Goal: Task Accomplishment & Management: Manage account settings

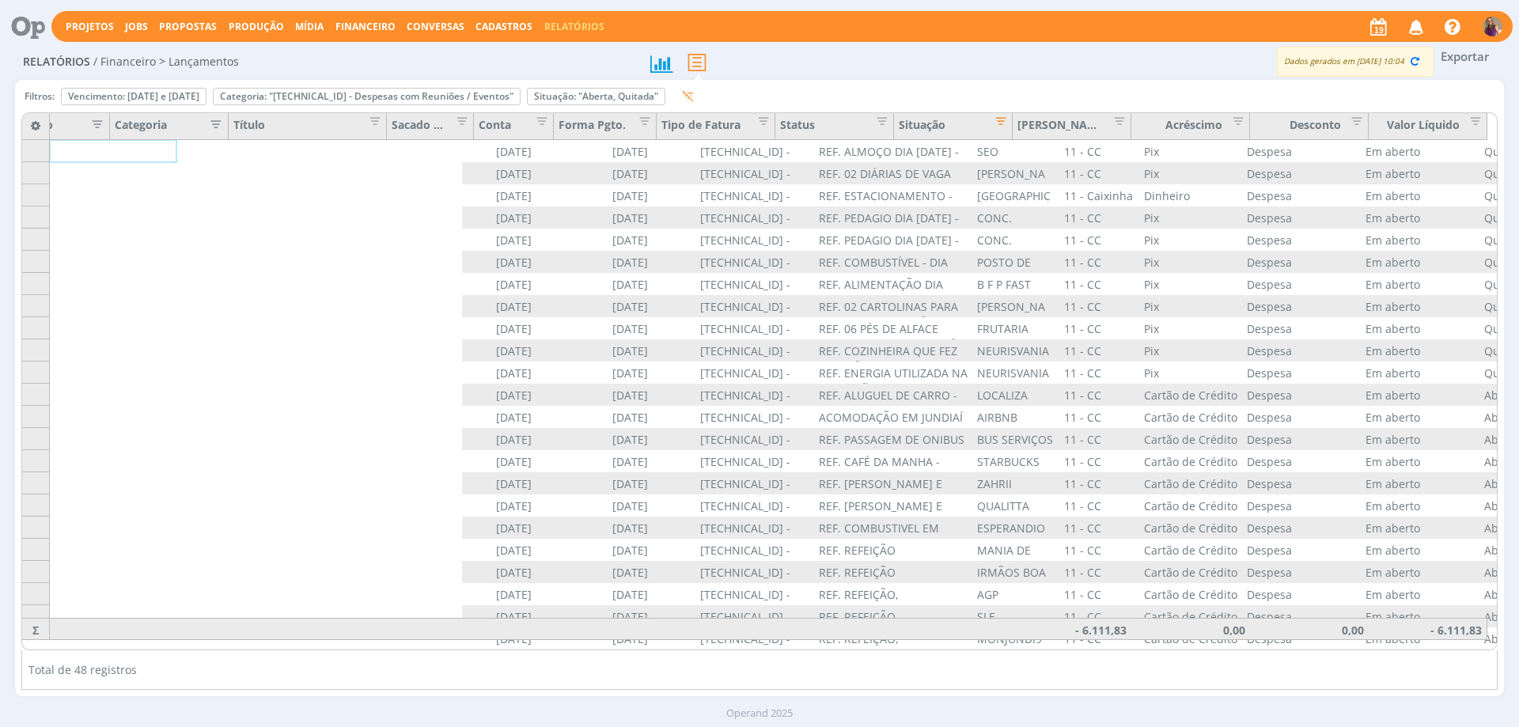
scroll to position [0, 585]
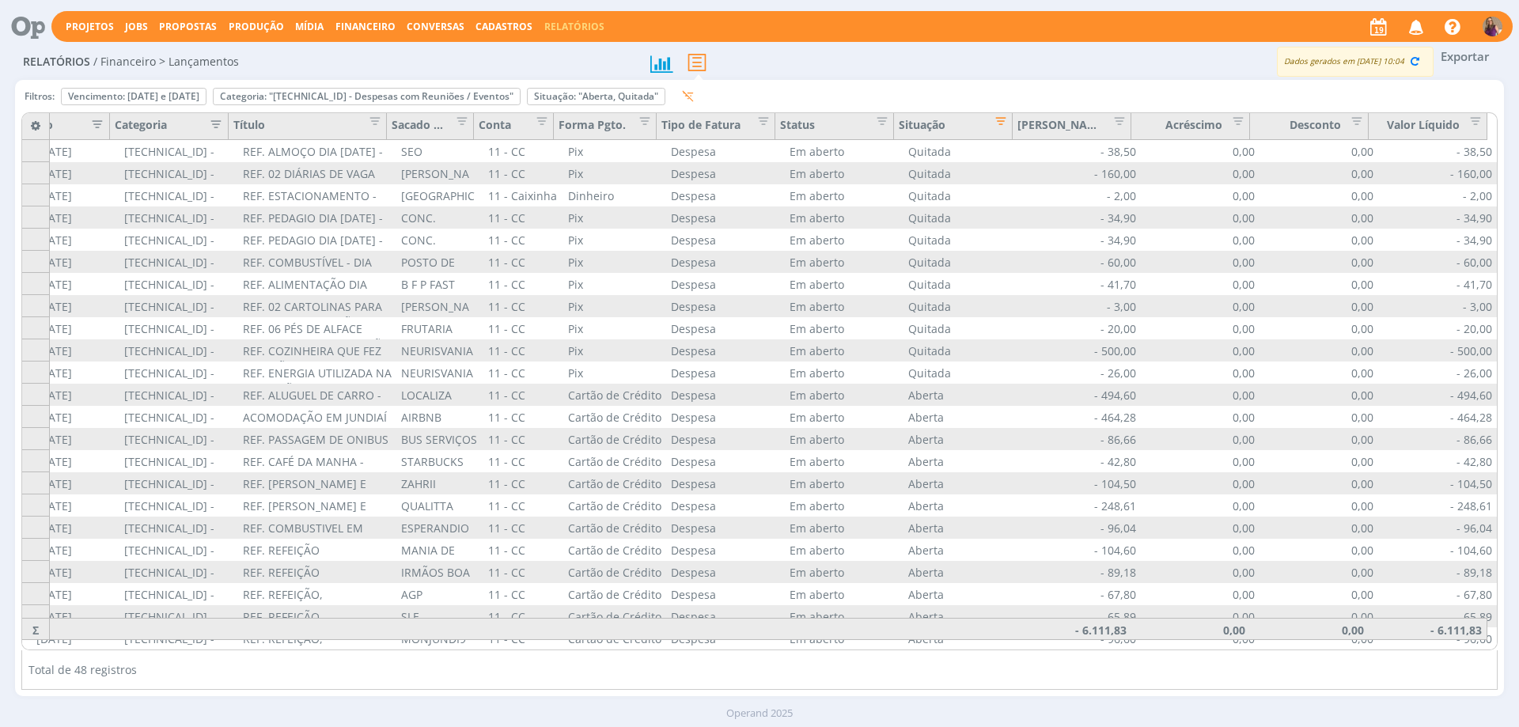
click at [492, 22] on span "Cadastros" at bounding box center [503, 26] width 57 height 13
click at [365, 24] on span "Financeiro" at bounding box center [365, 26] width 60 height 13
click at [355, 55] on link "Lançamentos" at bounding box center [367, 53] width 133 height 25
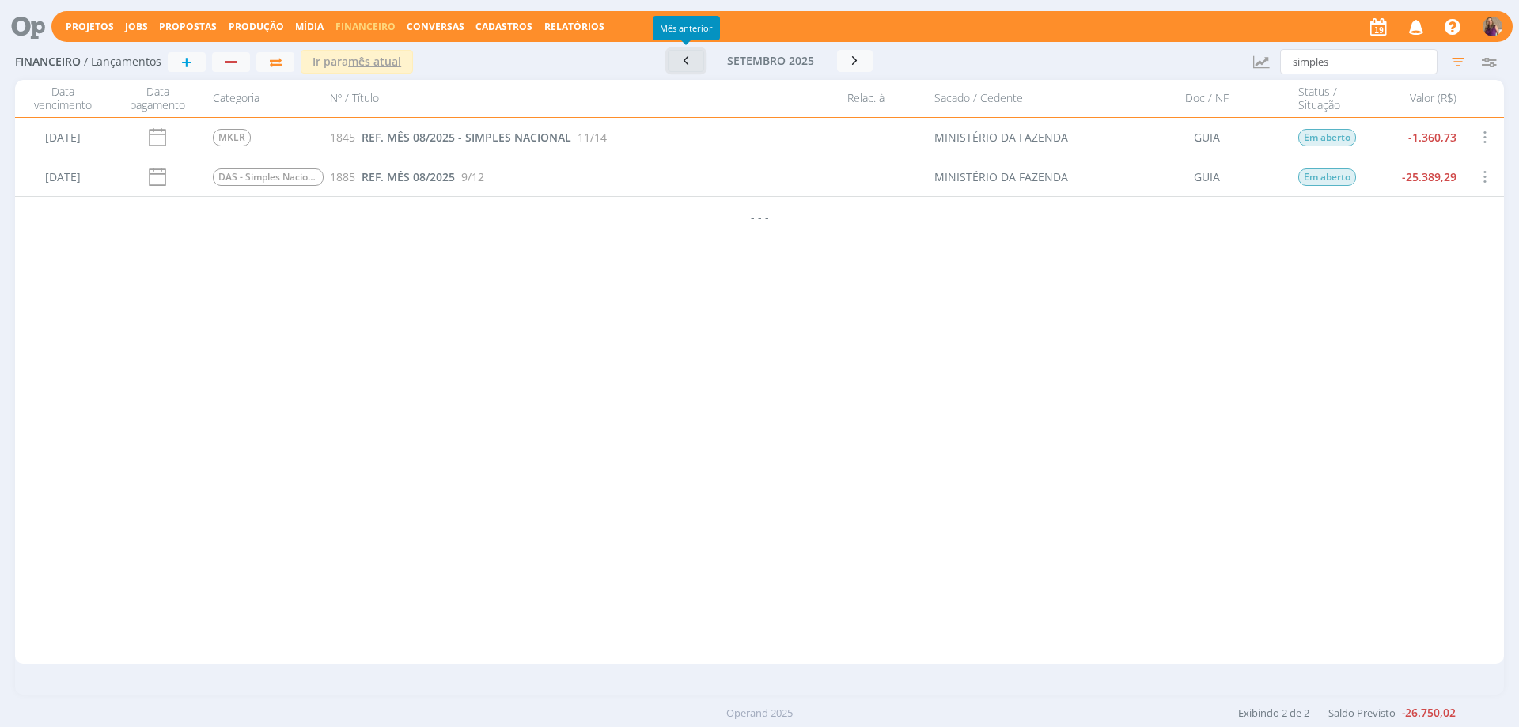
click at [686, 62] on icon "button" at bounding box center [686, 60] width 16 height 15
click at [686, 62] on icon "button" at bounding box center [691, 61] width 16 height 15
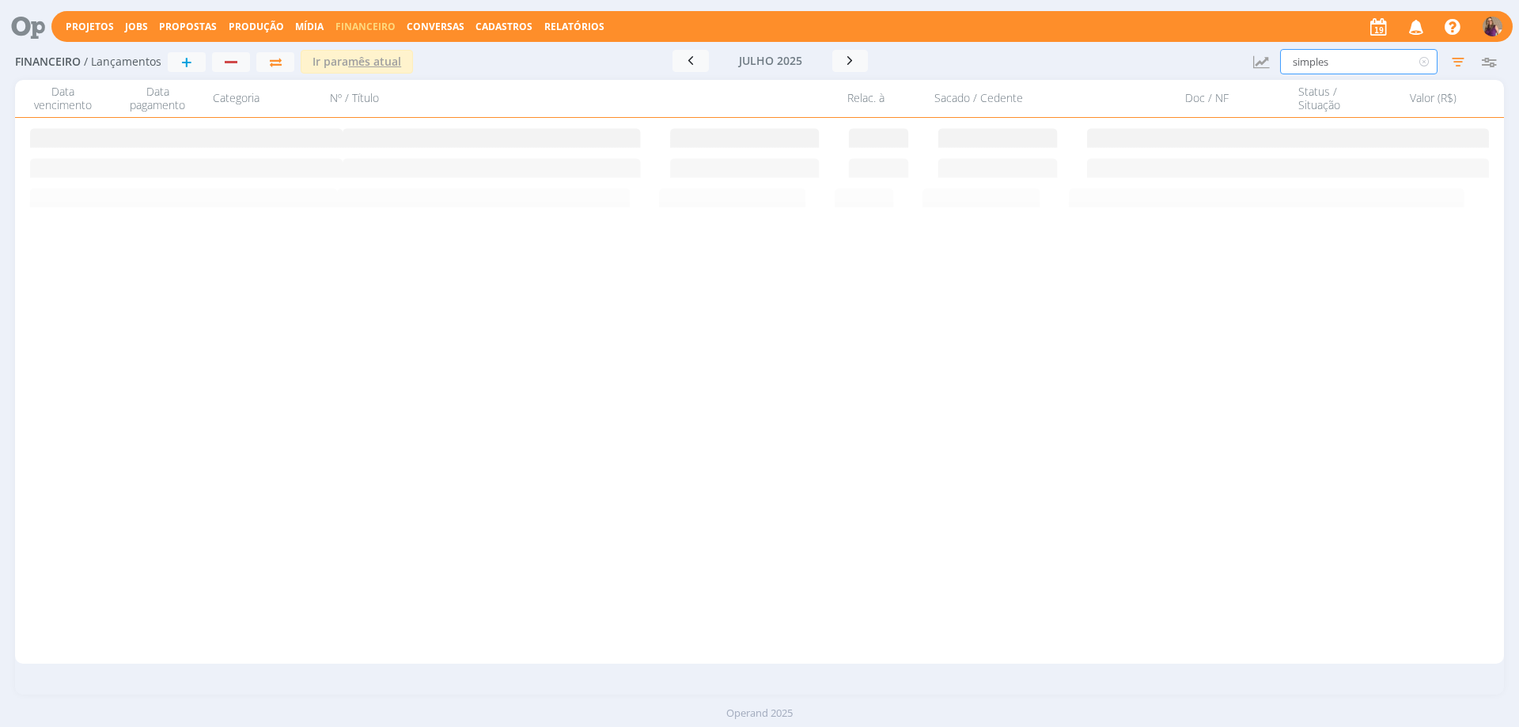
drag, startPoint x: 1348, startPoint y: 61, endPoint x: 1190, endPoint y: 49, distance: 158.6
click at [1197, 47] on div "Financeiro / Lançamentos + Ir para mês atual [DATE] < 2025 > Janeiro Fevereiro …" at bounding box center [759, 62] width 1488 height 36
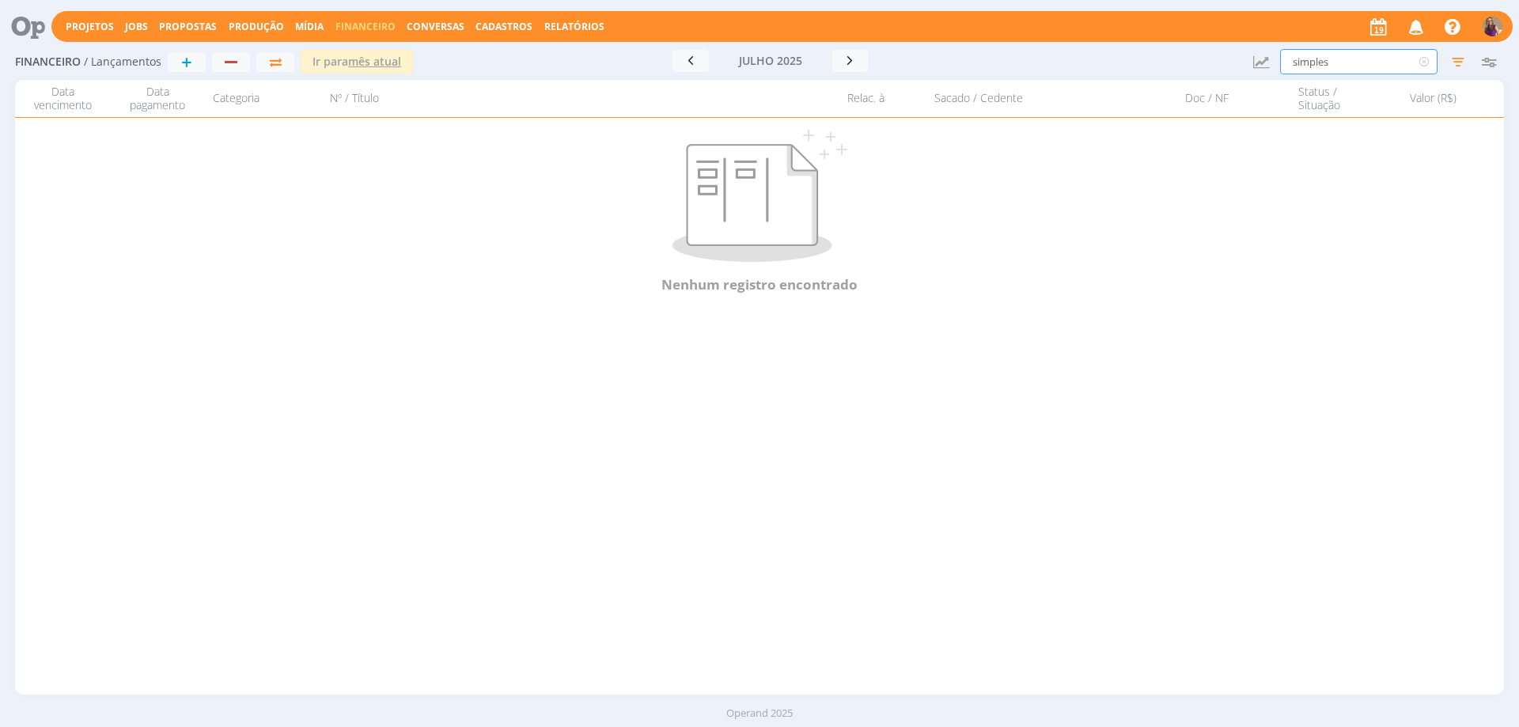
type input "i"
type input "iv"
type input "[PERSON_NAME]"
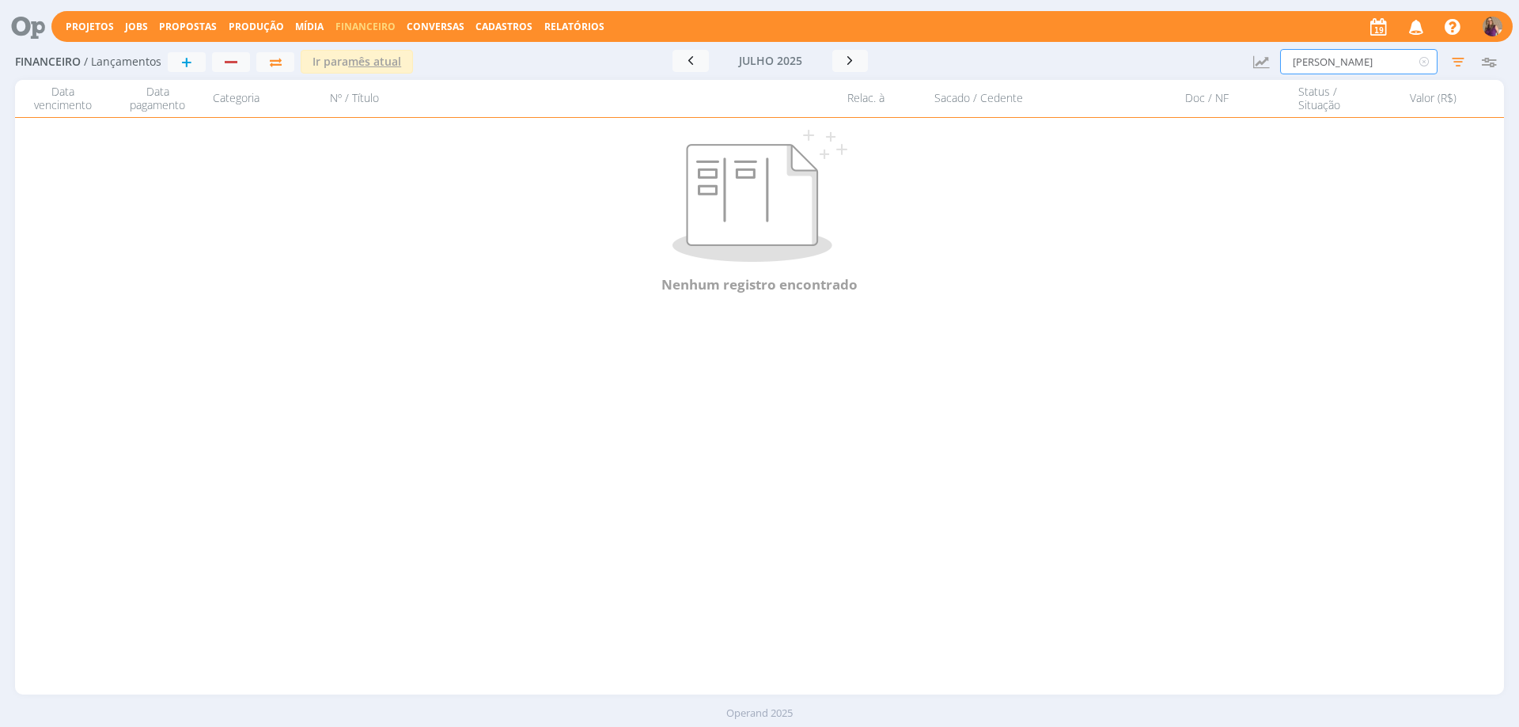
type input "[PERSON_NAME]"
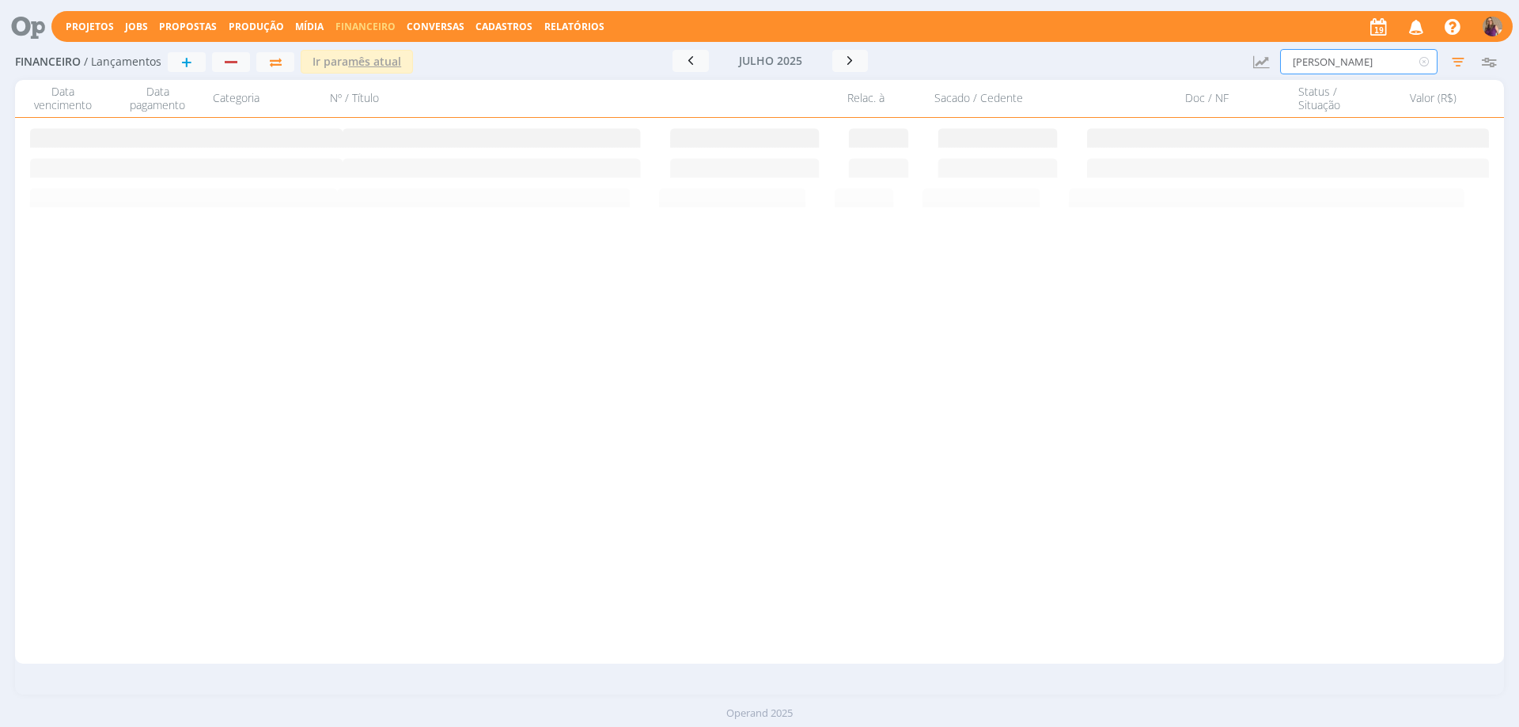
type input "iv"
type input "i"
type input "v"
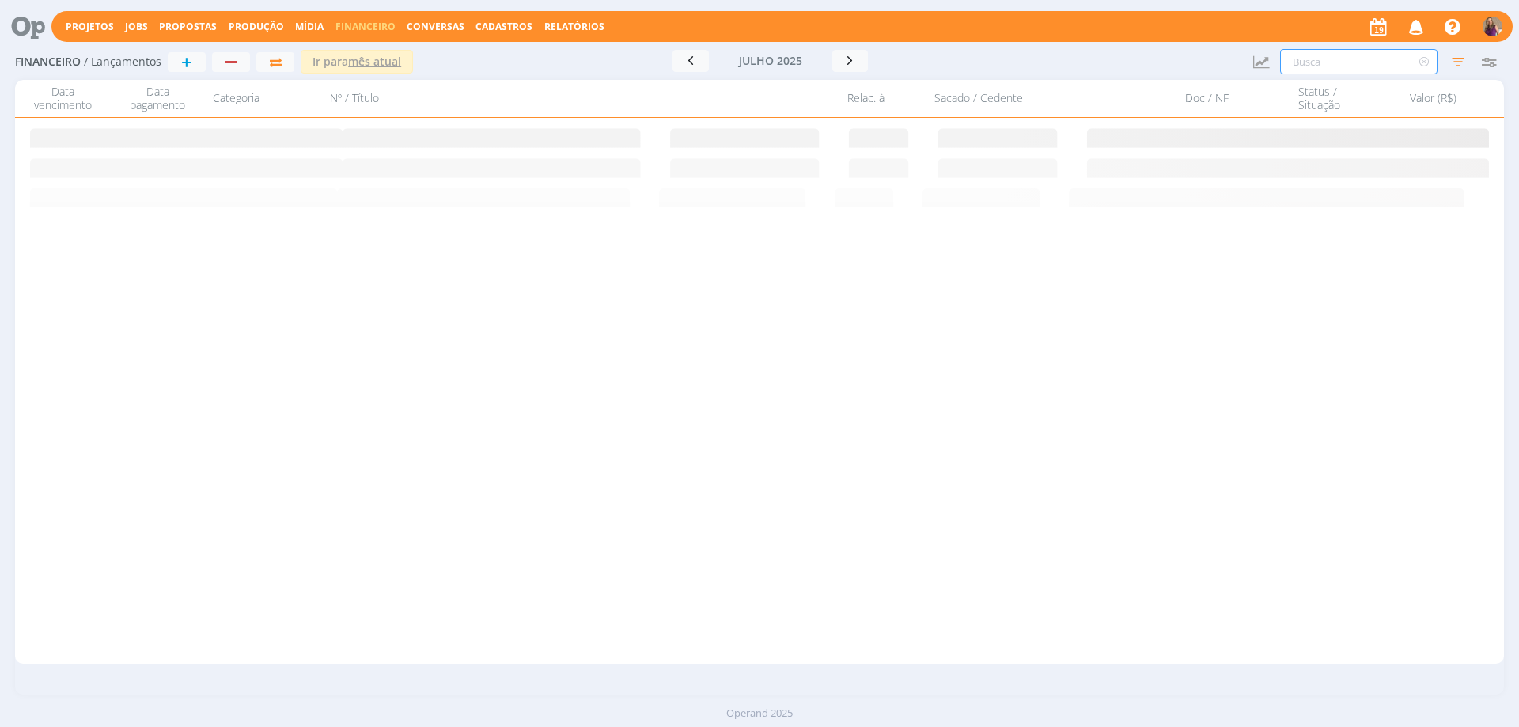
type input "v"
type input "vi"
type input "vivo"
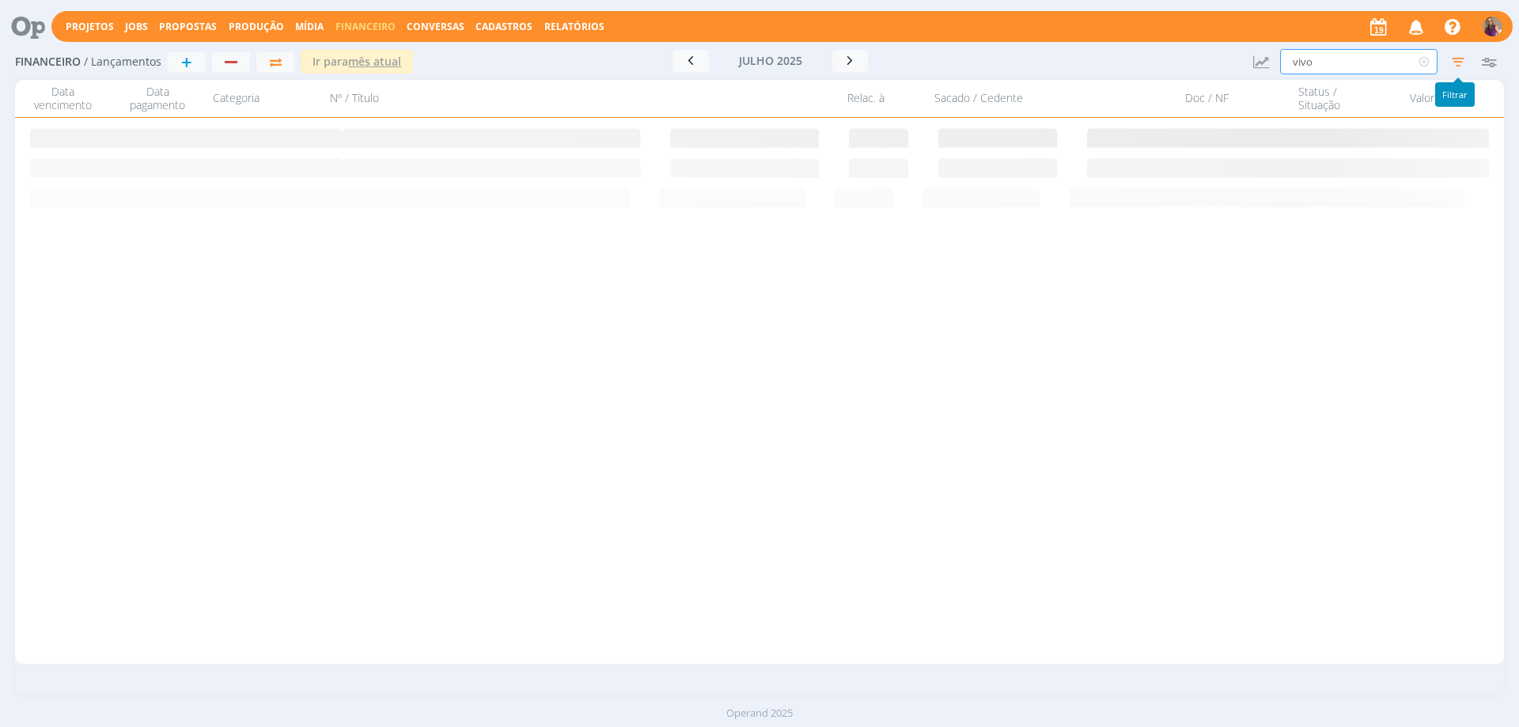
type input "vivo"
click at [1458, 59] on icon "button" at bounding box center [1457, 61] width 28 height 28
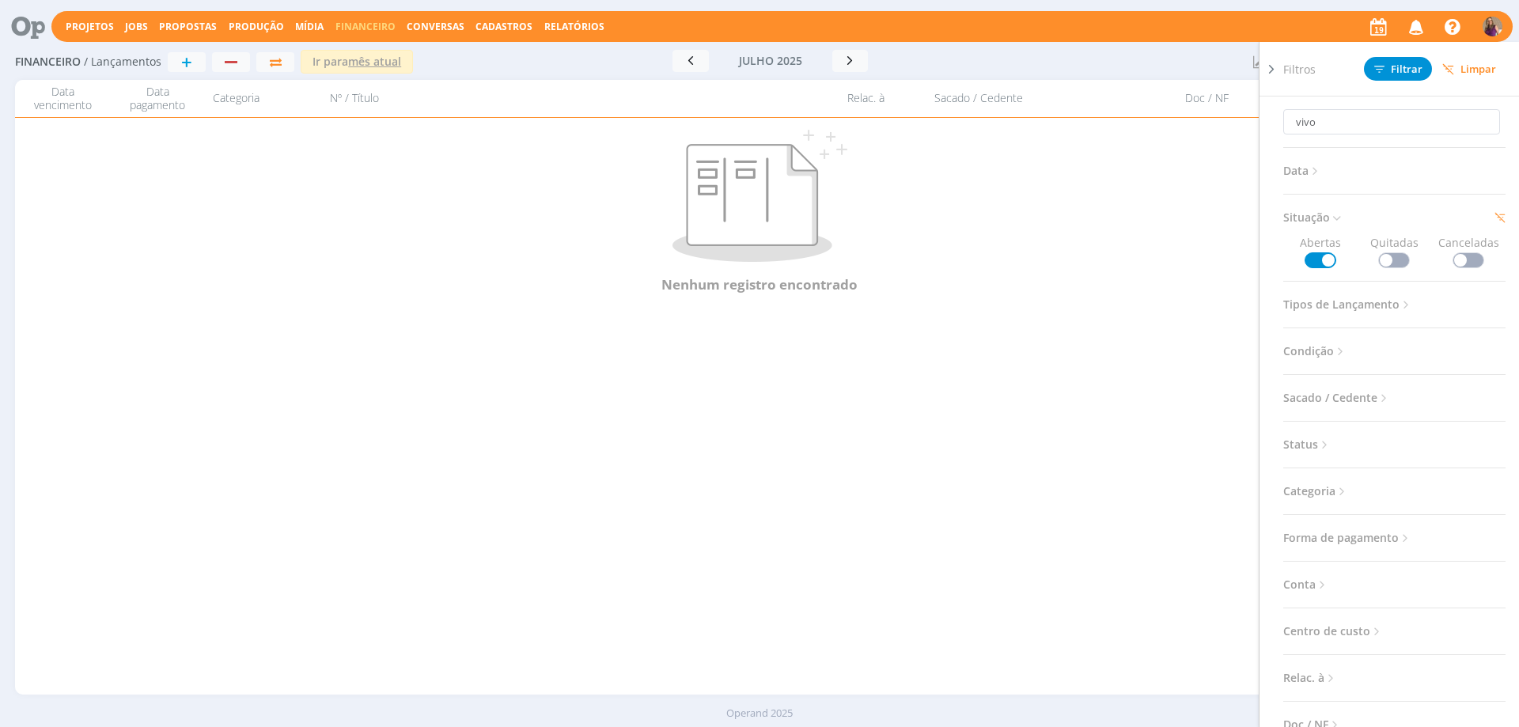
click at [1391, 259] on span at bounding box center [1394, 260] width 32 height 16
click at [1271, 70] on icon at bounding box center [1271, 69] width 16 height 17
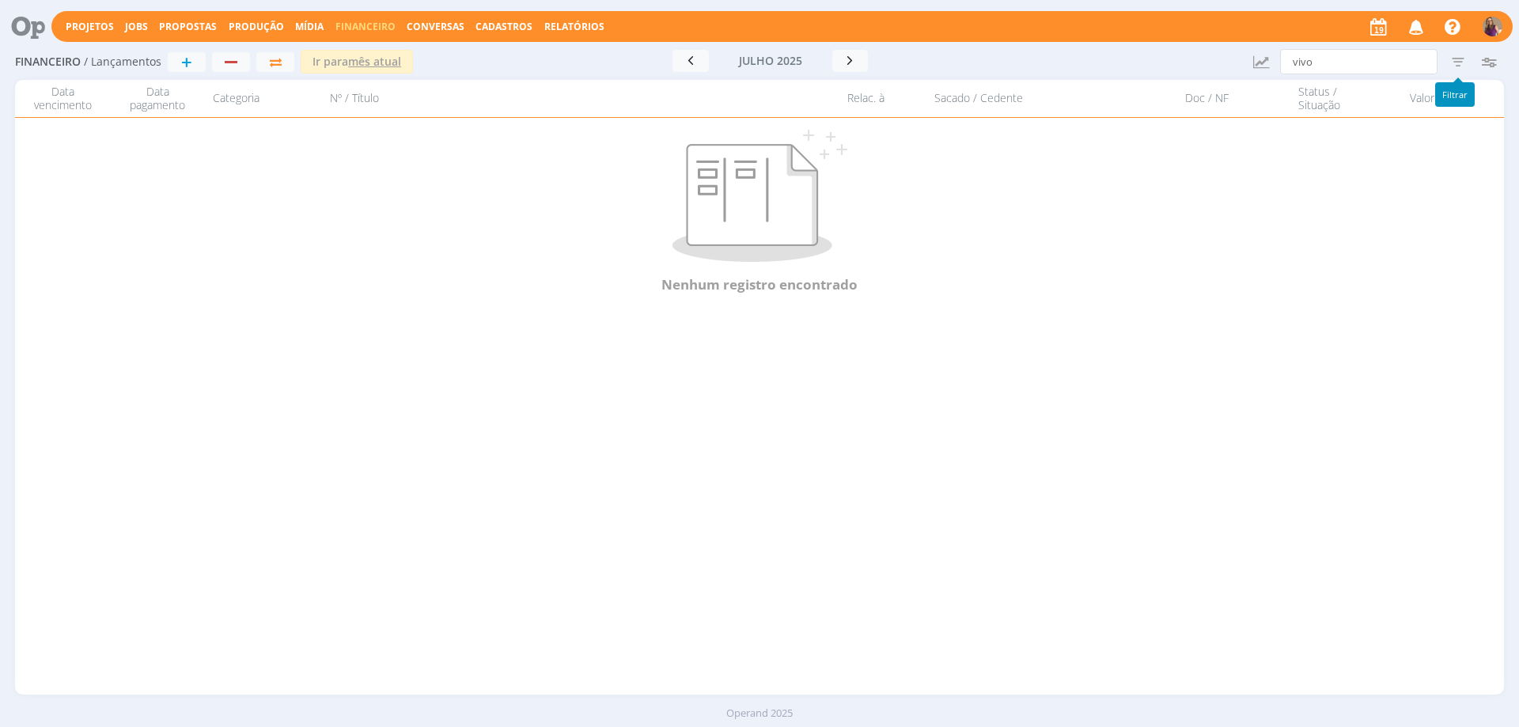
click at [1459, 60] on icon "button" at bounding box center [1457, 61] width 28 height 28
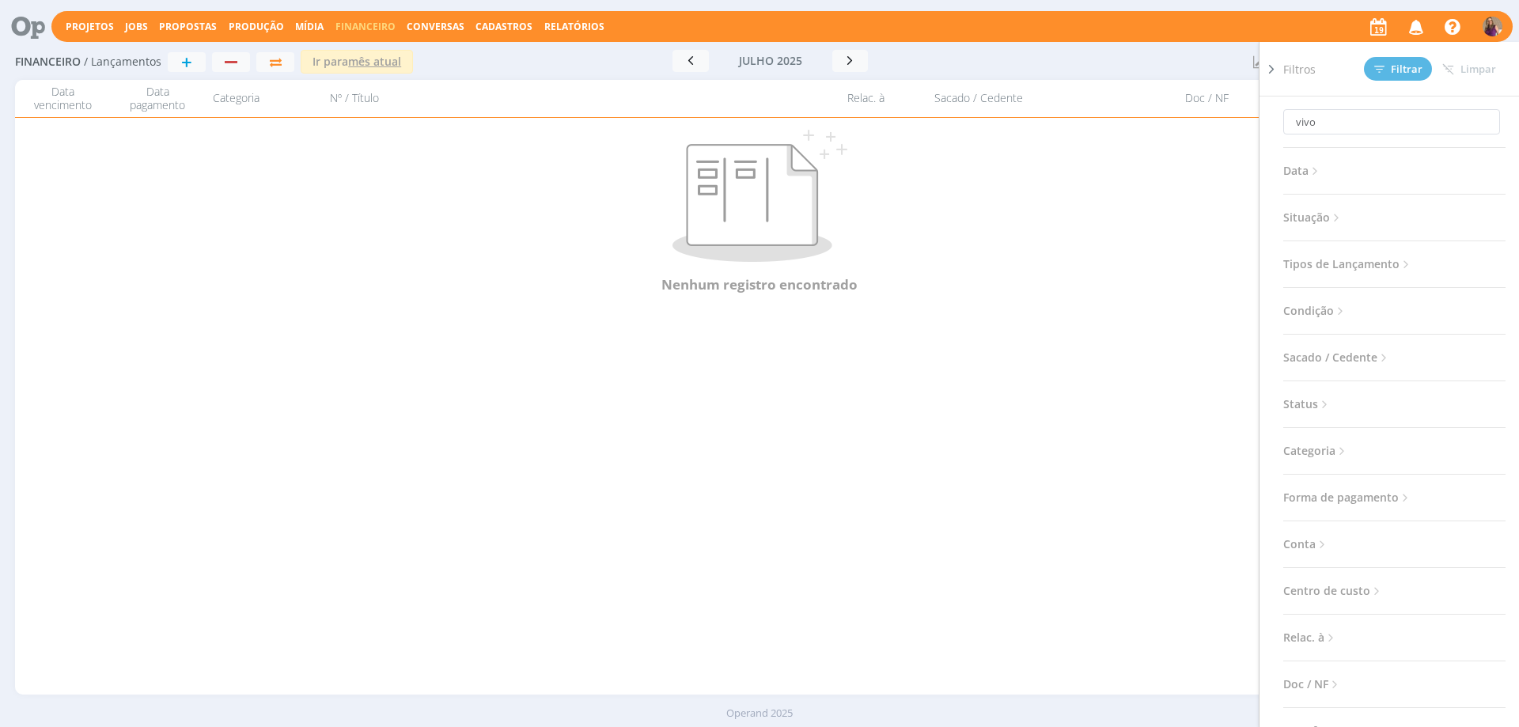
click at [1333, 215] on icon at bounding box center [1335, 217] width 13 height 13
click at [1326, 260] on span at bounding box center [1320, 260] width 32 height 16
click at [1320, 173] on icon at bounding box center [1314, 171] width 13 height 13
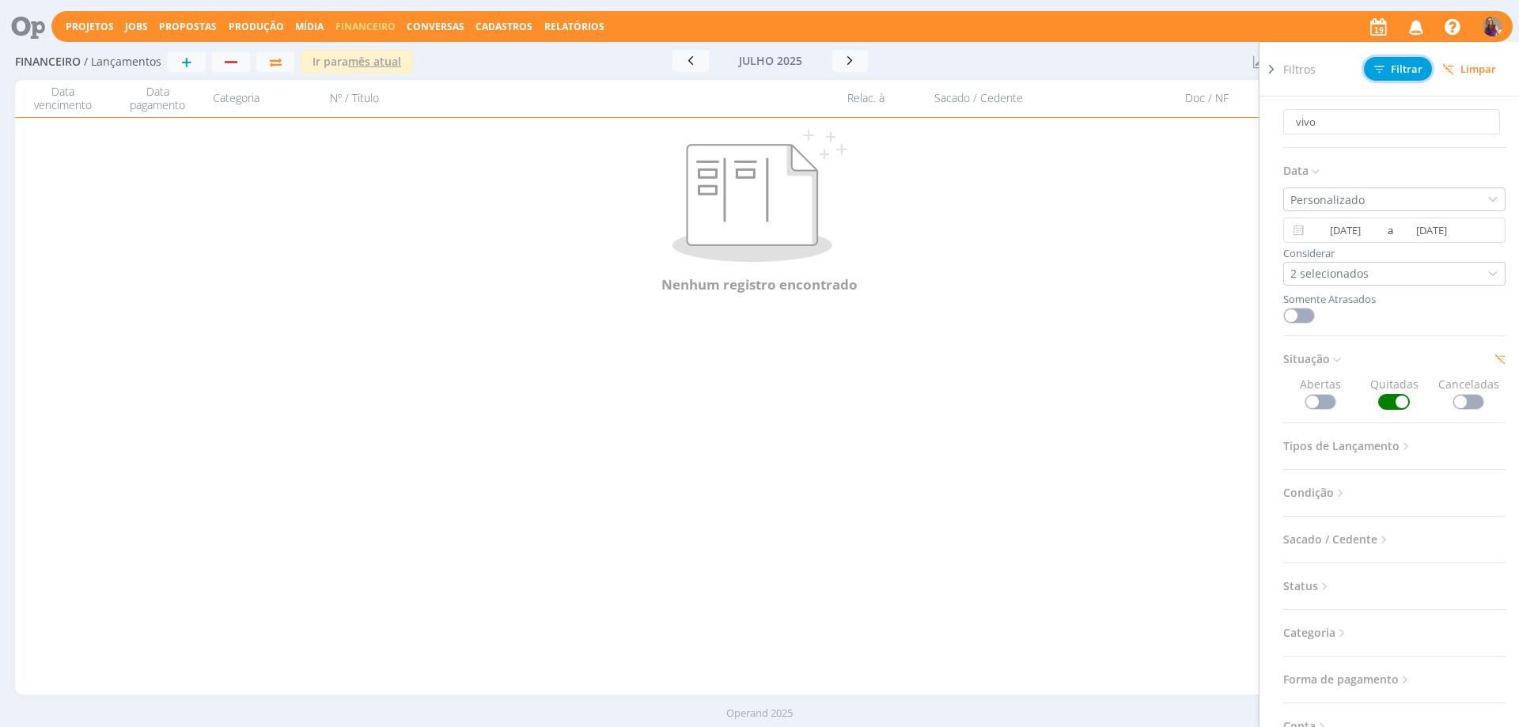
click at [1393, 70] on span "Filtrar" at bounding box center [1398, 69] width 48 height 10
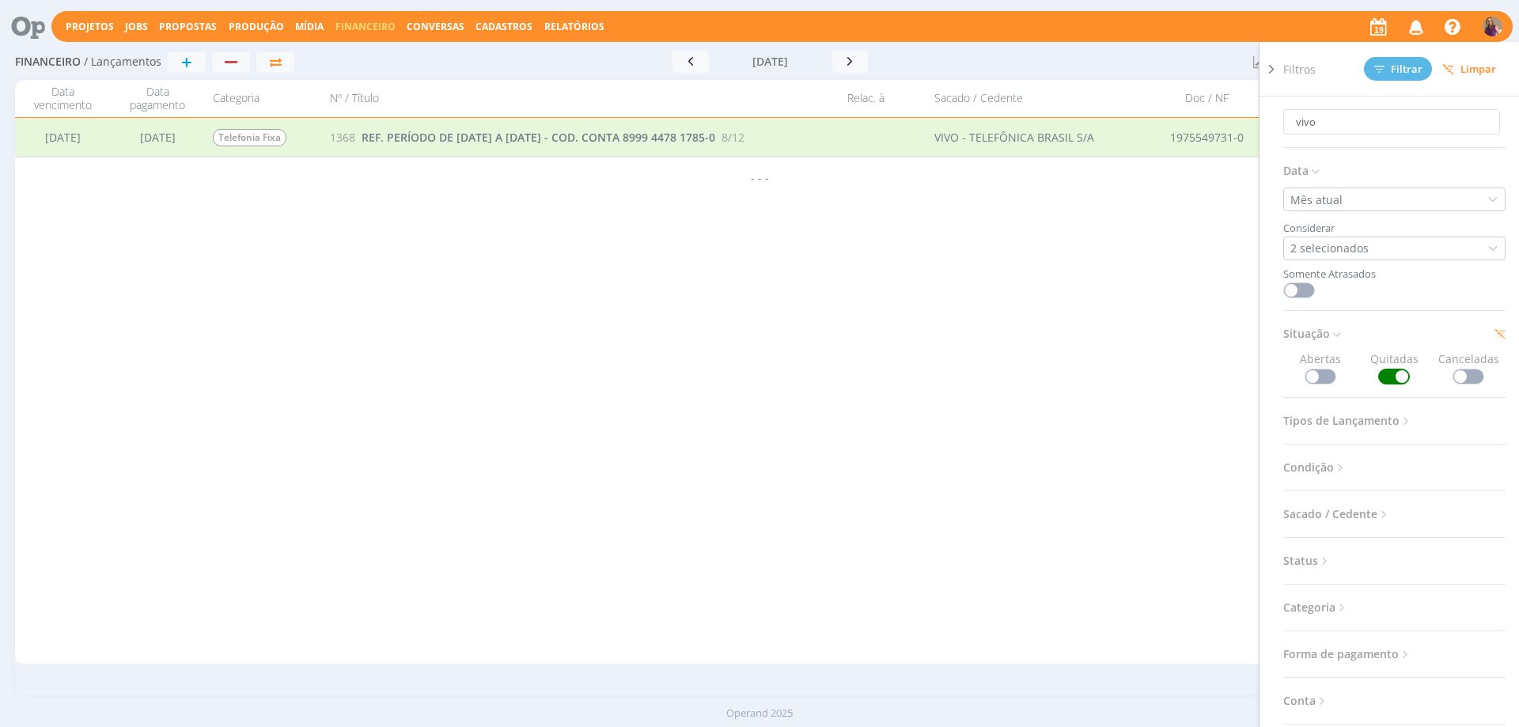
click at [1267, 67] on icon at bounding box center [1271, 69] width 16 height 17
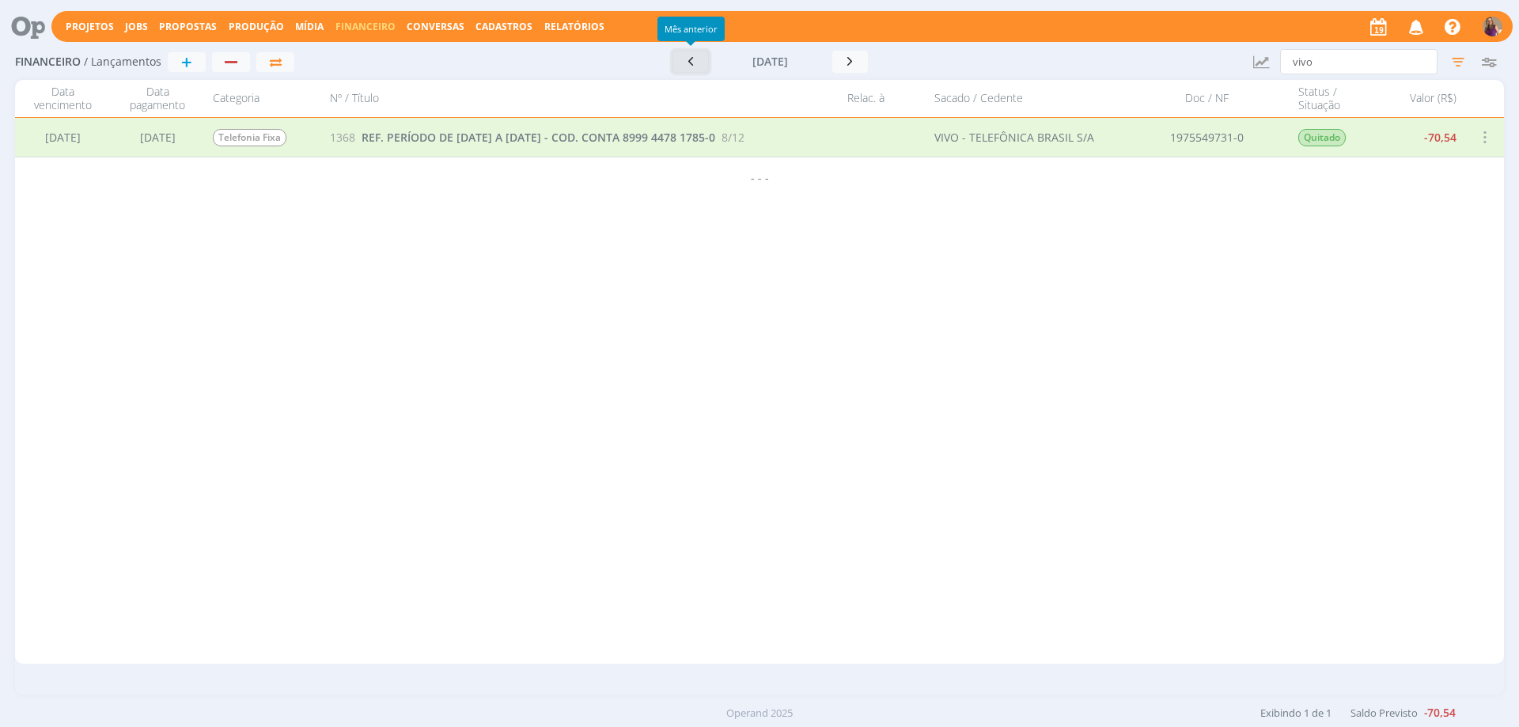
click at [690, 66] on icon "button" at bounding box center [691, 61] width 16 height 15
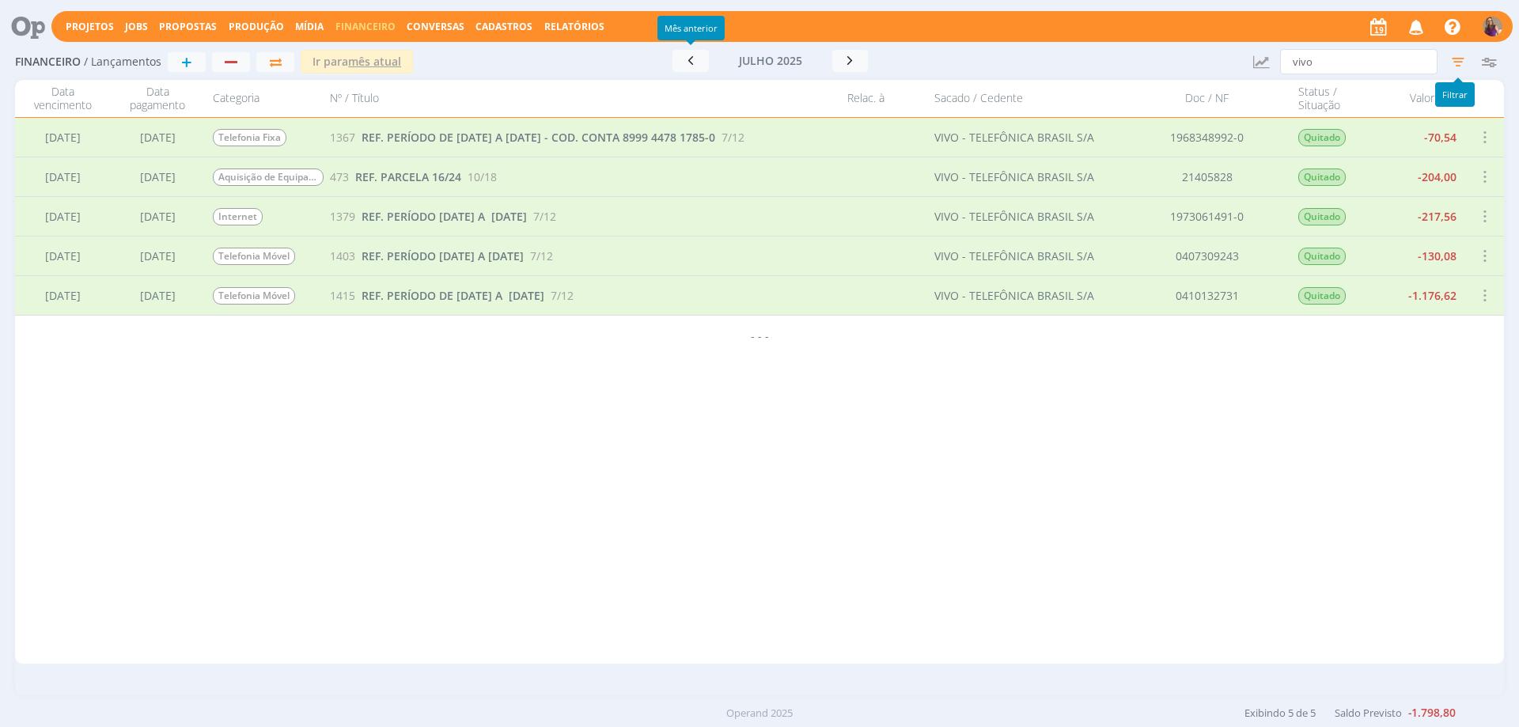
click at [1459, 64] on icon "button" at bounding box center [1457, 61] width 28 height 28
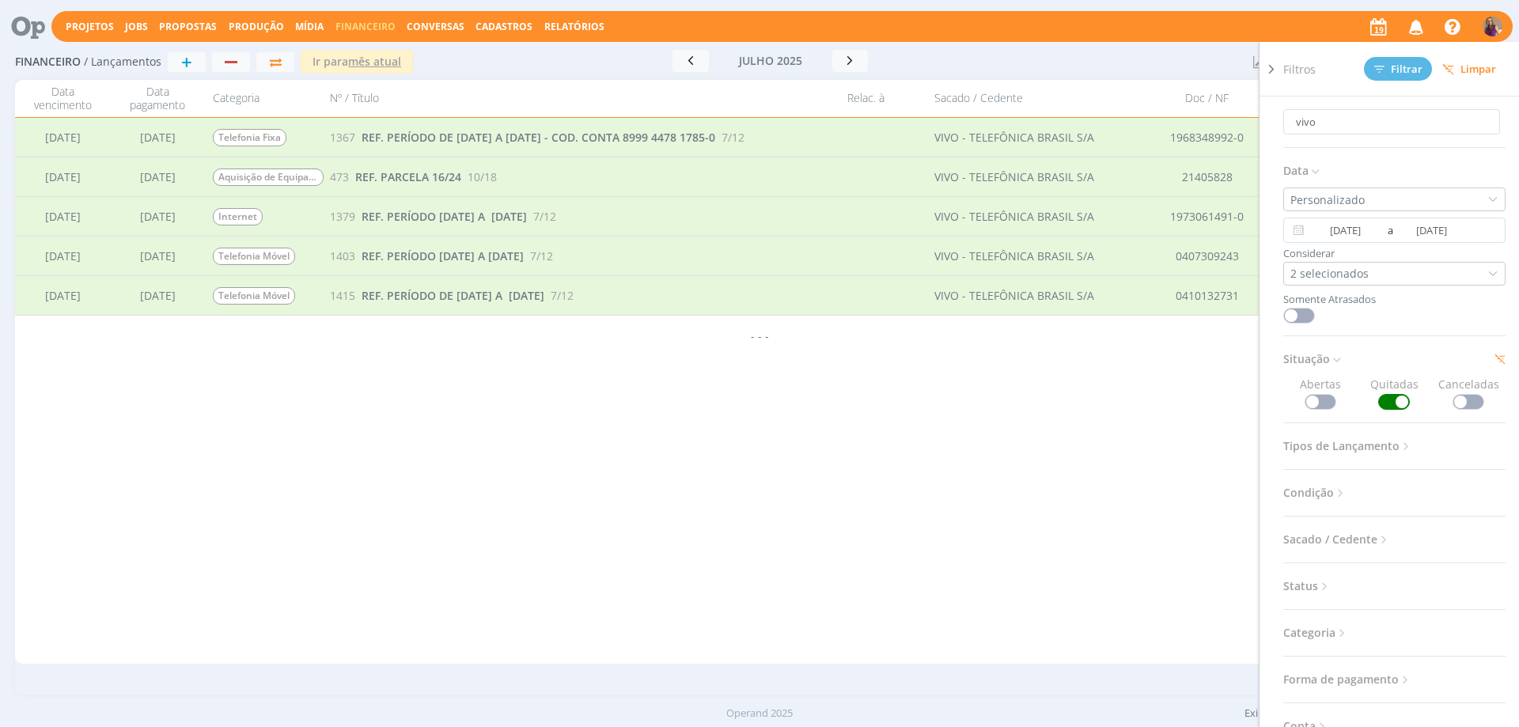
click at [1316, 403] on span at bounding box center [1320, 402] width 32 height 16
click at [1337, 357] on icon at bounding box center [1335, 359] width 13 height 13
click at [1384, 399] on span at bounding box center [1394, 402] width 32 height 16
click at [1389, 74] on button "Filtrar" at bounding box center [1398, 69] width 68 height 24
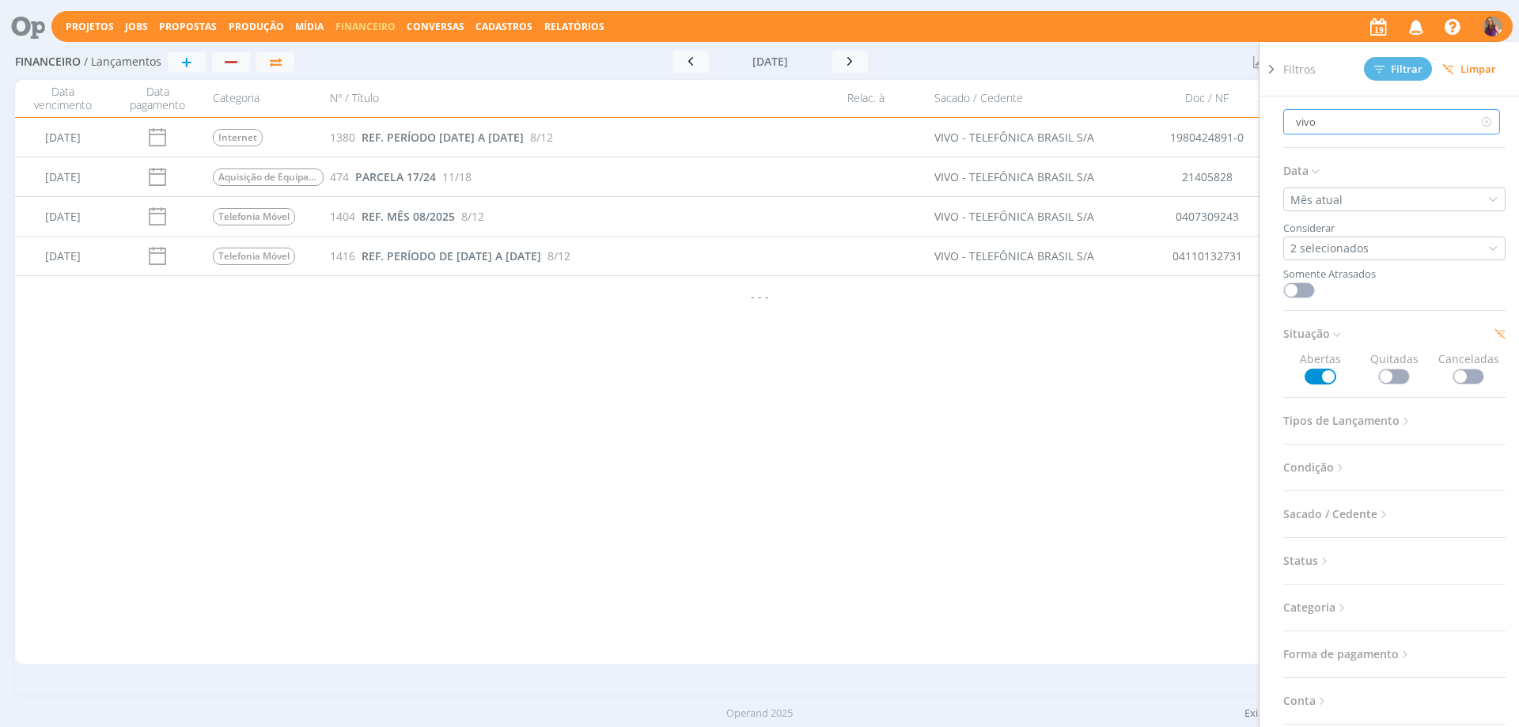
drag, startPoint x: 1336, startPoint y: 116, endPoint x: 1277, endPoint y: 112, distance: 58.7
click at [1280, 112] on div "Filtros Filtrar Limpar vivo Data Mês atual Considerar 2 selecionados Somente At…" at bounding box center [1388, 384] width 261 height 685
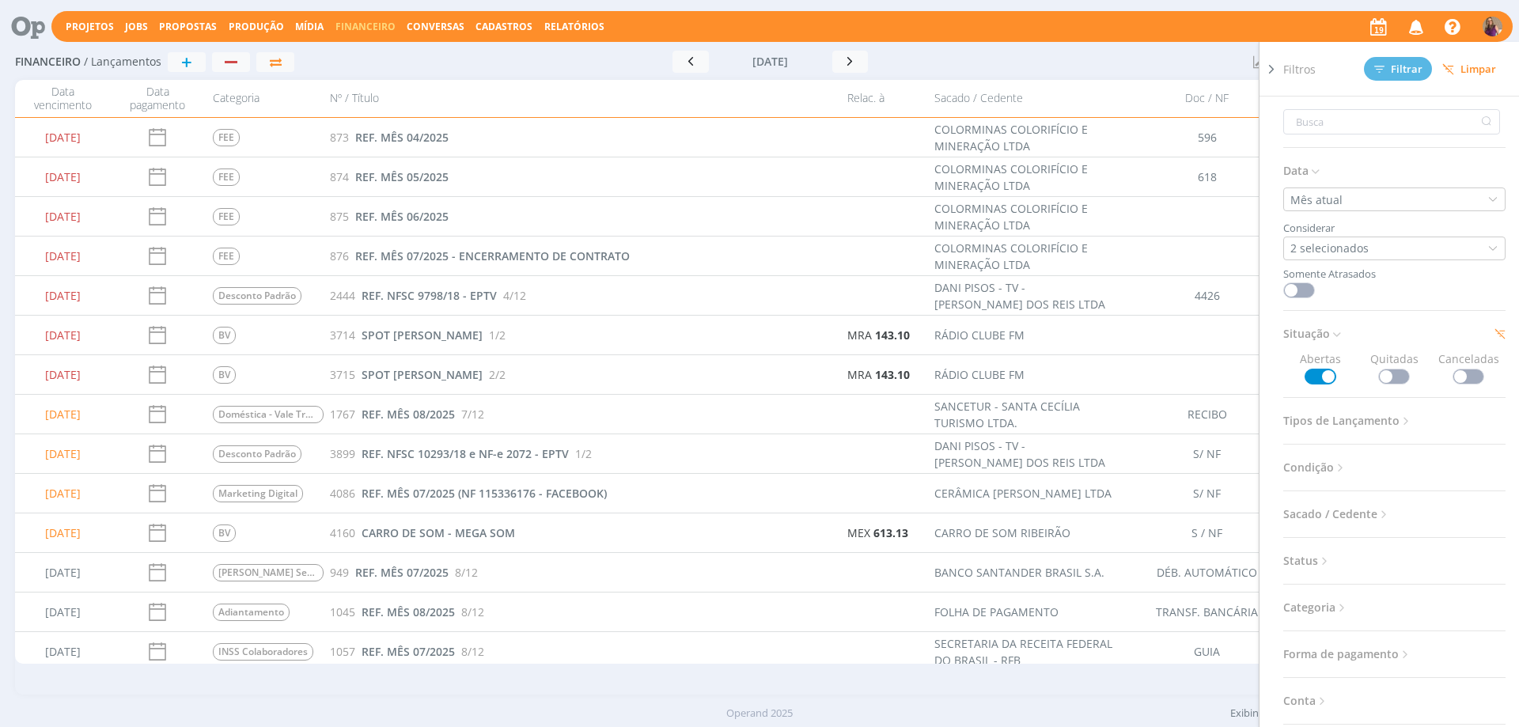
click at [1273, 72] on icon at bounding box center [1271, 69] width 16 height 17
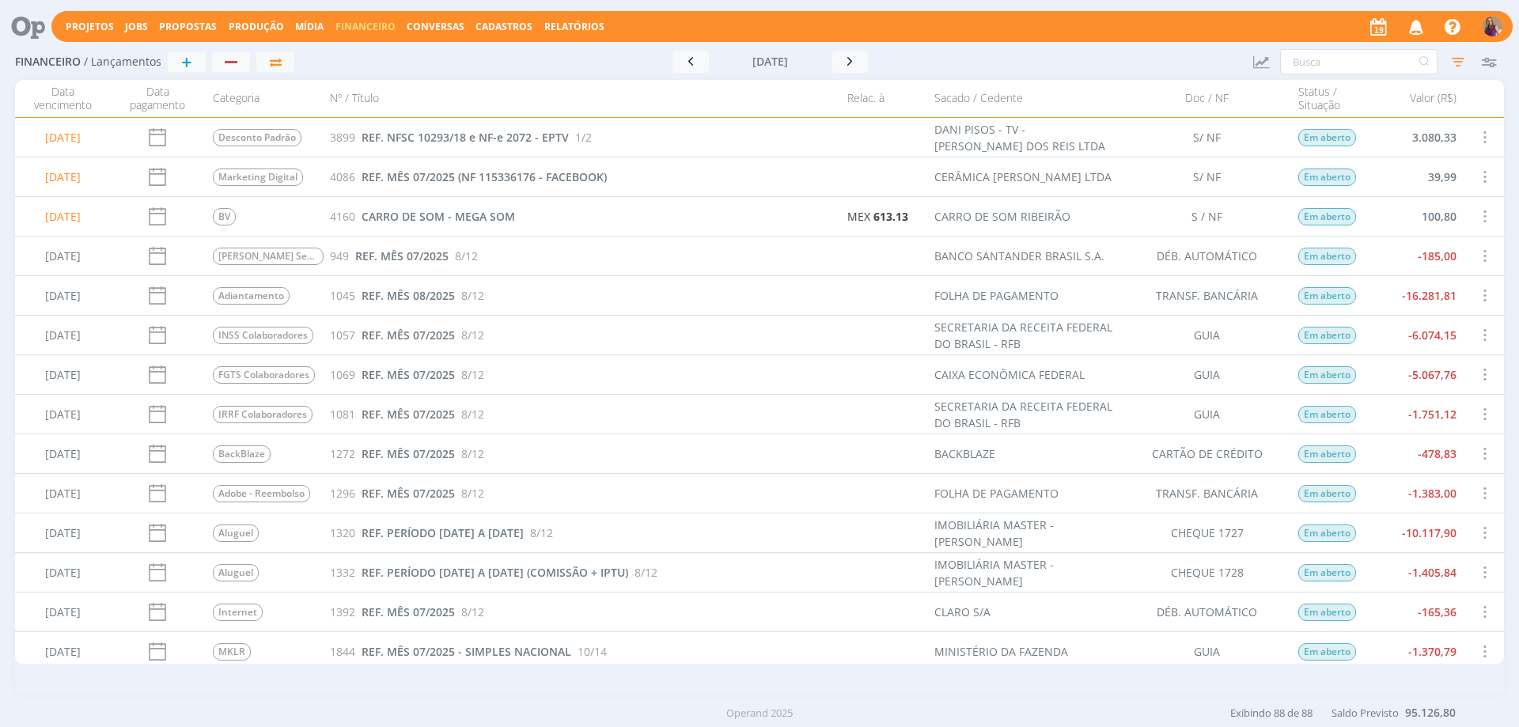
scroll to position [395, 0]
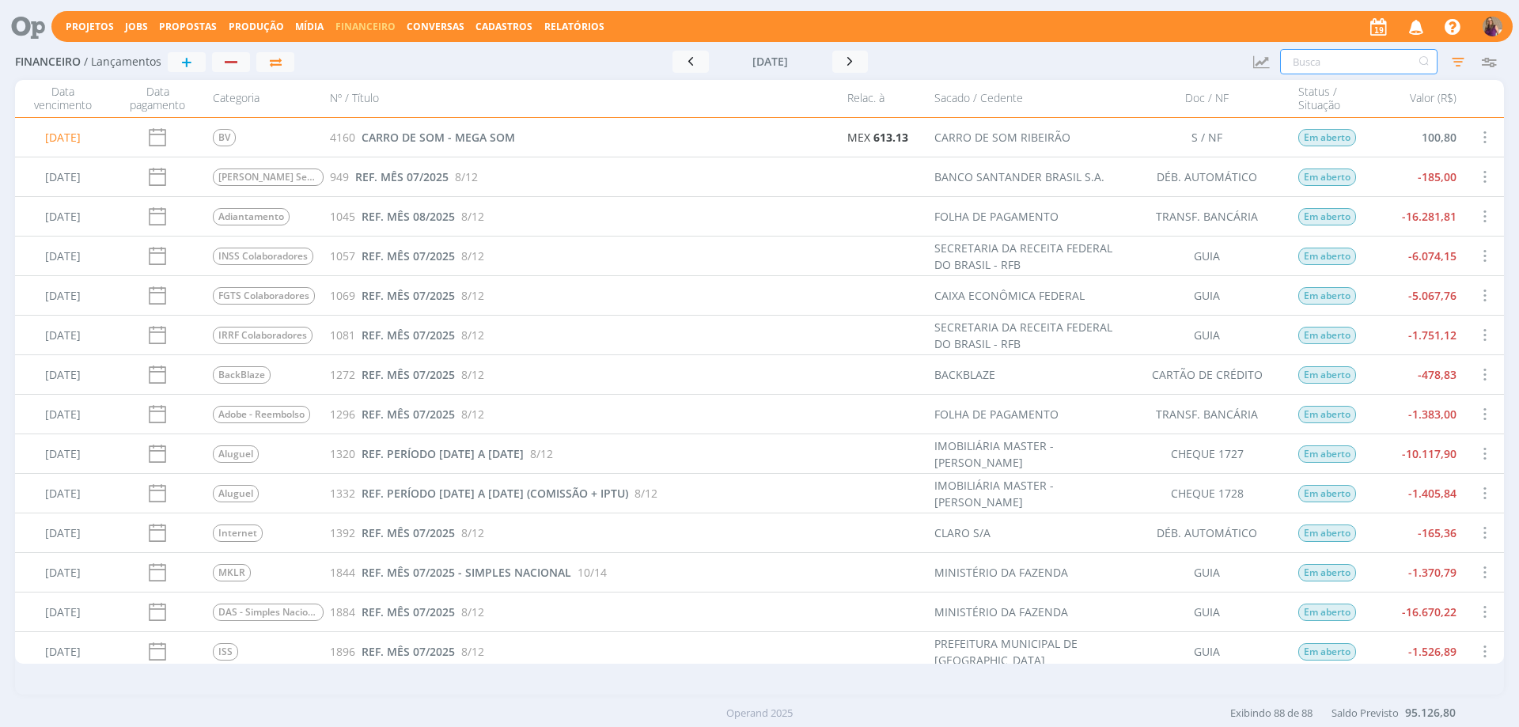
click at [1365, 57] on input "text" at bounding box center [1358, 61] width 157 height 25
type input "QUINTAL"
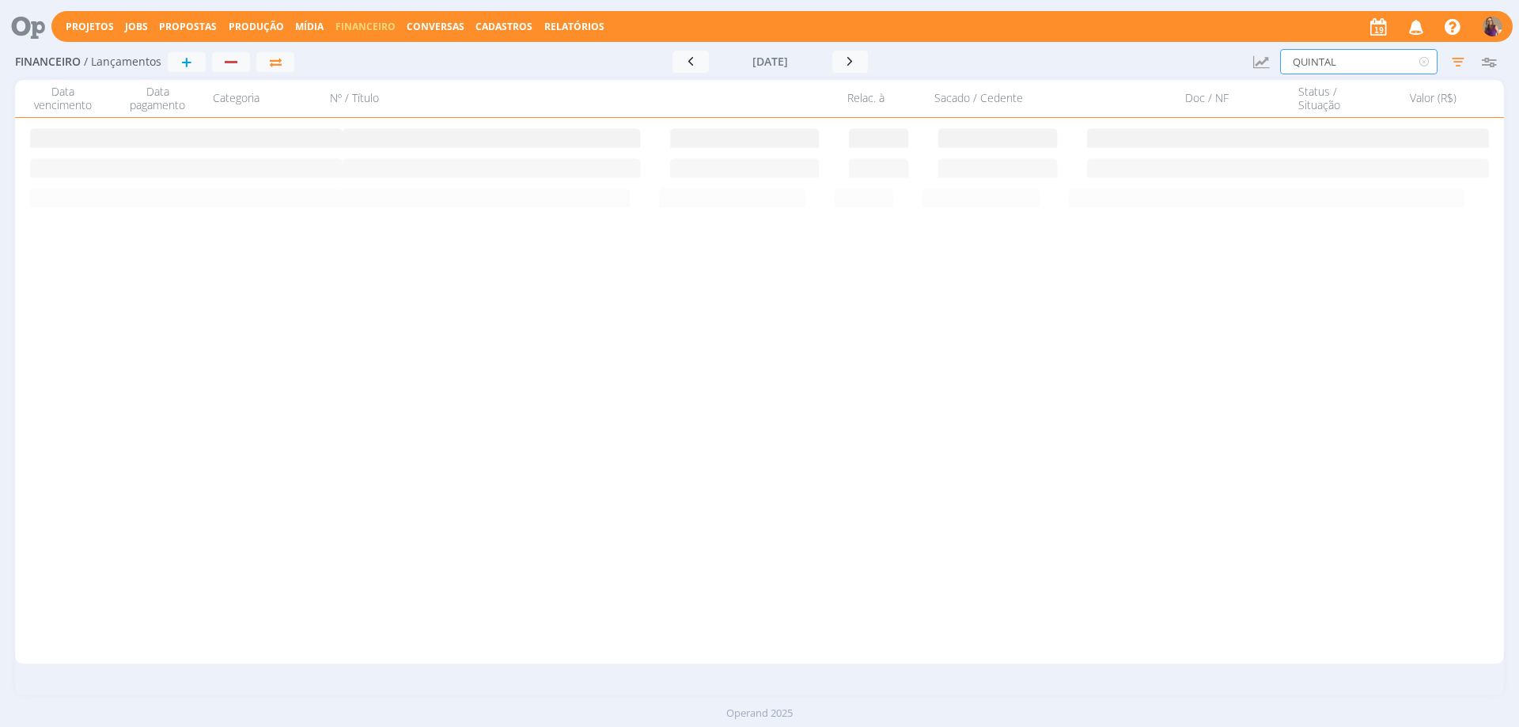
scroll to position [0, 0]
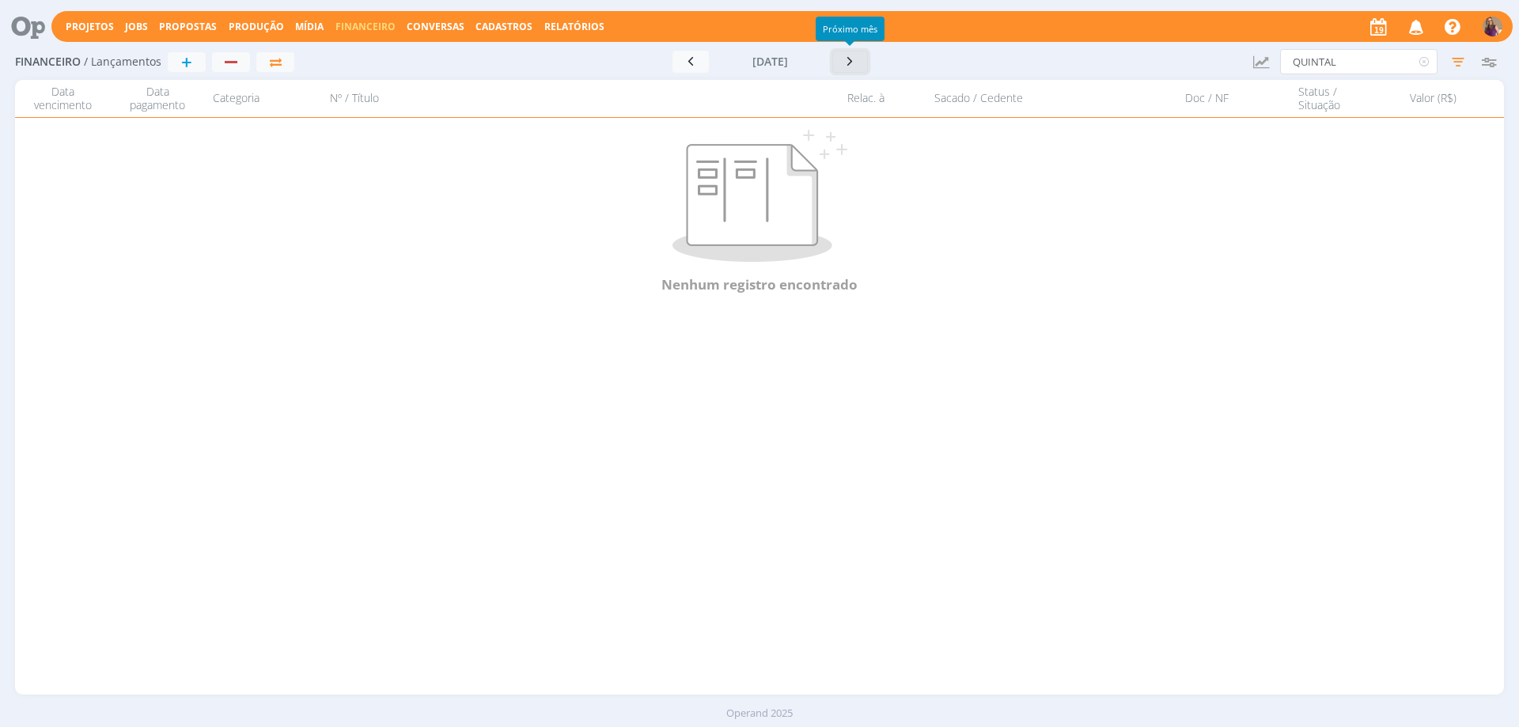
click at [845, 58] on icon "button" at bounding box center [850, 61] width 16 height 15
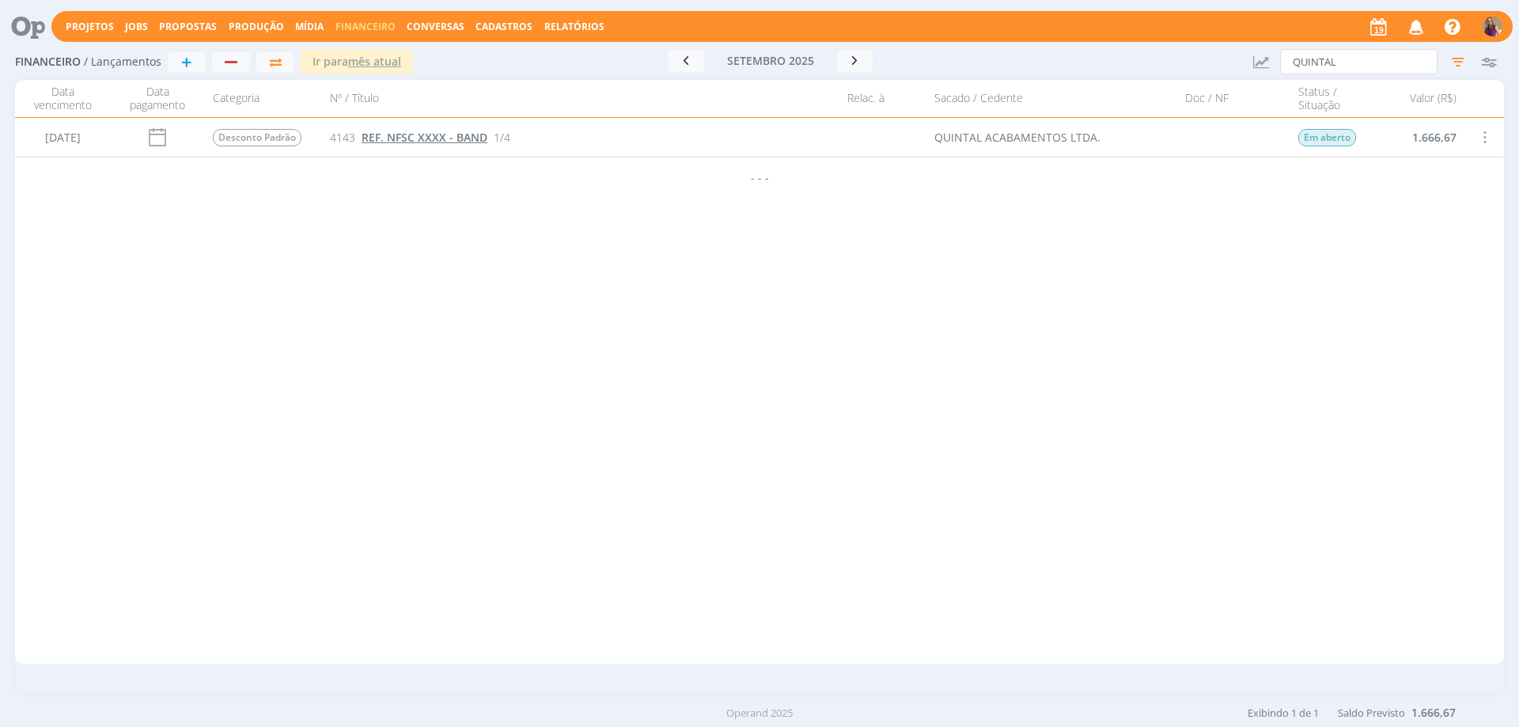
click at [402, 138] on span "REF. NFSC XXXX - BAND" at bounding box center [424, 137] width 126 height 15
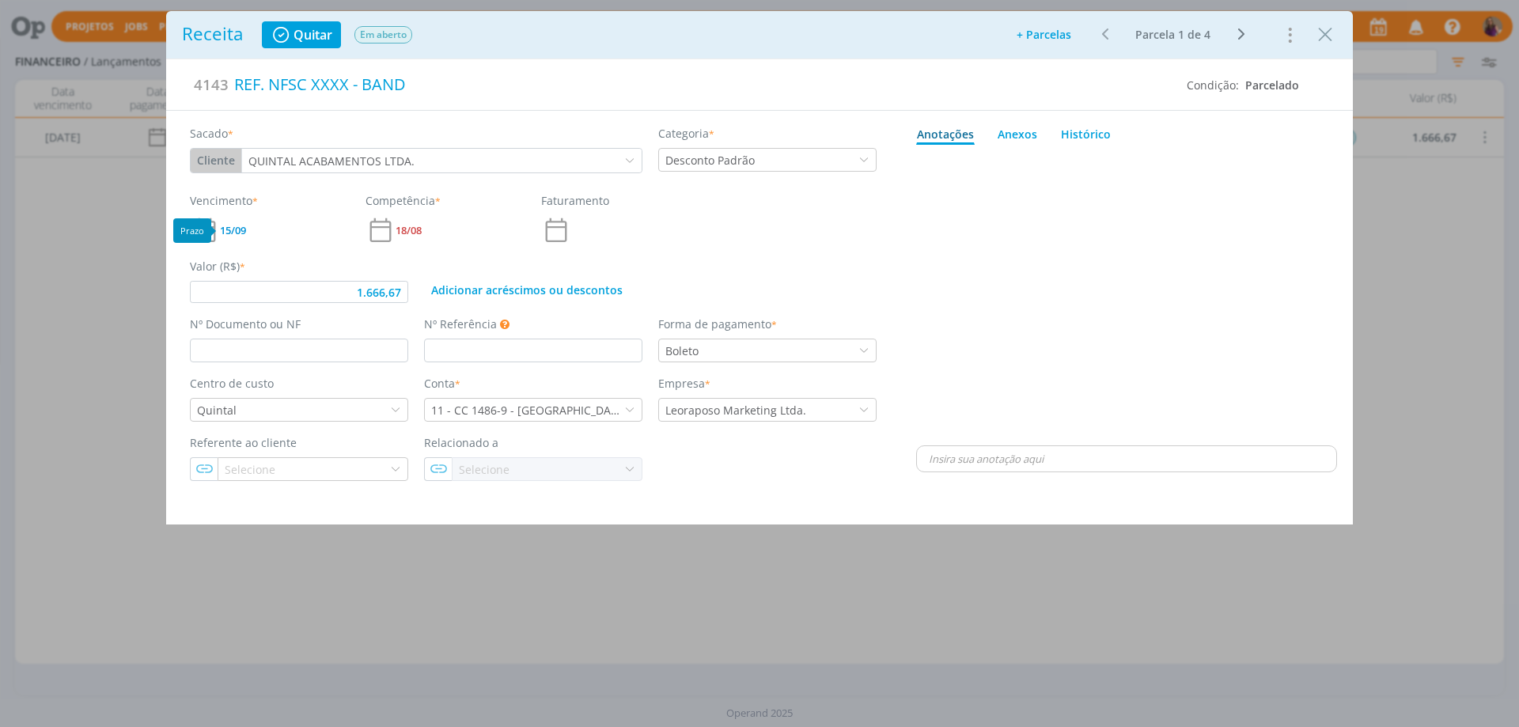
click at [235, 225] on span "15/09" at bounding box center [233, 230] width 26 height 10
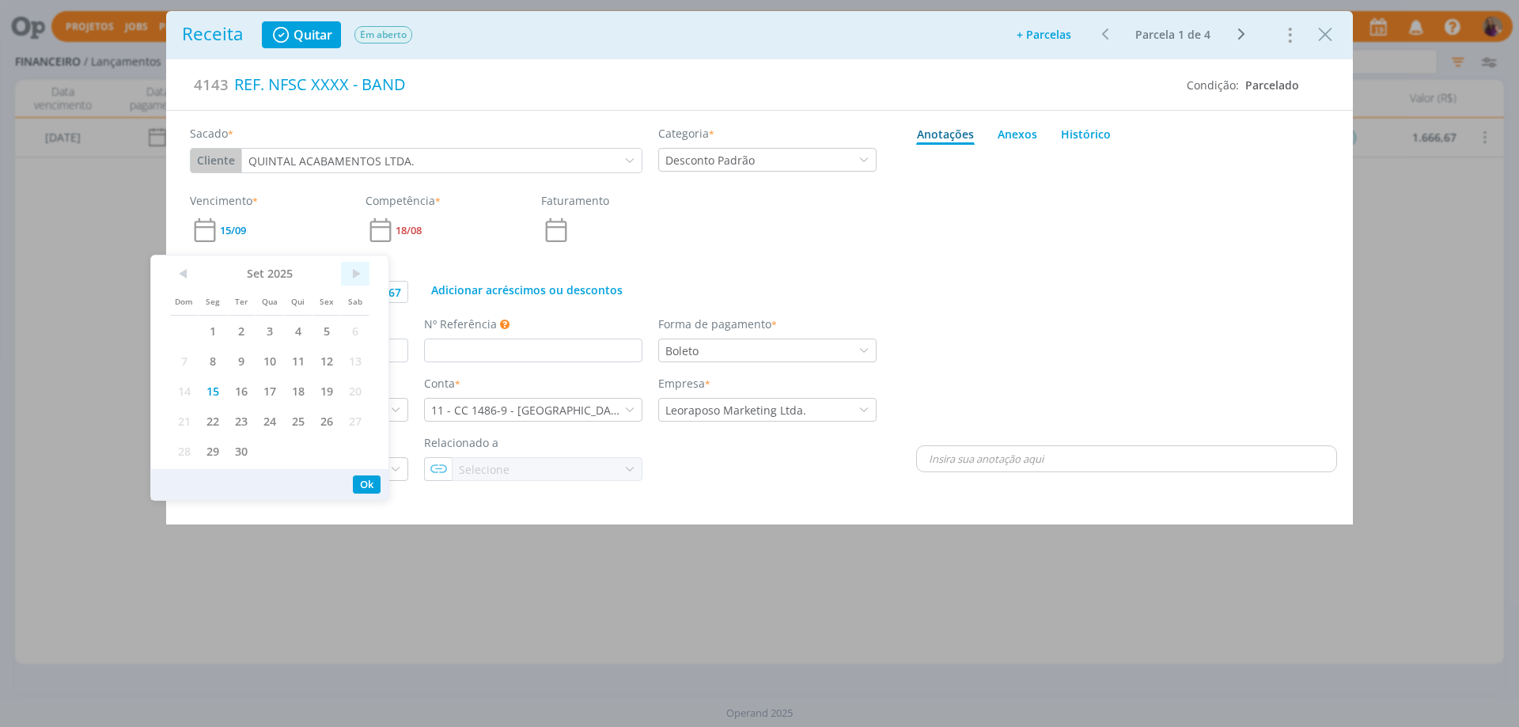
click at [357, 273] on span ">" at bounding box center [355, 274] width 28 height 24
click at [267, 386] on span "15" at bounding box center [269, 391] width 28 height 30
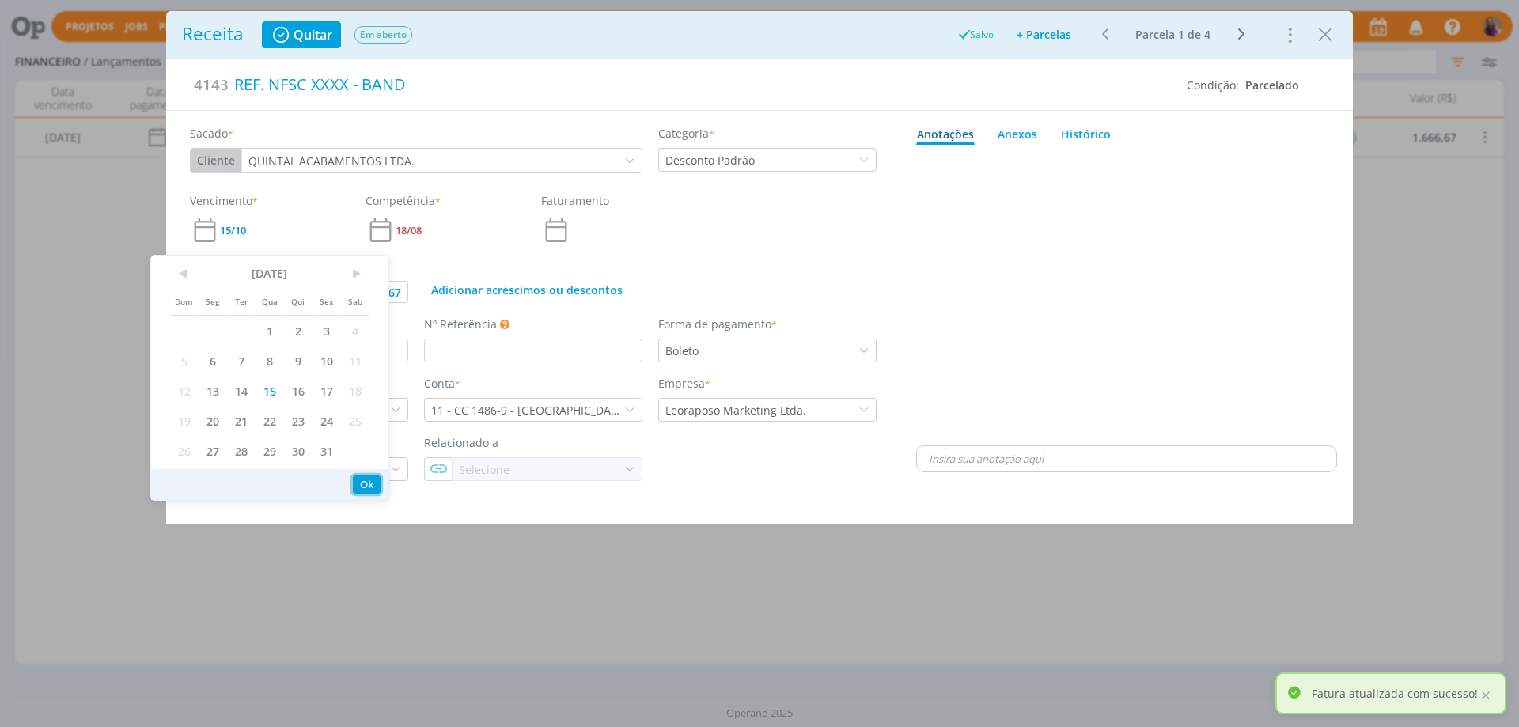
click at [370, 484] on button "Ok" at bounding box center [367, 484] width 28 height 18
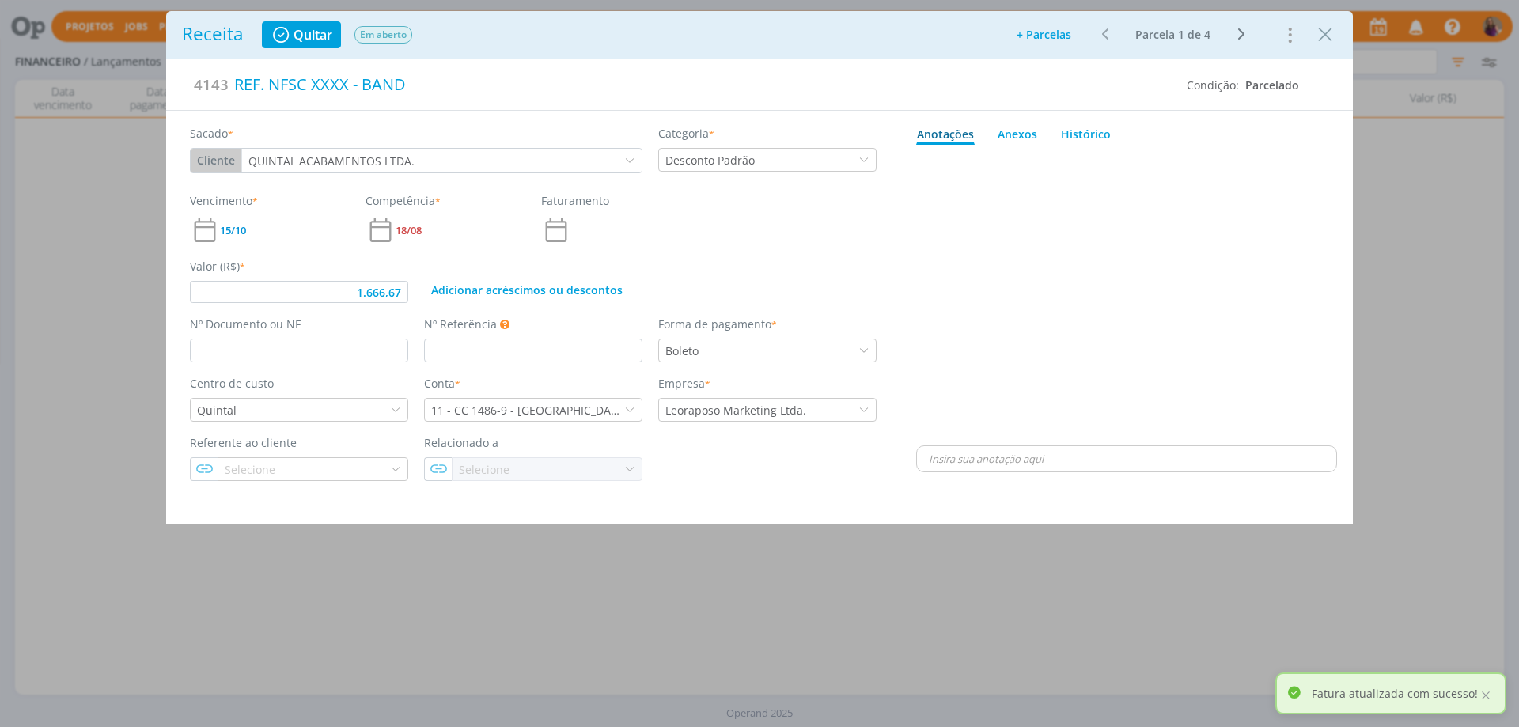
click at [1240, 36] on icon "dialog" at bounding box center [1241, 34] width 20 height 19
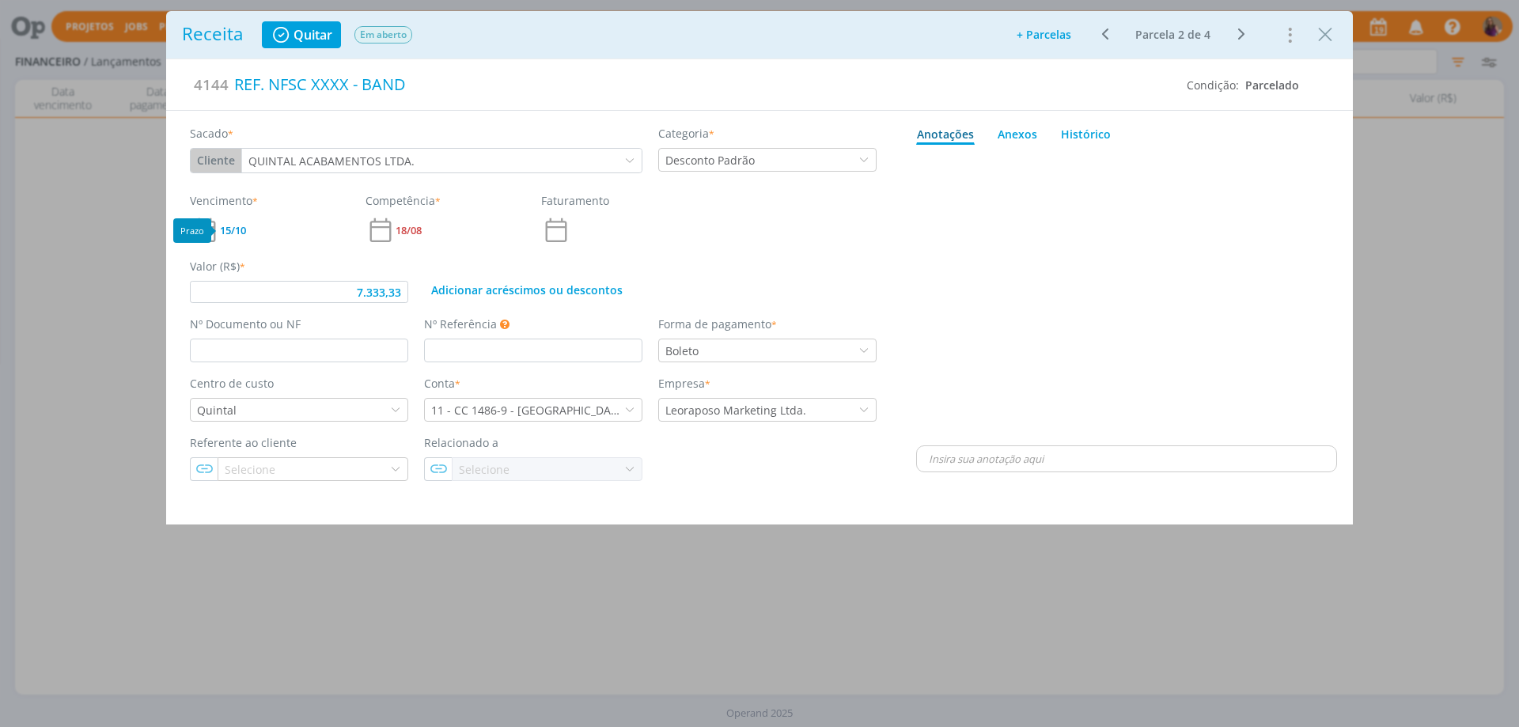
click at [233, 233] on span "15/10" at bounding box center [233, 230] width 26 height 10
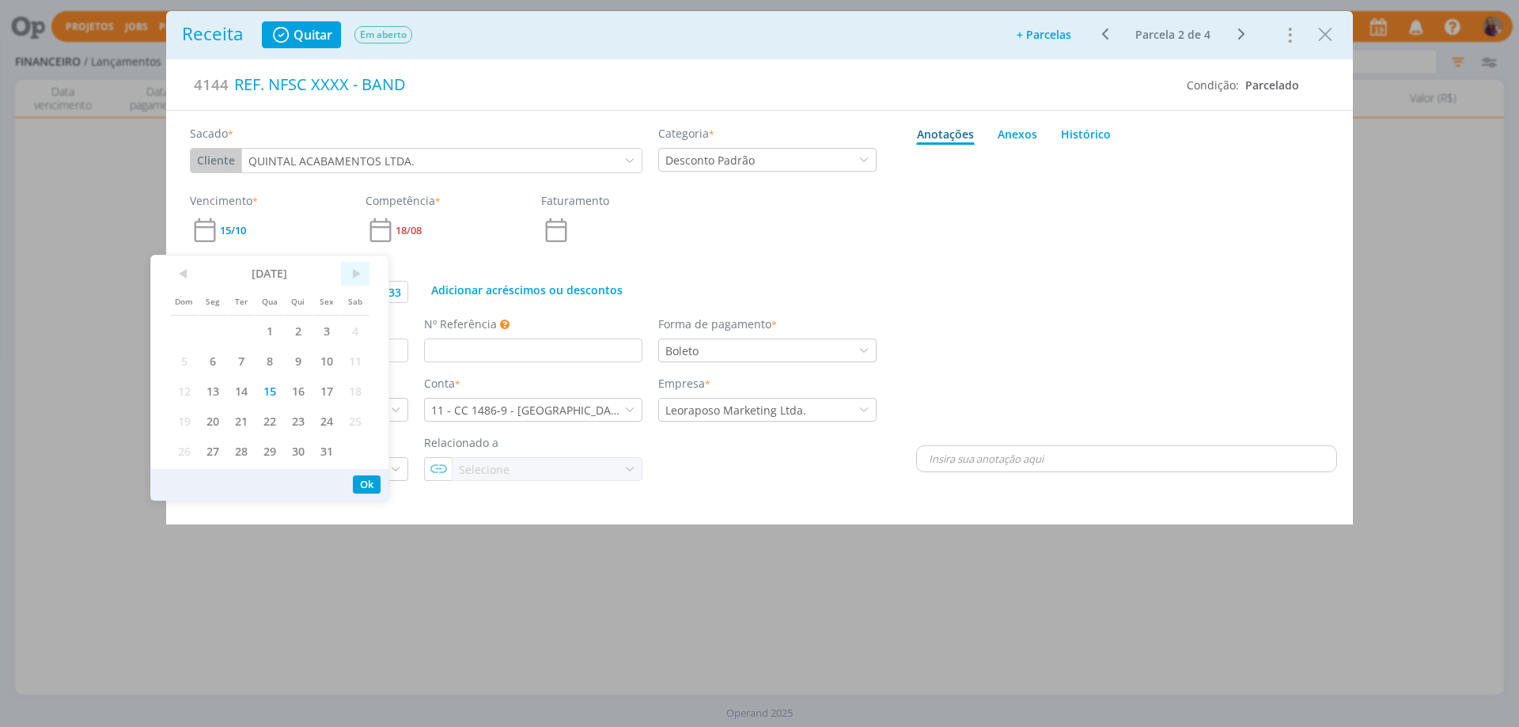
click at [354, 272] on span ">" at bounding box center [355, 274] width 28 height 24
click at [353, 391] on span "15" at bounding box center [355, 391] width 28 height 30
click at [364, 507] on button "Ok" at bounding box center [367, 514] width 28 height 18
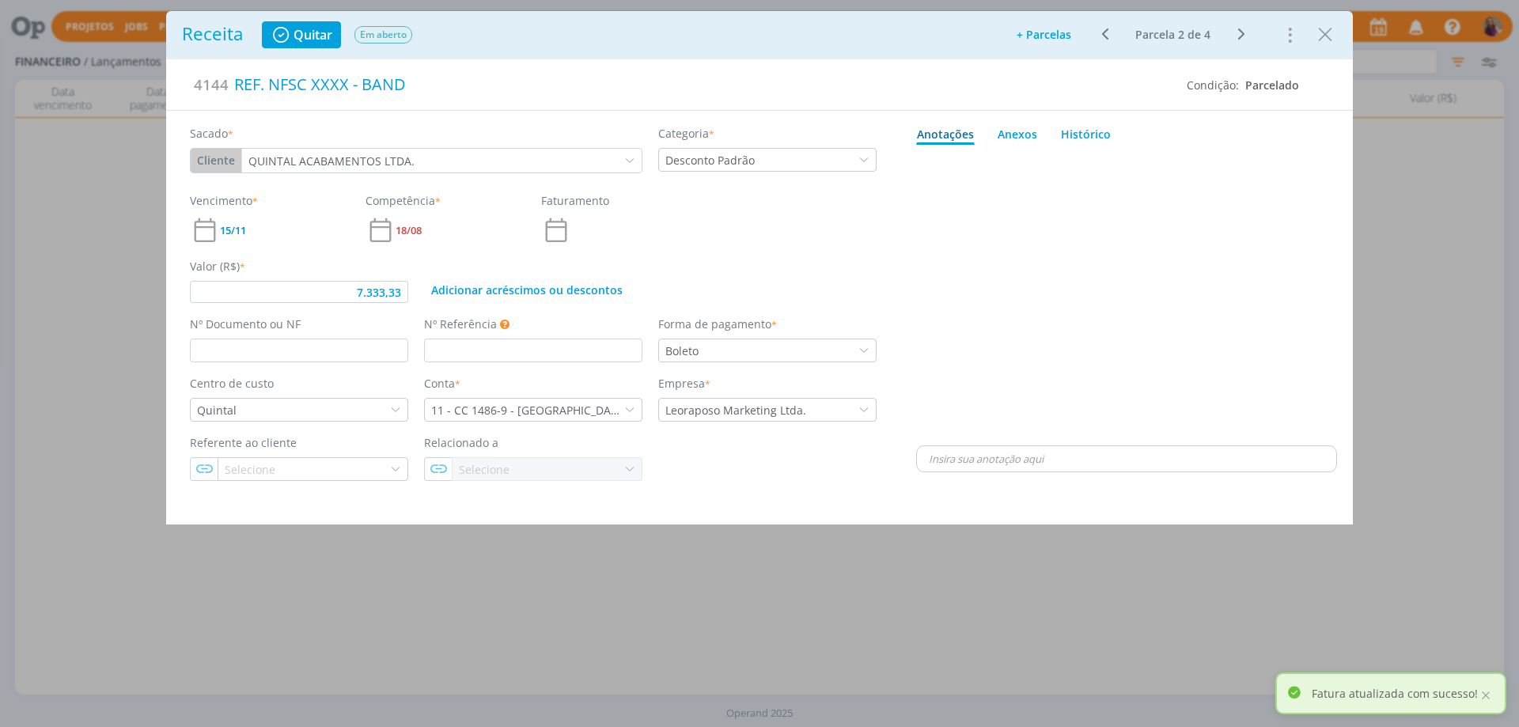
click at [1239, 33] on icon "dialog" at bounding box center [1241, 34] width 20 height 19
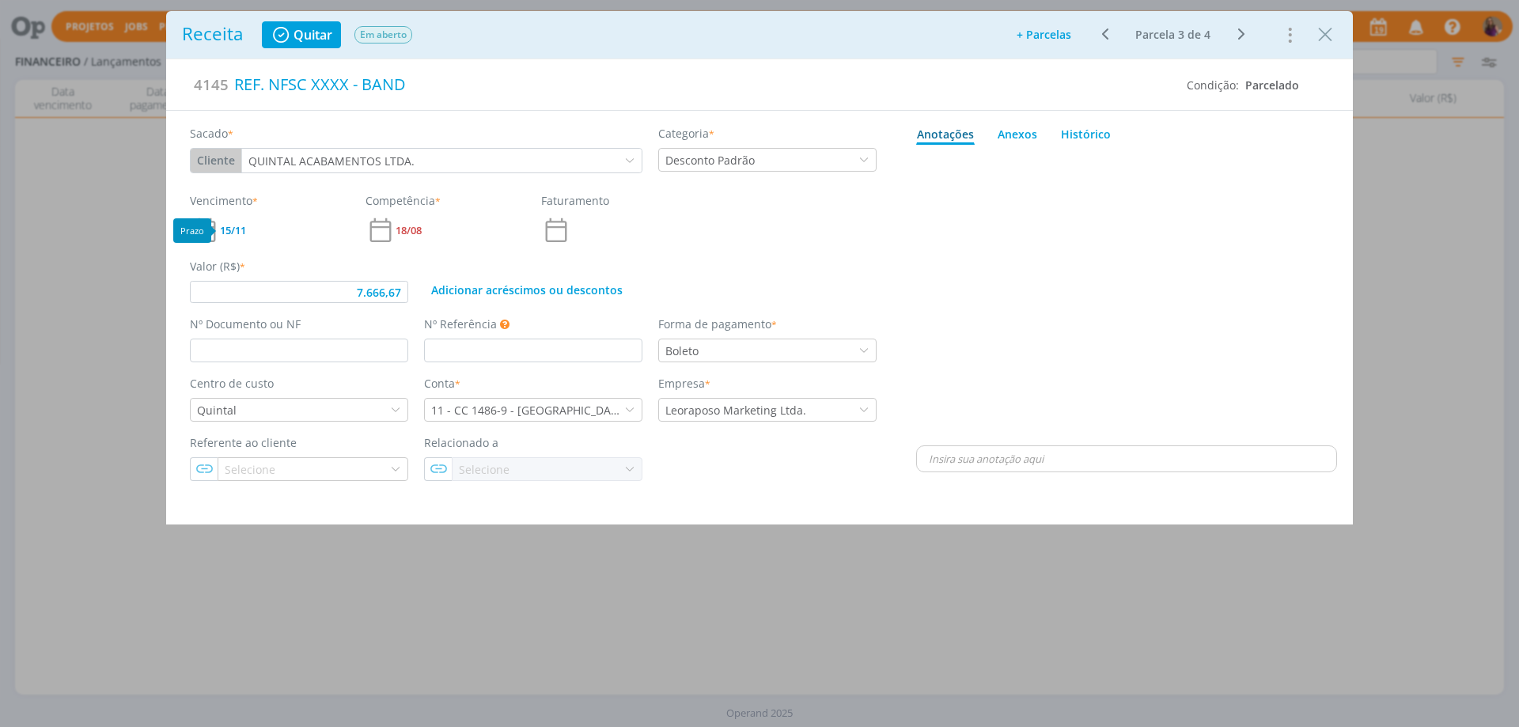
click at [236, 229] on span "15/11" at bounding box center [233, 230] width 26 height 10
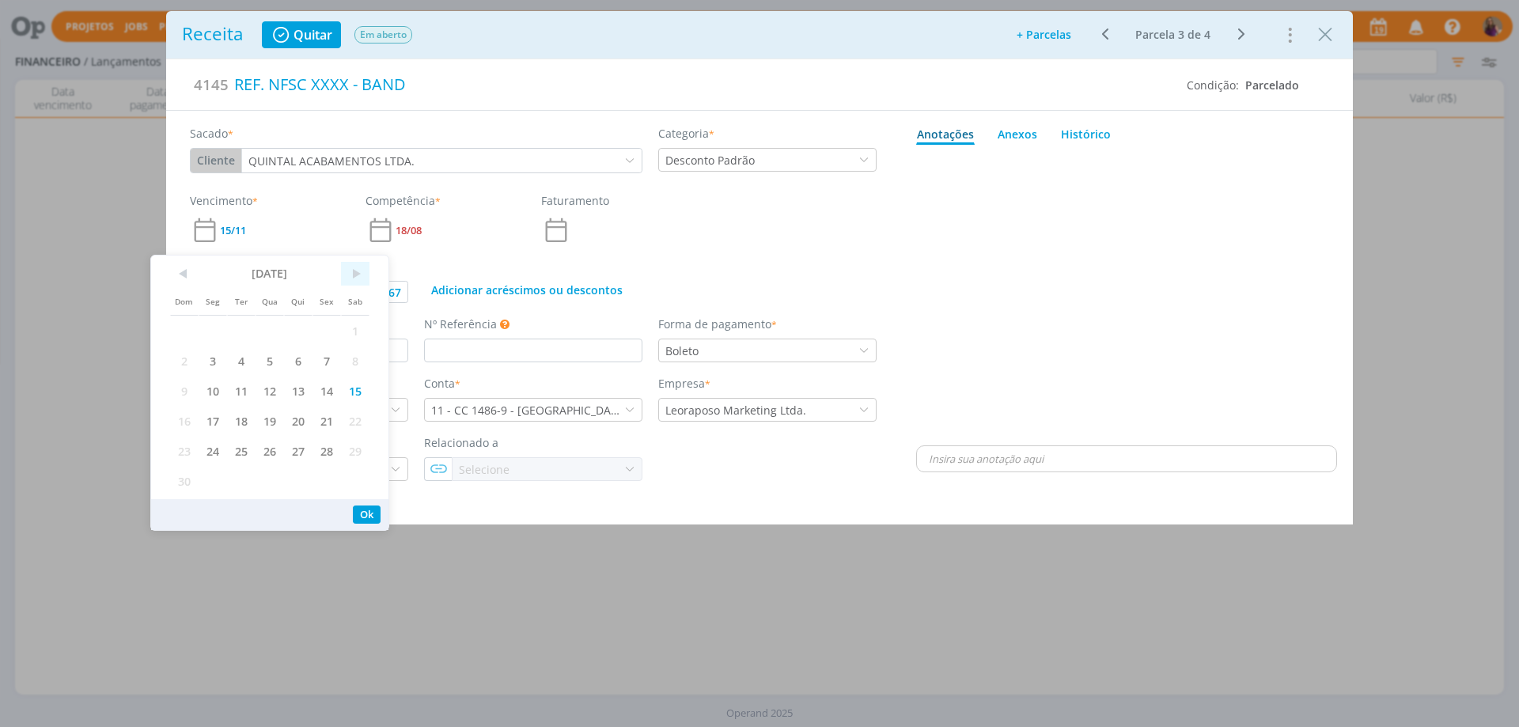
click at [355, 275] on span ">" at bounding box center [355, 274] width 28 height 24
click at [215, 388] on span "15" at bounding box center [213, 391] width 28 height 30
click at [367, 488] on button "Ok" at bounding box center [367, 484] width 28 height 18
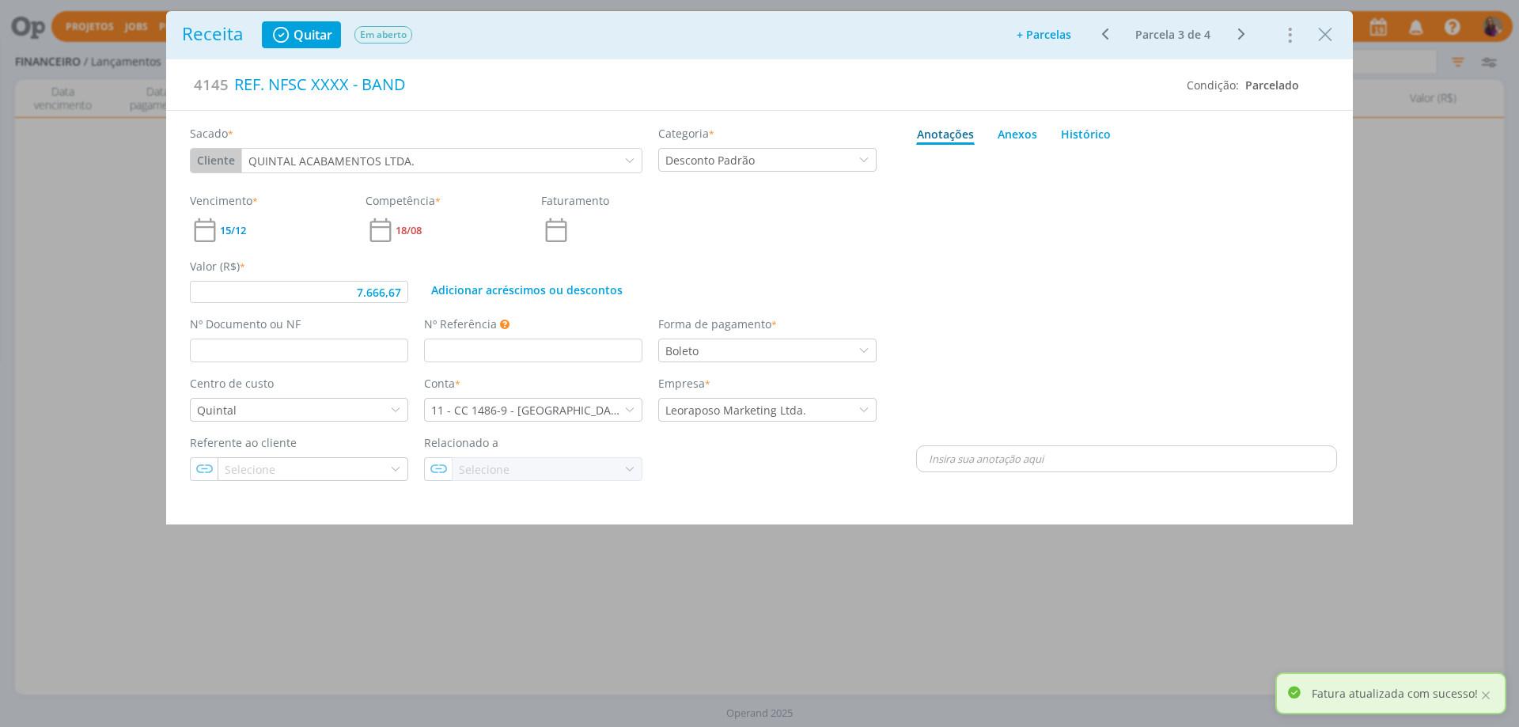
click at [1240, 38] on icon "dialog" at bounding box center [1241, 34] width 20 height 19
click at [1293, 32] on icon "dialog" at bounding box center [1288, 34] width 22 height 25
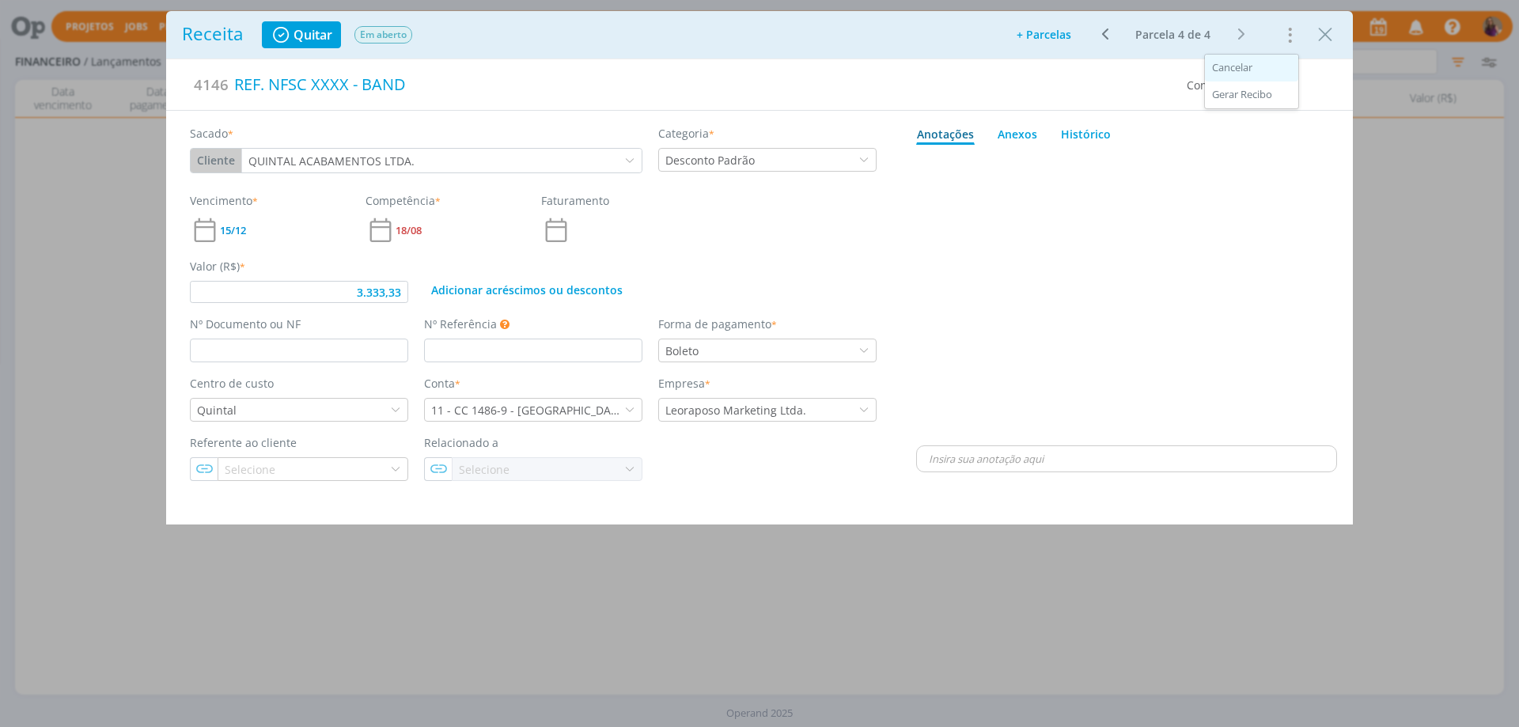
click at [1254, 68] on div "Cancelar" at bounding box center [1251, 68] width 93 height 27
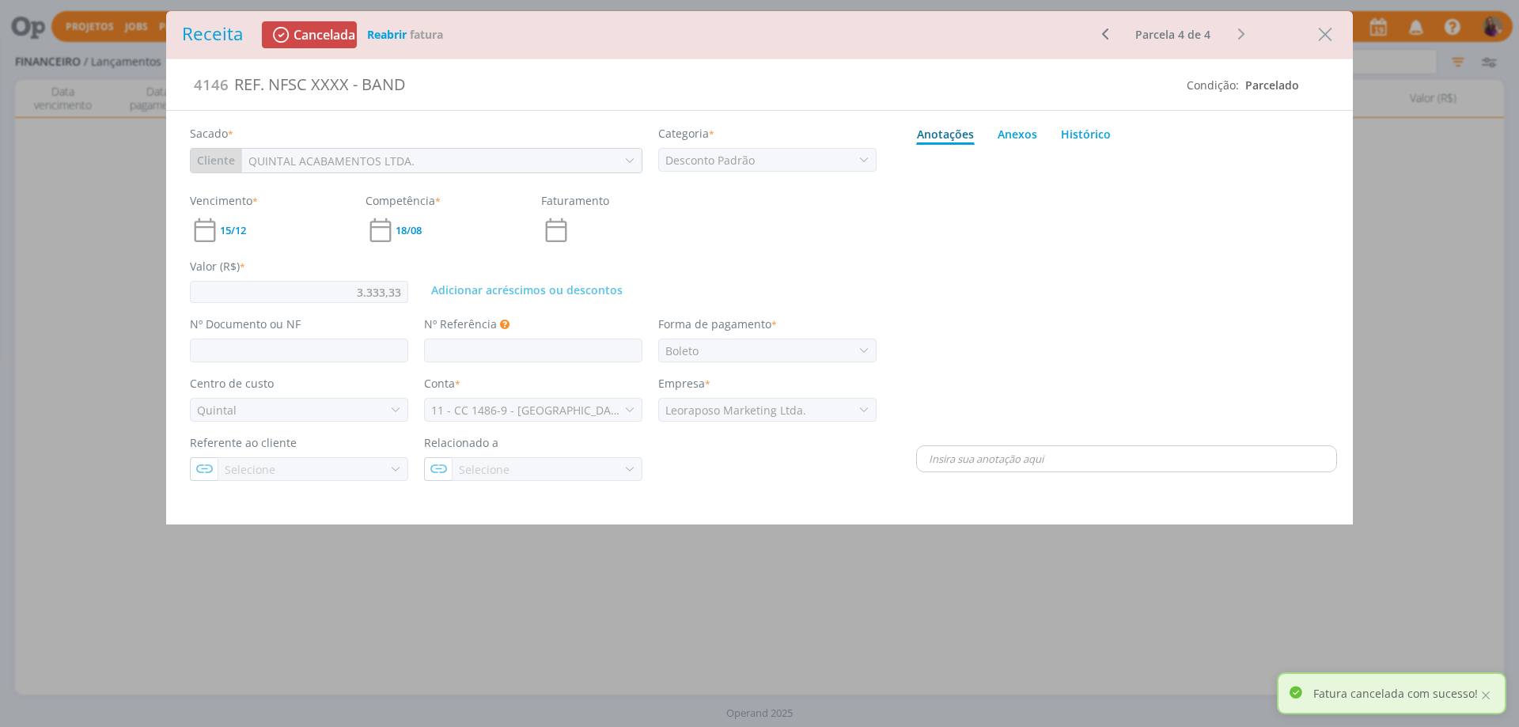
click at [1104, 36] on icon "dialog" at bounding box center [1105, 34] width 20 height 19
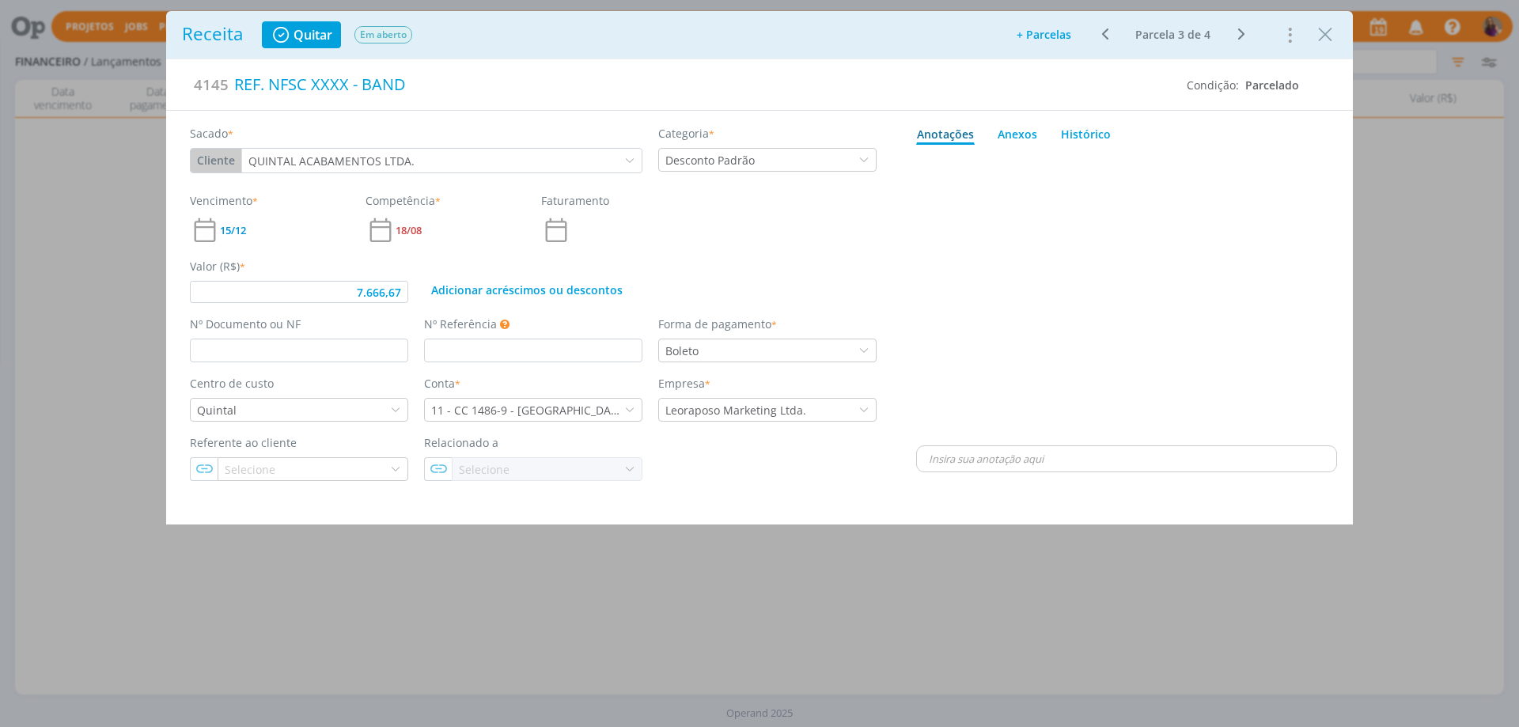
click at [1104, 36] on icon "dialog" at bounding box center [1105, 34] width 20 height 19
drag, startPoint x: 404, startPoint y: 293, endPoint x: 316, endPoint y: 273, distance: 90.8
click at [316, 273] on div "Valor (R$) * 1.666,67" at bounding box center [299, 280] width 234 height 45
click at [1240, 32] on icon "dialog" at bounding box center [1241, 34] width 20 height 19
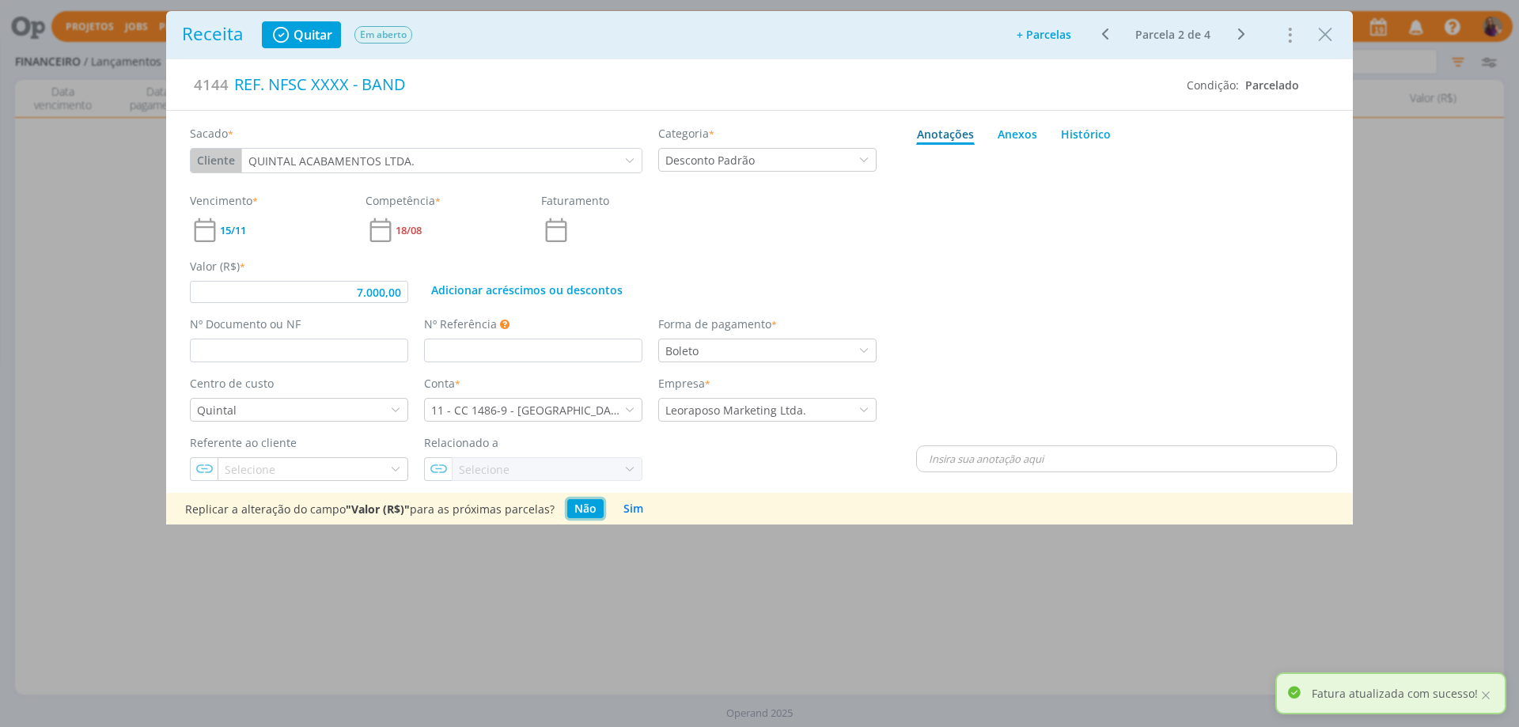
click at [581, 504] on button "Não" at bounding box center [585, 508] width 36 height 19
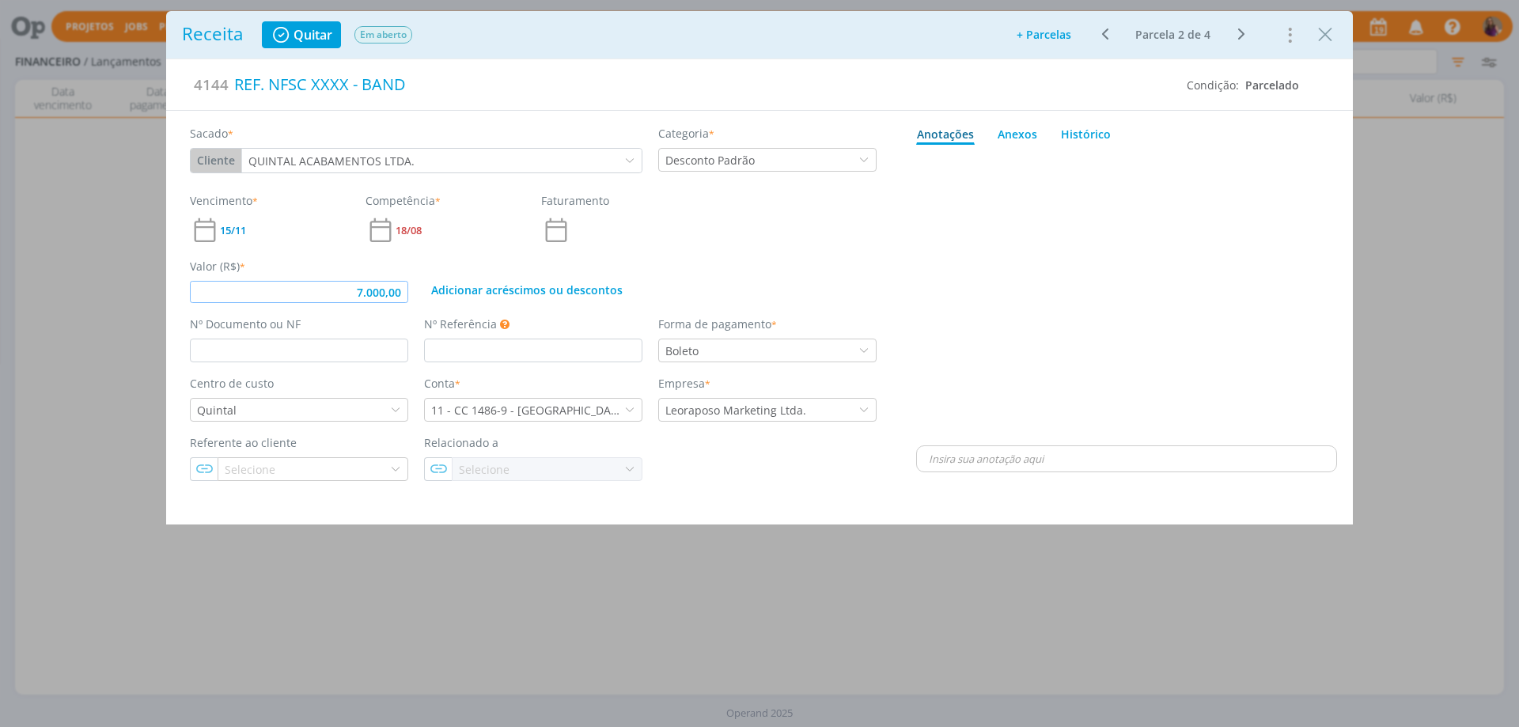
drag, startPoint x: 403, startPoint y: 293, endPoint x: 348, endPoint y: 286, distance: 55.9
click at [348, 286] on input "7.000,00" at bounding box center [299, 292] width 218 height 22
click at [1239, 34] on icon "dialog" at bounding box center [1241, 34] width 20 height 19
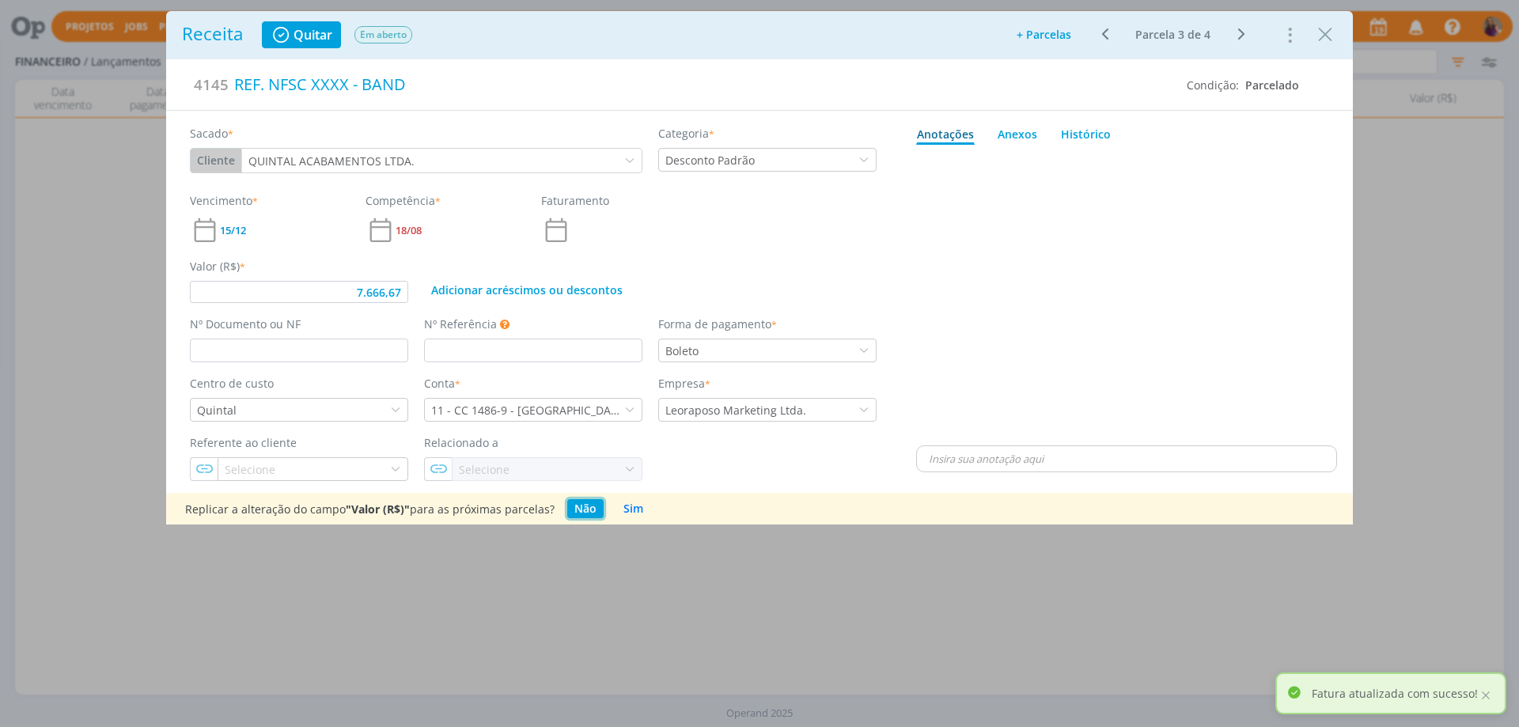
click at [581, 505] on button "Não" at bounding box center [585, 508] width 36 height 19
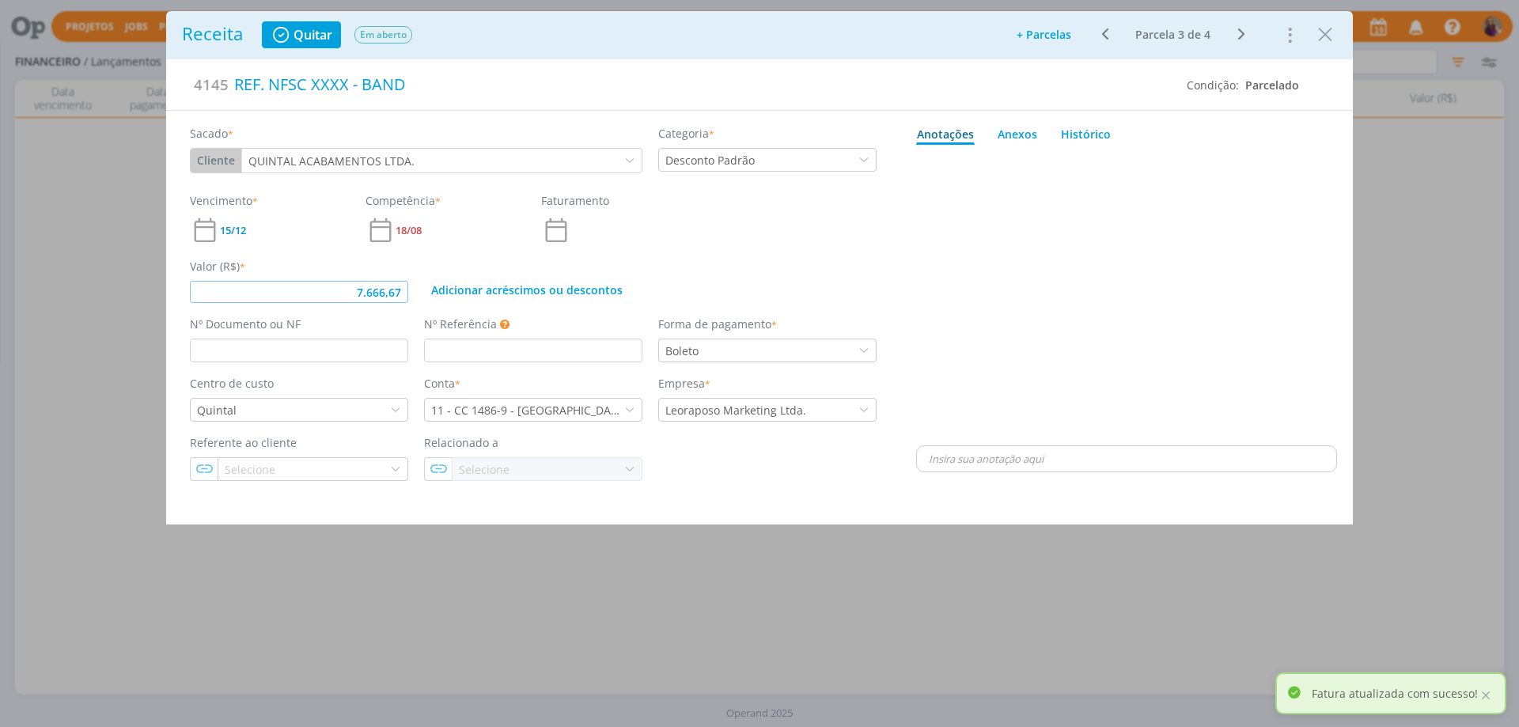
drag, startPoint x: 404, startPoint y: 288, endPoint x: 323, endPoint y: 276, distance: 82.3
click at [323, 276] on div "Valor (R$) * 7.666,67" at bounding box center [299, 280] width 234 height 45
click at [1014, 229] on div "dialog" at bounding box center [1126, 296] width 421 height 291
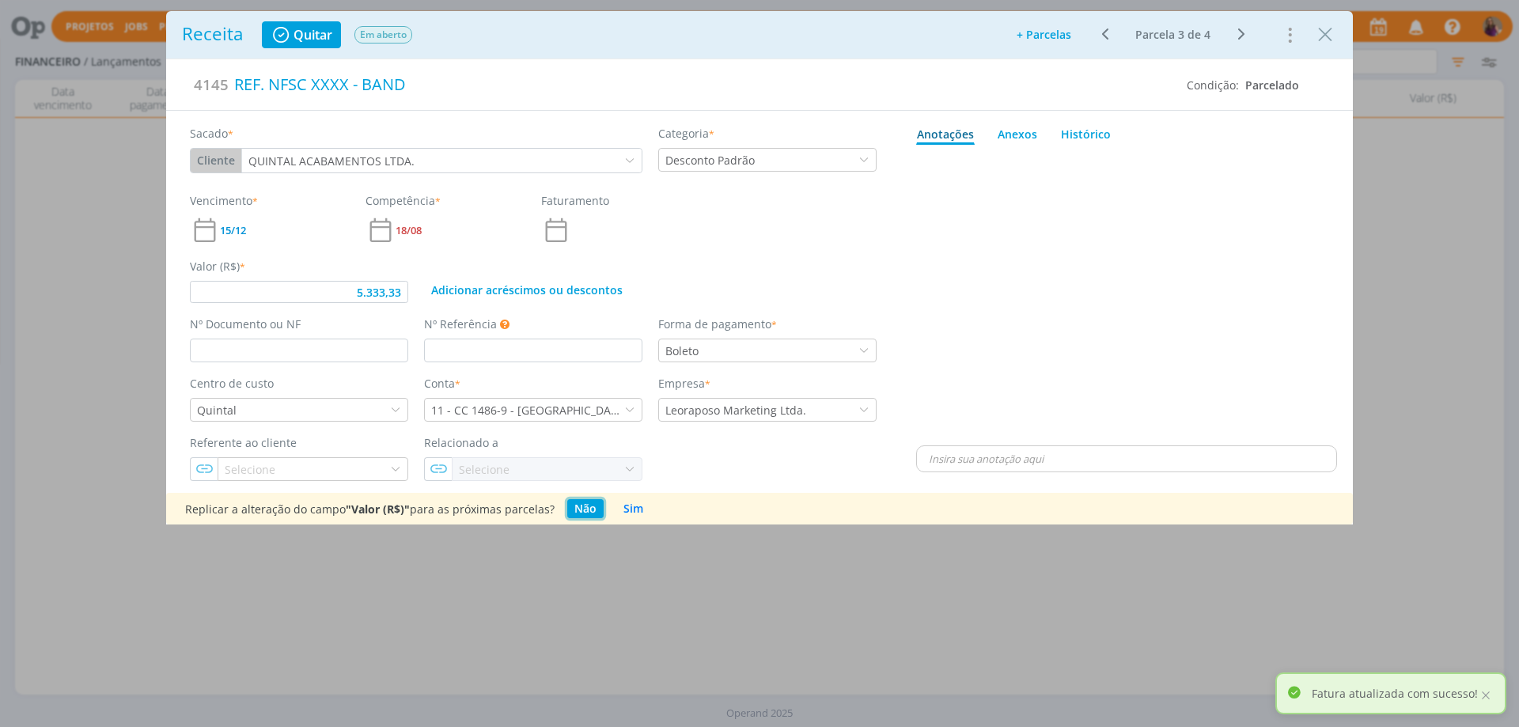
click at [577, 507] on button "Não" at bounding box center [585, 508] width 36 height 19
type input "5.333,33"
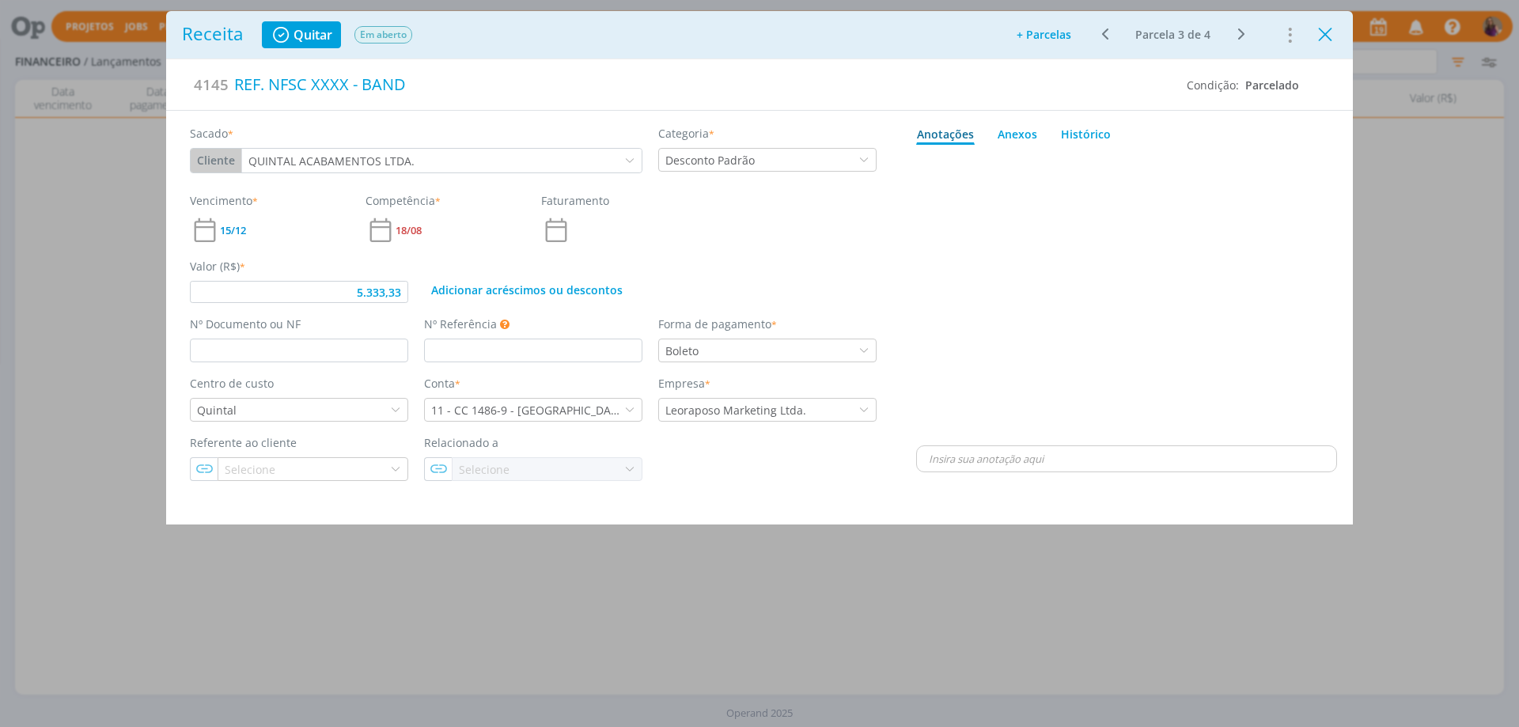
click at [1329, 36] on icon "Close" at bounding box center [1325, 35] width 24 height 24
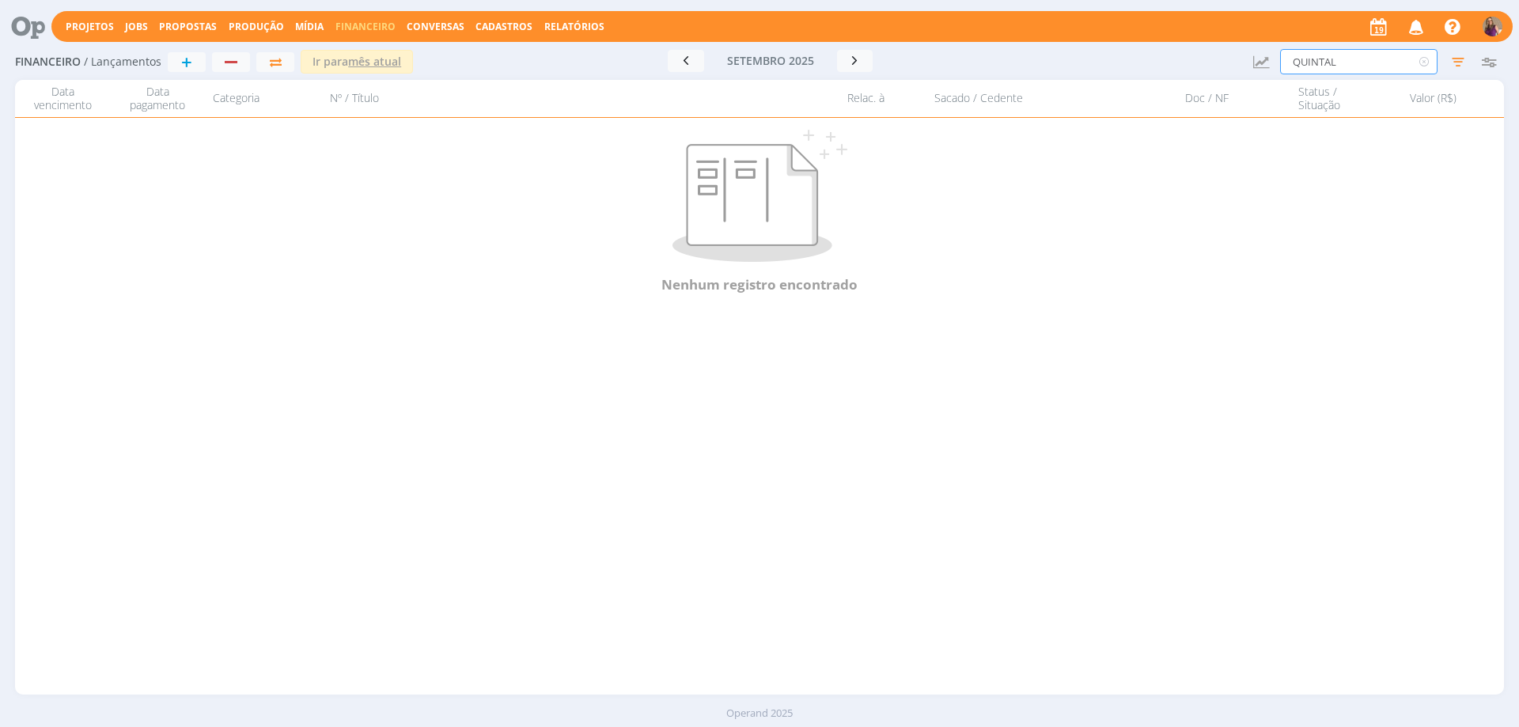
drag, startPoint x: 1351, startPoint y: 61, endPoint x: 1206, endPoint y: 37, distance: 146.7
click at [1206, 44] on div "Financeiro / Lançamentos + Ir para mês atual [DATE] < 2025 > Janeiro Fevereiro …" at bounding box center [759, 62] width 1488 height 36
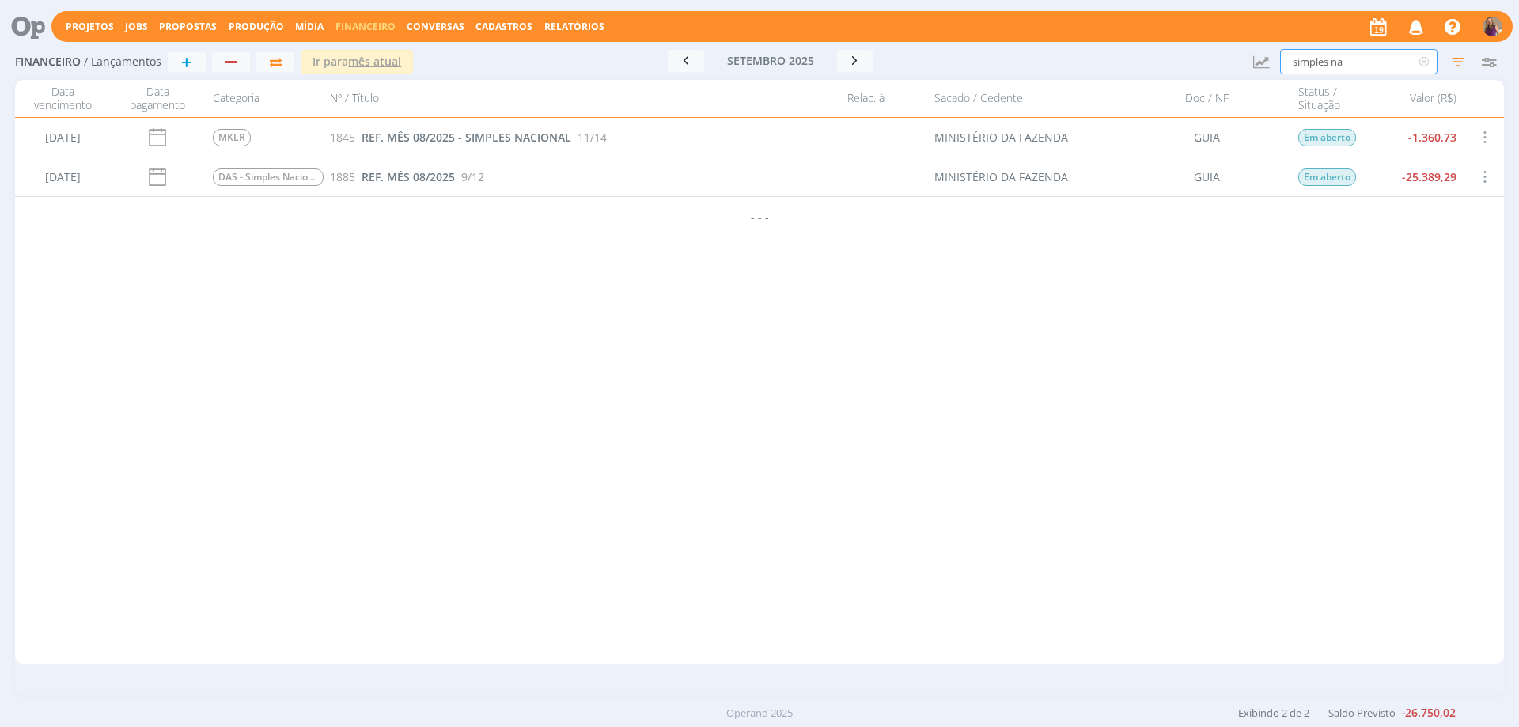
type input "simples na"
click at [854, 59] on icon "button" at bounding box center [855, 60] width 16 height 15
click at [430, 180] on span "REF. MÊS 09/2025" at bounding box center [407, 176] width 93 height 15
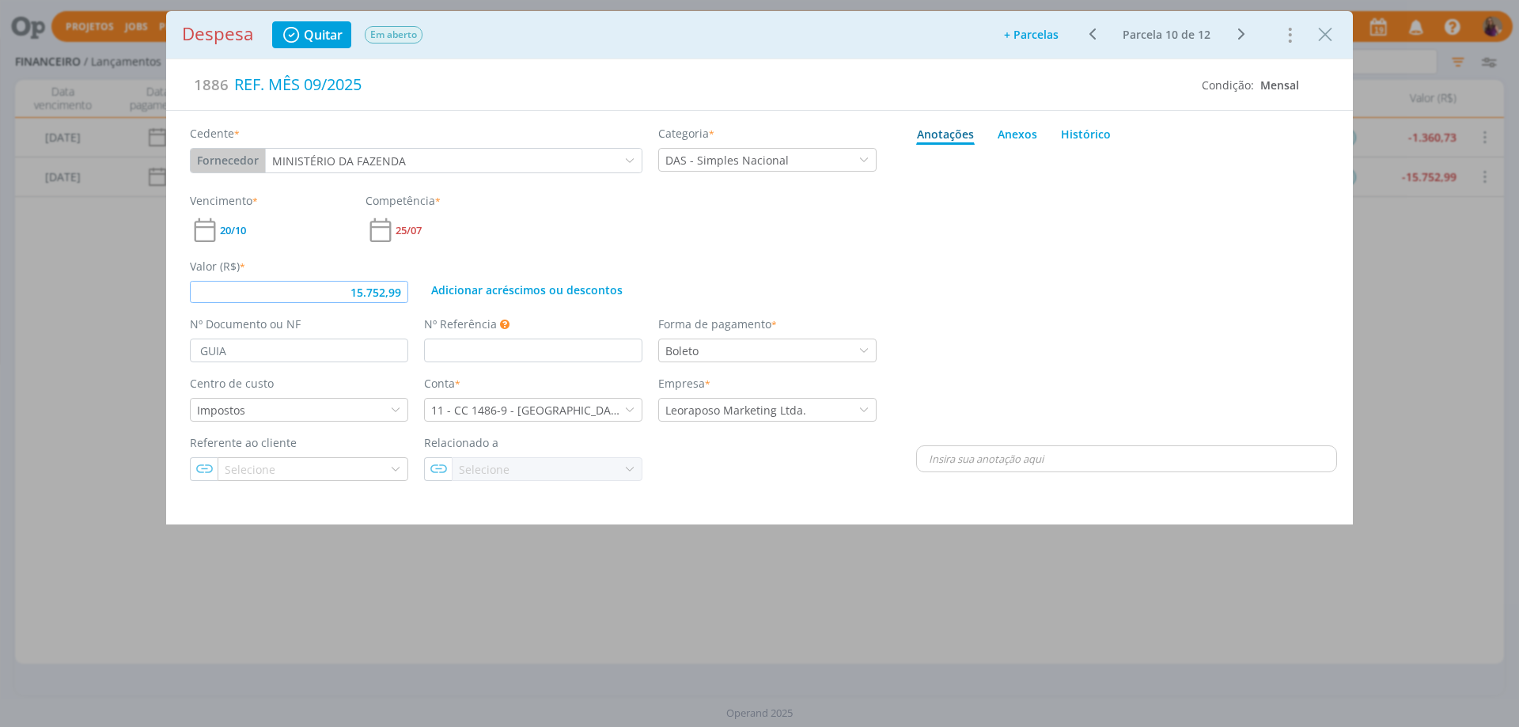
drag, startPoint x: 406, startPoint y: 293, endPoint x: 274, endPoint y: 245, distance: 140.3
click at [274, 245] on div "Valor (R$) * 15.752,99 Adicionar acréscimos ou descontos" at bounding box center [533, 274] width 702 height 58
click at [1242, 36] on icon "dialog" at bounding box center [1241, 34] width 20 height 19
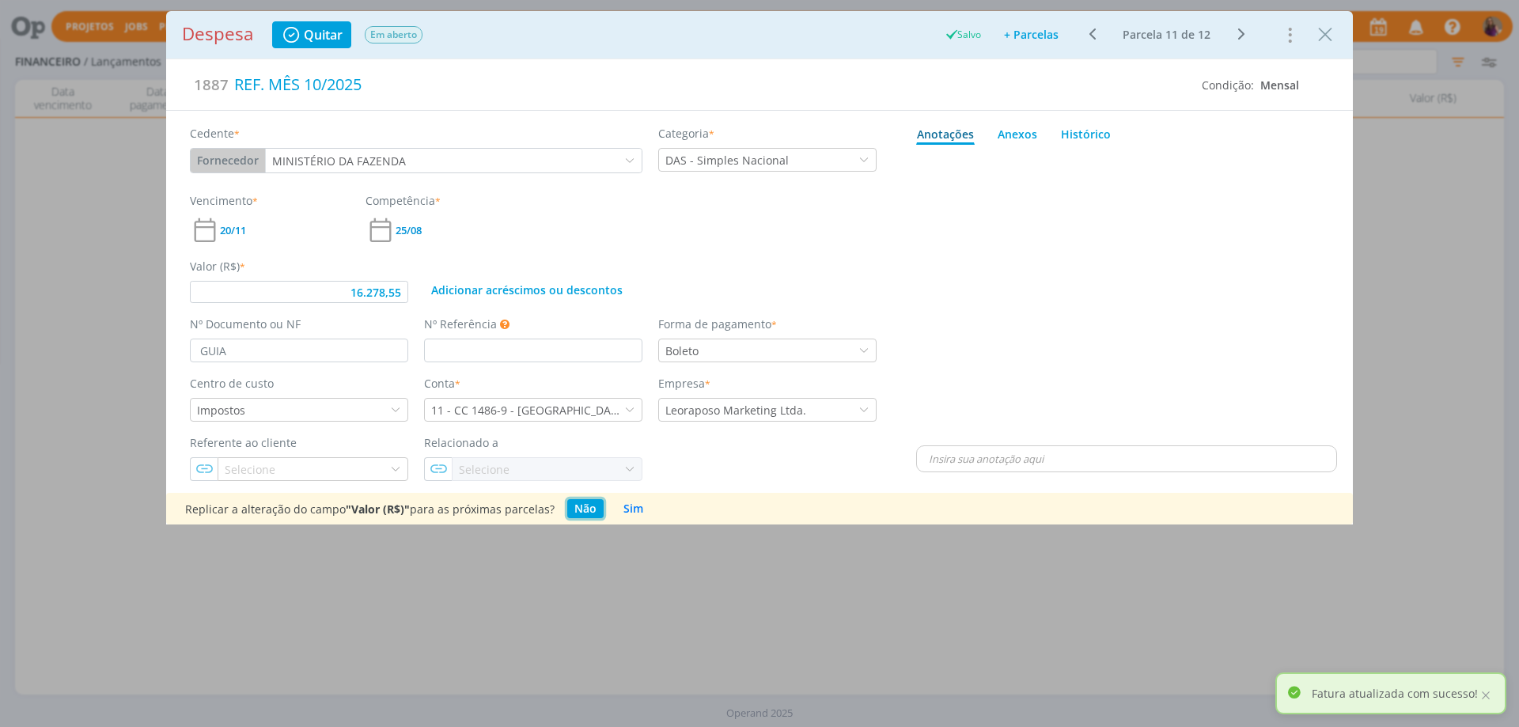
click at [581, 507] on button "Não" at bounding box center [585, 508] width 36 height 19
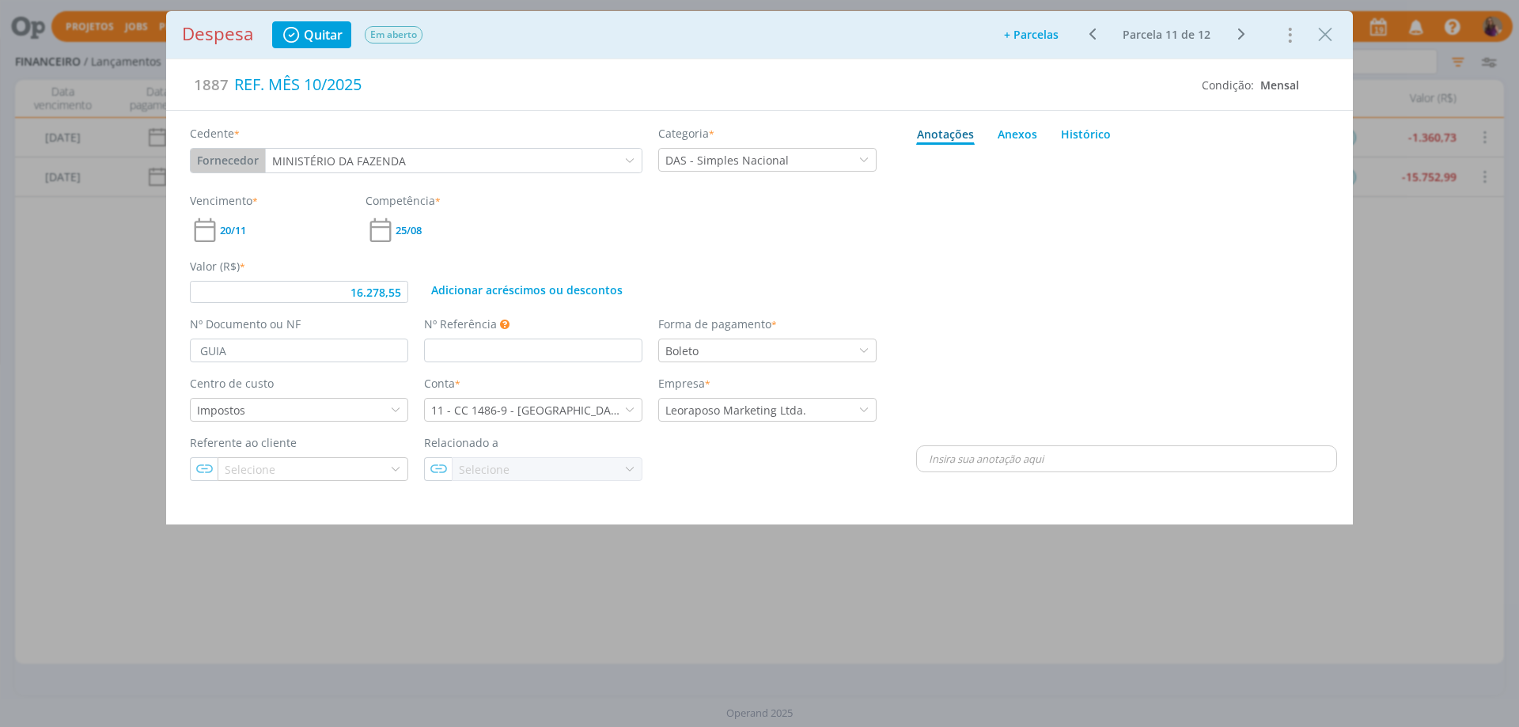
click at [1091, 36] on icon "dialog" at bounding box center [1092, 34] width 20 height 19
drag, startPoint x: 405, startPoint y: 292, endPoint x: 312, endPoint y: 269, distance: 96.1
click at [312, 269] on div "Valor (R$) * 15.752,99" at bounding box center [299, 280] width 234 height 45
click at [1239, 35] on icon "dialog" at bounding box center [1241, 34] width 20 height 19
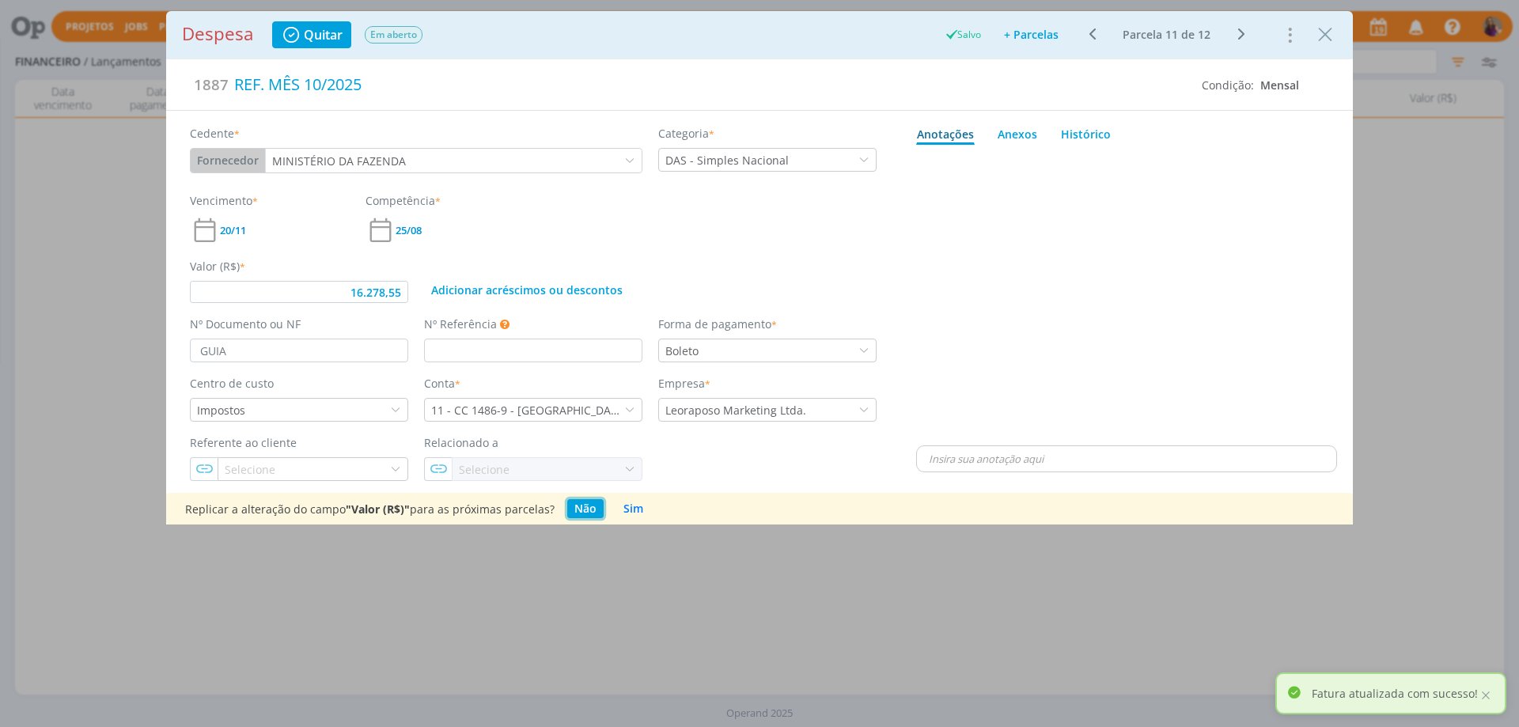
click at [582, 509] on button "Não" at bounding box center [585, 508] width 36 height 19
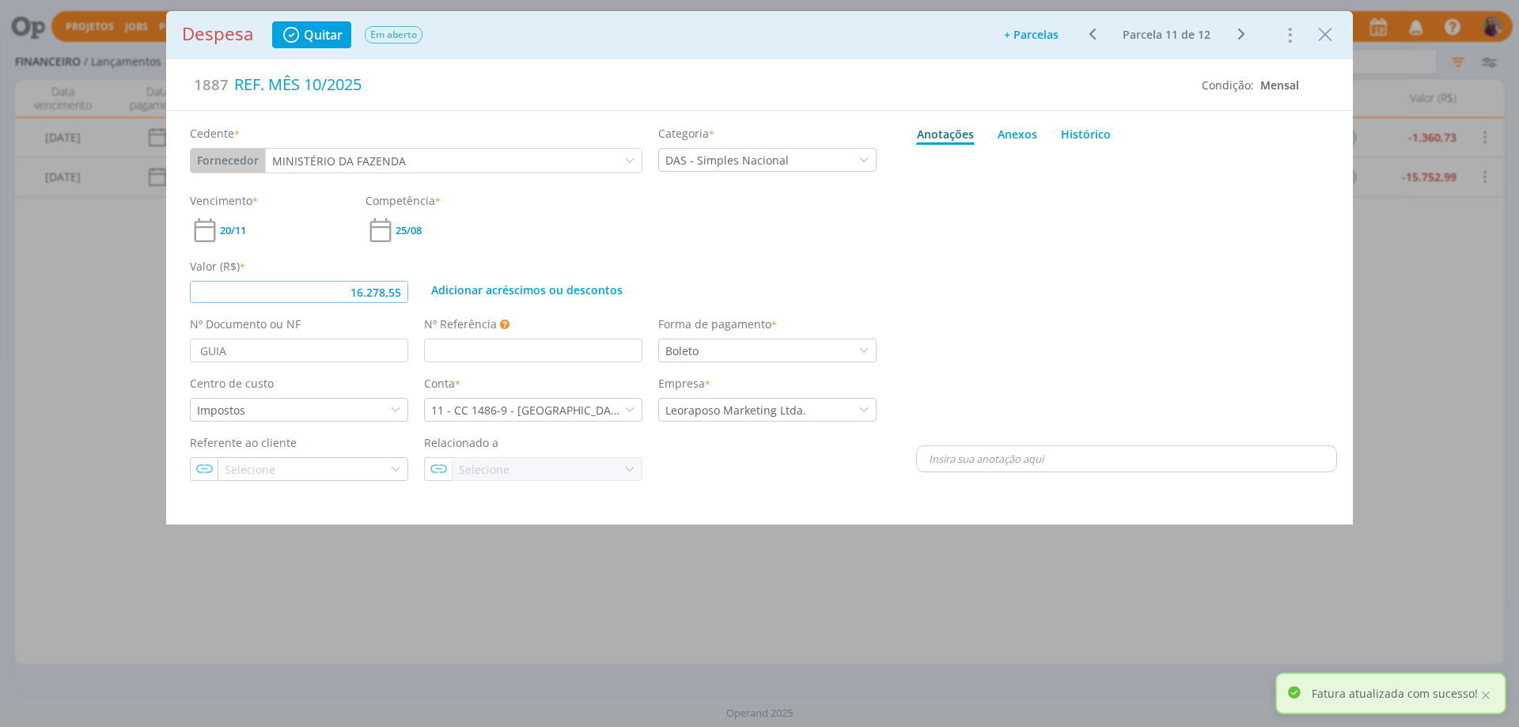
drag, startPoint x: 404, startPoint y: 289, endPoint x: 305, endPoint y: 283, distance: 99.0
click at [305, 283] on input "16.278,55" at bounding box center [299, 292] width 218 height 22
click at [966, 284] on div "dialog" at bounding box center [1126, 296] width 421 height 291
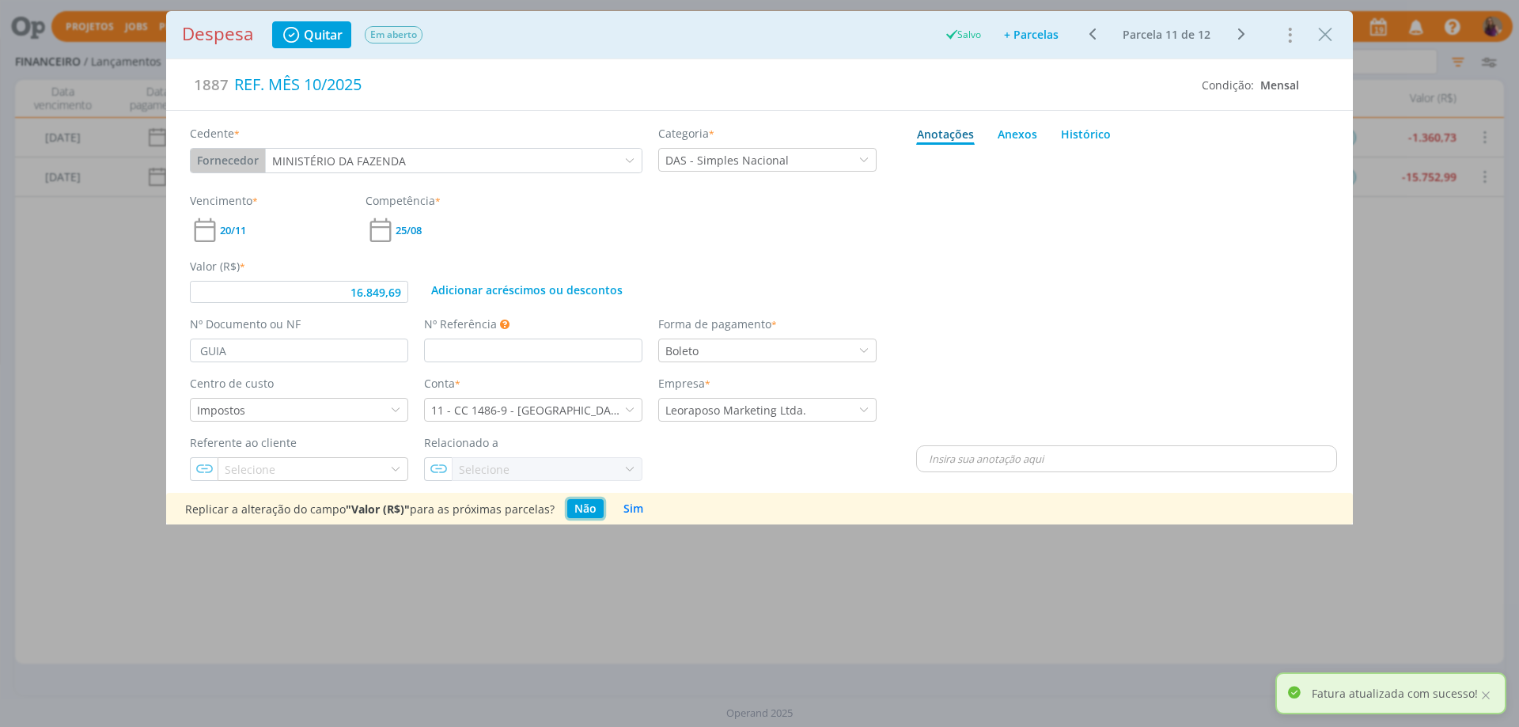
click at [575, 513] on button "Não" at bounding box center [585, 508] width 36 height 19
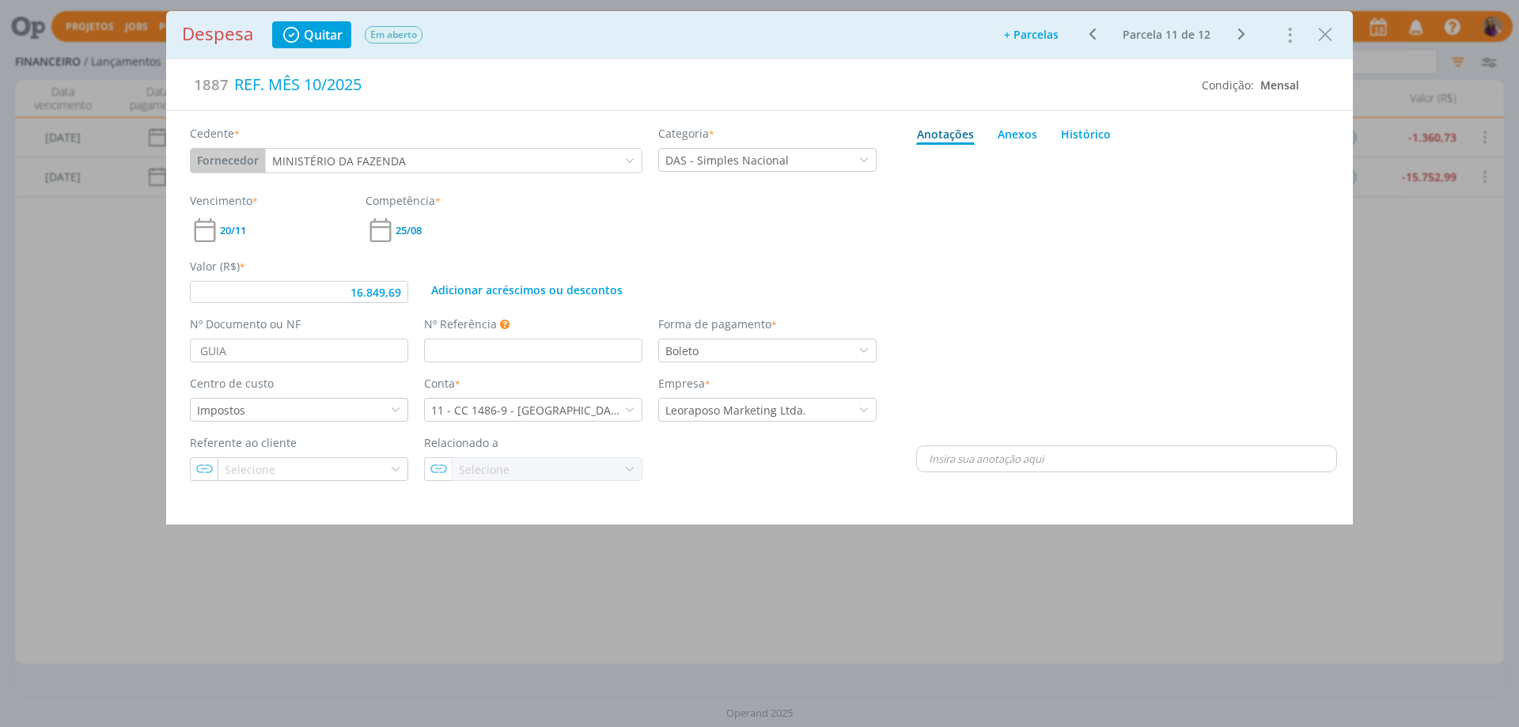
click at [1239, 33] on icon "dialog" at bounding box center [1241, 34] width 20 height 19
drag, startPoint x: 401, startPoint y: 289, endPoint x: 303, endPoint y: 267, distance: 100.4
click at [303, 267] on div "Valor (R$) * 15.368,92" at bounding box center [299, 280] width 234 height 45
click at [919, 275] on div "dialog" at bounding box center [1126, 296] width 421 height 291
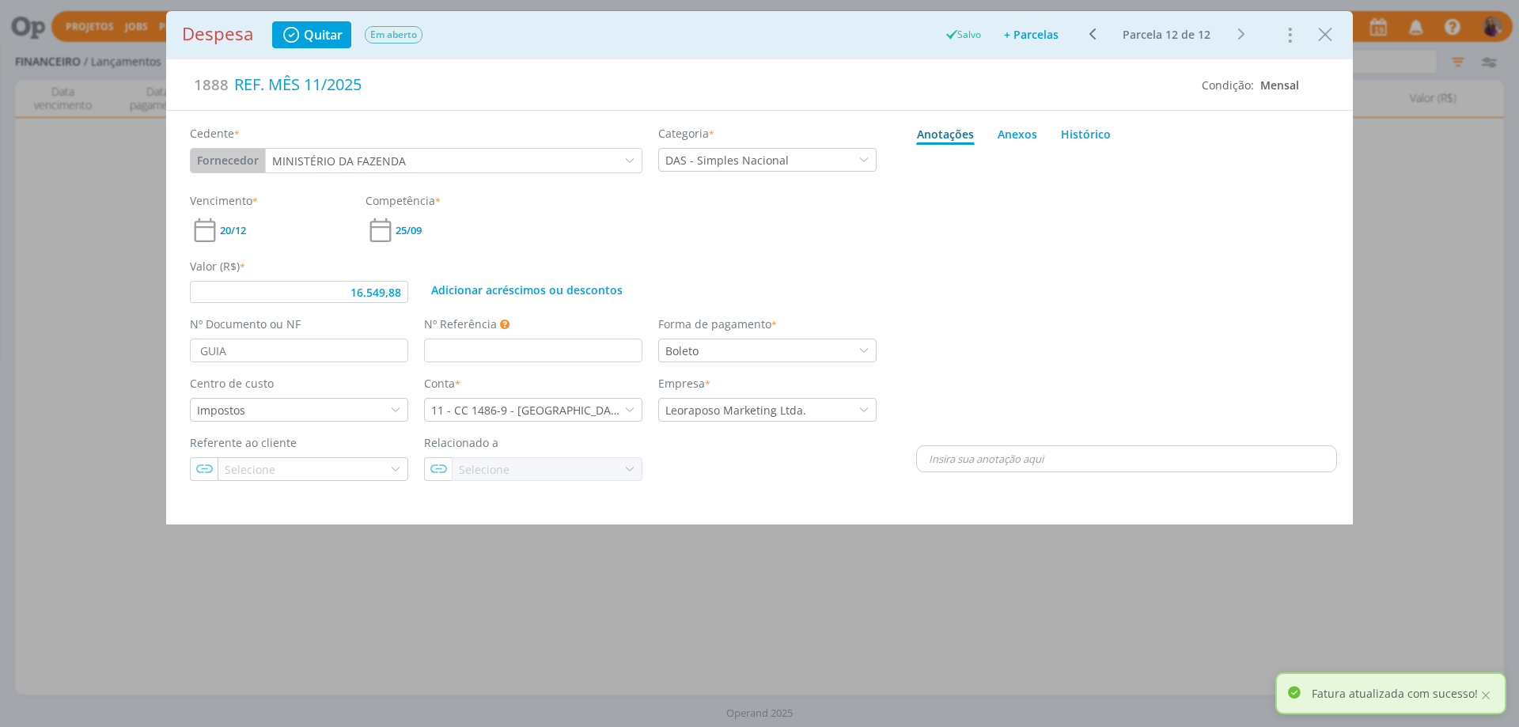
type input "16.549,88"
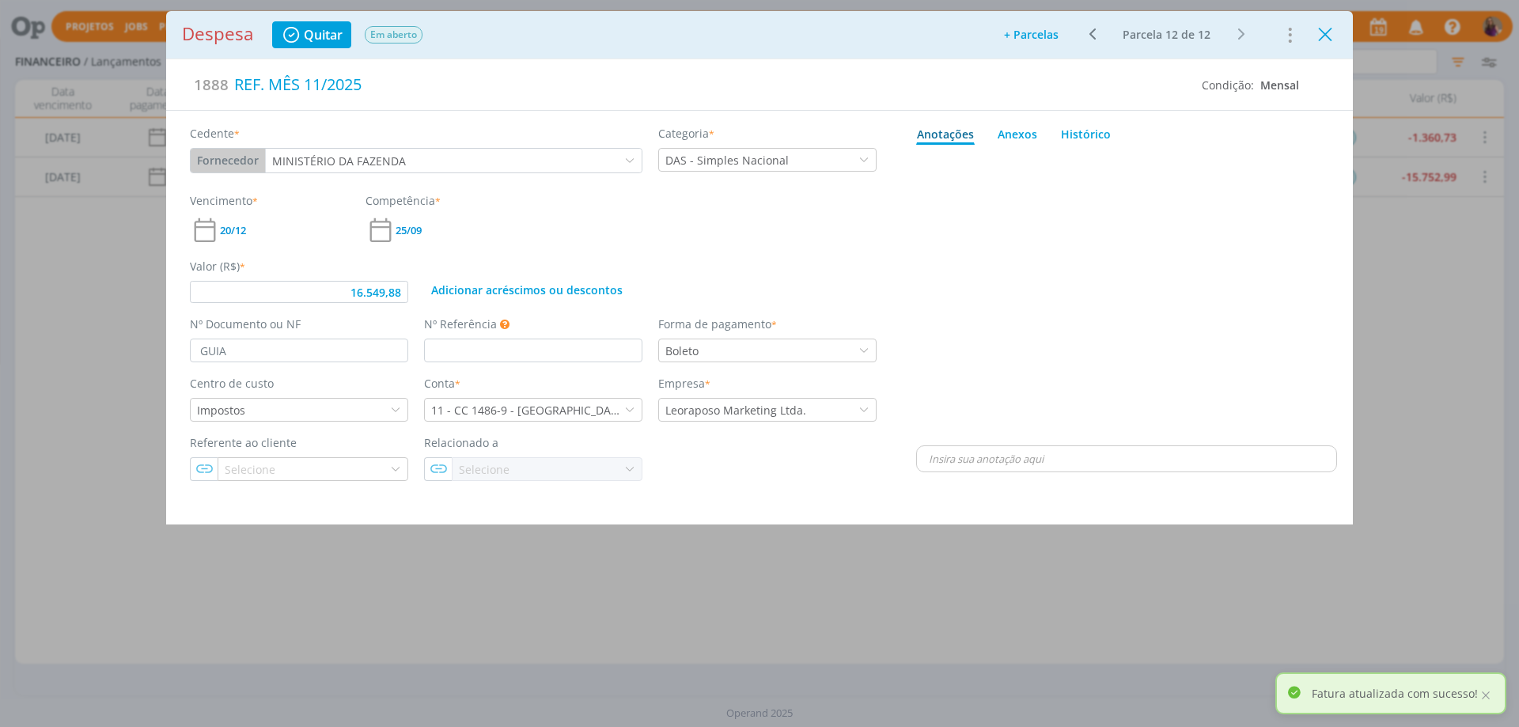
click at [1326, 35] on icon "Close" at bounding box center [1325, 35] width 24 height 24
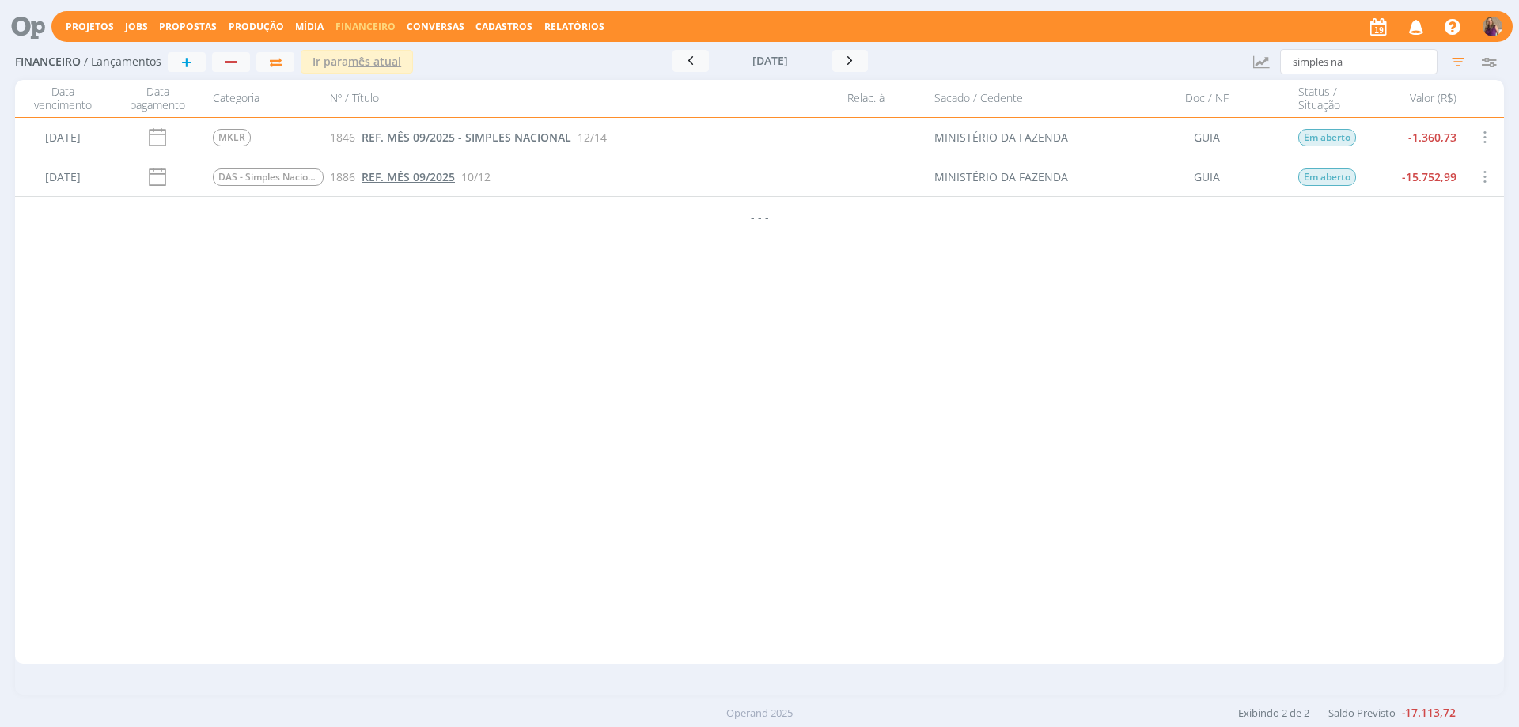
click at [426, 170] on span "REF. MÊS 09/2025" at bounding box center [407, 176] width 93 height 15
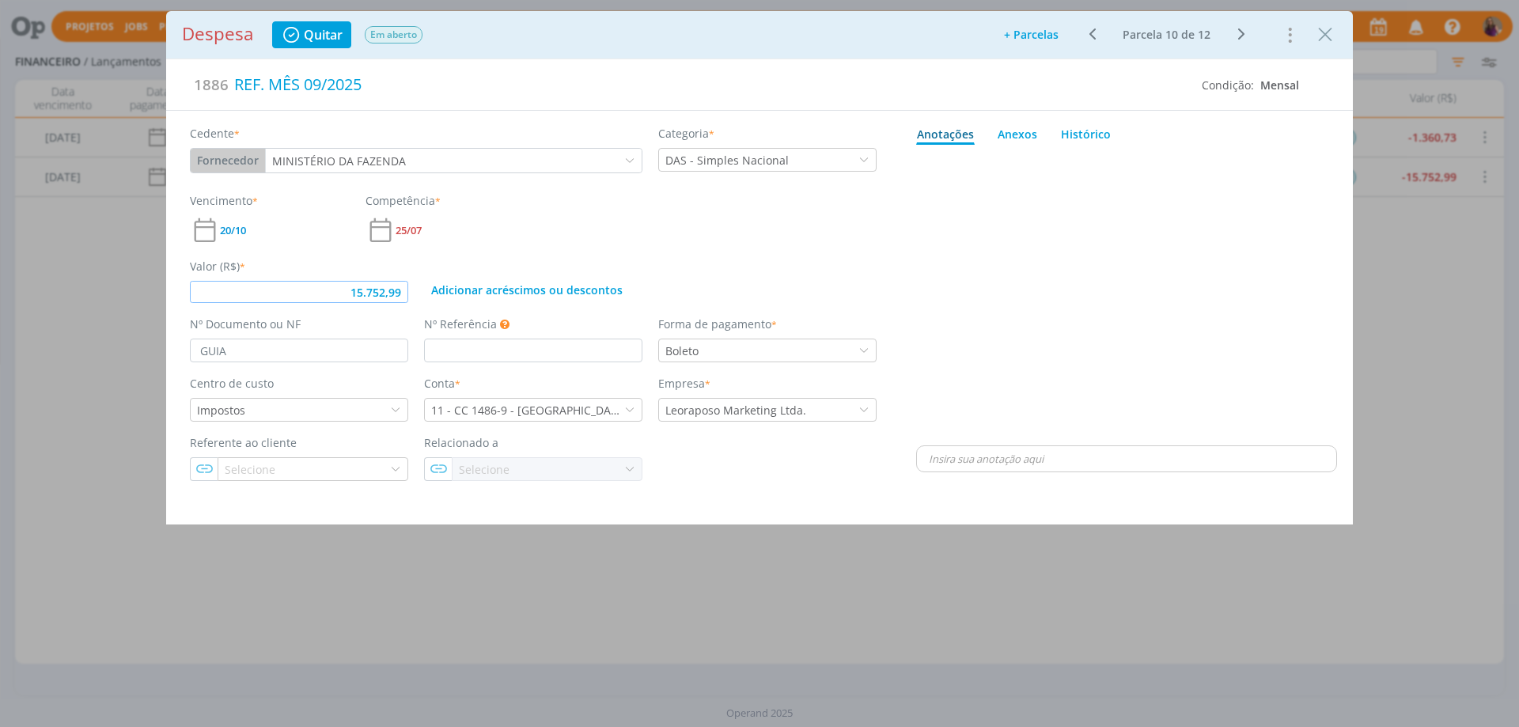
drag, startPoint x: 403, startPoint y: 289, endPoint x: 301, endPoint y: 265, distance: 105.7
click at [301, 265] on div "Valor (R$) * 15.752,99" at bounding box center [299, 280] width 234 height 45
click at [757, 261] on div "Adicionar acréscimos ou descontos" at bounding box center [650, 280] width 468 height 45
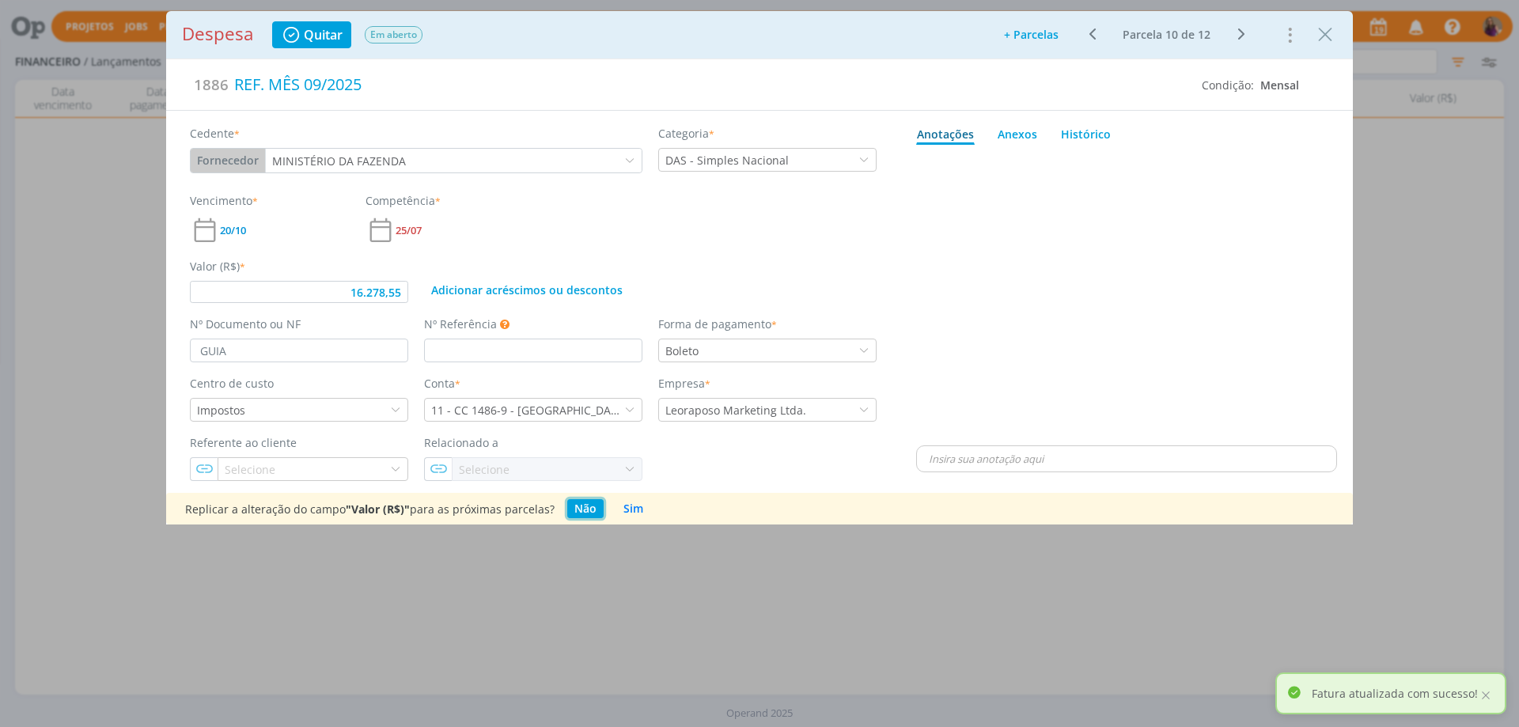
click at [581, 508] on button "Não" at bounding box center [585, 508] width 36 height 19
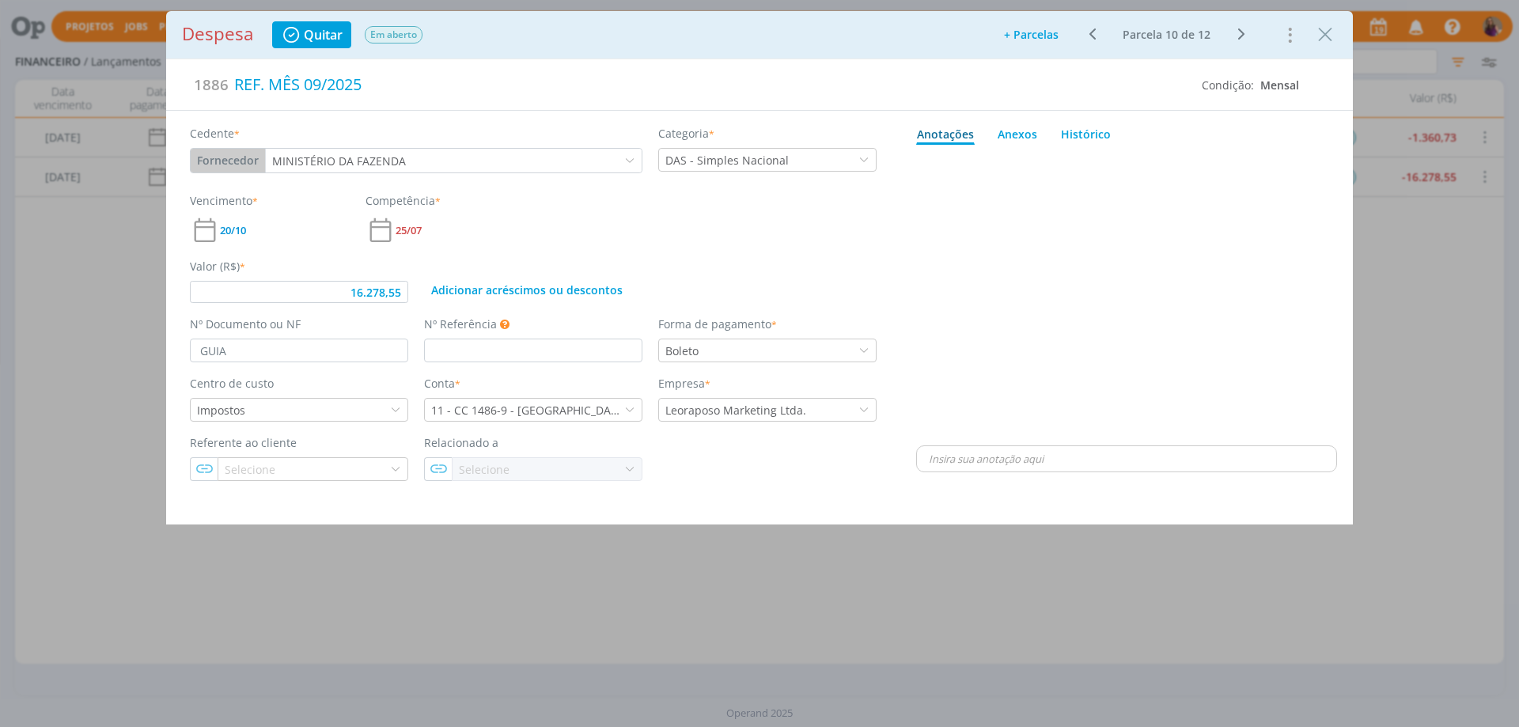
click at [1239, 31] on icon "dialog" at bounding box center [1241, 34] width 20 height 19
click at [1242, 29] on icon "dialog" at bounding box center [1241, 34] width 20 height 19
type input "16.549,88"
click at [1326, 36] on icon "Close" at bounding box center [1325, 35] width 24 height 24
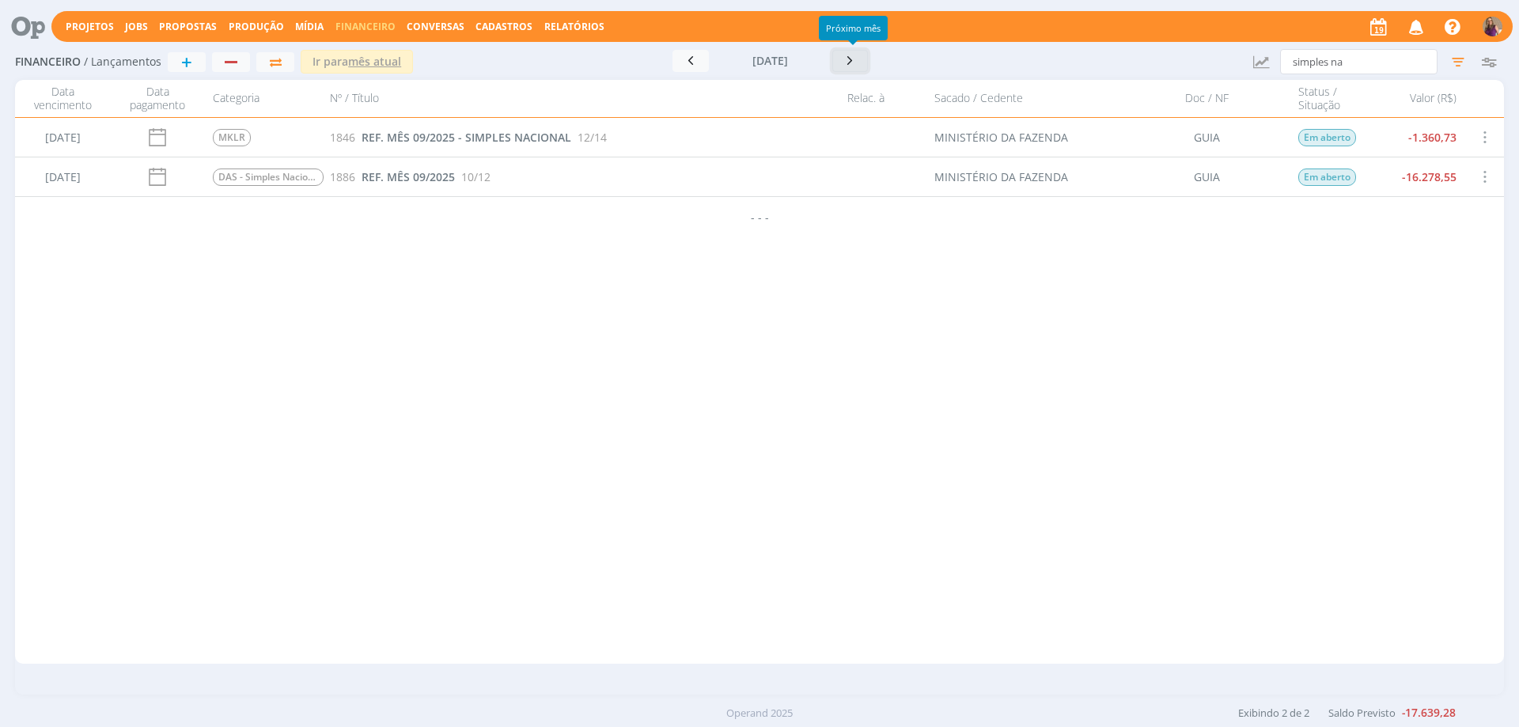
click at [853, 59] on icon "button" at bounding box center [850, 60] width 16 height 15
click at [853, 64] on icon "button" at bounding box center [850, 60] width 16 height 15
drag, startPoint x: 1372, startPoint y: 56, endPoint x: 1258, endPoint y: 59, distance: 113.9
click at [1258, 59] on div "Financeiro / Lançamentos + Ir para mês atual [DATE] < 2025 > Janeiro Fevereiro …" at bounding box center [759, 62] width 1488 height 36
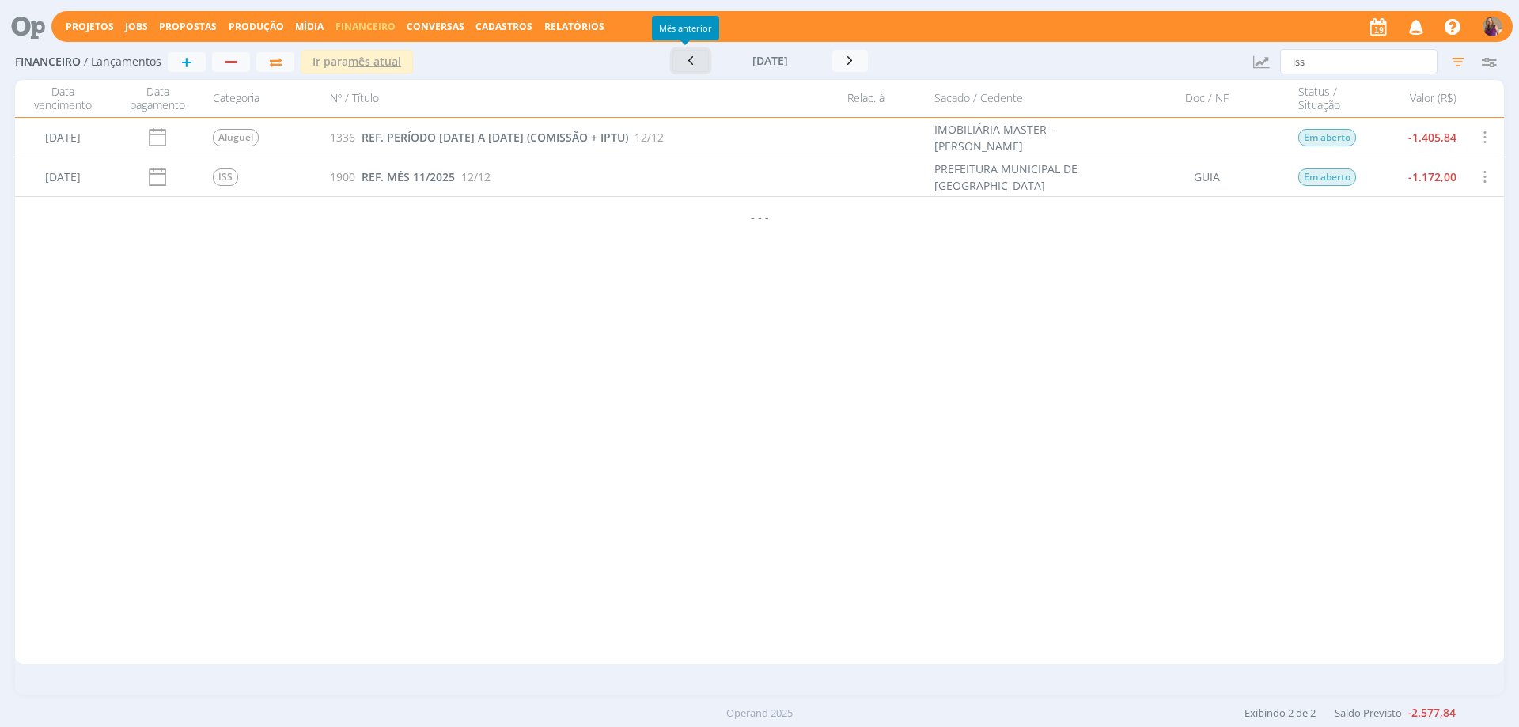
click at [687, 64] on icon "button" at bounding box center [691, 60] width 16 height 15
click at [855, 56] on icon "button" at bounding box center [850, 60] width 16 height 15
click at [856, 56] on icon "button" at bounding box center [850, 60] width 16 height 15
drag, startPoint x: 1326, startPoint y: 65, endPoint x: 1242, endPoint y: 70, distance: 84.8
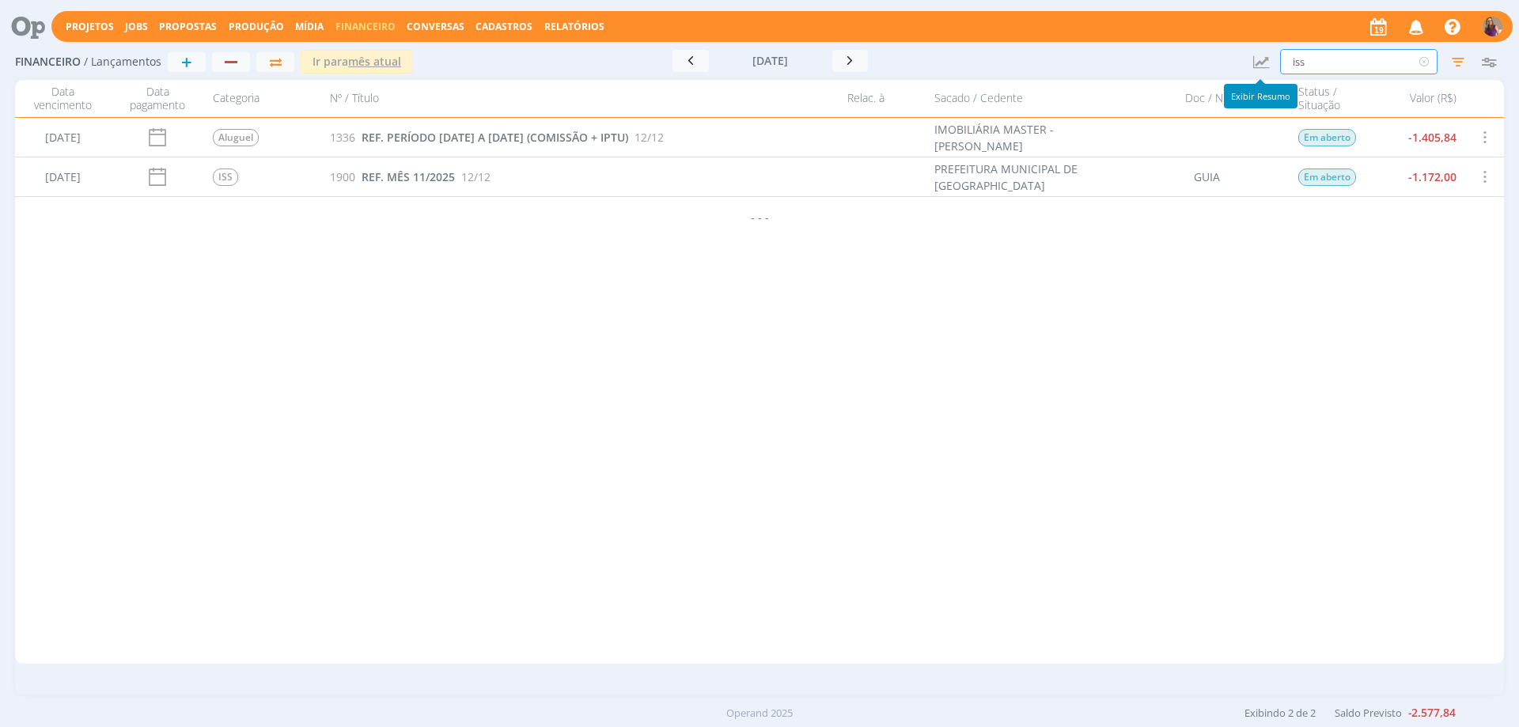
click at [1242, 70] on div "Financeiro / Lançamentos + Ir para mês atual [DATE] < 2025 > Janeiro Fevereiro …" at bounding box center [759, 62] width 1488 height 36
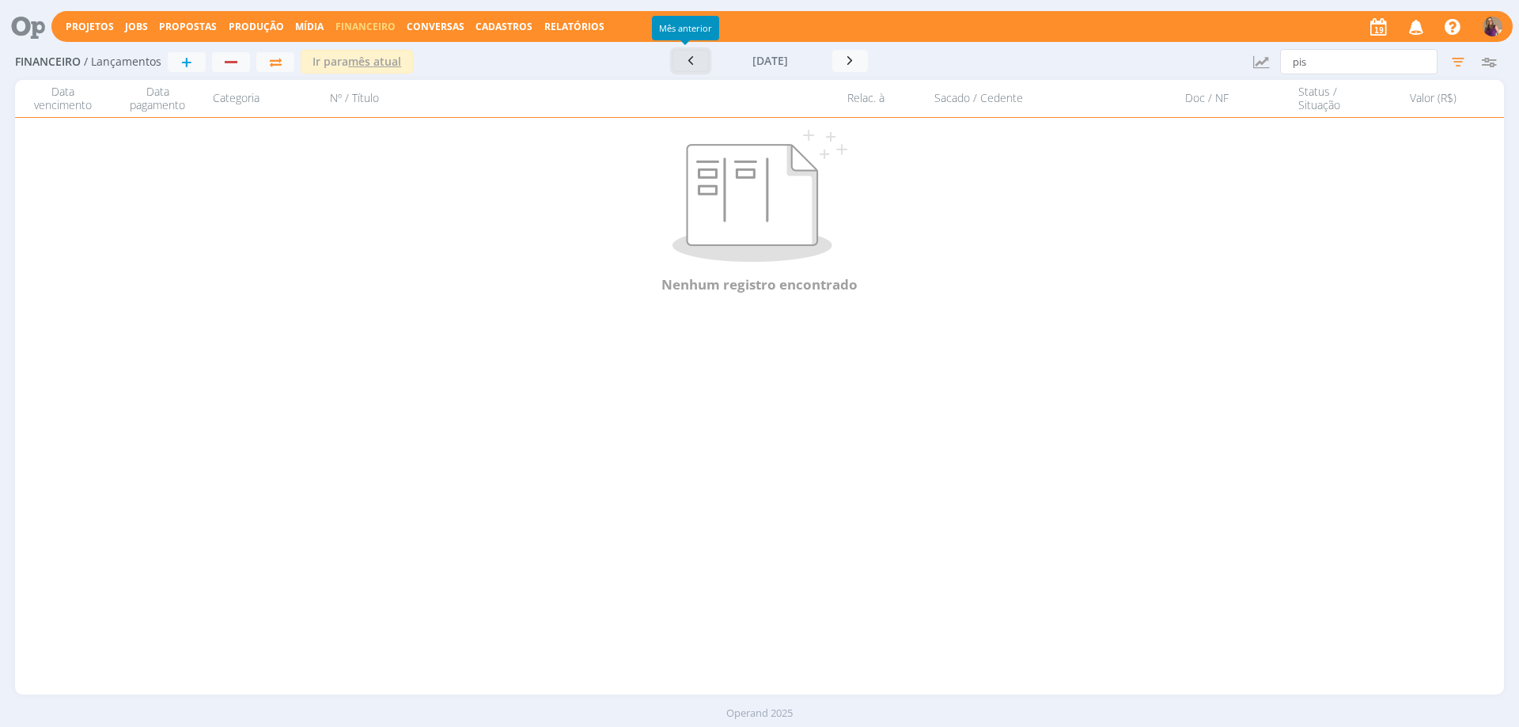
click at [686, 65] on icon "button" at bounding box center [691, 60] width 16 height 15
click at [687, 64] on icon "button" at bounding box center [691, 60] width 16 height 15
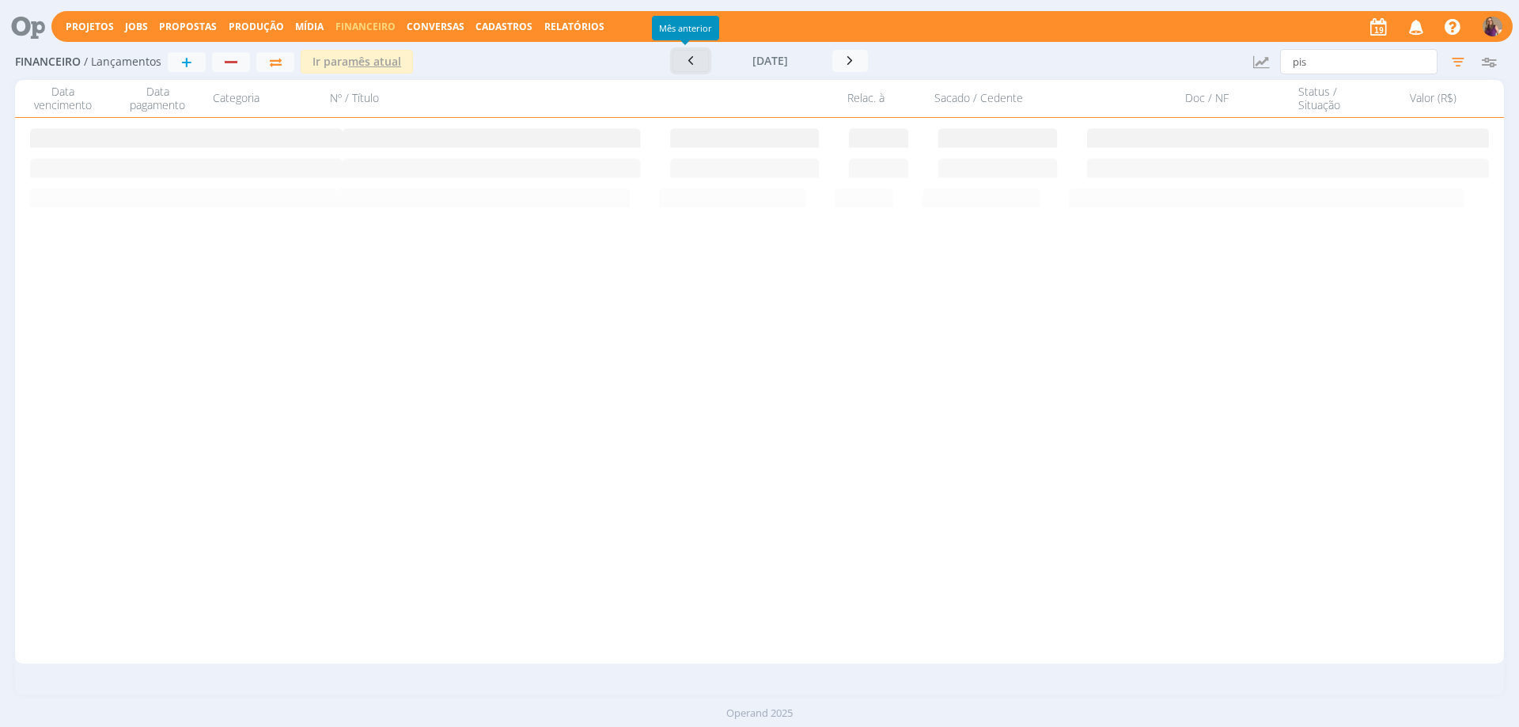
click at [687, 64] on icon "button" at bounding box center [691, 60] width 16 height 15
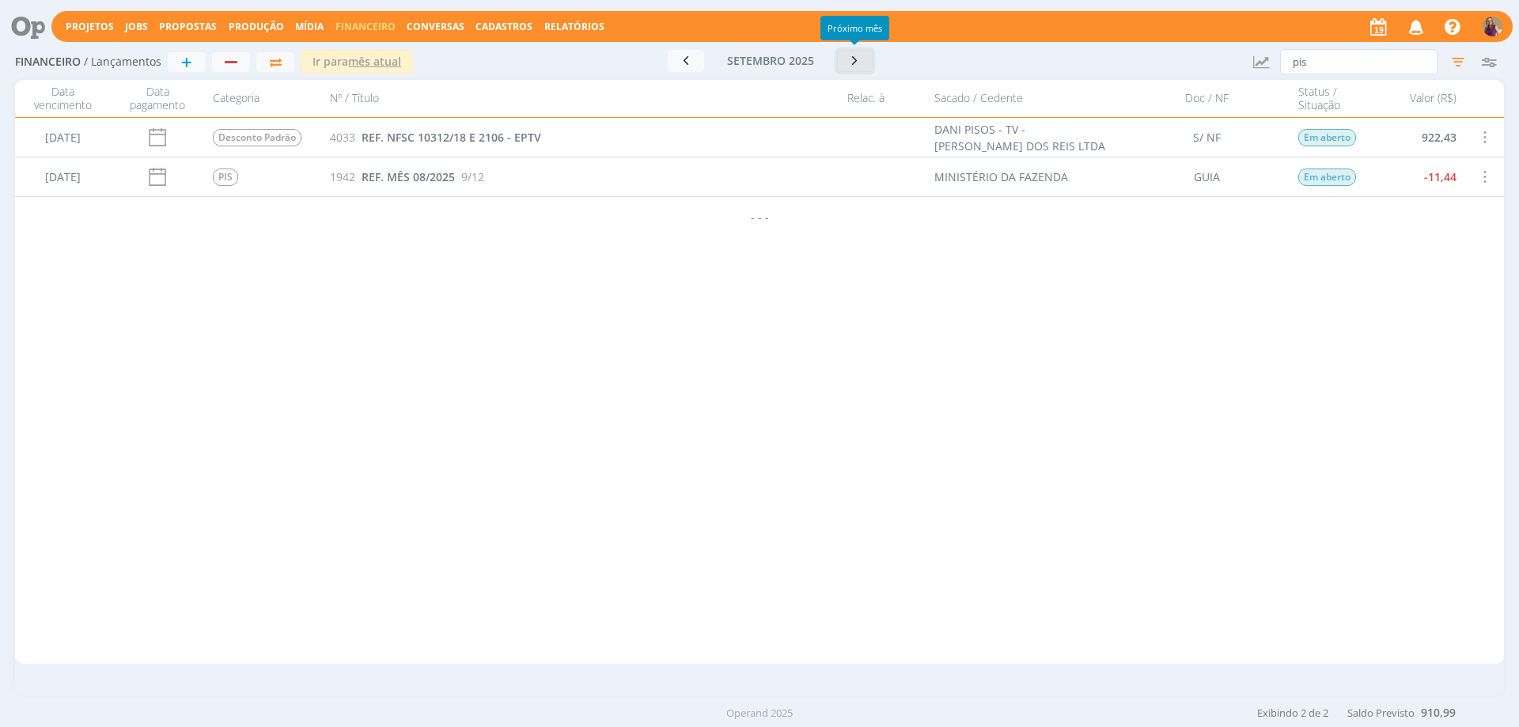
click at [855, 64] on icon "button" at bounding box center [855, 60] width 16 height 15
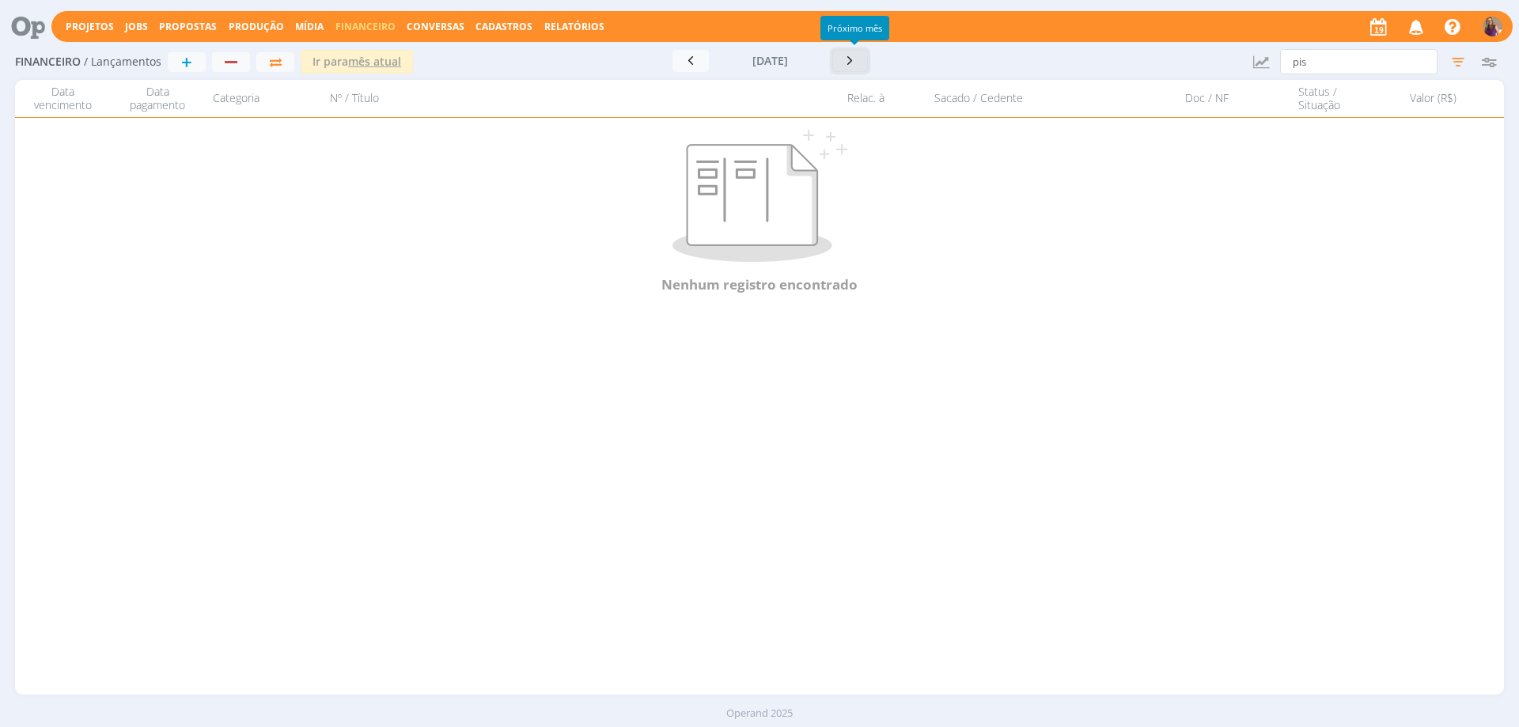
click at [855, 64] on icon "button" at bounding box center [850, 60] width 16 height 15
drag, startPoint x: 1323, startPoint y: 57, endPoint x: 1239, endPoint y: 62, distance: 84.8
click at [1239, 62] on div "Financeiro / Lançamentos + Ir para mês atual [DATE] < 2025 > Janeiro Fevereiro …" at bounding box center [759, 62] width 1488 height 36
click at [686, 65] on icon "button" at bounding box center [691, 60] width 16 height 15
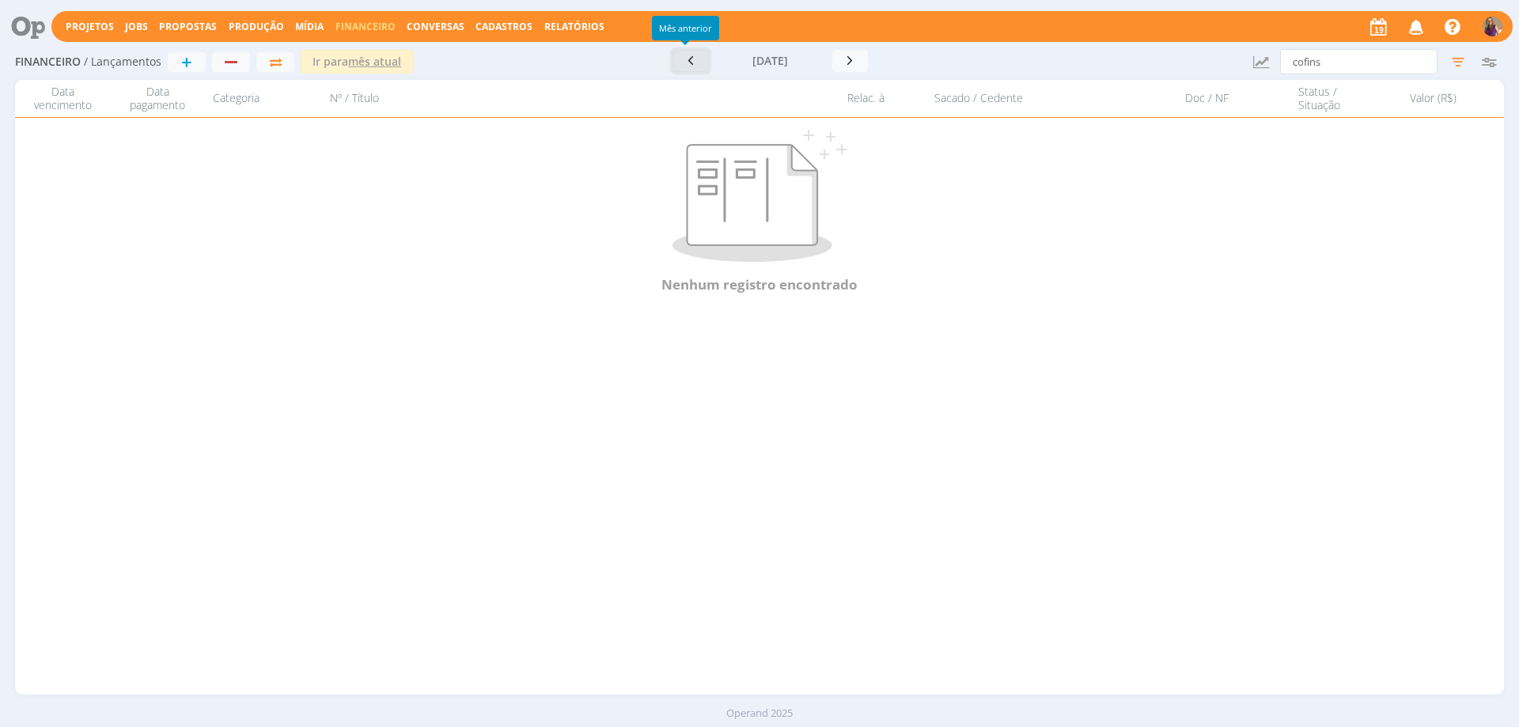
click at [686, 65] on icon "button" at bounding box center [691, 60] width 16 height 15
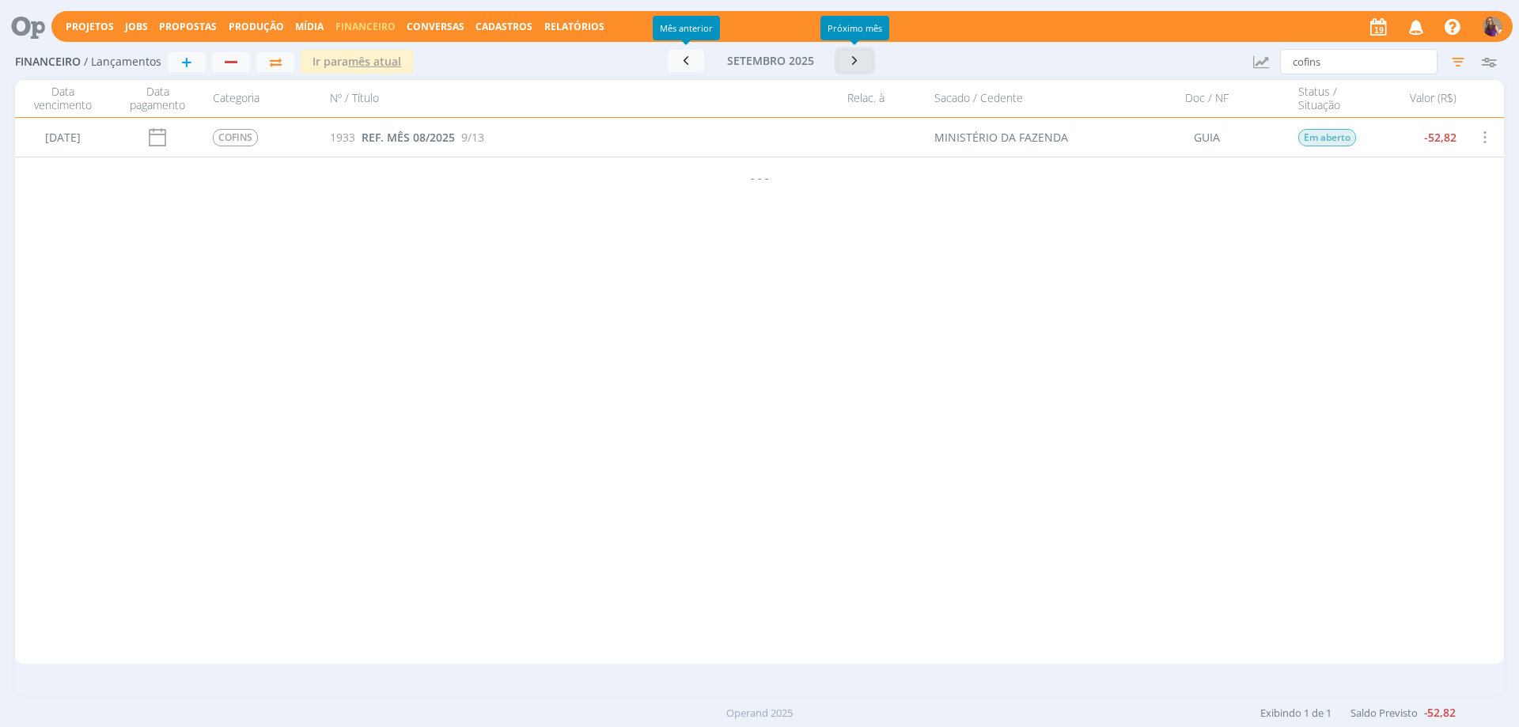
click at [854, 61] on icon "button" at bounding box center [855, 60] width 16 height 15
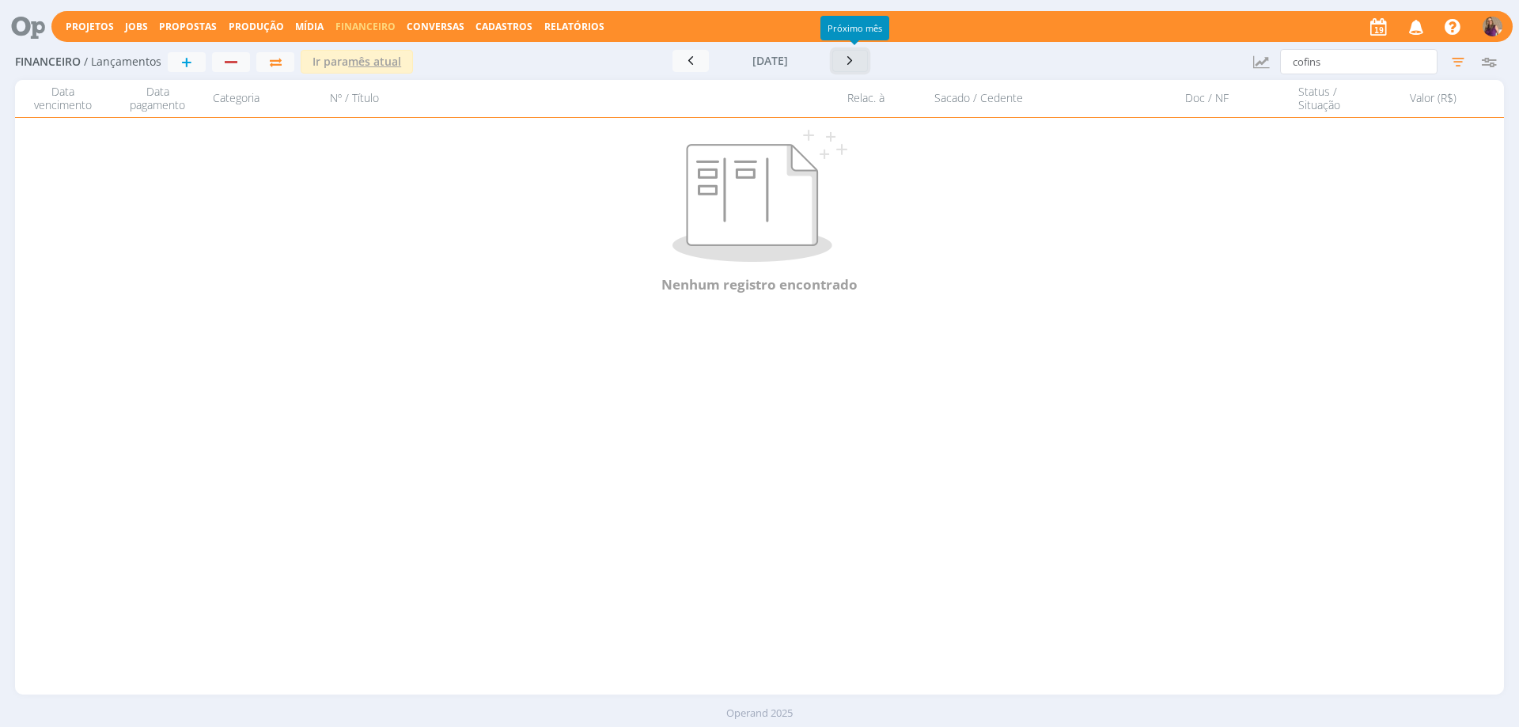
click at [854, 61] on icon "button" at bounding box center [850, 60] width 16 height 15
click at [1341, 57] on input "cofins" at bounding box center [1358, 61] width 157 height 25
drag, startPoint x: 1341, startPoint y: 57, endPoint x: 1254, endPoint y: 46, distance: 87.7
click at [1255, 46] on div "Financeiro / Lançamentos + Ir para mês atual [DATE] < 2025 > Janeiro Fevereiro …" at bounding box center [759, 62] width 1488 height 36
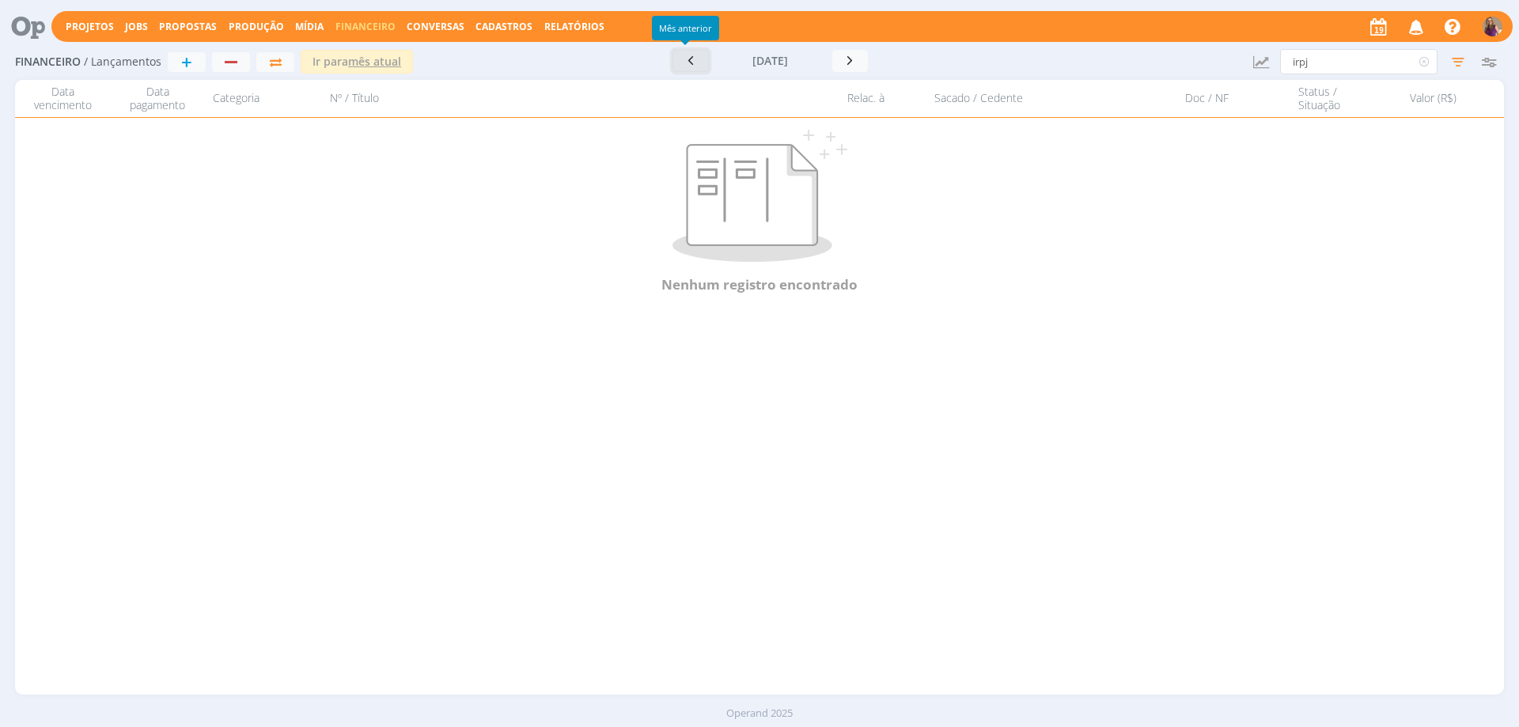
click at [686, 65] on icon "button" at bounding box center [691, 60] width 16 height 15
click at [687, 65] on icon "button" at bounding box center [691, 60] width 16 height 15
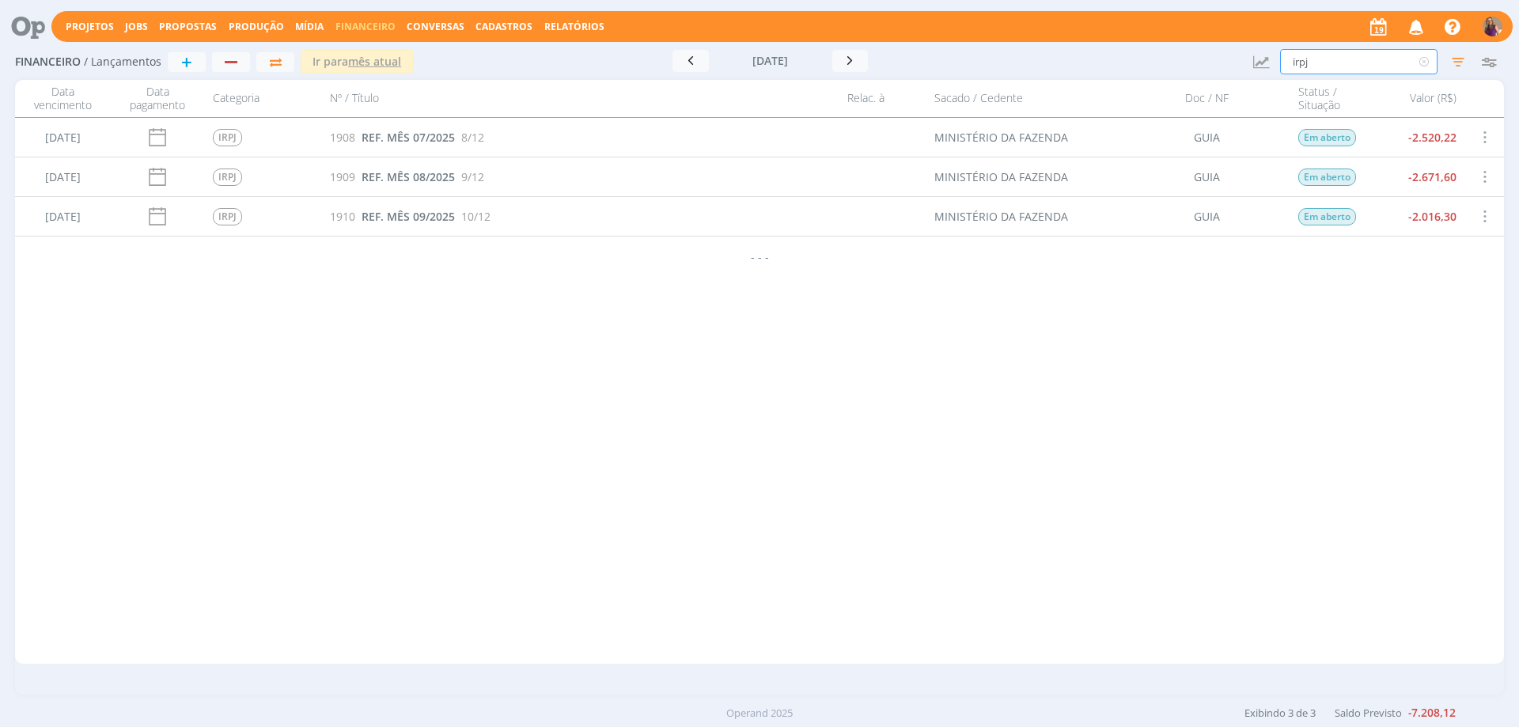
drag, startPoint x: 1335, startPoint y: 56, endPoint x: 1239, endPoint y: 59, distance: 96.5
click at [1242, 56] on div "Financeiro / Lançamentos + Ir para mês atual [DATE] < 2025 > Janeiro Fevereiro …" at bounding box center [759, 62] width 1488 height 36
drag, startPoint x: 1322, startPoint y: 65, endPoint x: 1271, endPoint y: 54, distance: 51.8
click at [1271, 54] on div "Financeiro / Lançamentos + Ir para mês atual [DATE] < 2025 > Janeiro Fevereiro …" at bounding box center [759, 62] width 1488 height 36
type input "irpj"
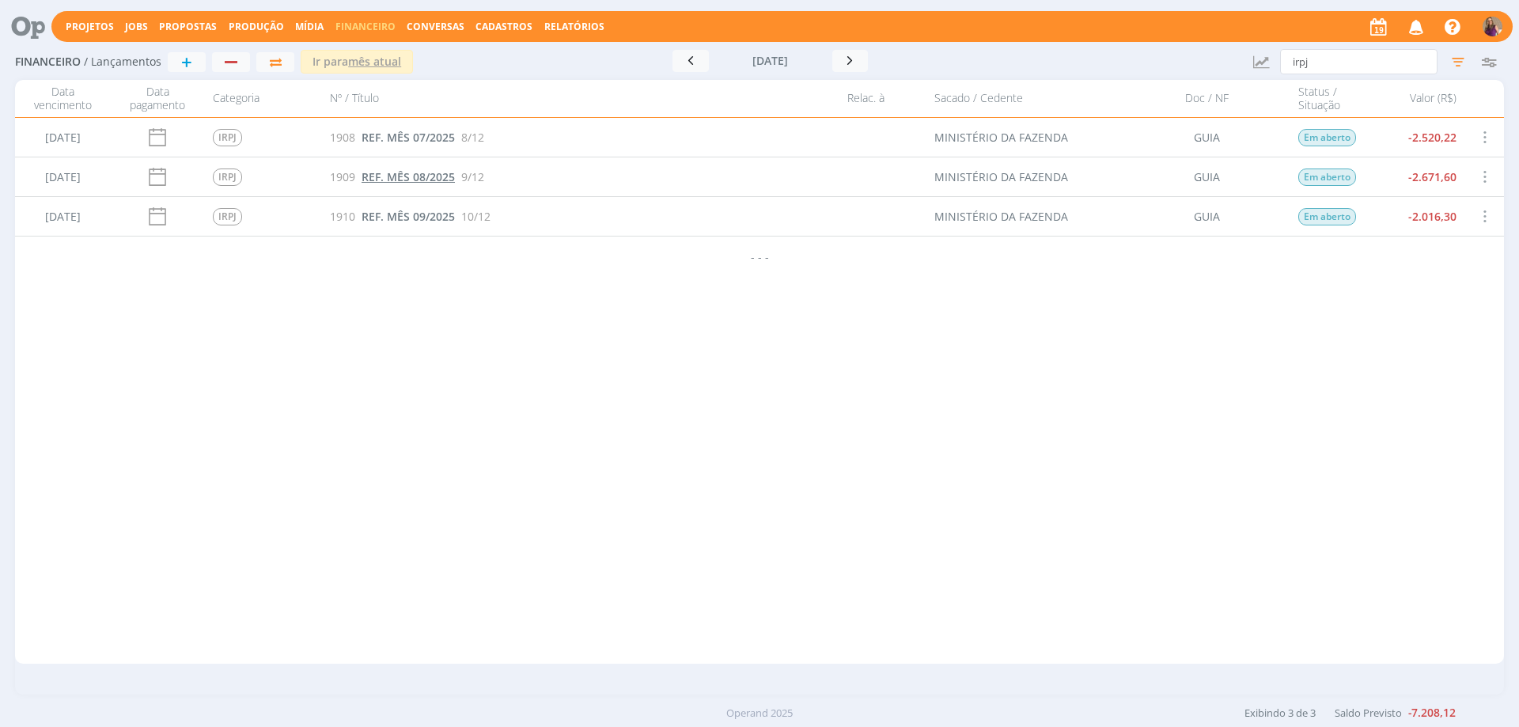
click at [407, 174] on span "REF. MÊS 08/2025" at bounding box center [407, 176] width 93 height 15
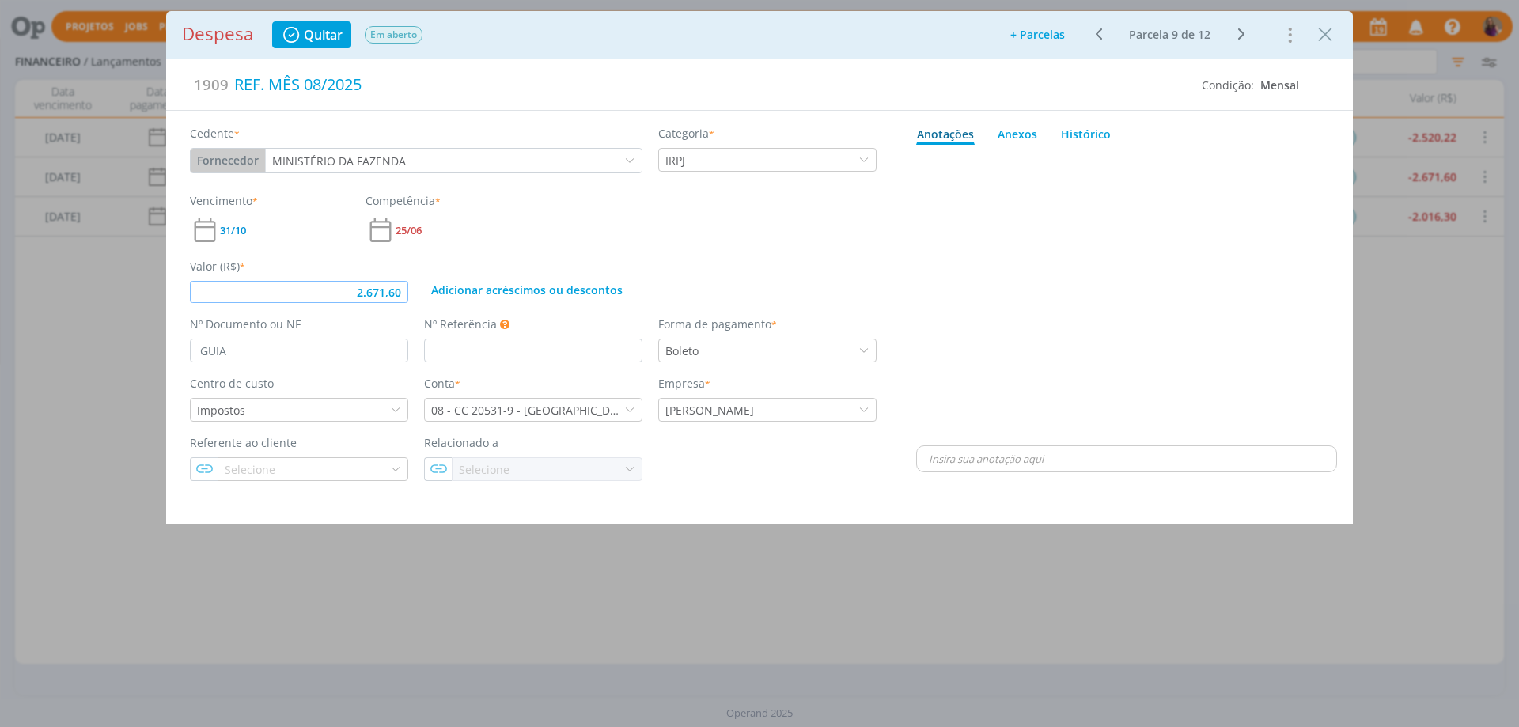
drag, startPoint x: 406, startPoint y: 291, endPoint x: 346, endPoint y: 285, distance: 59.7
click at [346, 285] on input "2.671,60" at bounding box center [299, 292] width 218 height 22
click at [818, 236] on div "Vencimento * 31/10 Competência * 25/06" at bounding box center [533, 218] width 702 height 53
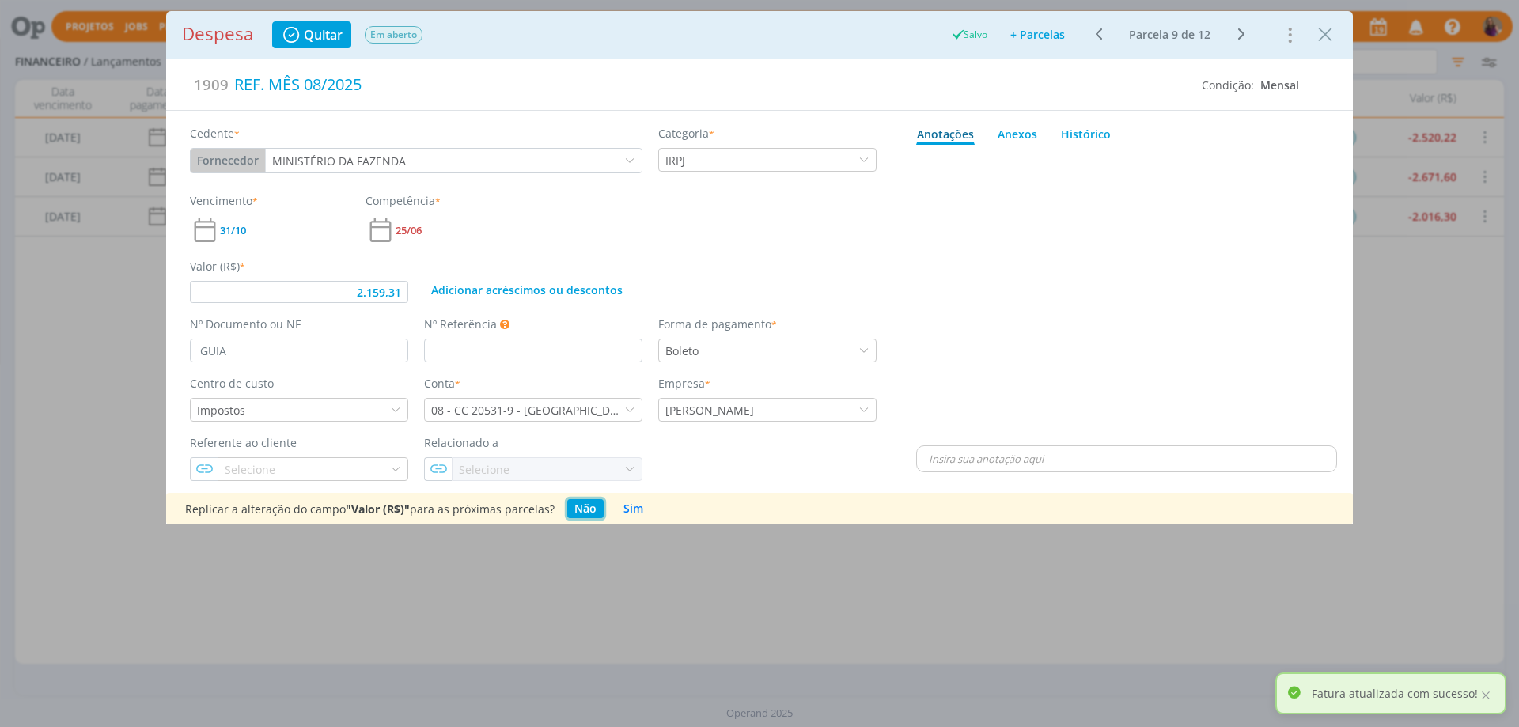
click at [584, 512] on button "Não" at bounding box center [585, 508] width 36 height 19
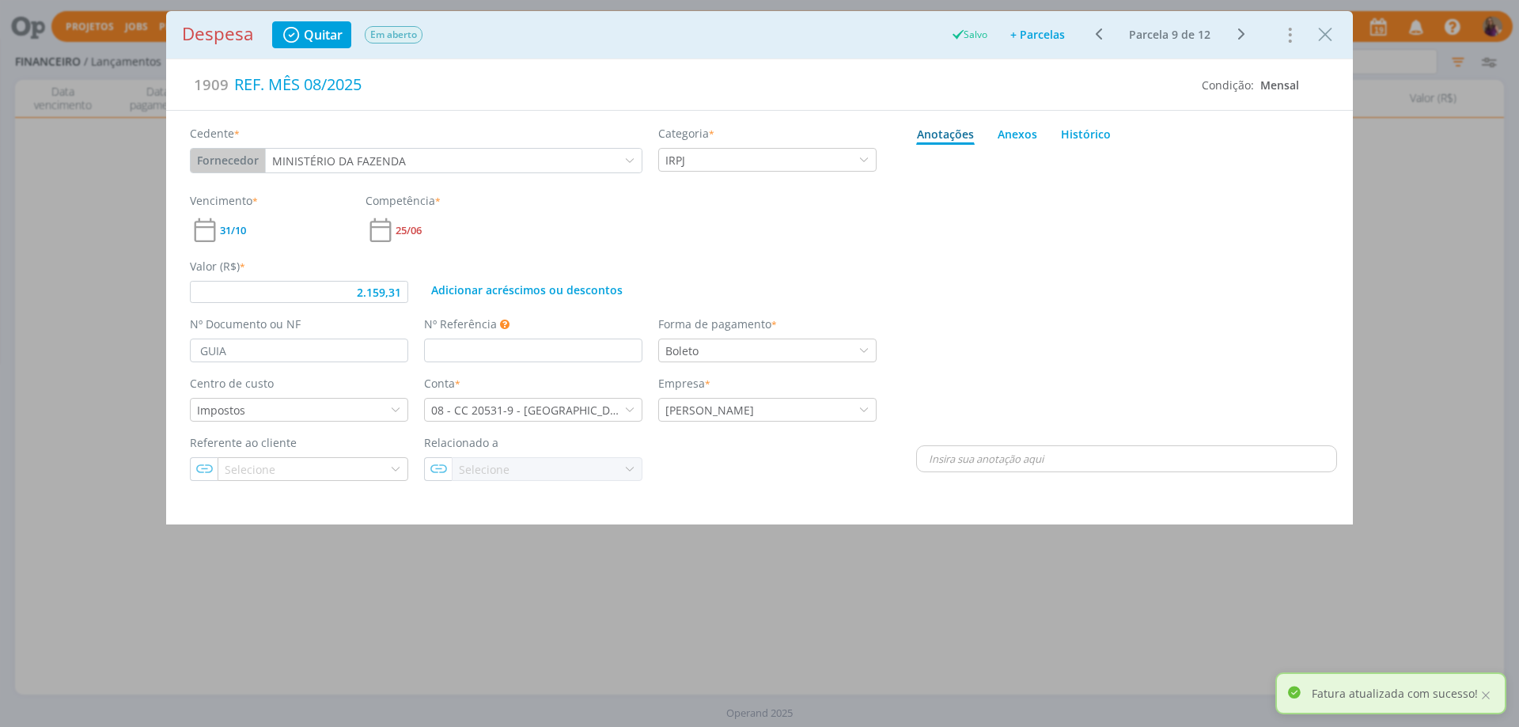
type input "2.159,31"
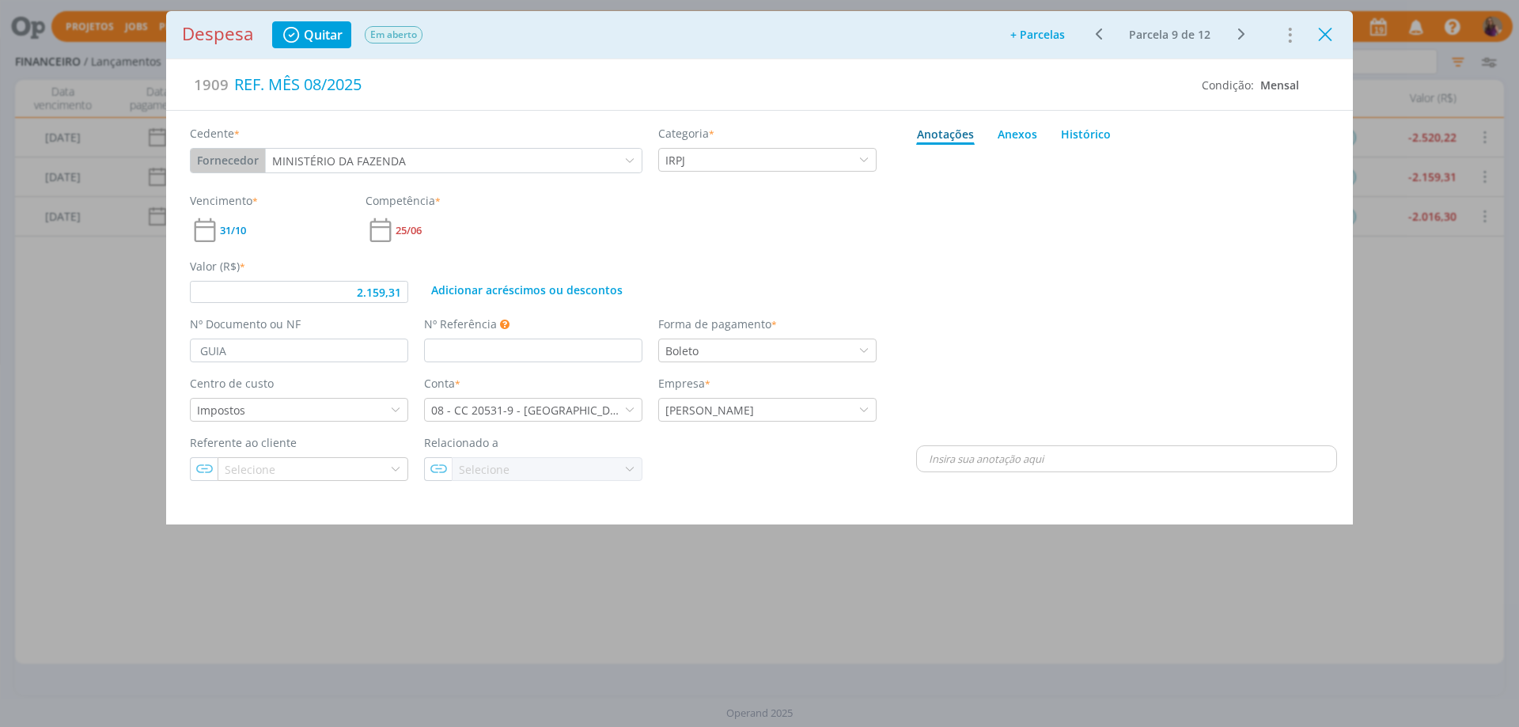
click at [1330, 32] on icon "Close" at bounding box center [1325, 35] width 24 height 24
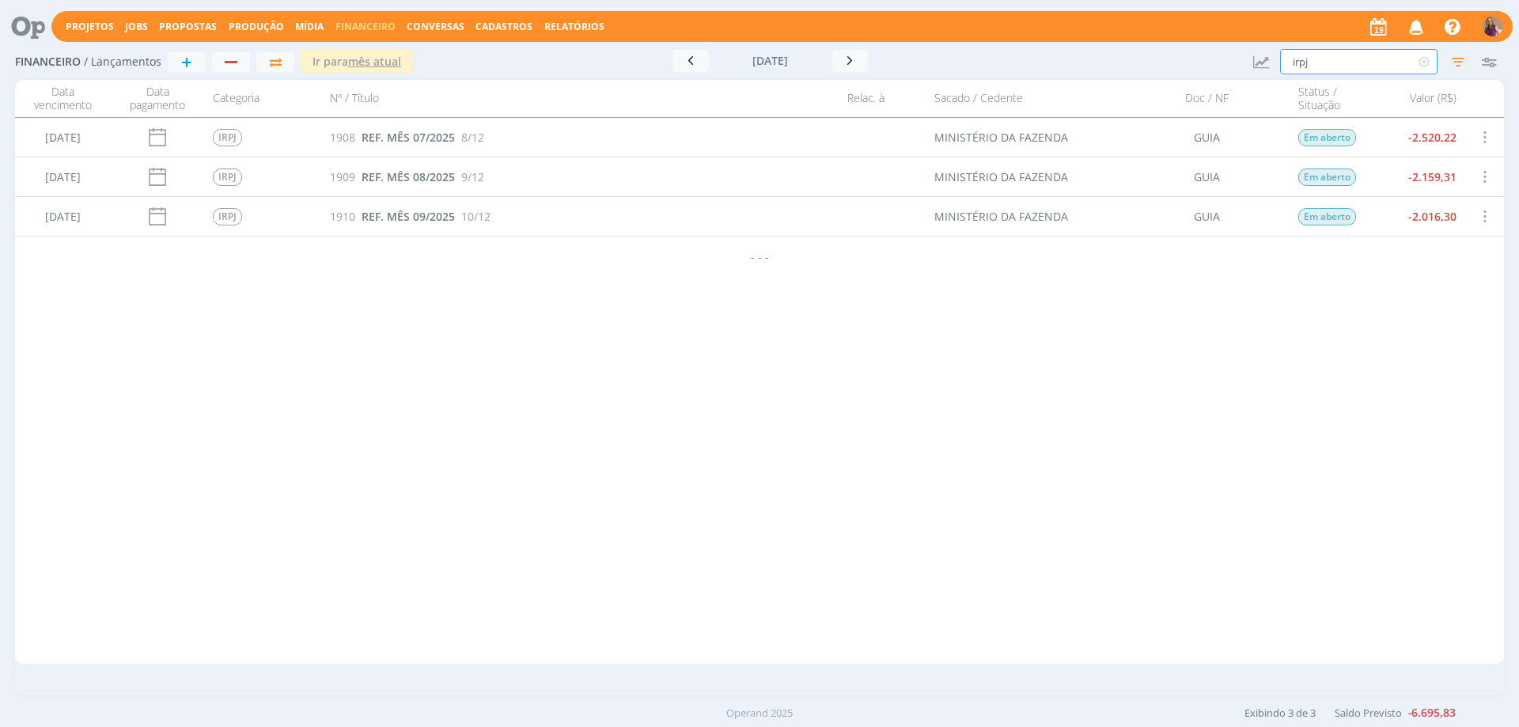
drag, startPoint x: 1332, startPoint y: 60, endPoint x: 1277, endPoint y: 47, distance: 56.0
click at [1277, 47] on div "Financeiro / Lançamentos + Ir para mês atual [DATE] < 2025 > Janeiro Fevereiro …" at bounding box center [759, 62] width 1488 height 36
click at [687, 63] on icon "button" at bounding box center [691, 60] width 16 height 15
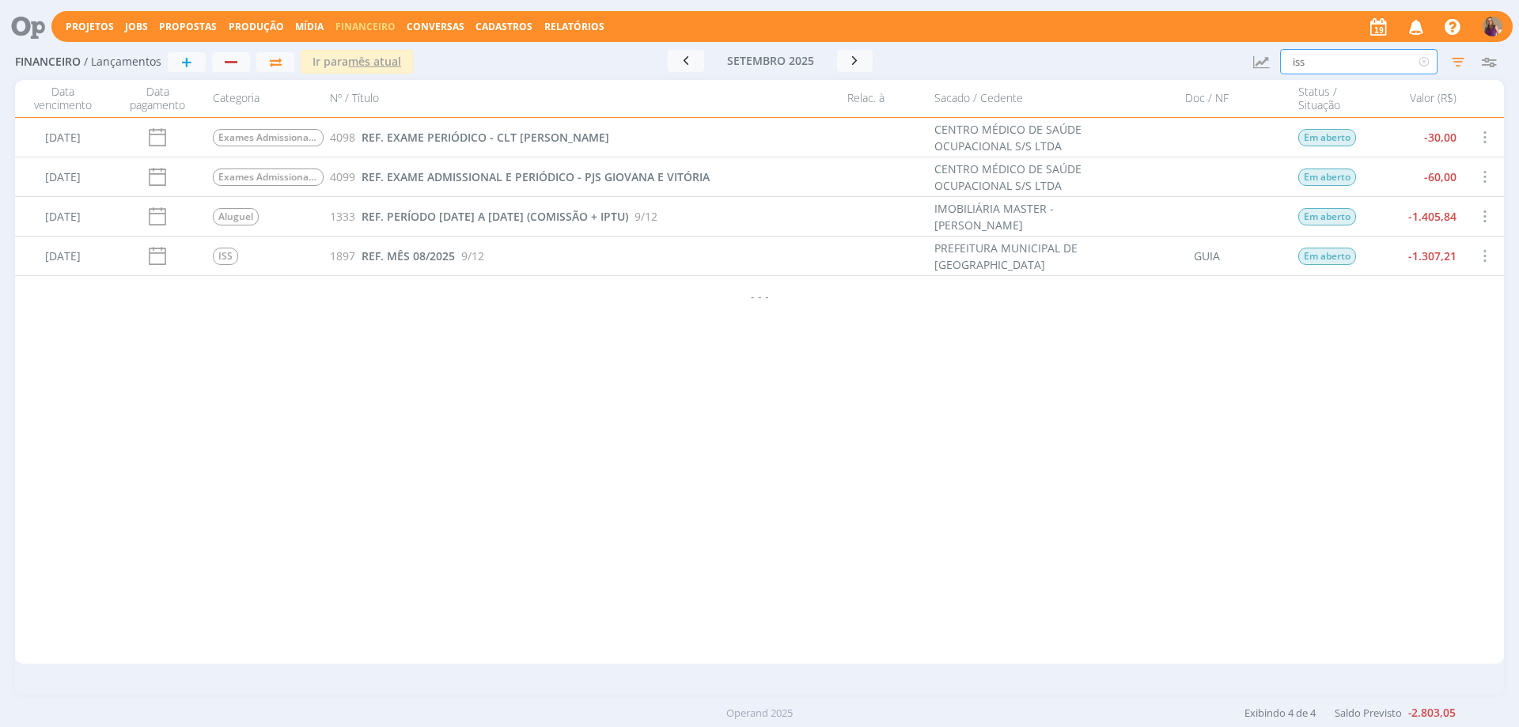
drag, startPoint x: 1336, startPoint y: 51, endPoint x: 1272, endPoint y: 48, distance: 64.1
click at [1272, 48] on div "Financeiro / Lançamentos + Ir para mês atual [DATE] < 2025 > Janeiro Fevereiro …" at bounding box center [759, 62] width 1488 height 36
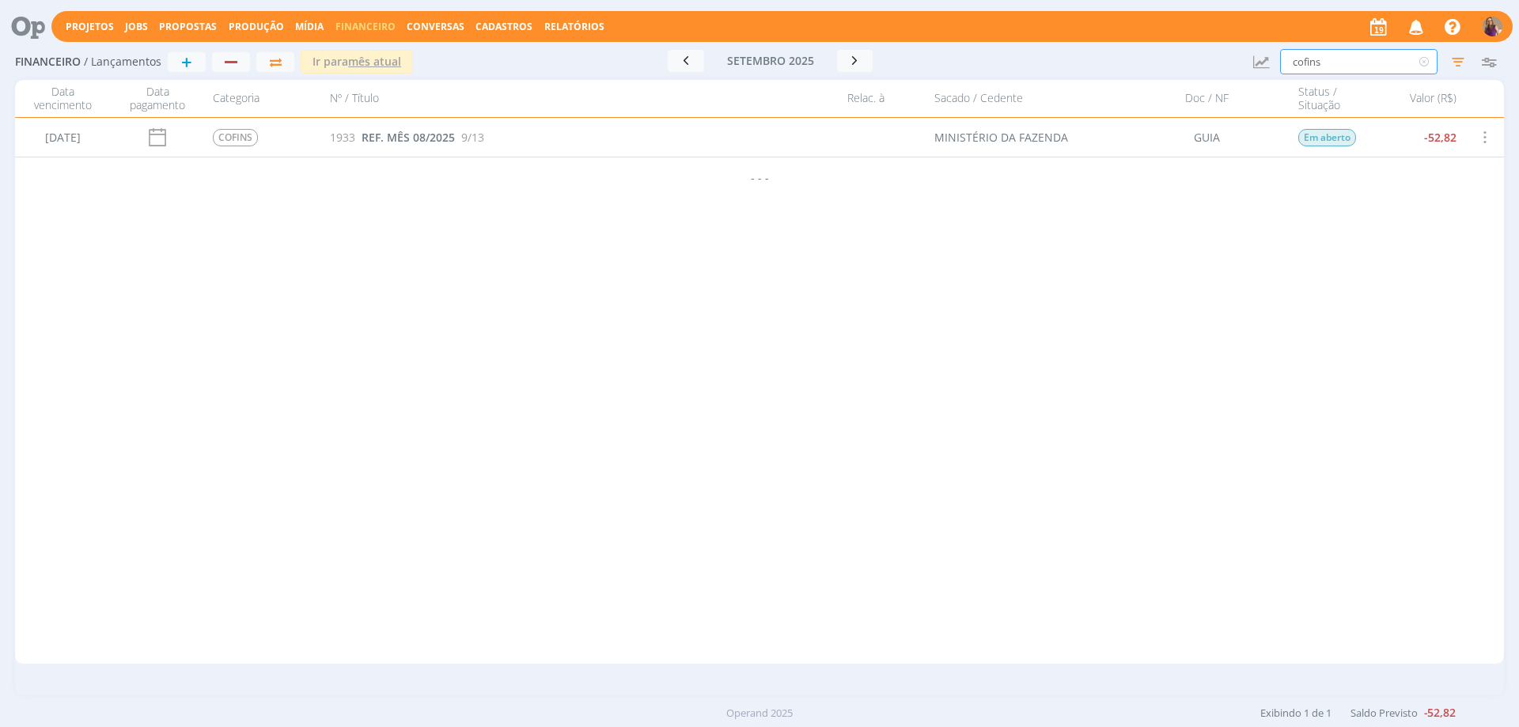
drag, startPoint x: 1326, startPoint y: 67, endPoint x: 1273, endPoint y: 60, distance: 53.5
click at [1273, 60] on div "Financeiro / Lançamentos + Ir para mês atual [DATE] < 2025 > Janeiro Fevereiro …" at bounding box center [759, 62] width 1488 height 36
type input "pis"
click at [566, 21] on link "Relatórios" at bounding box center [574, 26] width 60 height 13
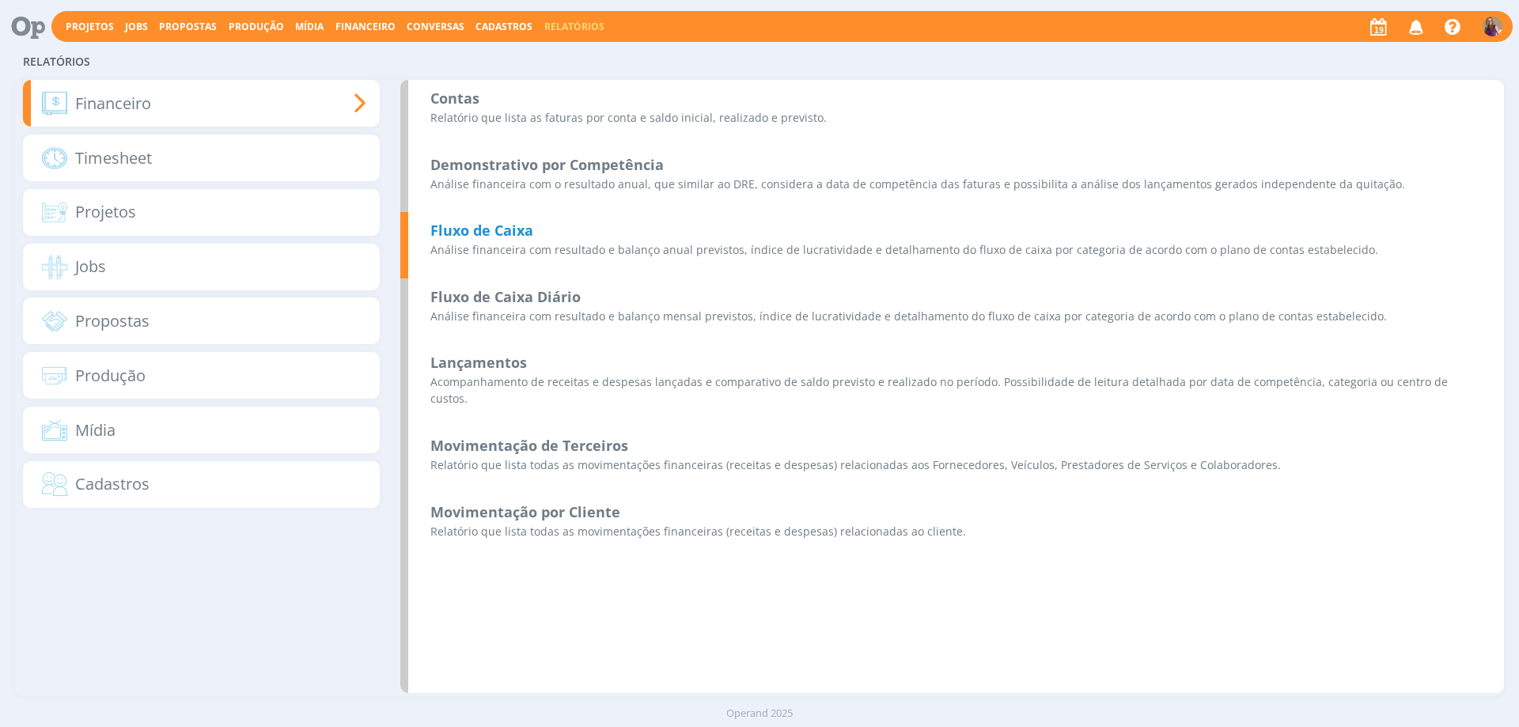
click at [501, 231] on b "Fluxo de Caixa" at bounding box center [481, 230] width 103 height 19
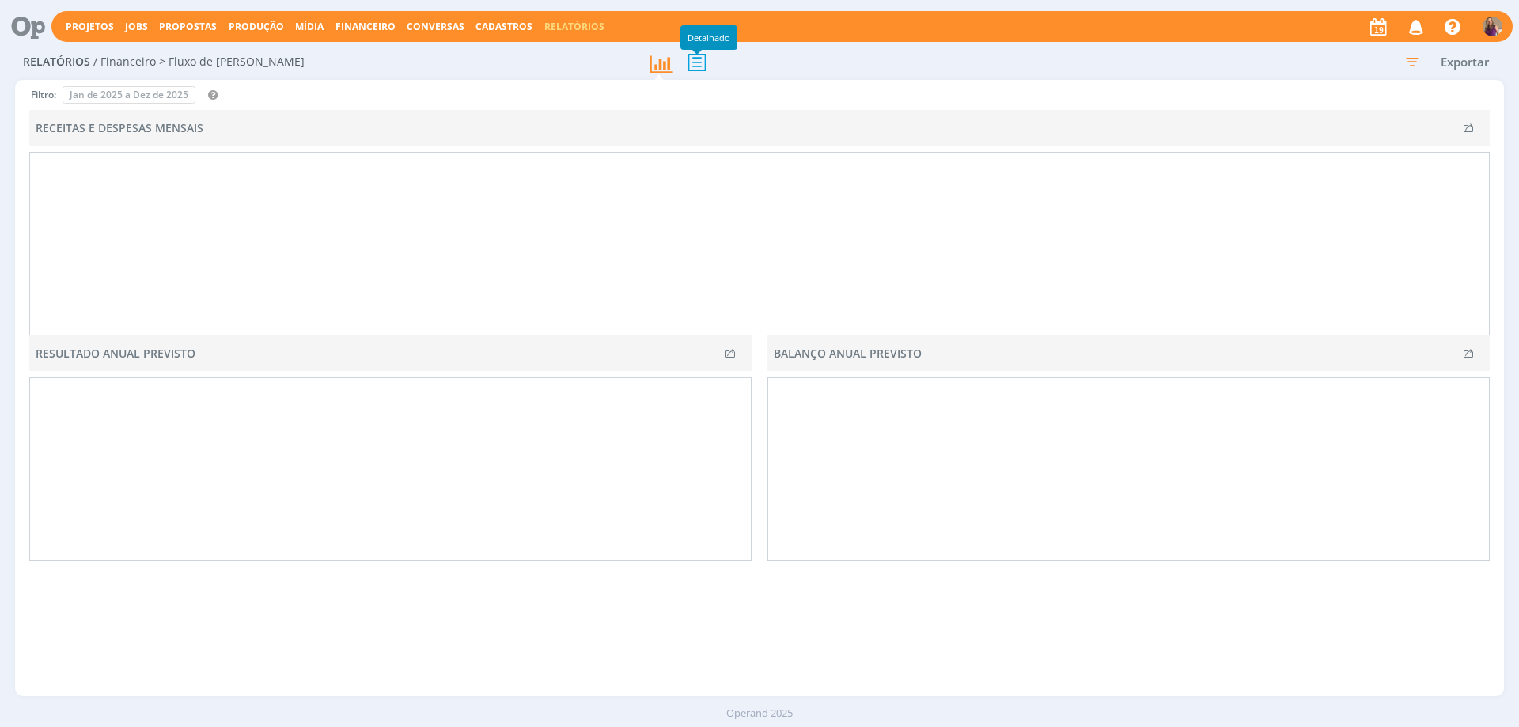
click at [698, 66] on icon at bounding box center [696, 62] width 33 height 32
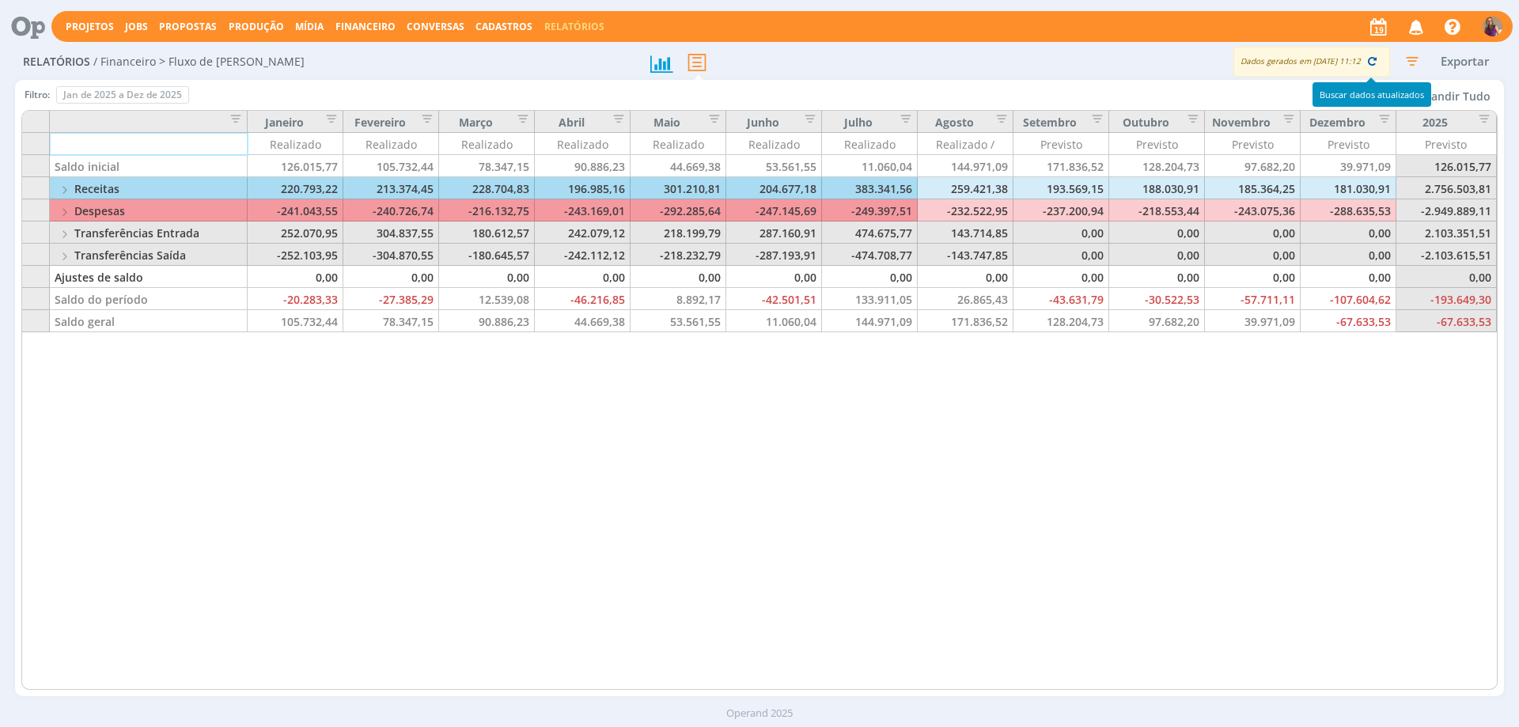
click at [1367, 62] on icon "button" at bounding box center [1371, 61] width 14 height 14
click at [1451, 94] on button "Expandir Tudo" at bounding box center [1450, 96] width 93 height 21
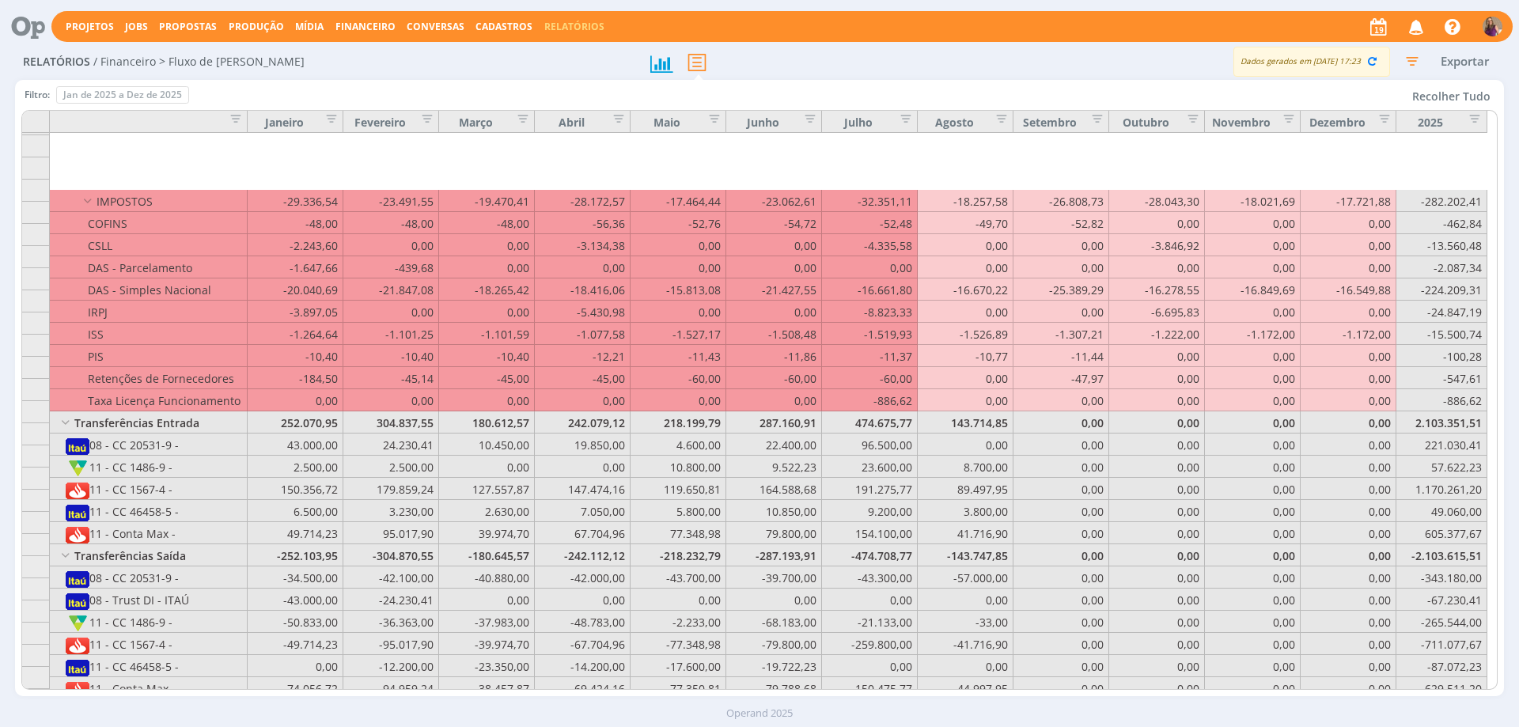
scroll to position [3319, 0]
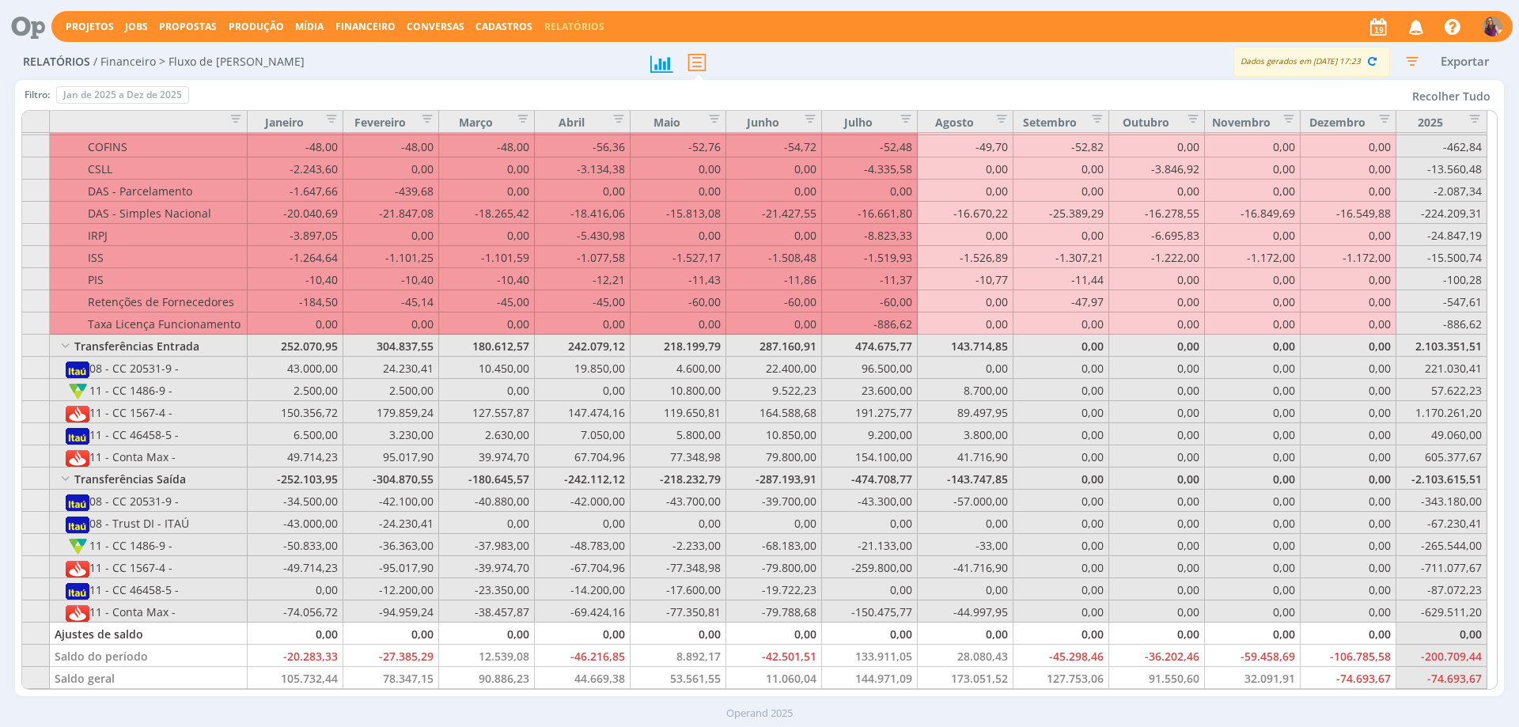
click at [356, 28] on span "Financeiro" at bounding box center [365, 26] width 60 height 13
click at [350, 50] on link "Lançamentos" at bounding box center [367, 53] width 133 height 25
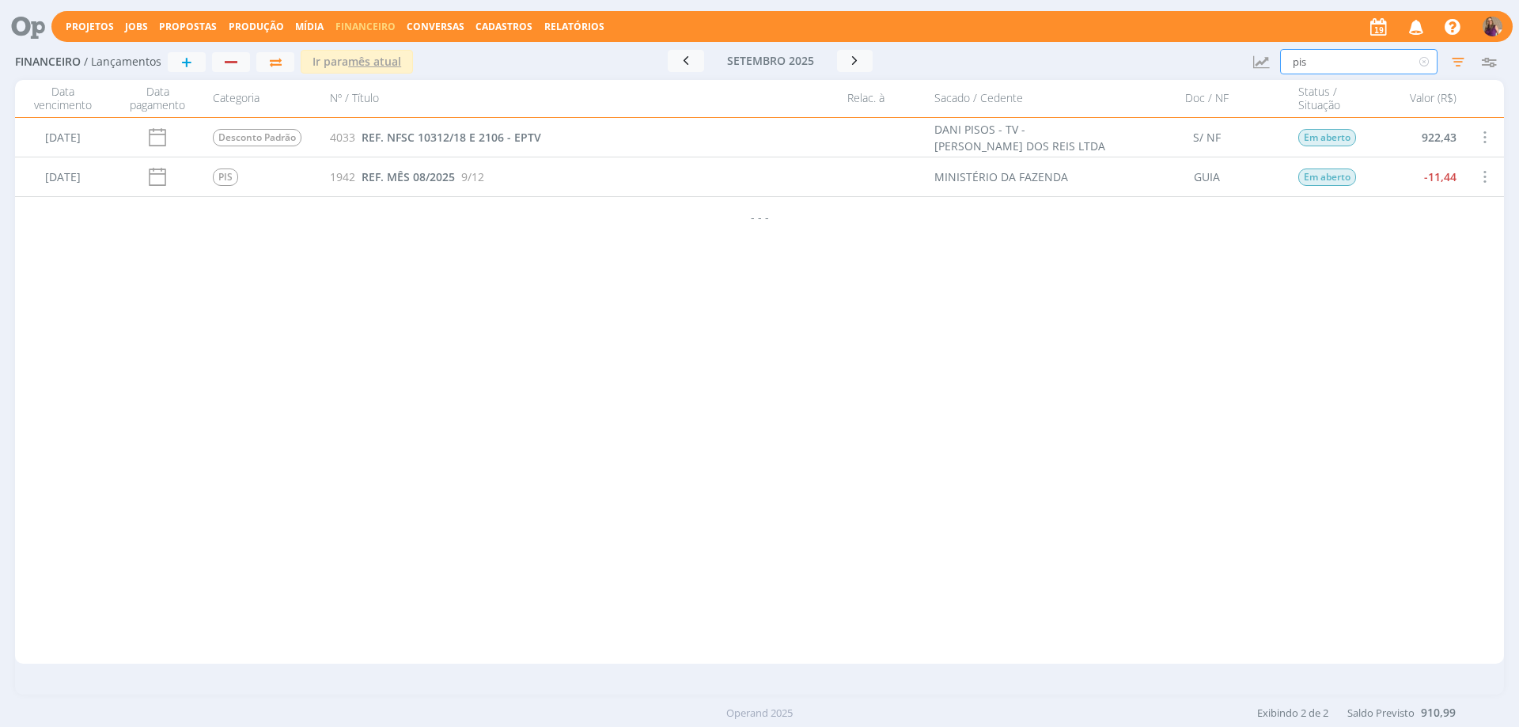
drag, startPoint x: 1309, startPoint y: 53, endPoint x: 1231, endPoint y: 34, distance: 79.8
click at [1231, 34] on div "Projetos Jobs Propostas Produção [GEOGRAPHIC_DATA] Financeiro Conversas Cadastr…" at bounding box center [759, 363] width 1519 height 727
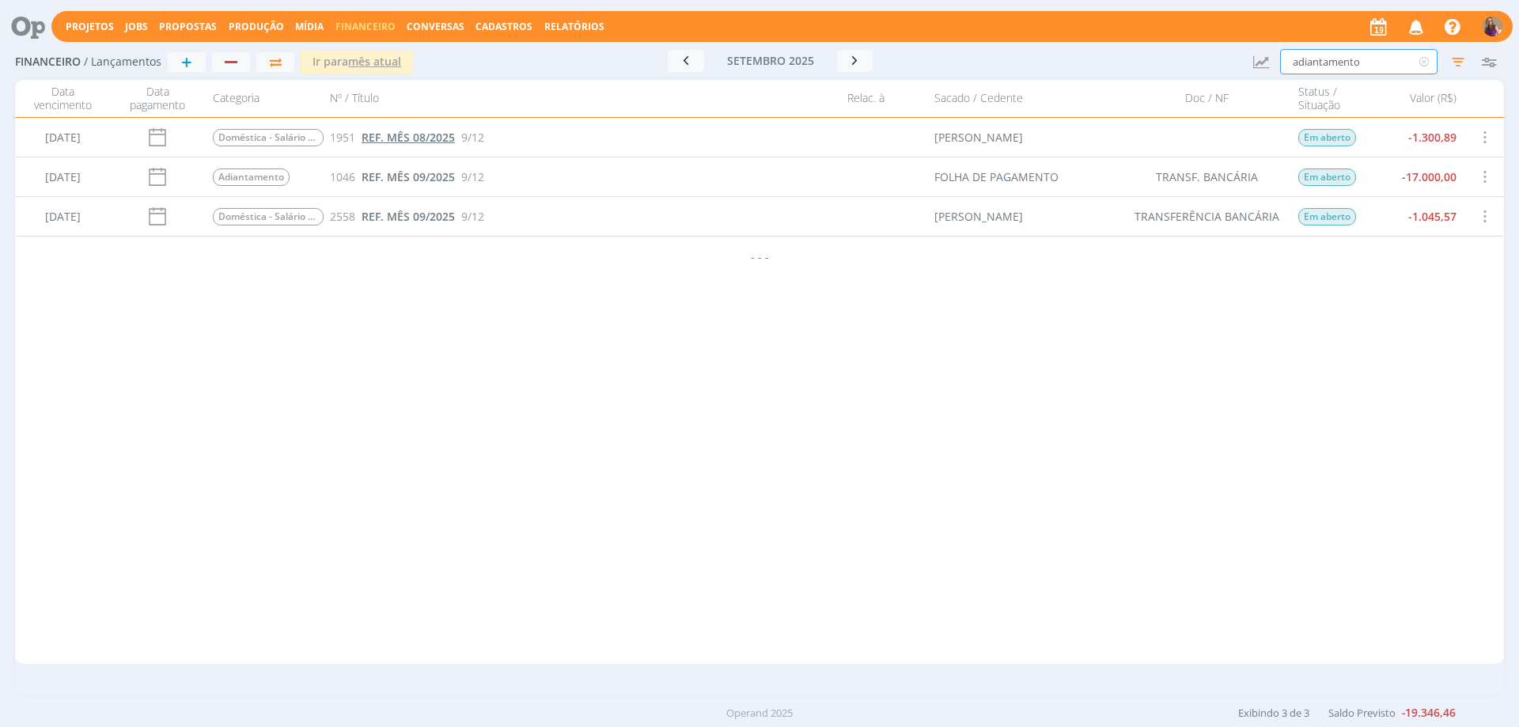
type input "adiantamento"
click at [429, 132] on span "REF. MÊS 08/2025" at bounding box center [407, 137] width 93 height 15
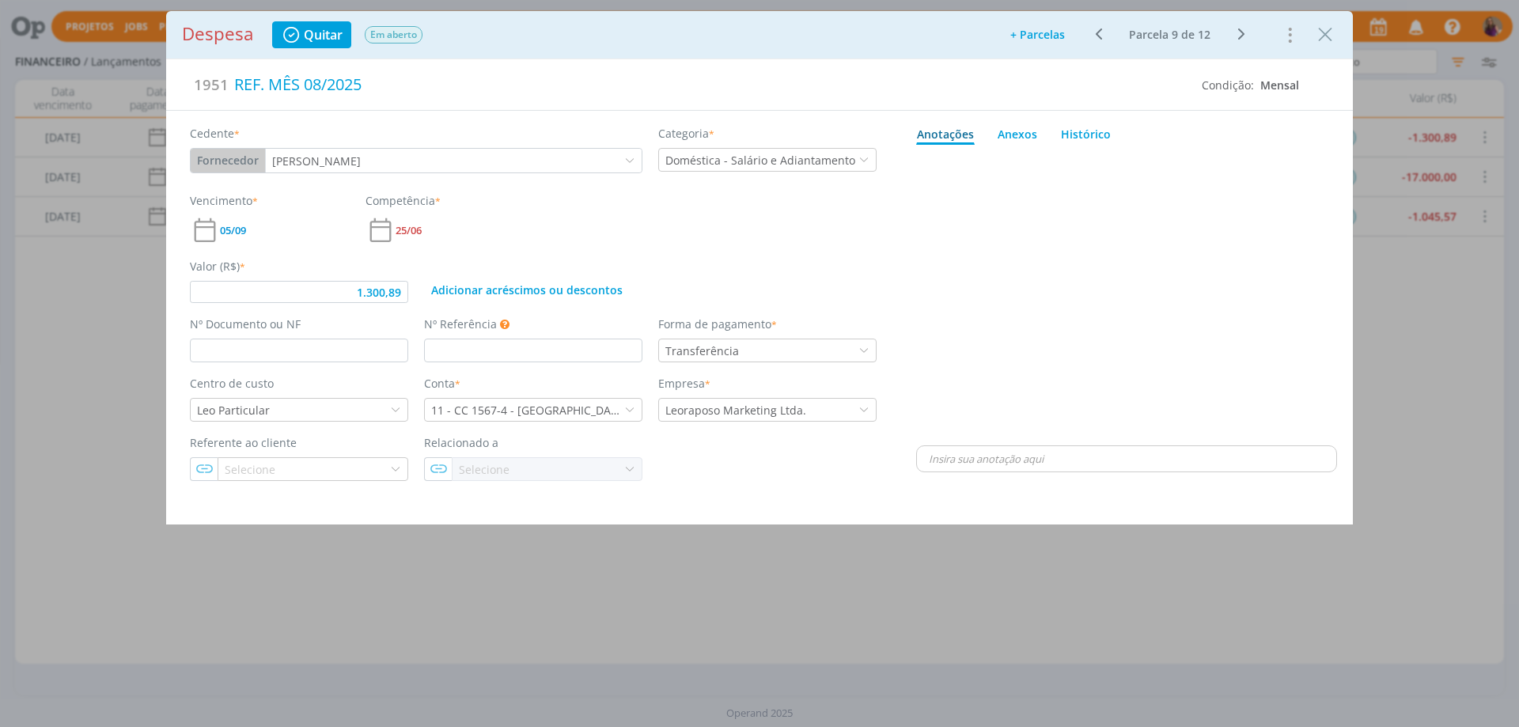
type input "1.300,89"
click at [302, 339] on input "dialog" at bounding box center [299, 351] width 218 height 24
type input "t"
type input "TRANSFERÊNCIA BANCÁRIA"
type input "1.300,89"
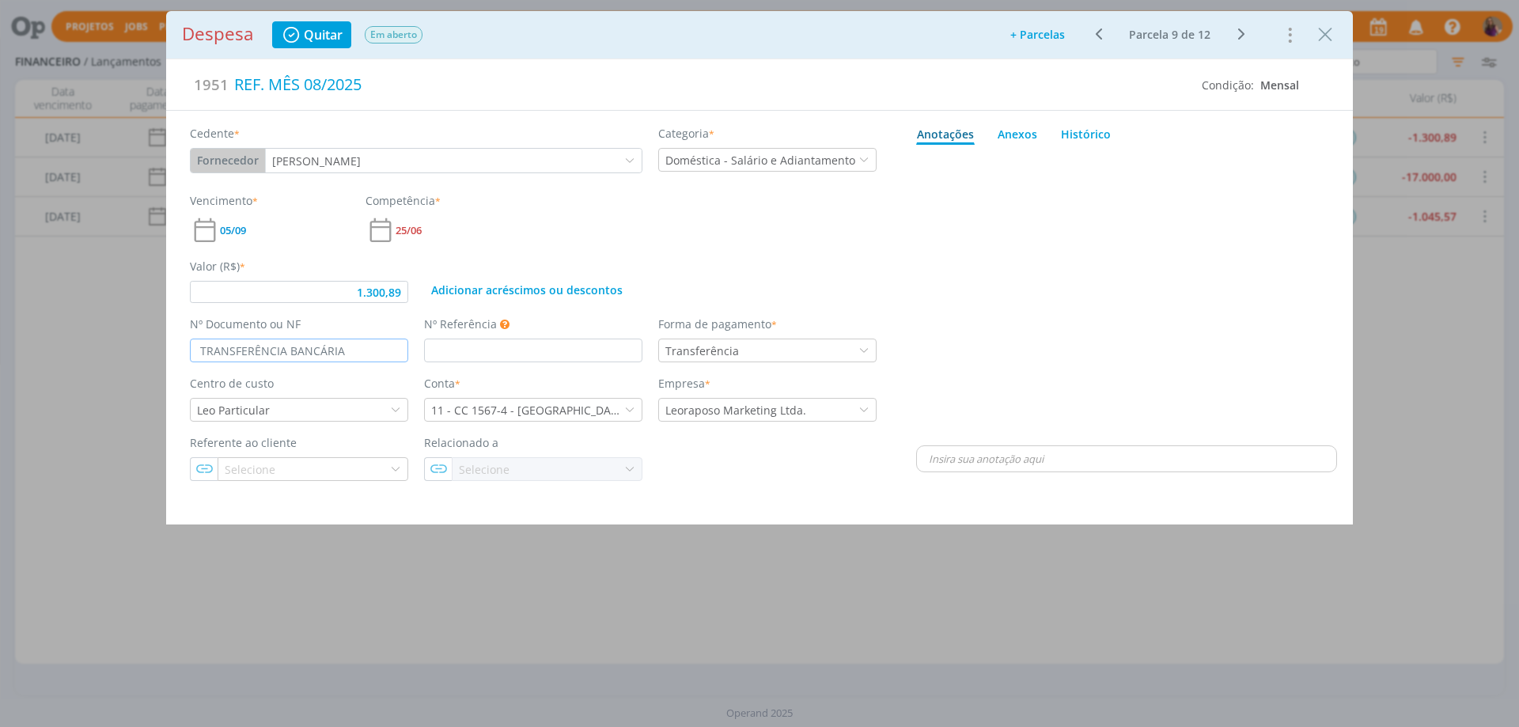
type input "TRANSFERÊNCIA BANCÁRIA"
click at [1207, 253] on div "dialog" at bounding box center [1126, 296] width 421 height 291
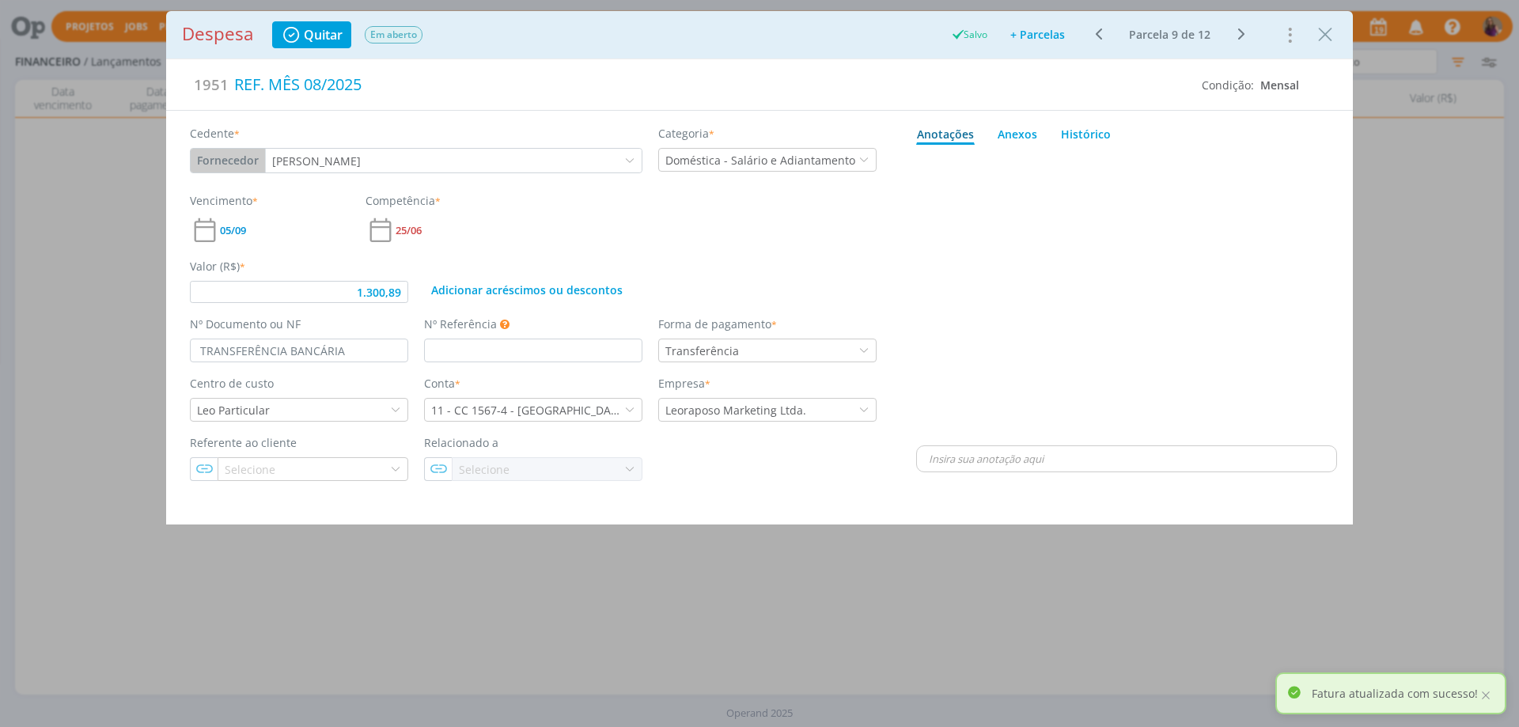
type input "1.300,89"
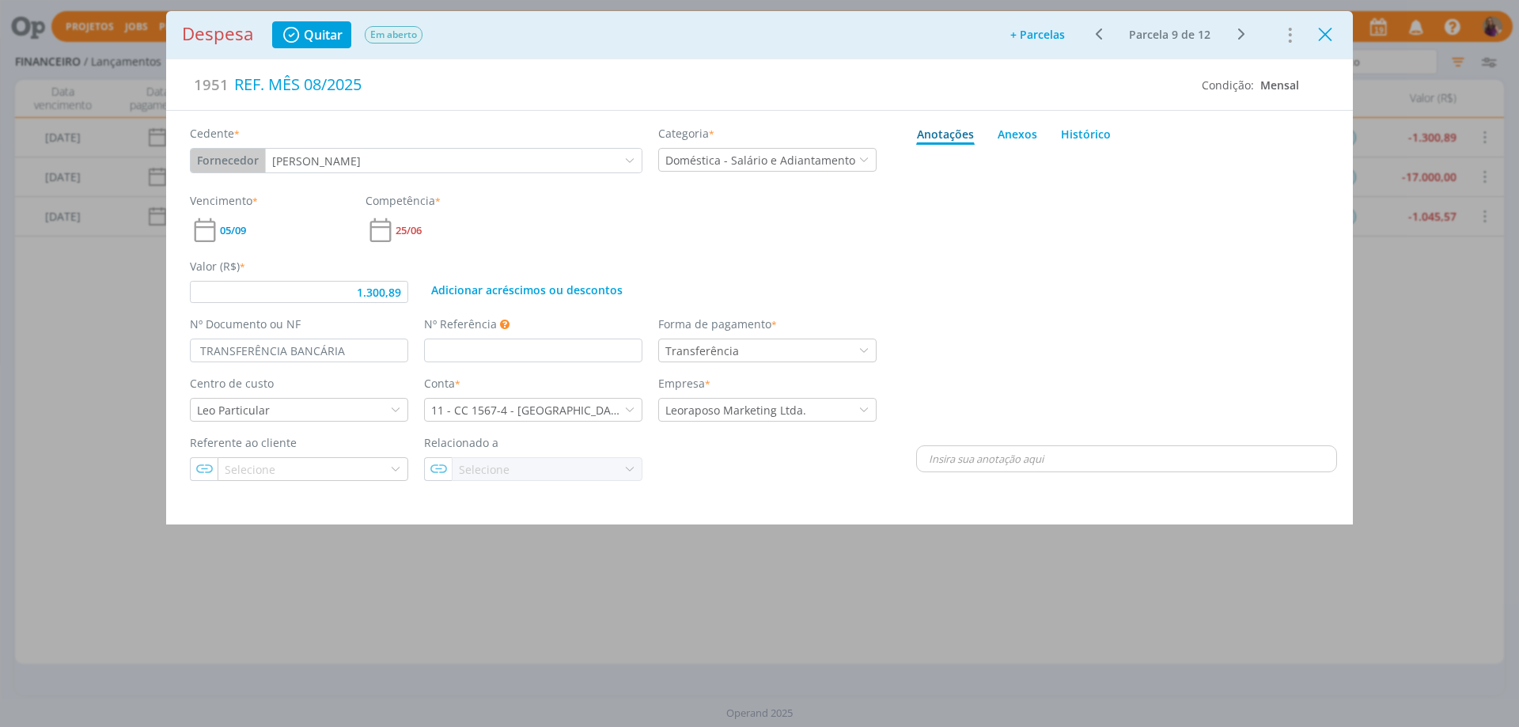
click at [1326, 34] on icon "Close" at bounding box center [1325, 35] width 24 height 24
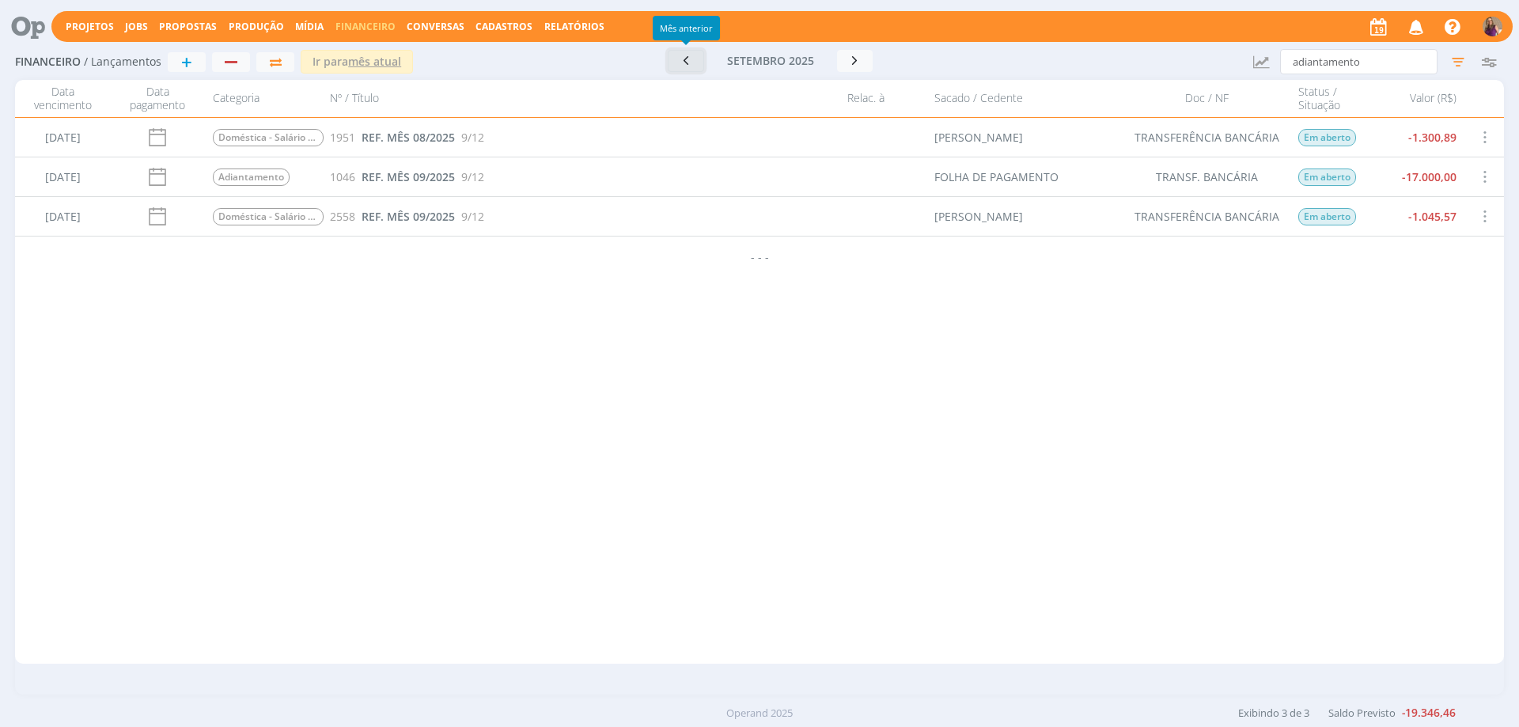
click at [688, 57] on icon "button" at bounding box center [686, 60] width 16 height 15
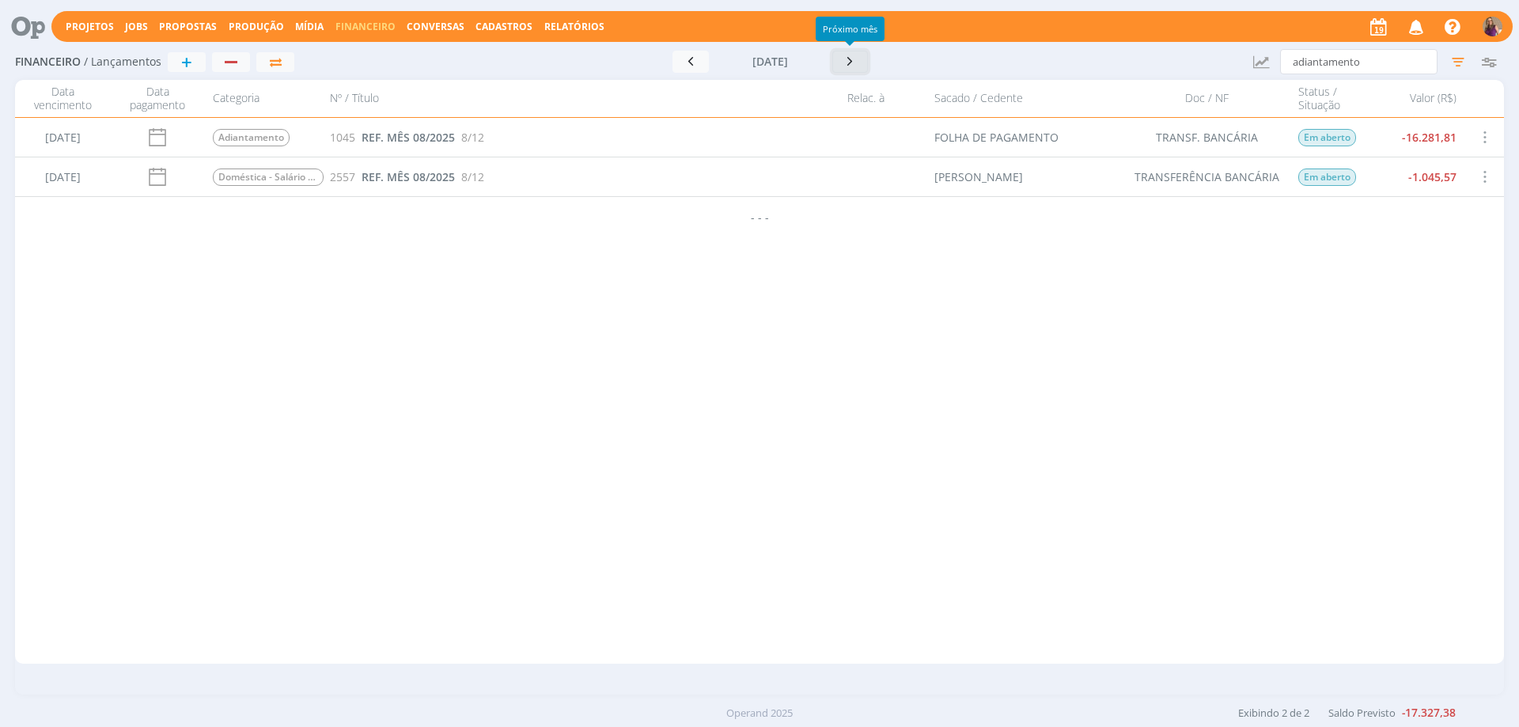
click at [852, 58] on icon "button" at bounding box center [850, 61] width 16 height 15
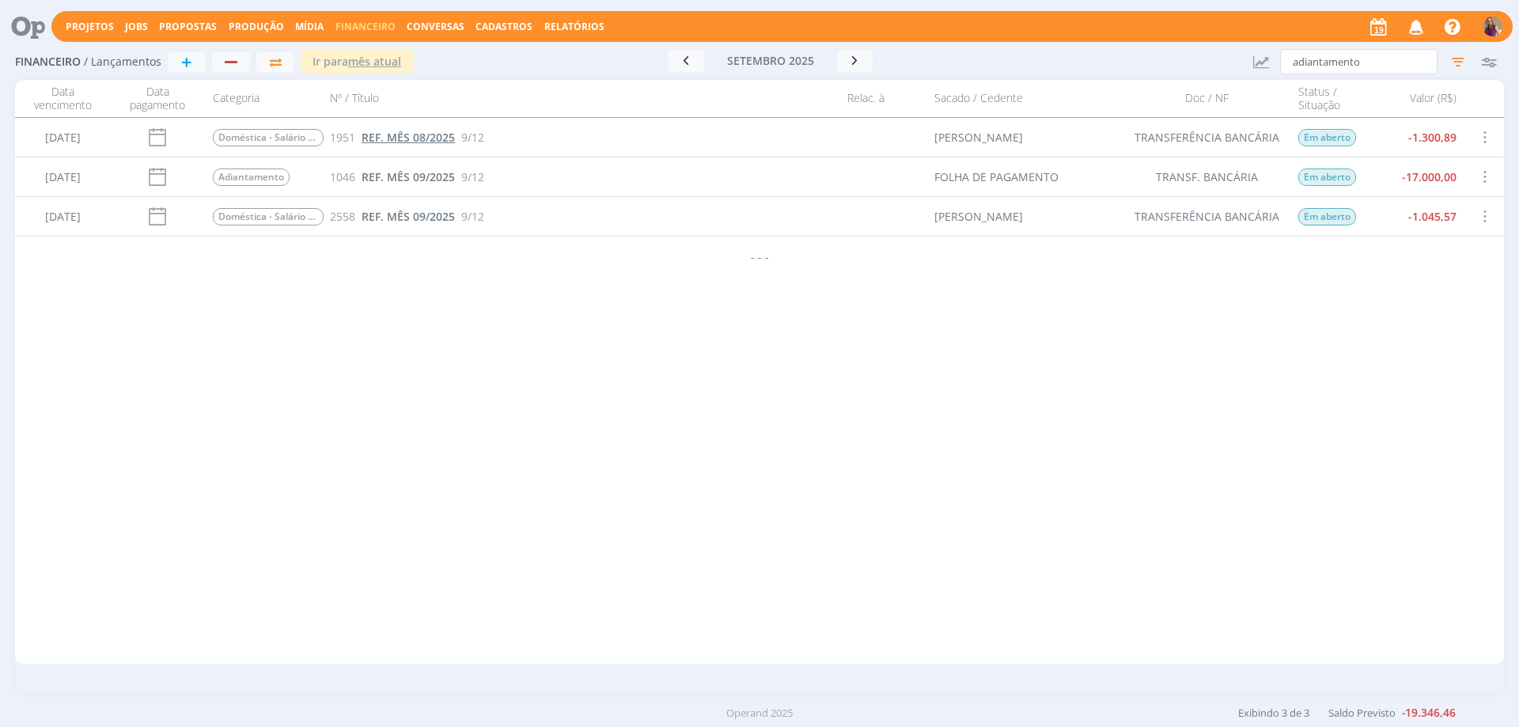
click at [430, 134] on span "REF. MÊS 08/2025" at bounding box center [407, 137] width 93 height 15
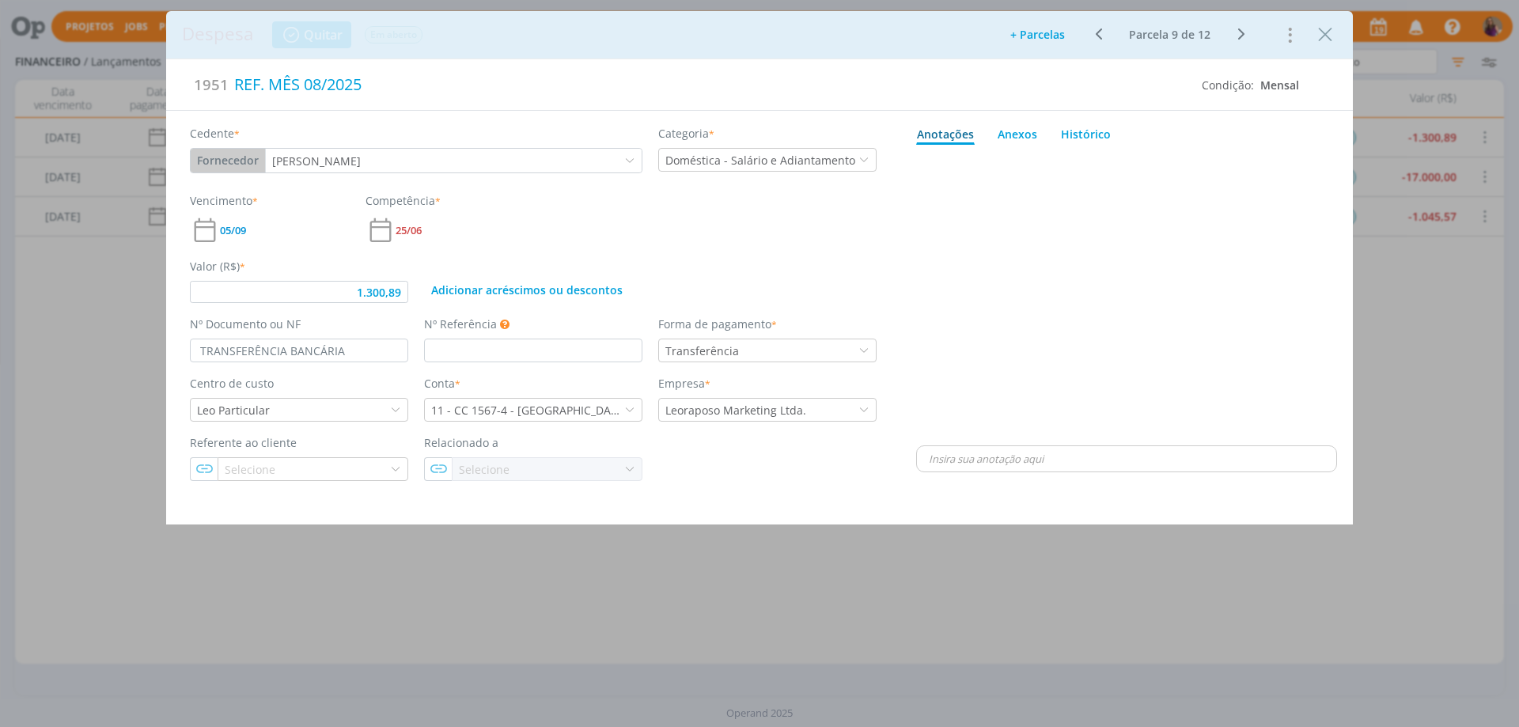
type input "1.300,89"
click at [1325, 36] on icon "Close" at bounding box center [1325, 35] width 24 height 24
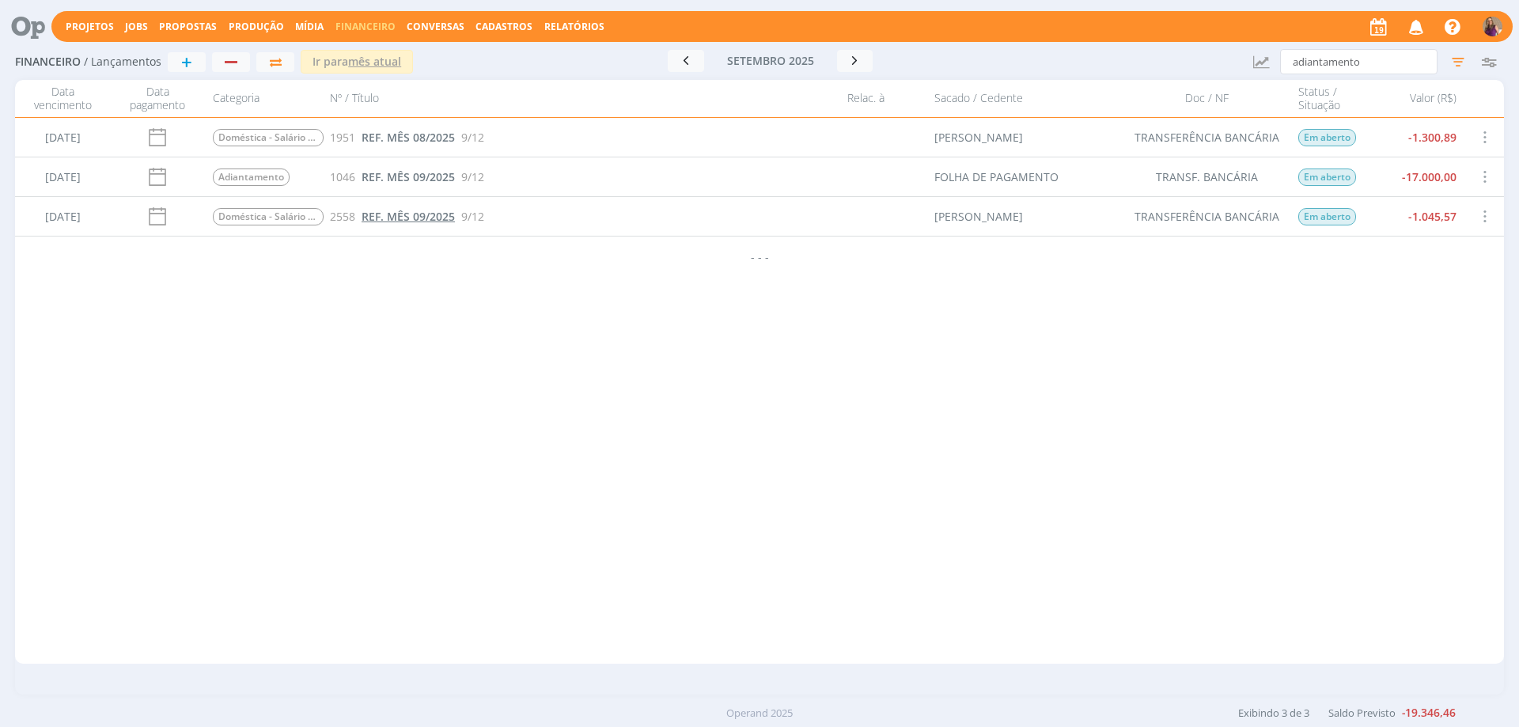
click at [429, 217] on span "REF. MÊS 09/2025" at bounding box center [407, 216] width 93 height 15
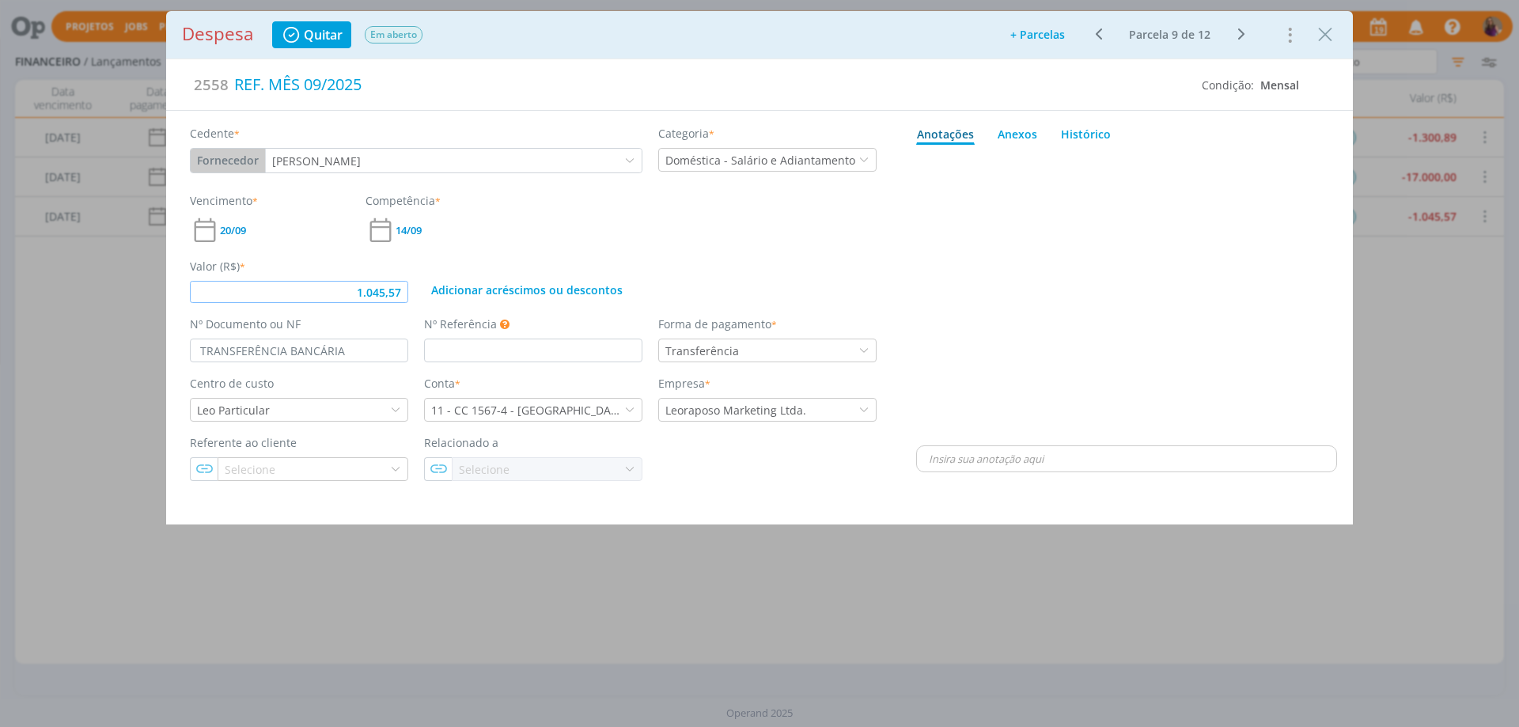
drag, startPoint x: 405, startPoint y: 288, endPoint x: 329, endPoint y: 269, distance: 78.3
click at [335, 270] on div "Valor (R$) * 1.045,57" at bounding box center [299, 280] width 234 height 45
click at [1010, 332] on div "dialog" at bounding box center [1126, 296] width 421 height 291
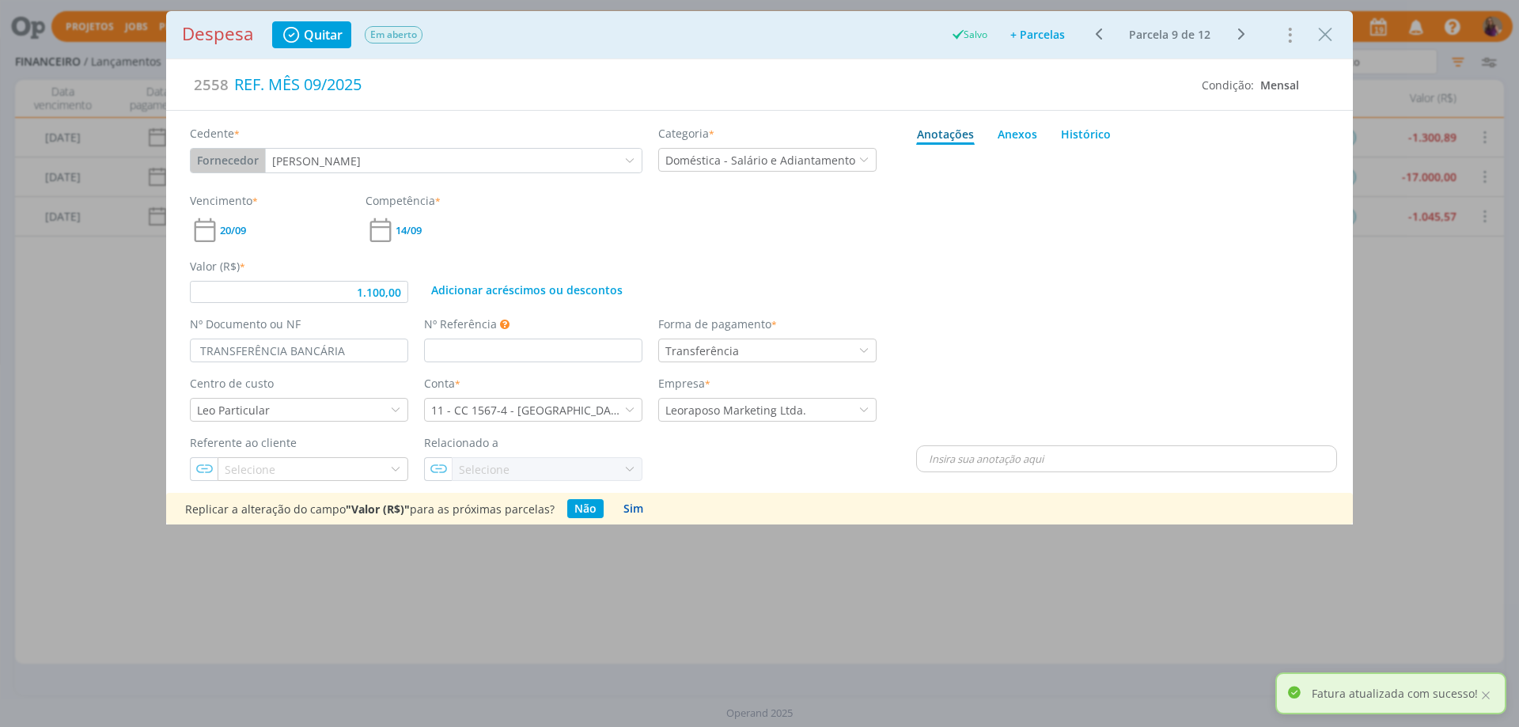
click at [626, 507] on button "Sim" at bounding box center [633, 508] width 34 height 19
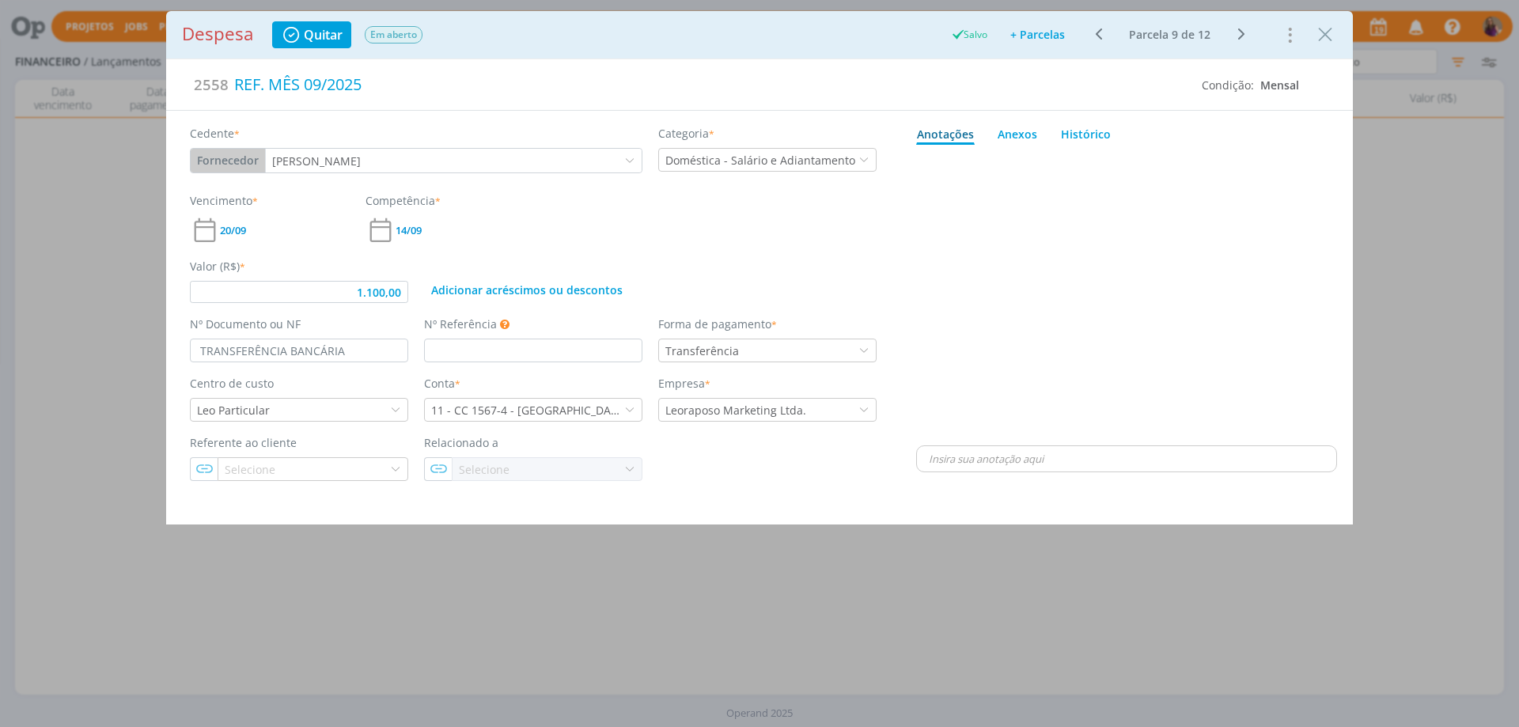
type input "1.100,00"
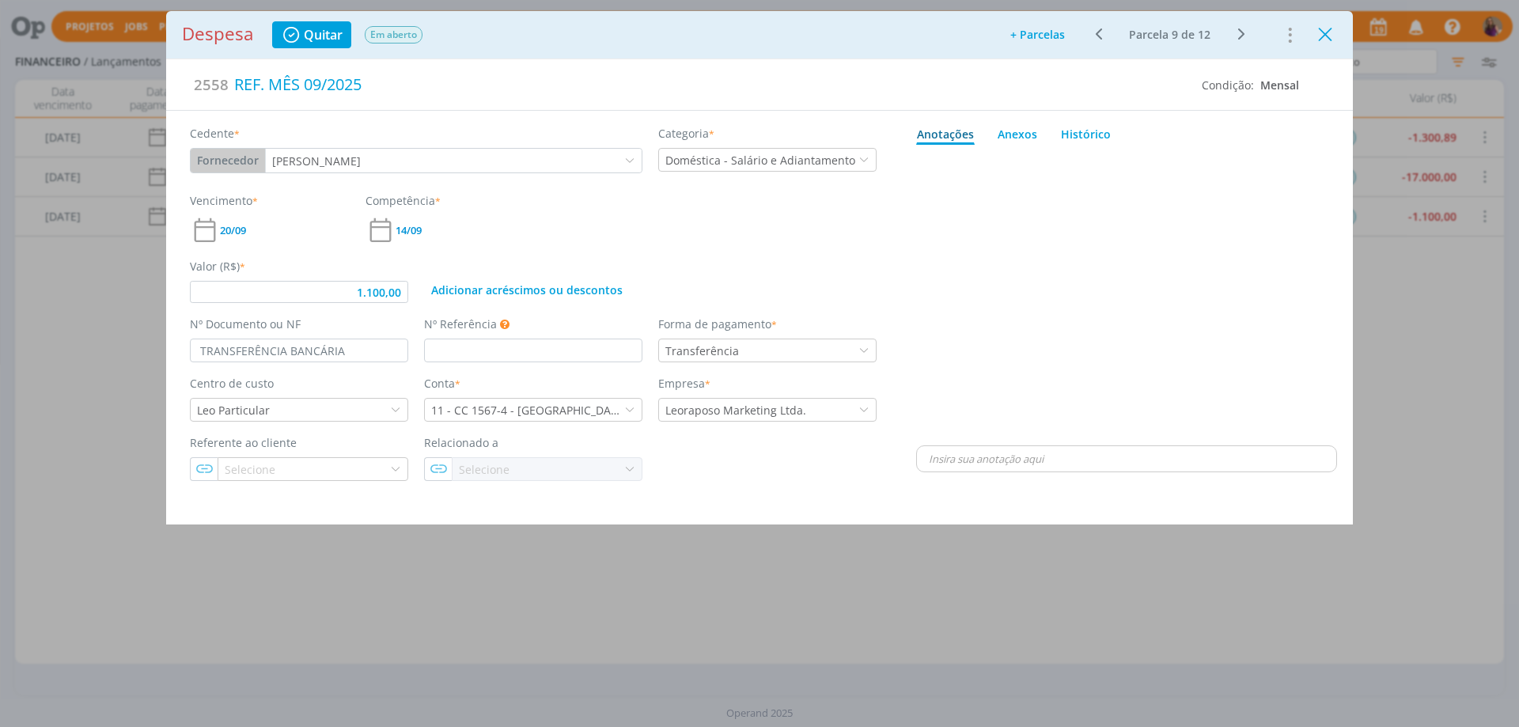
click at [1327, 36] on icon "Close" at bounding box center [1325, 35] width 24 height 24
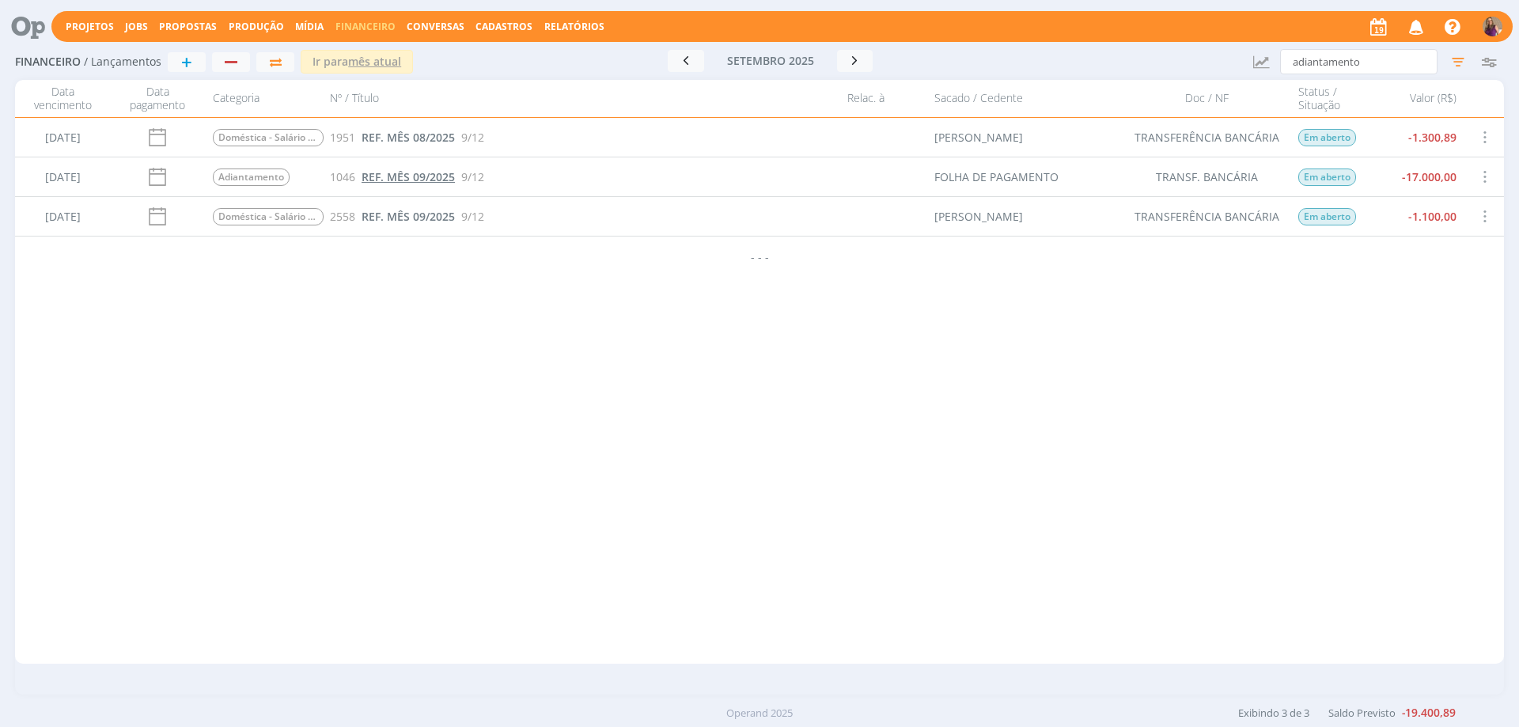
click at [417, 181] on span "REF. MÊS 09/2025" at bounding box center [407, 176] width 93 height 15
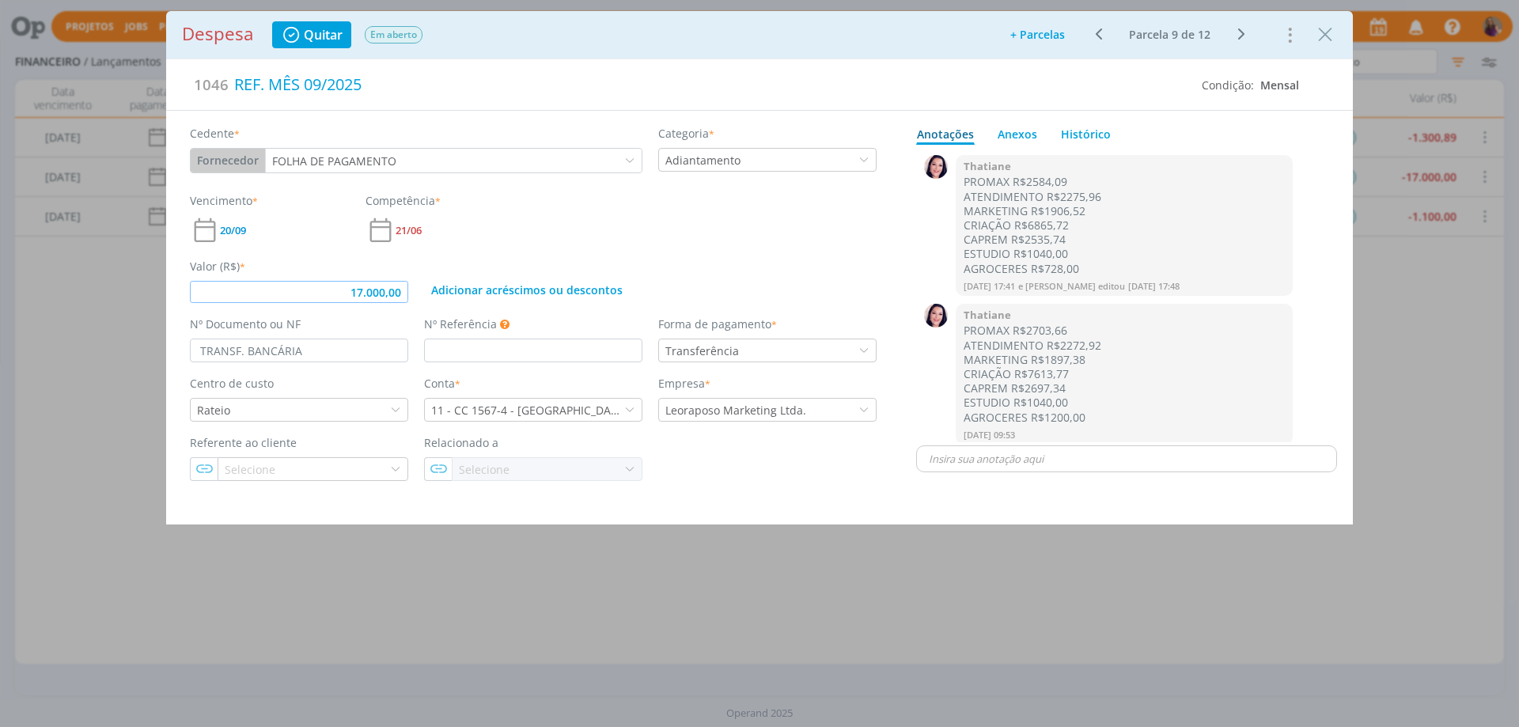
drag, startPoint x: 403, startPoint y: 286, endPoint x: 354, endPoint y: 278, distance: 49.8
click at [354, 278] on div "Valor (R$) * 17.000,00" at bounding box center [299, 280] width 234 height 45
click at [749, 243] on div "Vencimento * 20/09 Competência * 21/06" at bounding box center [533, 218] width 702 height 53
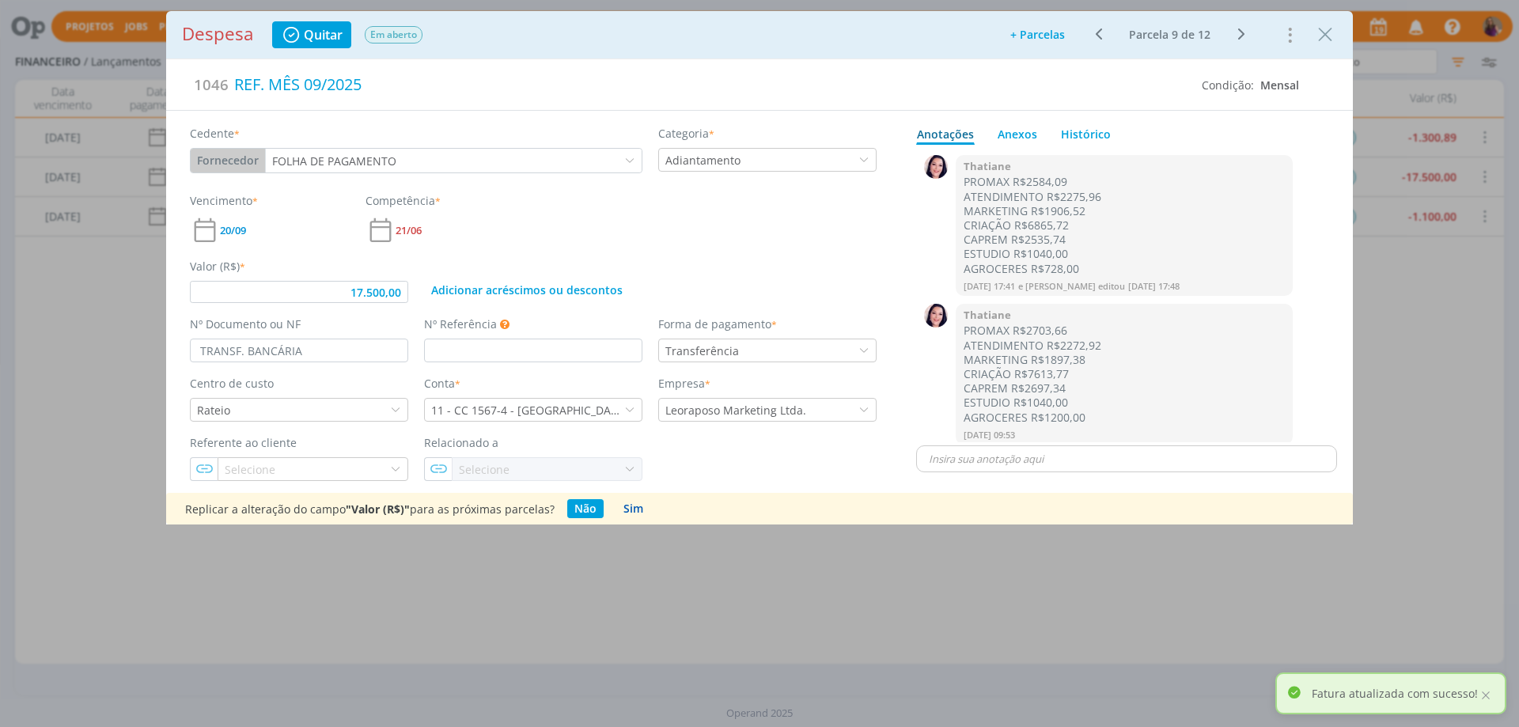
click at [630, 509] on button "Sim" at bounding box center [633, 508] width 34 height 19
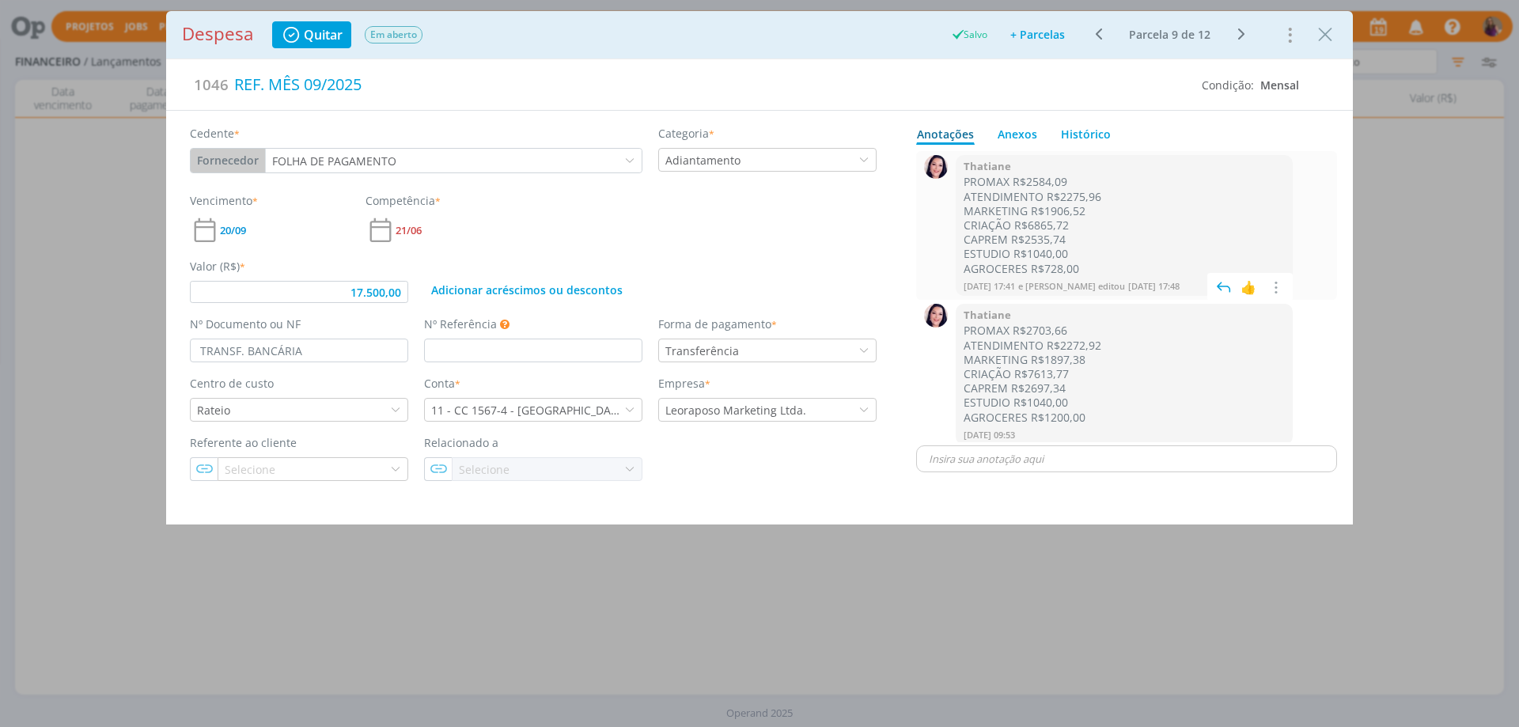
type input "17.500,00"
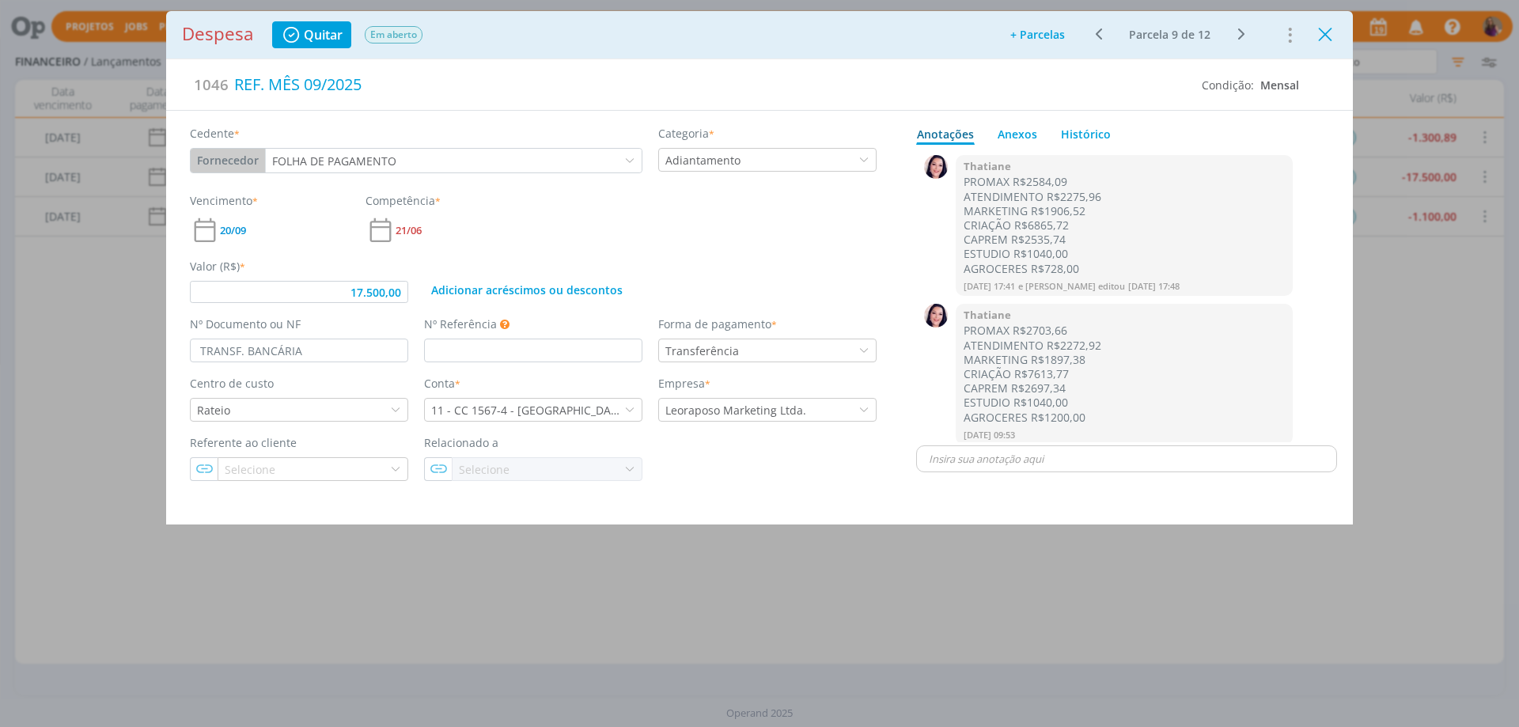
click at [1319, 34] on icon "Close" at bounding box center [1325, 35] width 24 height 24
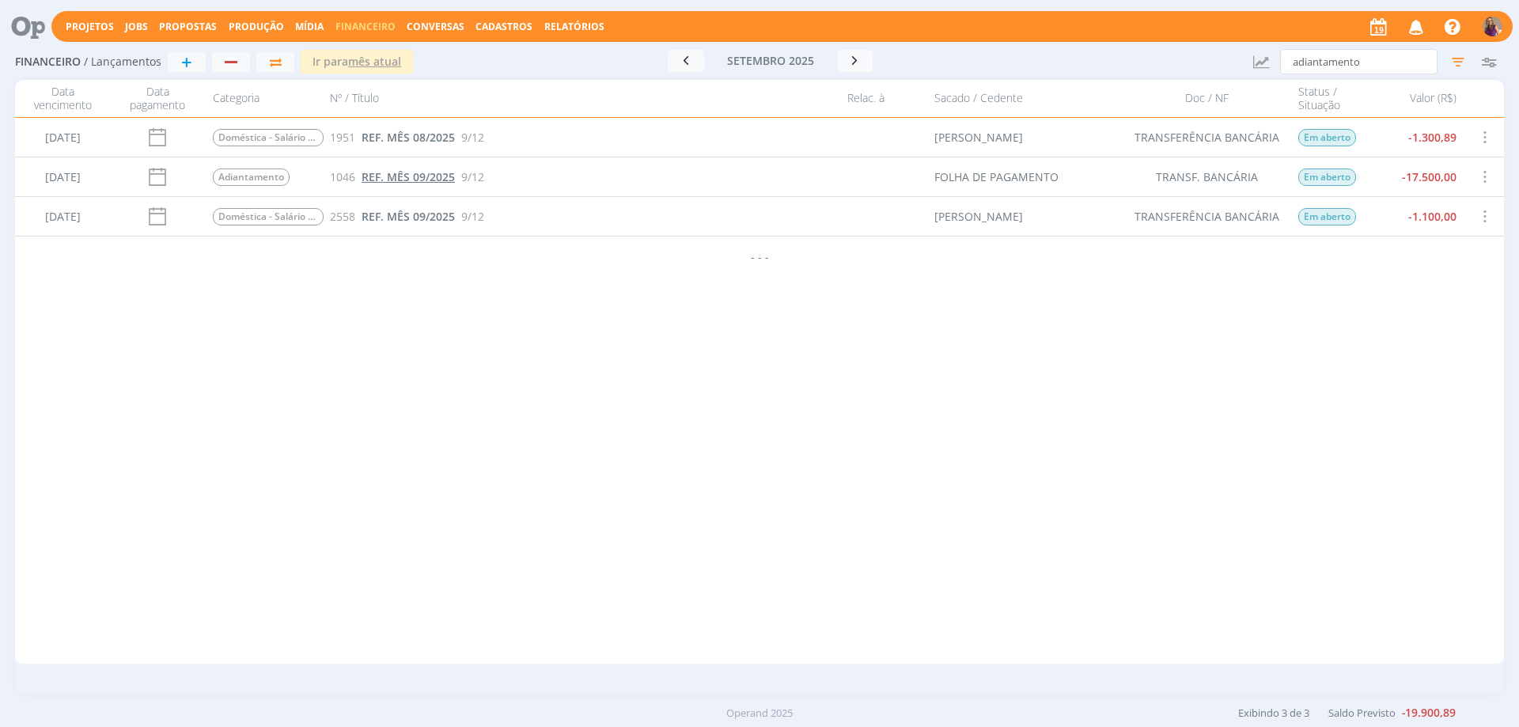
click at [443, 180] on span "REF. MÊS 09/2025" at bounding box center [407, 176] width 93 height 15
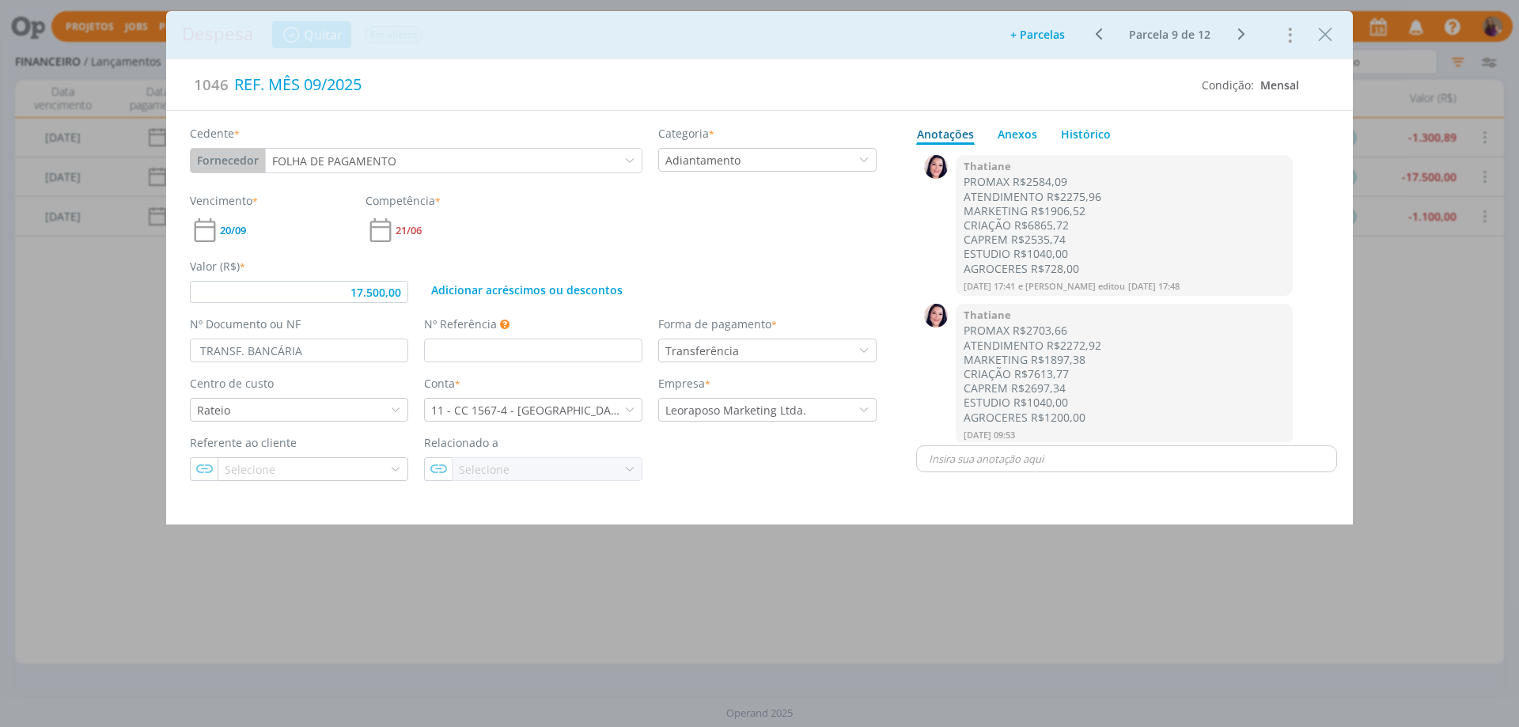
type input "17.500,00"
click at [237, 348] on input "TRANSF. BANCÁRIA" at bounding box center [299, 351] width 218 height 24
type input "TRANSFER. BANCÁRIA"
type input "17.500,00"
type input "TRANSFERÊNCIA. BANCÁRIA"
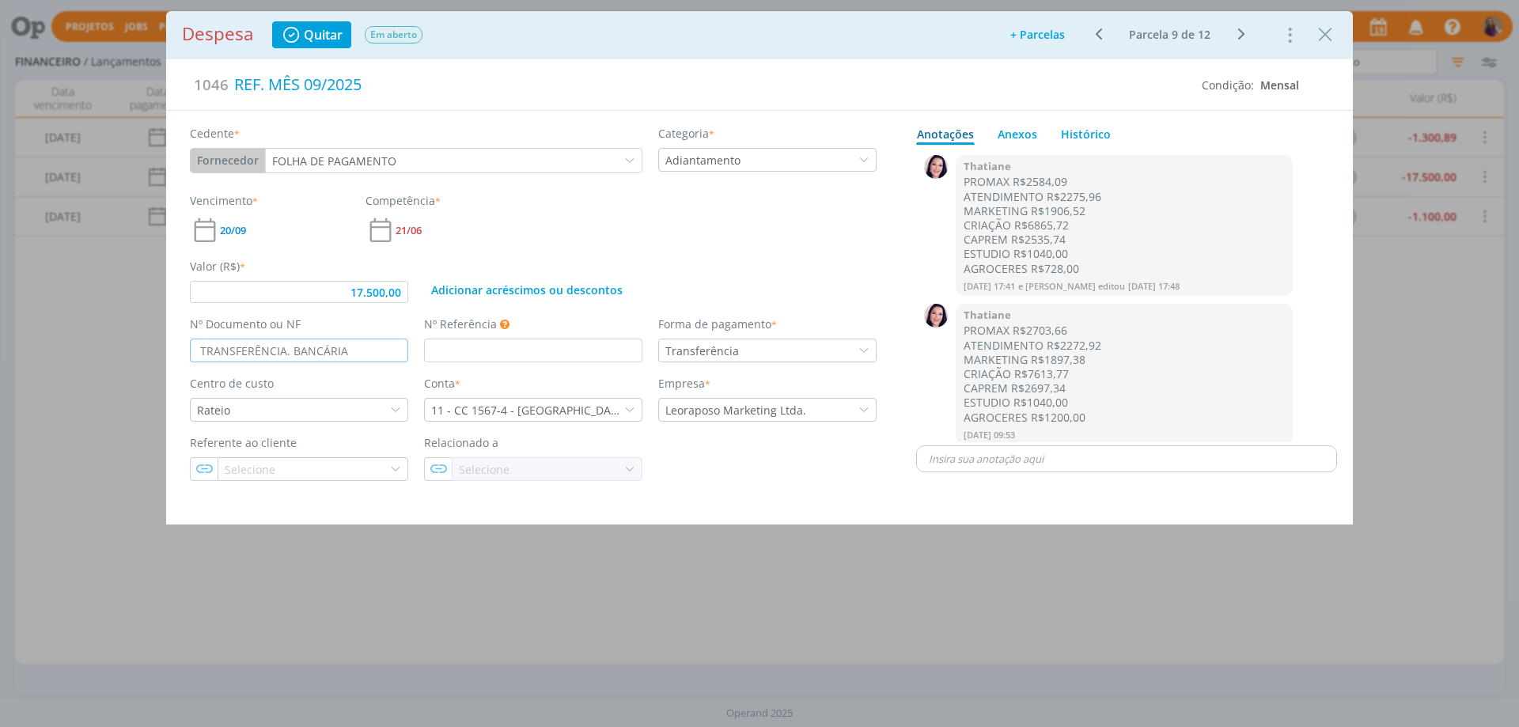
type input "17.500,00"
type input "TRANSFERÊNCIA BANCÁRIA"
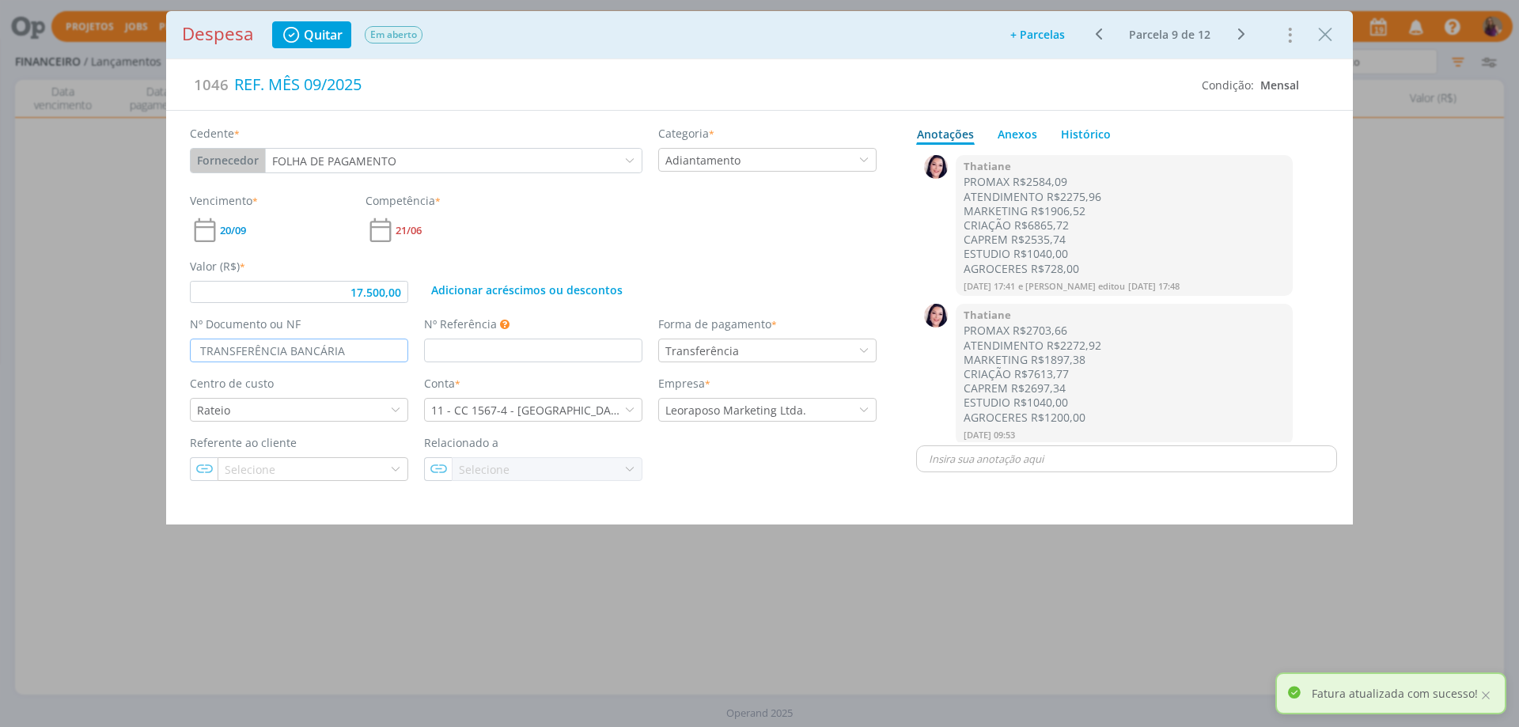
type input "17.500,00"
type input "TRANSFERÊNCIA BANCÁRIA"
click at [967, 615] on div "Despesa Quitar Em aberto Adicionar parcelas: As parcelas serão geradas com base…" at bounding box center [759, 363] width 1519 height 727
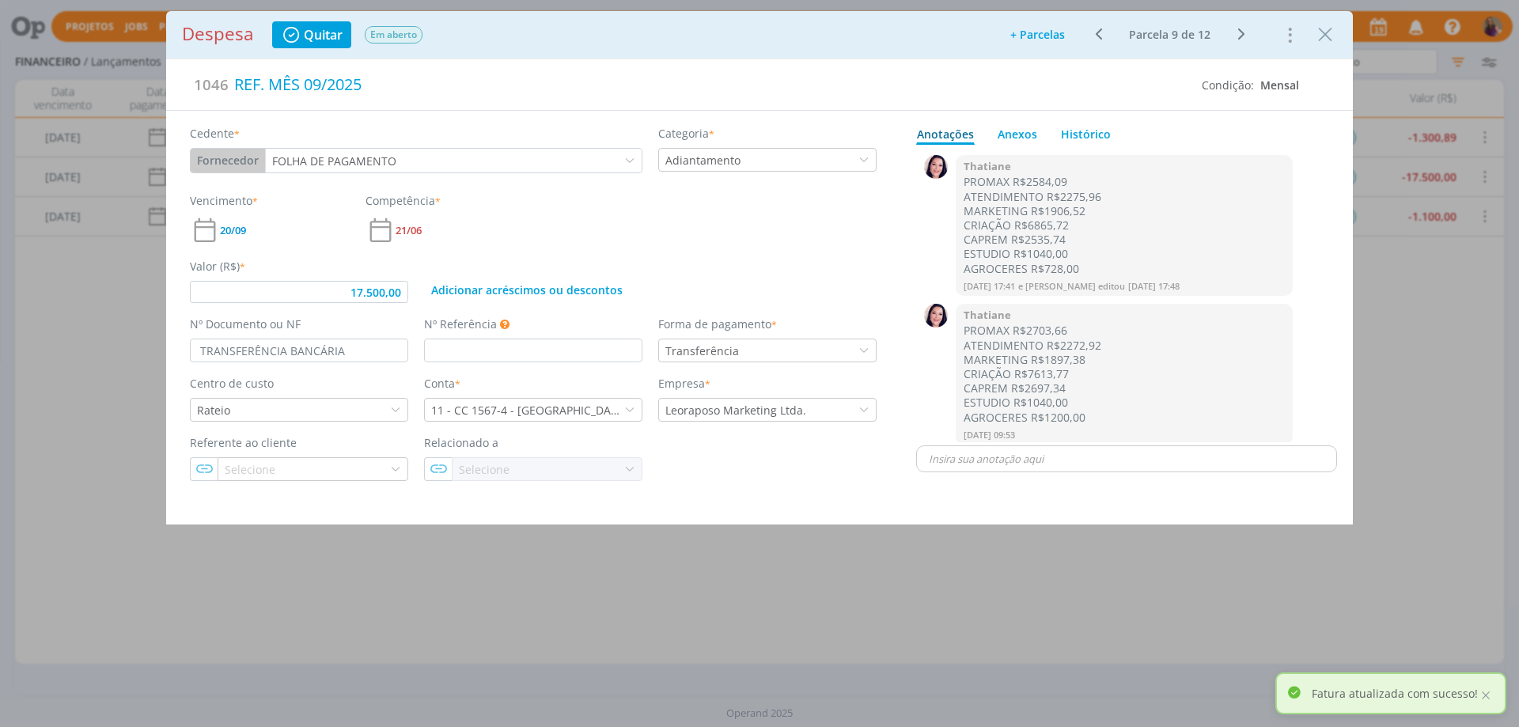
scroll to position [8, 0]
click at [1239, 30] on icon "dialog" at bounding box center [1241, 34] width 20 height 19
type input "17.500,00"
type input "TRANSF. BANCÁRIA"
type input "17.500,00"
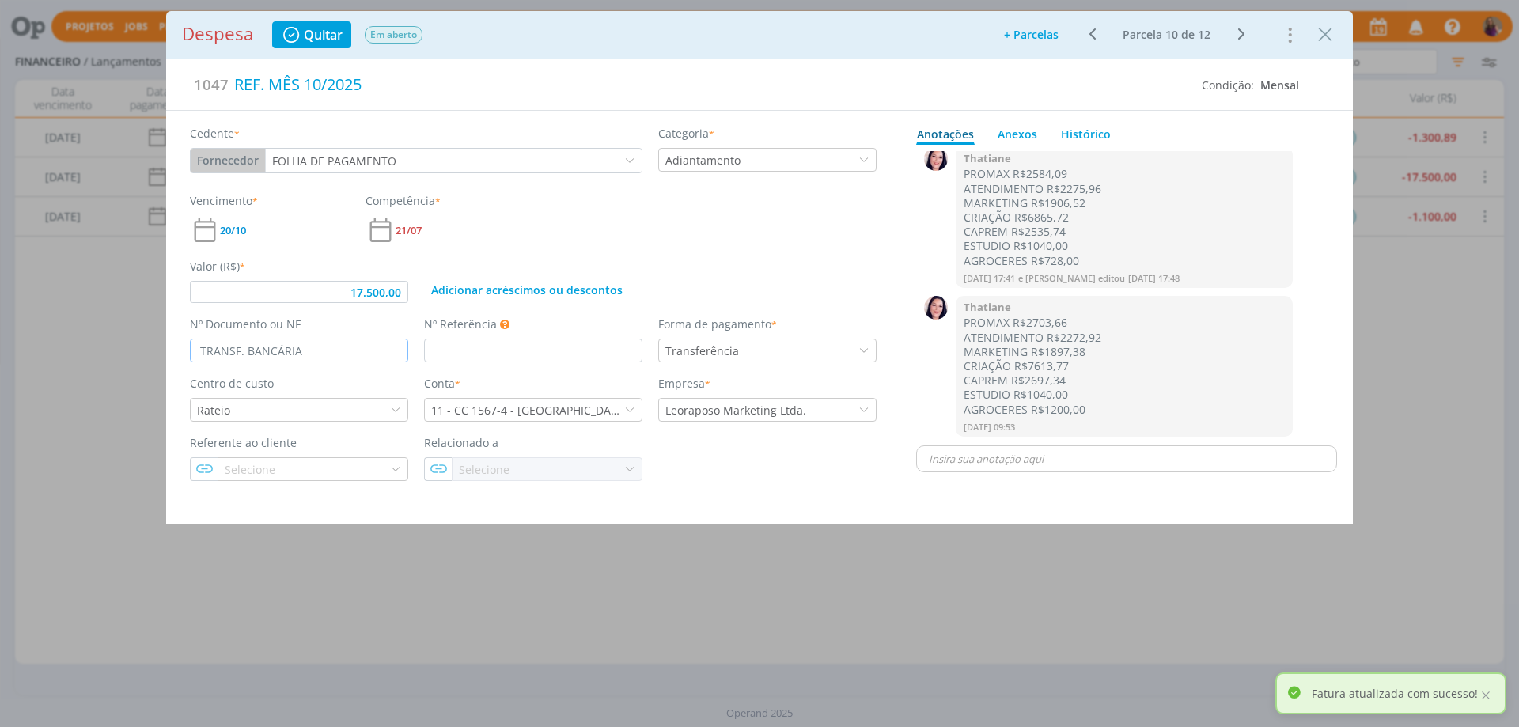
click at [238, 351] on input "TRANSF. BANCÁRIA" at bounding box center [299, 351] width 218 height 24
type input "TRANSFERÊNCIA BANCÁRIA"
drag, startPoint x: 360, startPoint y: 347, endPoint x: 121, endPoint y: 307, distance: 242.2
click at [121, 307] on div "Despesa Quitar Em aberto Adicionar parcelas: As parcelas serão geradas com base…" at bounding box center [759, 363] width 1519 height 727
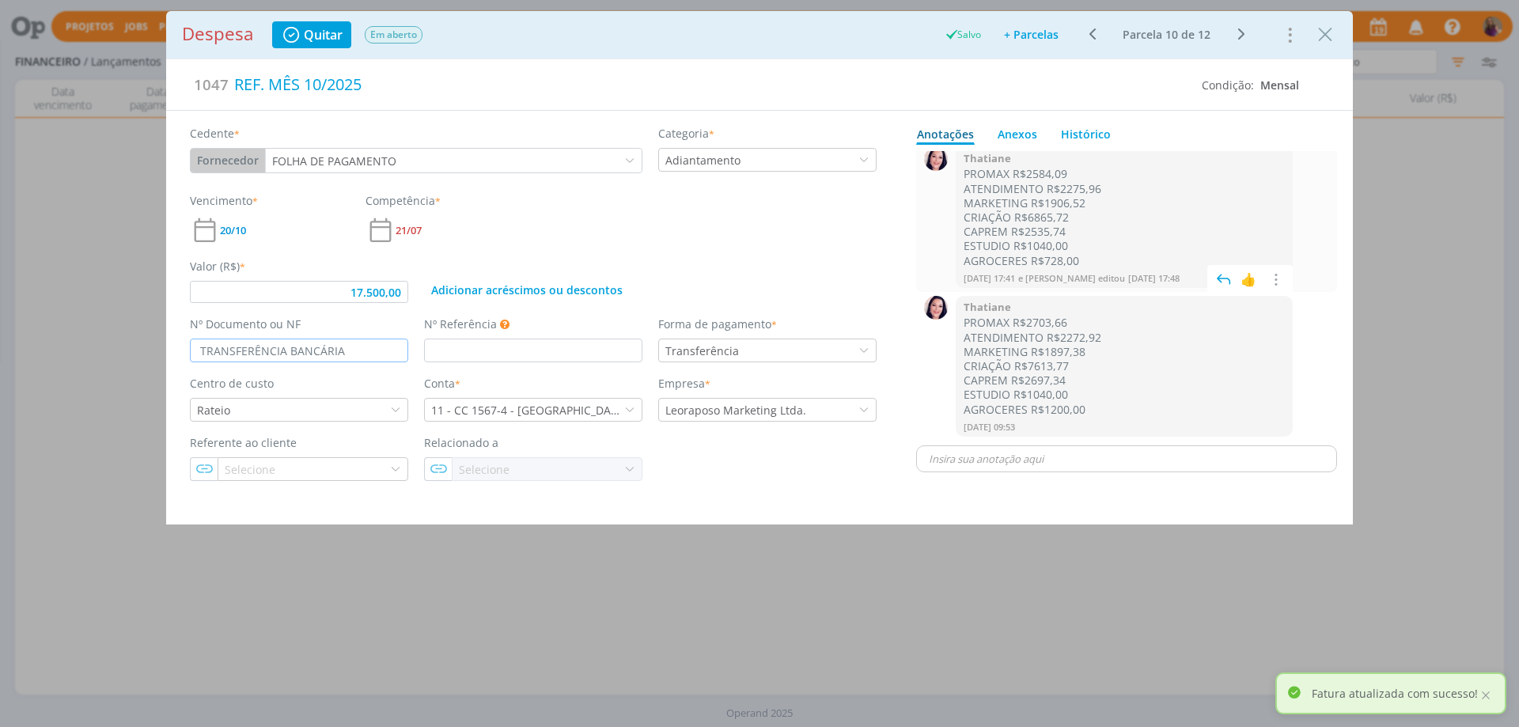
type input "17.500,00"
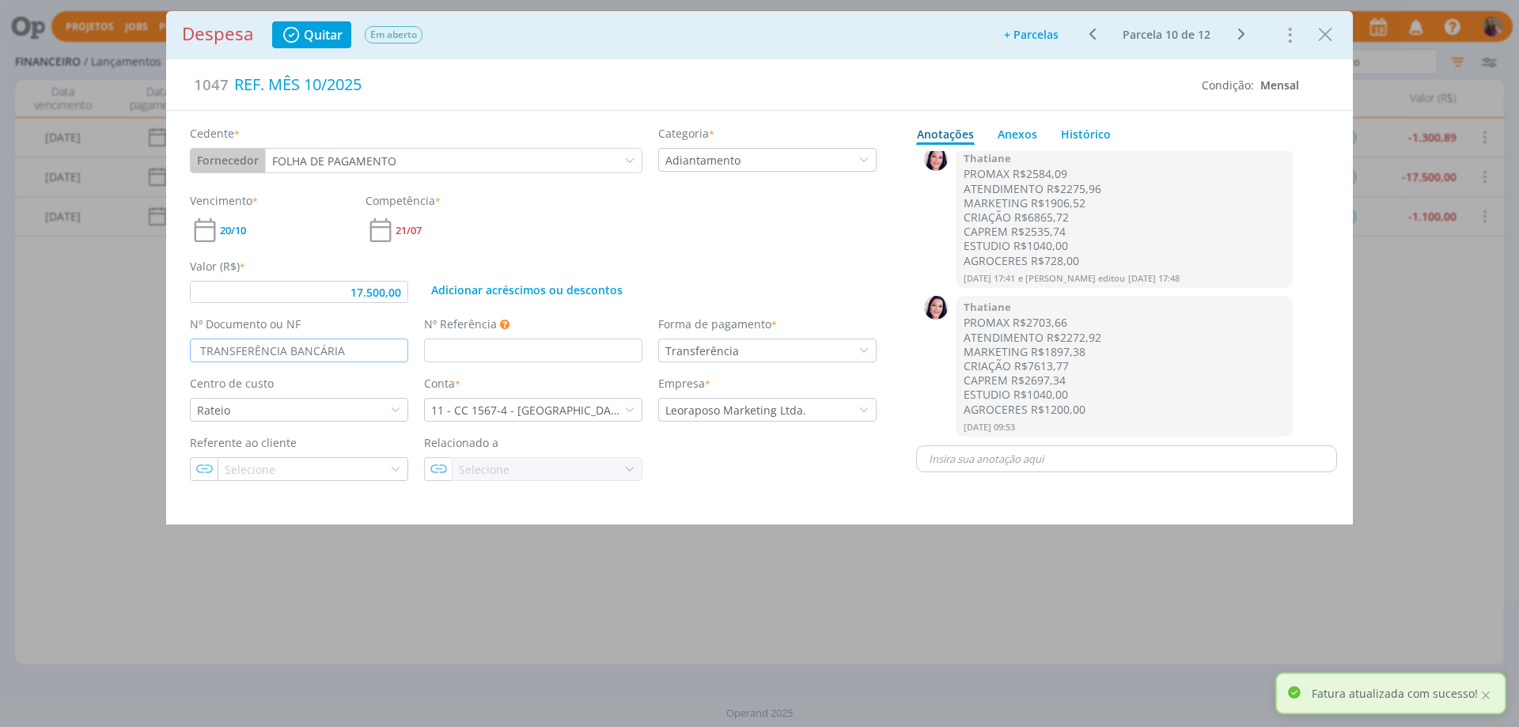
type input "TRANSFERÊNCIA BANCÁRIA"
click at [1242, 36] on icon "dialog" at bounding box center [1241, 34] width 20 height 19
type input "17.500,00"
type input "TRANSF. BANCÁRIA"
type input "17.500,00"
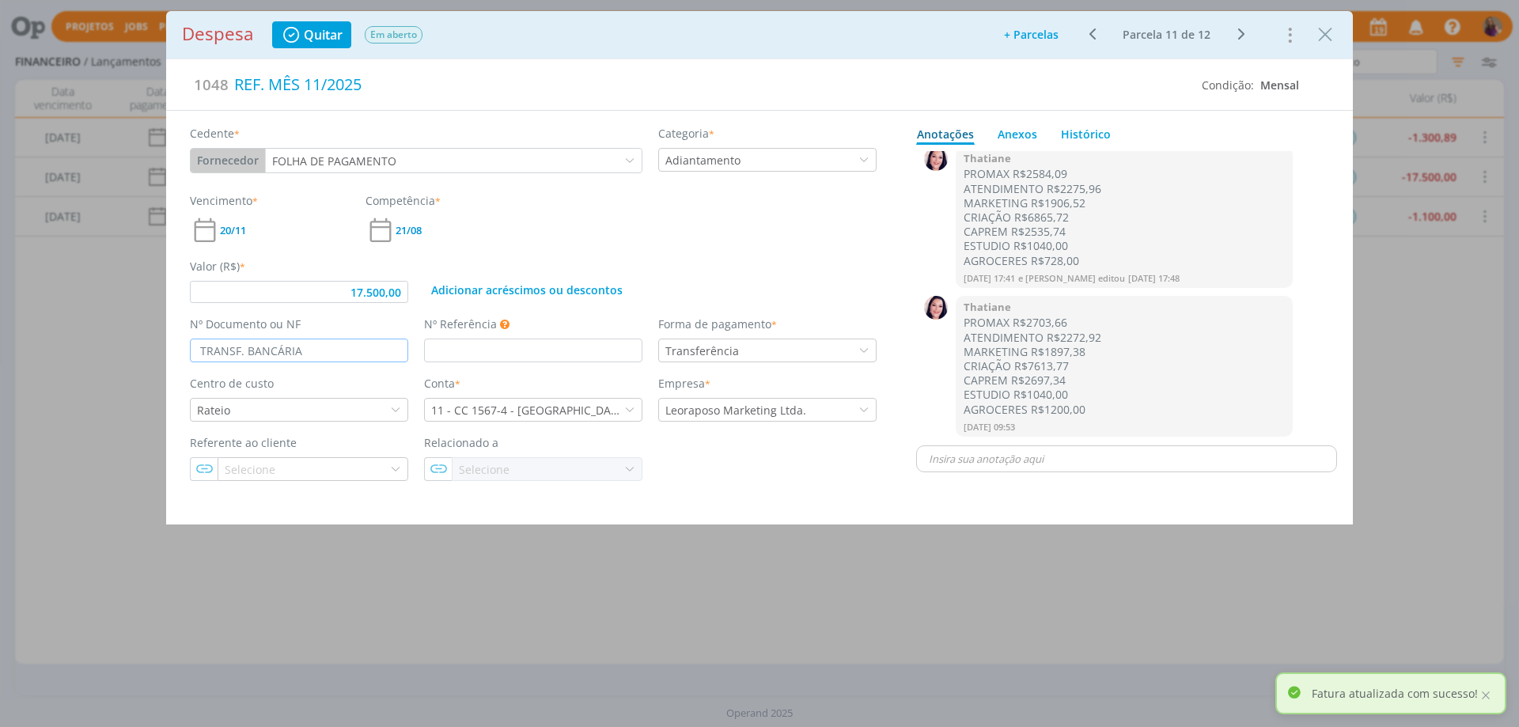
drag, startPoint x: 331, startPoint y: 345, endPoint x: 121, endPoint y: 315, distance: 211.7
click at [121, 315] on div "Despesa Quitar Em aberto Adicionar parcelas: As parcelas serão geradas com base…" at bounding box center [759, 363] width 1519 height 727
paste input "ERÊNCIA"
type input "TRANSFERÊNCIA BANCÁRIA"
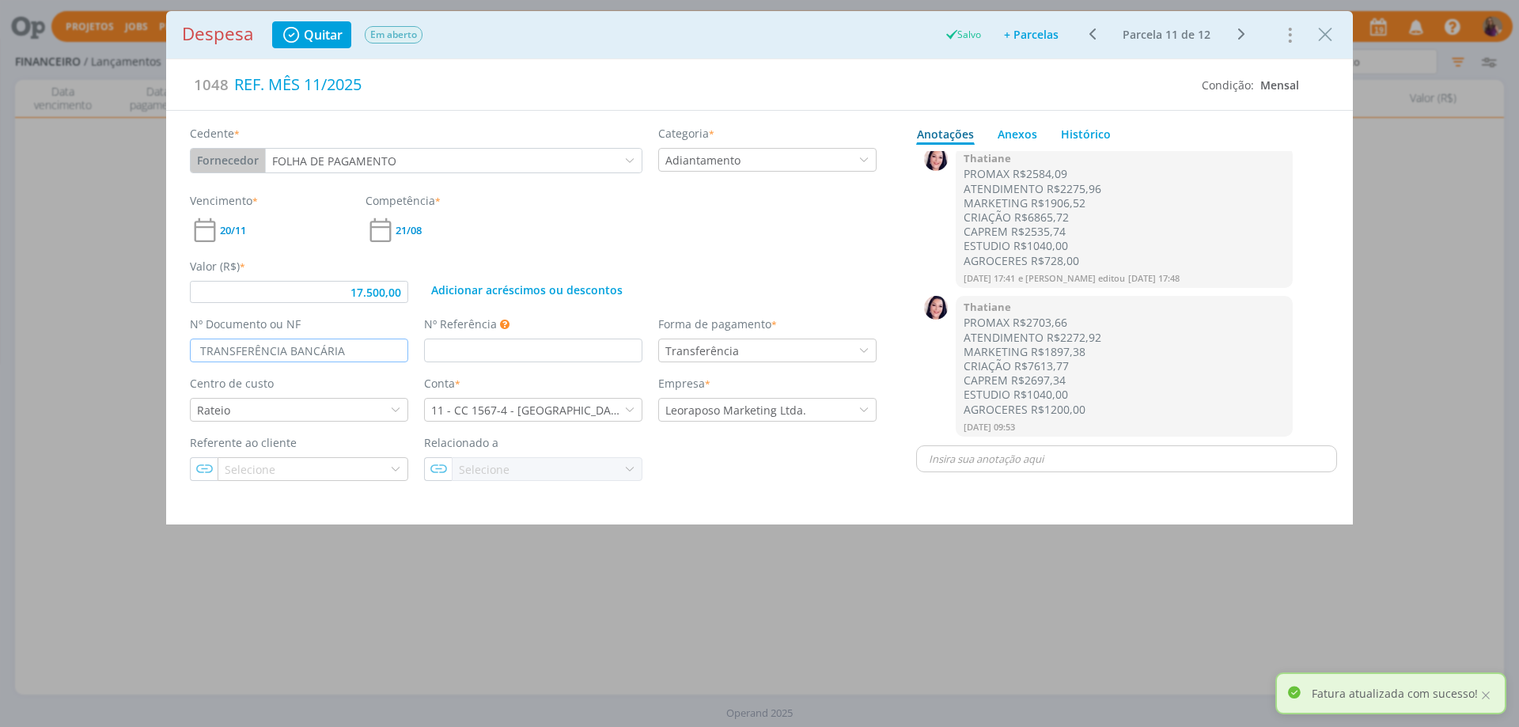
type input "17.500,00"
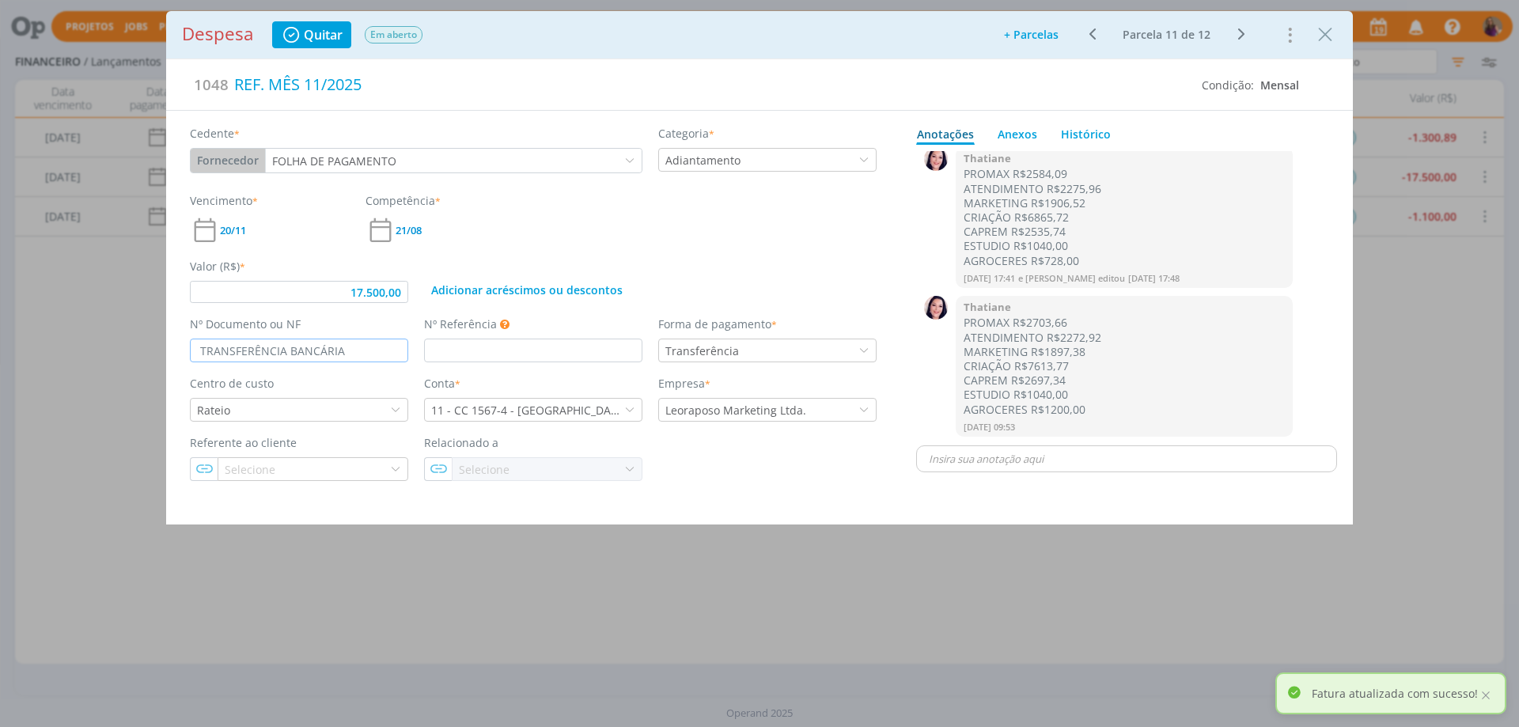
type input "TRANSFERÊNCIA BANCÁRIA"
click at [1239, 29] on icon "dialog" at bounding box center [1241, 34] width 20 height 19
type input "17.500,00"
type input "TRANSF. BANCÁRIA"
type input "17.500,00"
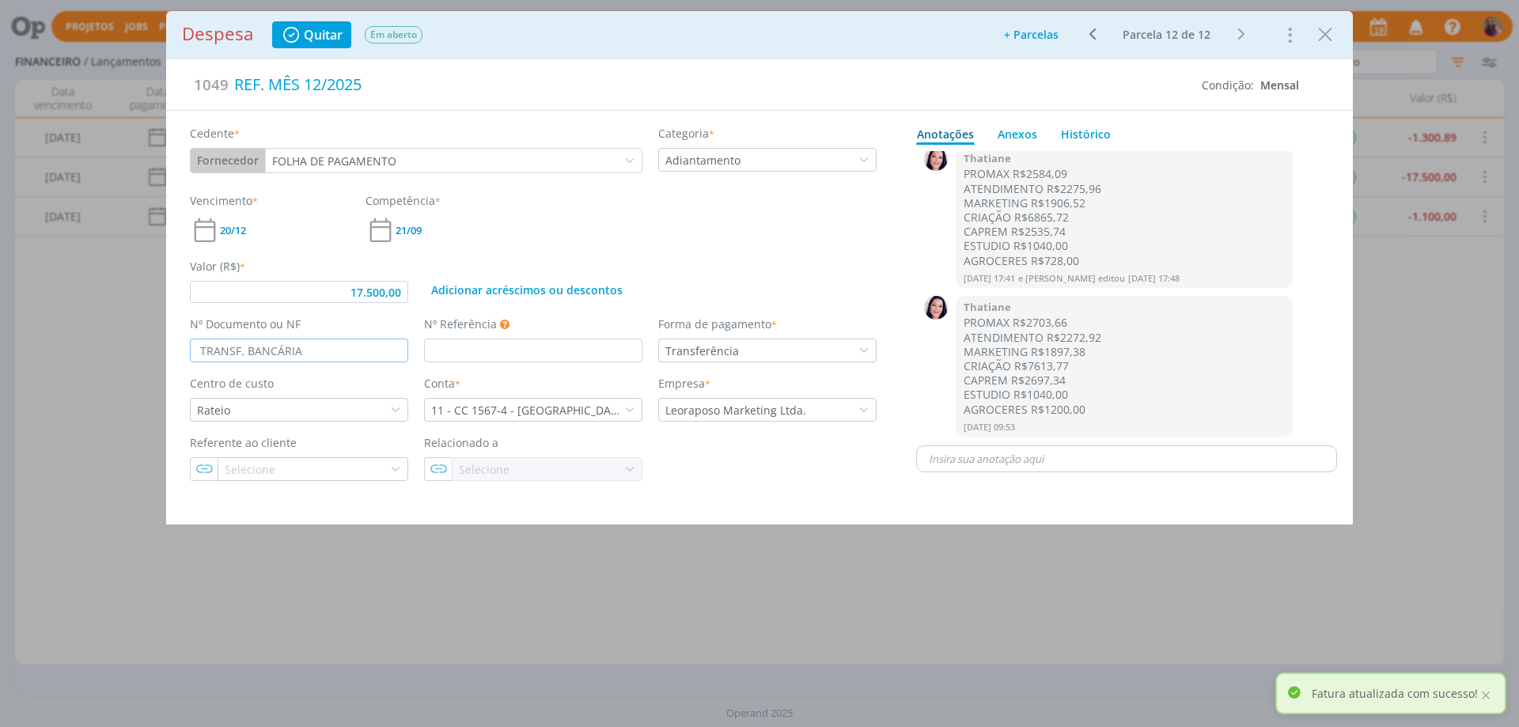
drag, startPoint x: 350, startPoint y: 340, endPoint x: 143, endPoint y: 319, distance: 207.5
click at [143, 319] on div "Despesa Quitar Em aberto Adicionar parcelas: As parcelas serão geradas com base…" at bounding box center [759, 363] width 1519 height 727
paste input "ERÊNCIA"
type input "TRANSFERÊNCIA BANCÁRIA"
type input "17.500,00"
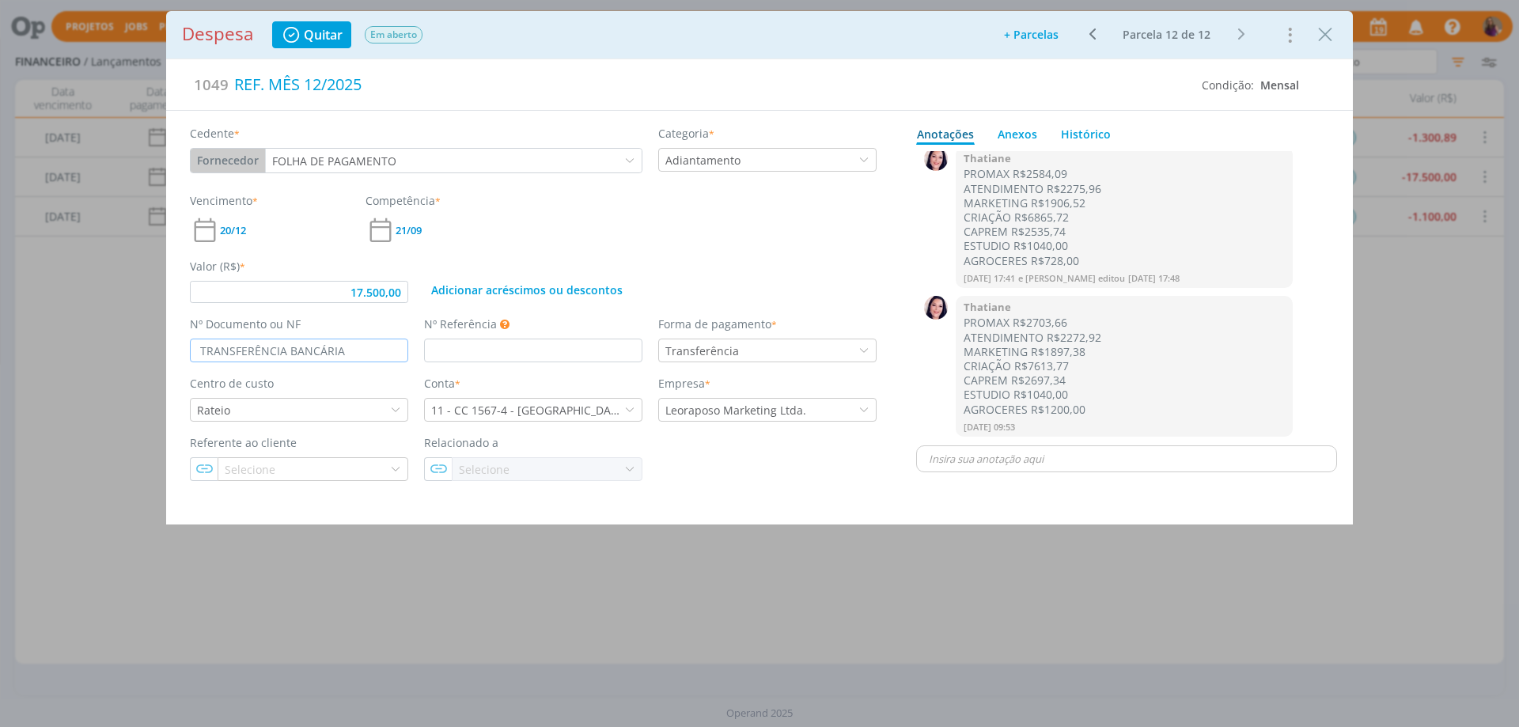
type input "TRANSFERÊNCIA BANCÁRIA"
click at [1436, 330] on div "Despesa Quitar Em aberto Adicionar parcelas: As parcelas serão geradas com base…" at bounding box center [759, 363] width 1519 height 727
type input "17.500,00"
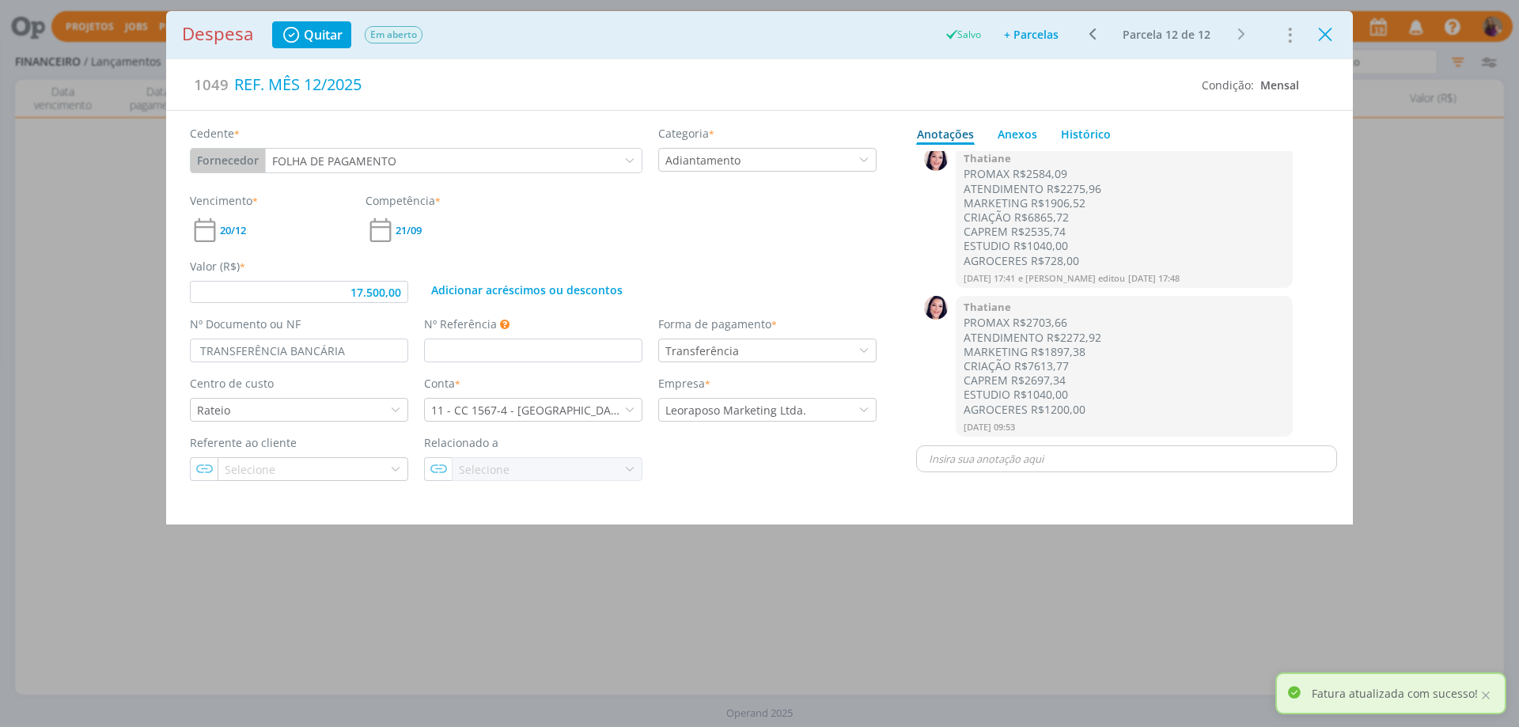
click at [1326, 36] on icon "Close" at bounding box center [1325, 35] width 24 height 24
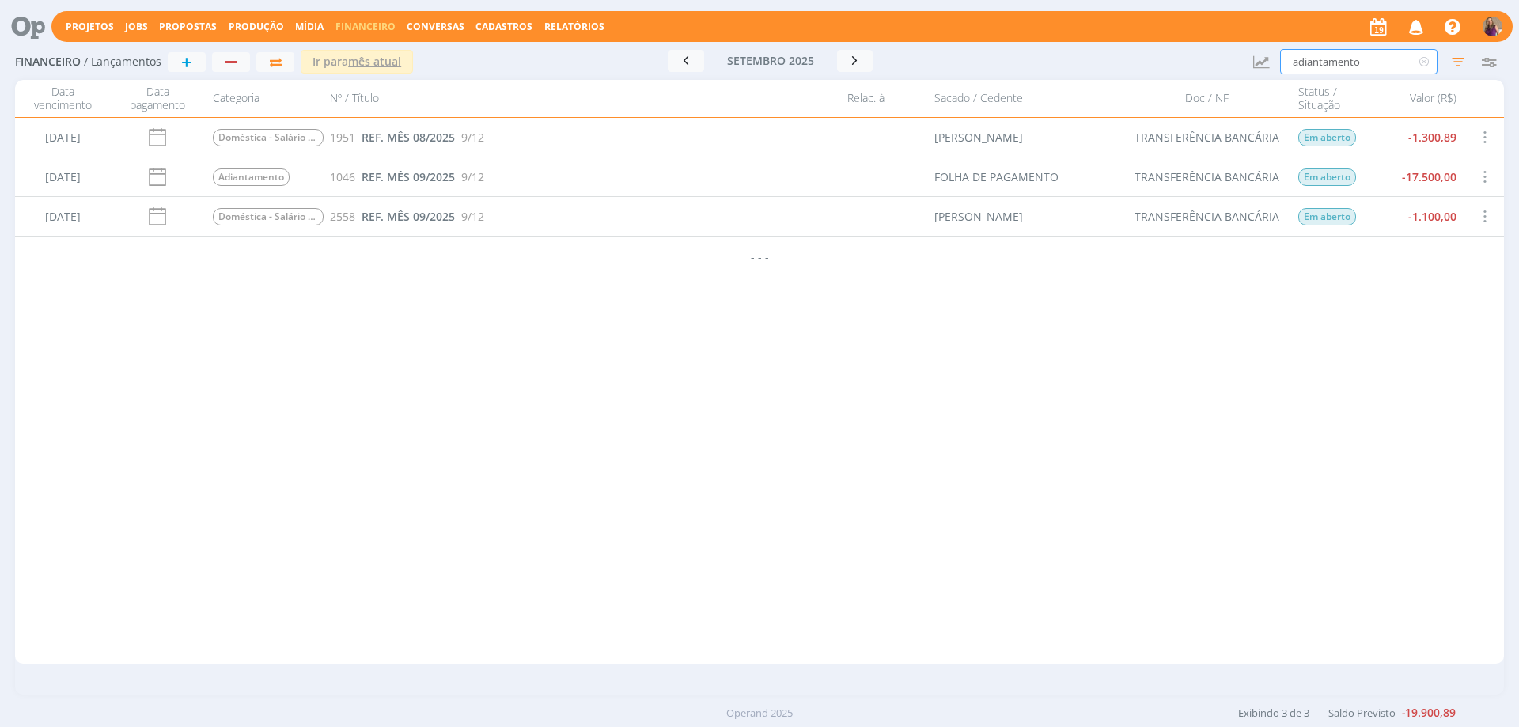
drag, startPoint x: 1368, startPoint y: 60, endPoint x: 1239, endPoint y: 25, distance: 134.3
click at [1239, 25] on div "Projetos Jobs Propostas Produção [GEOGRAPHIC_DATA] Financeiro Conversas Cadastr…" at bounding box center [759, 363] width 1519 height 727
type input "FGTS"
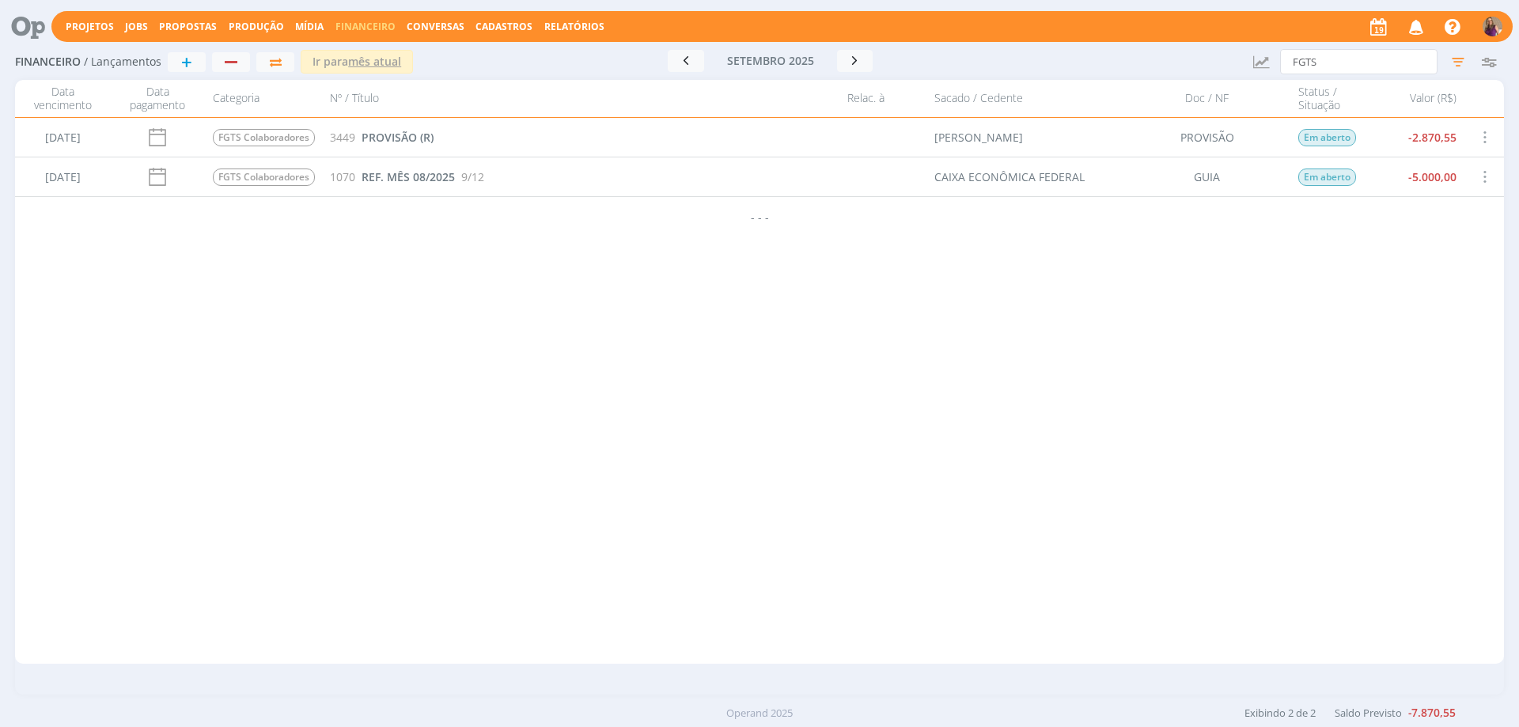
click at [1485, 137] on span at bounding box center [1483, 137] width 17 height 21
click at [1413, 171] on div "Cancelar" at bounding box center [1435, 172] width 157 height 23
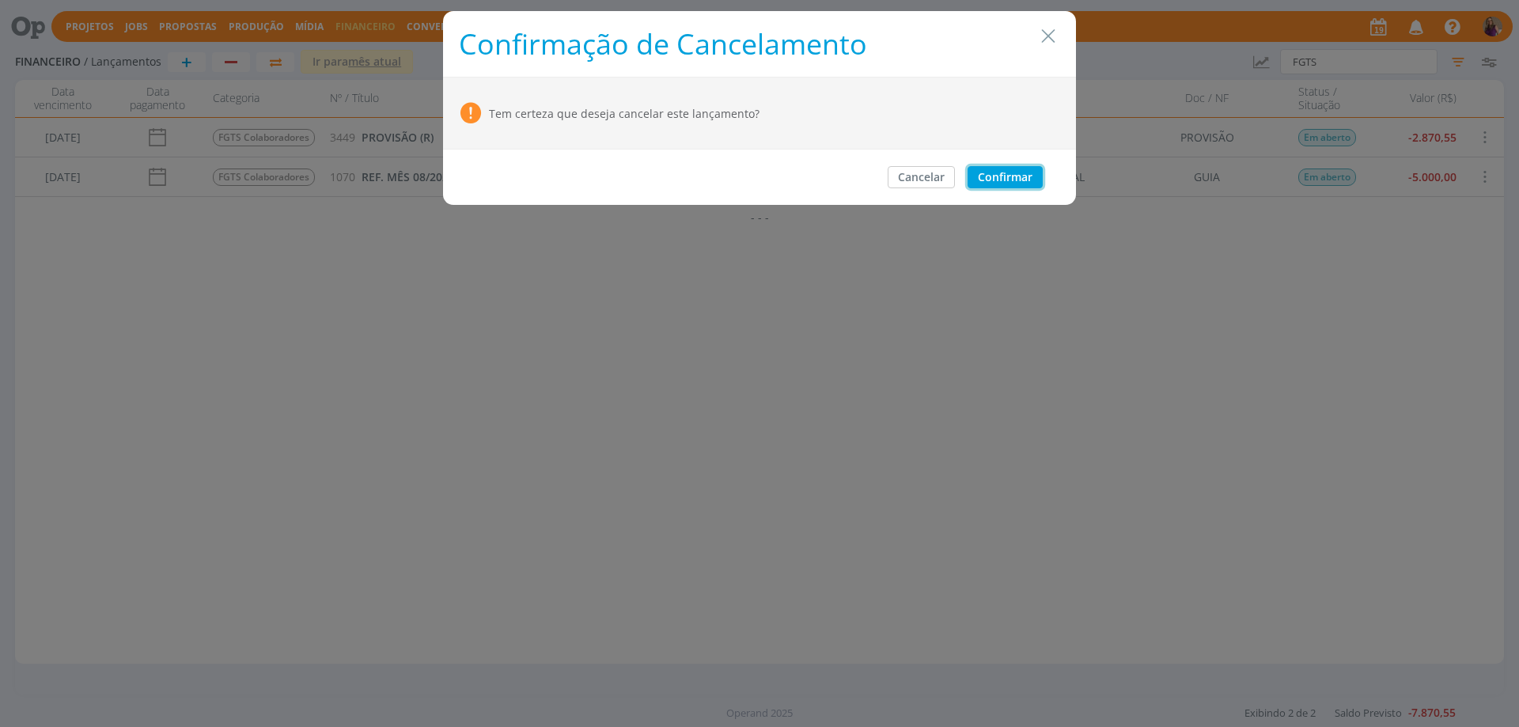
click at [1004, 174] on button "Confirmar" at bounding box center [1004, 177] width 75 height 22
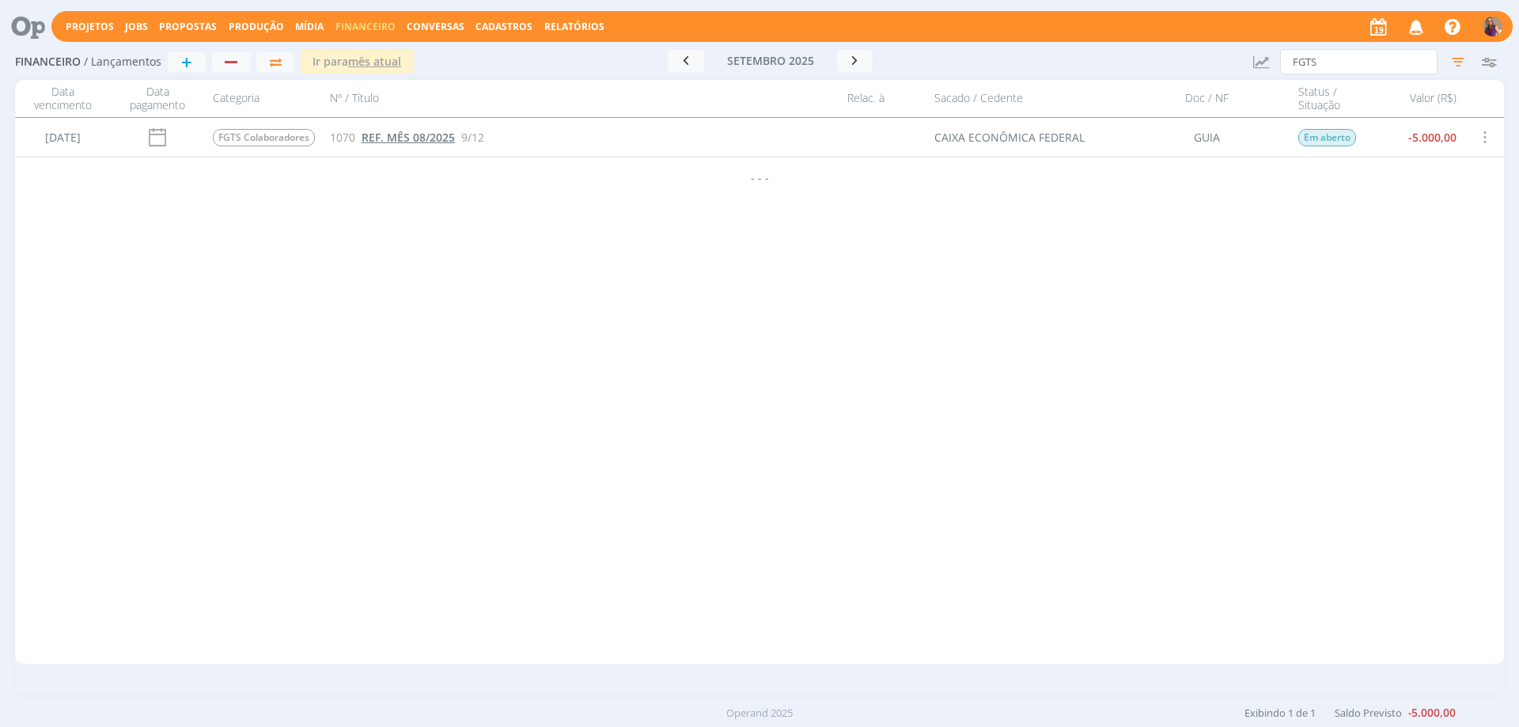
click at [408, 137] on span "REF. MÊS 08/2025" at bounding box center [407, 137] width 93 height 15
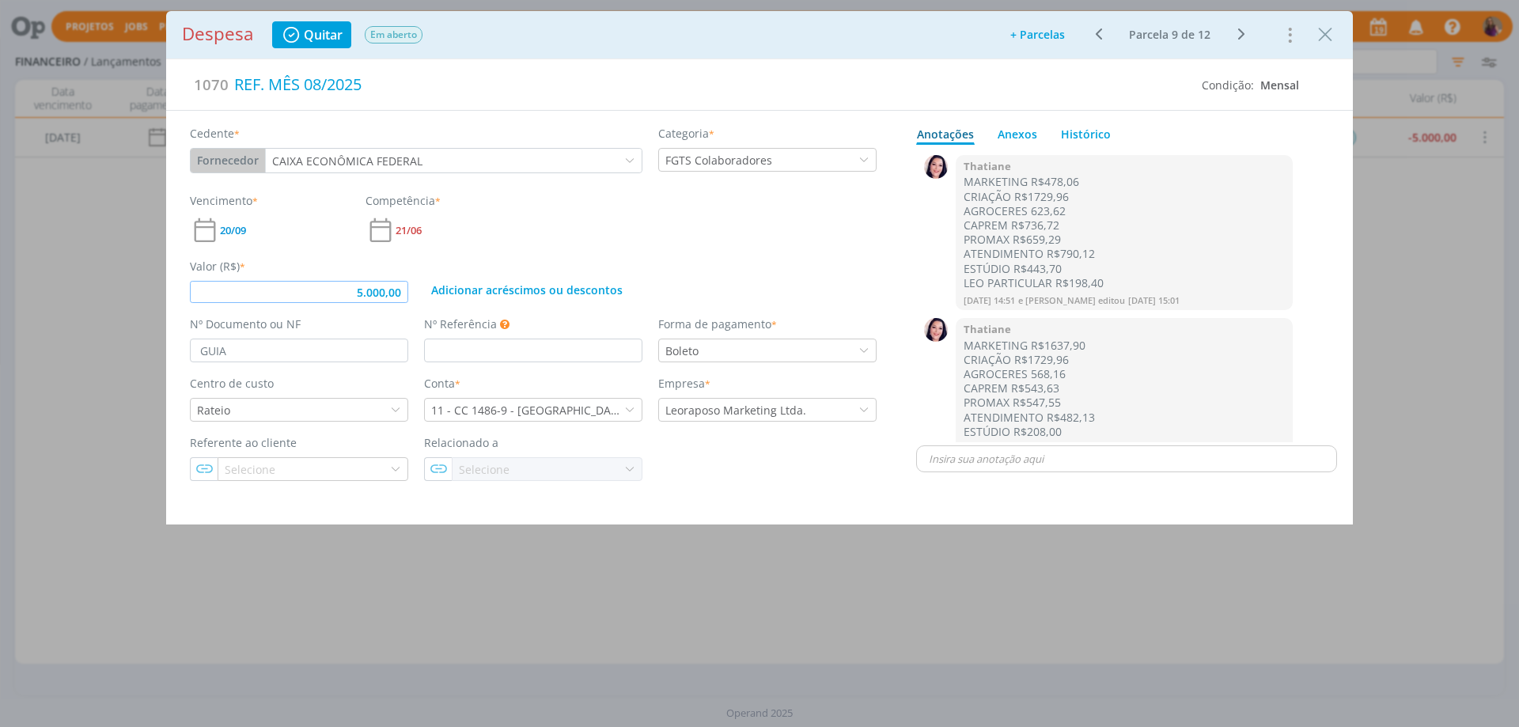
click at [361, 287] on input "5.000,00" at bounding box center [299, 292] width 218 height 22
click at [825, 258] on div "Adicionar acréscimos ou descontos" at bounding box center [650, 280] width 468 height 45
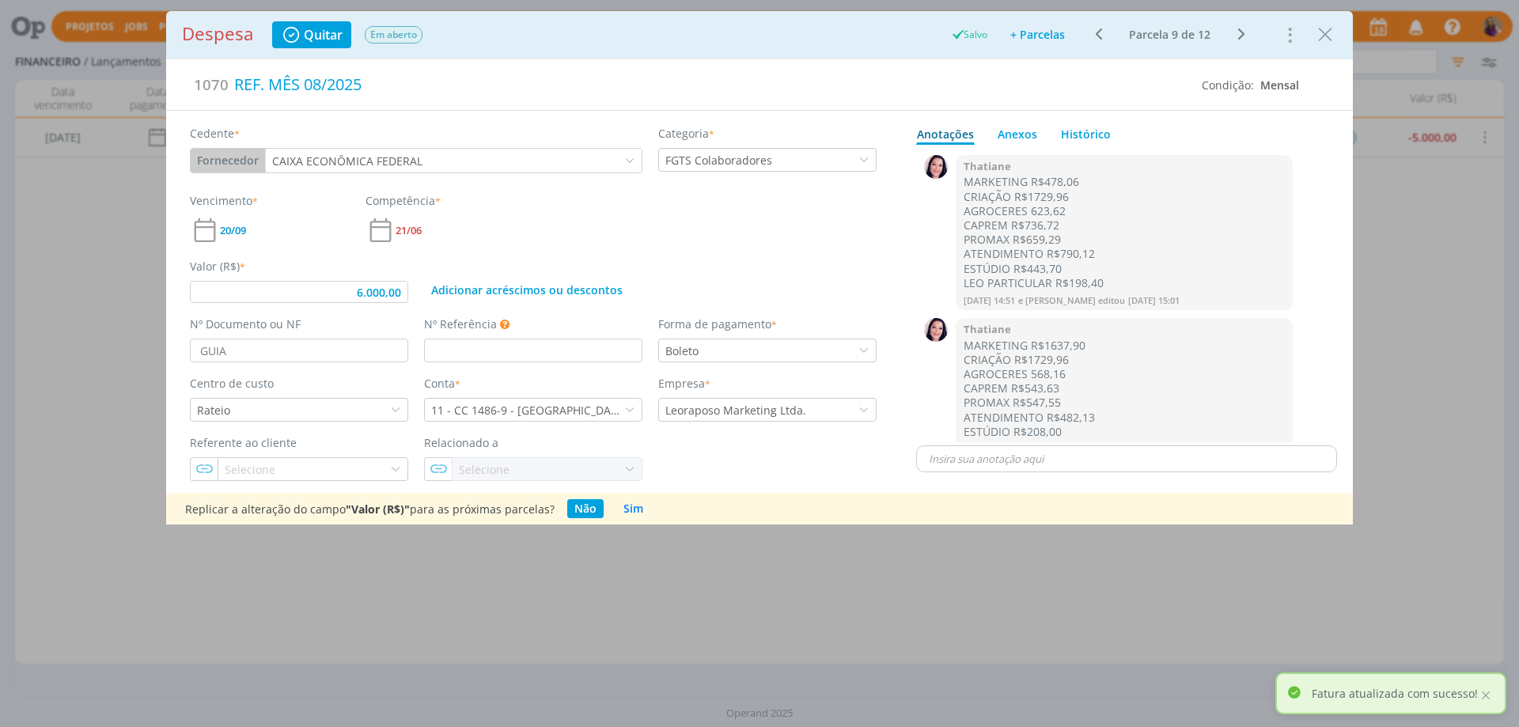
click at [630, 510] on button "Sim" at bounding box center [633, 508] width 34 height 19
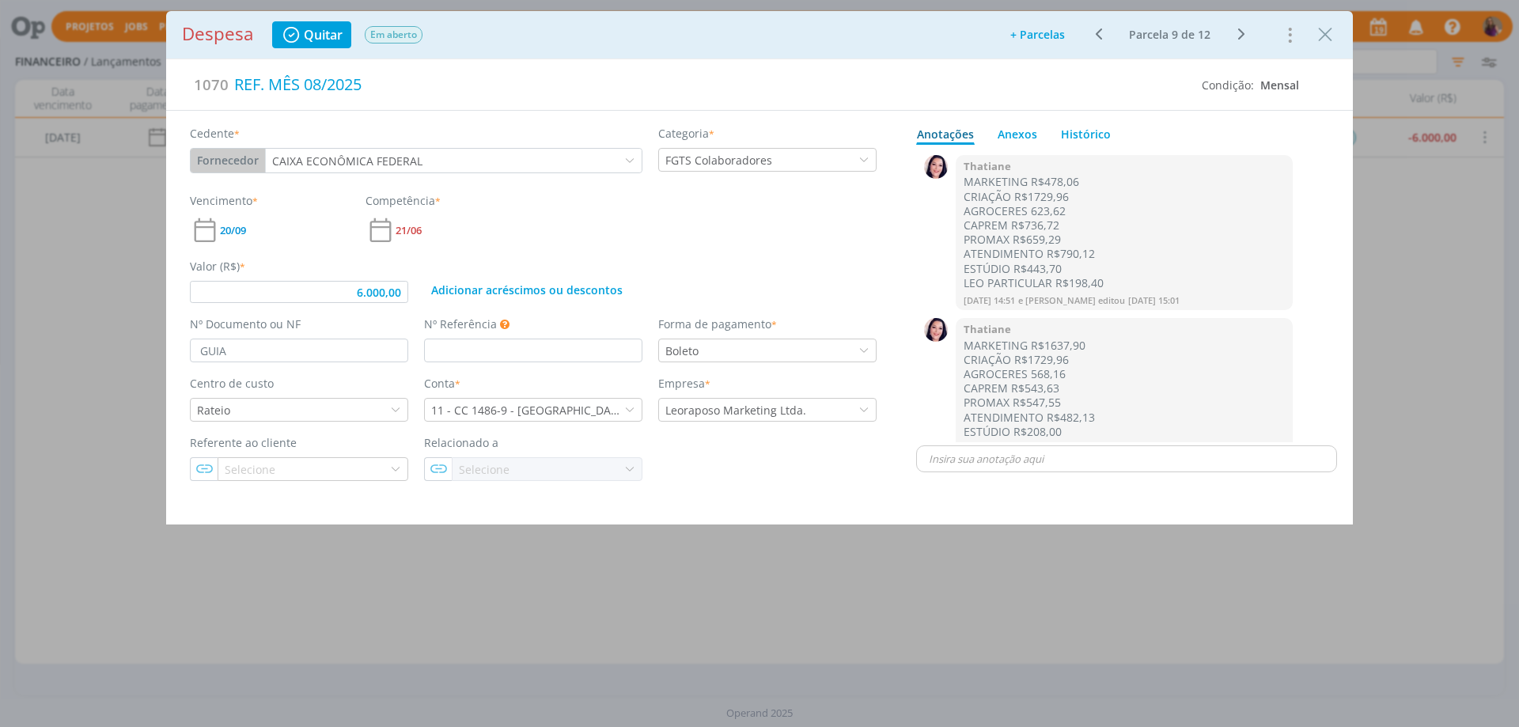
type input "6.000,00"
click at [1327, 31] on icon "Close" at bounding box center [1325, 35] width 24 height 24
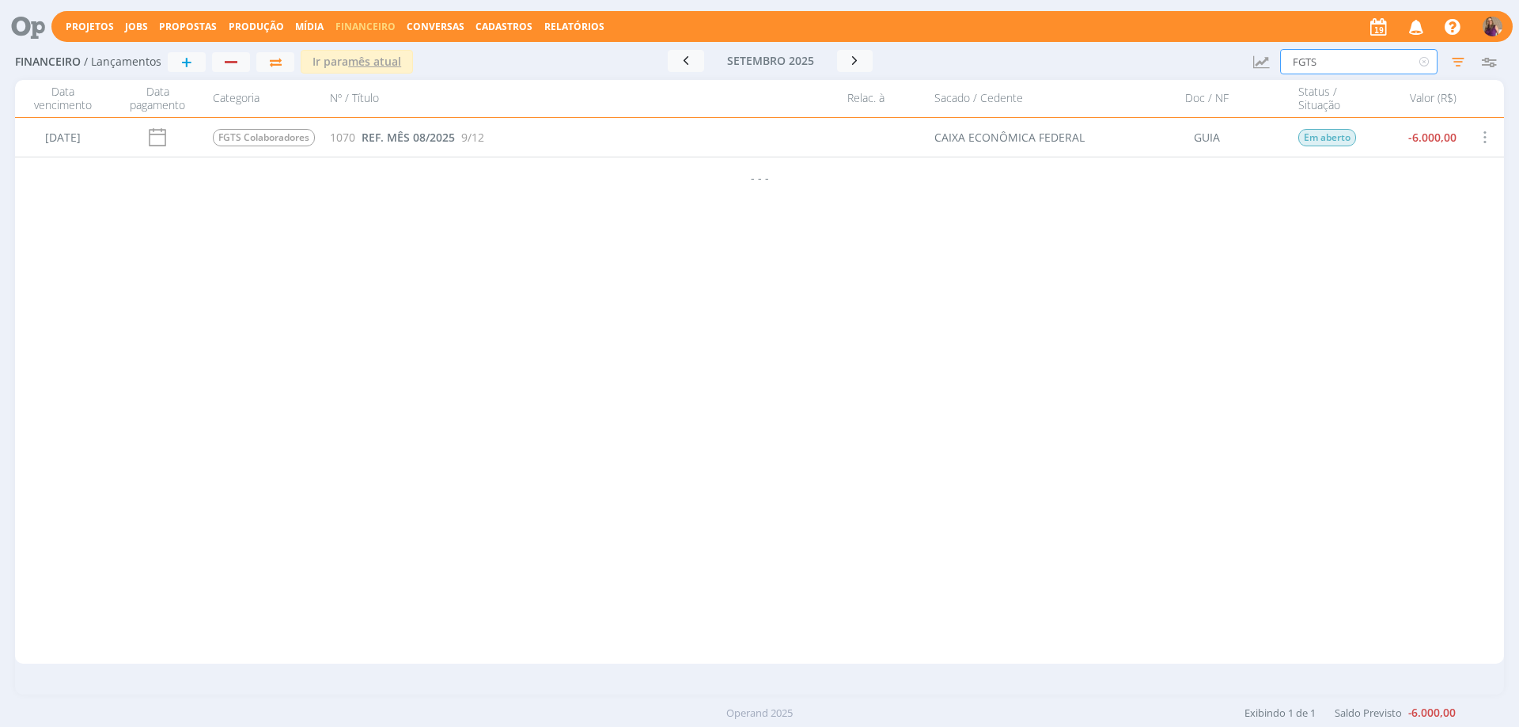
drag, startPoint x: 1313, startPoint y: 40, endPoint x: 1249, endPoint y: 20, distance: 67.0
click at [1249, 20] on div "Projetos Jobs Propostas Produção [GEOGRAPHIC_DATA] Financeiro Conversas Cadastr…" at bounding box center [759, 363] width 1519 height 727
type input "INSS"
click at [444, 139] on span "REF. MÊS 08/2025" at bounding box center [407, 137] width 93 height 15
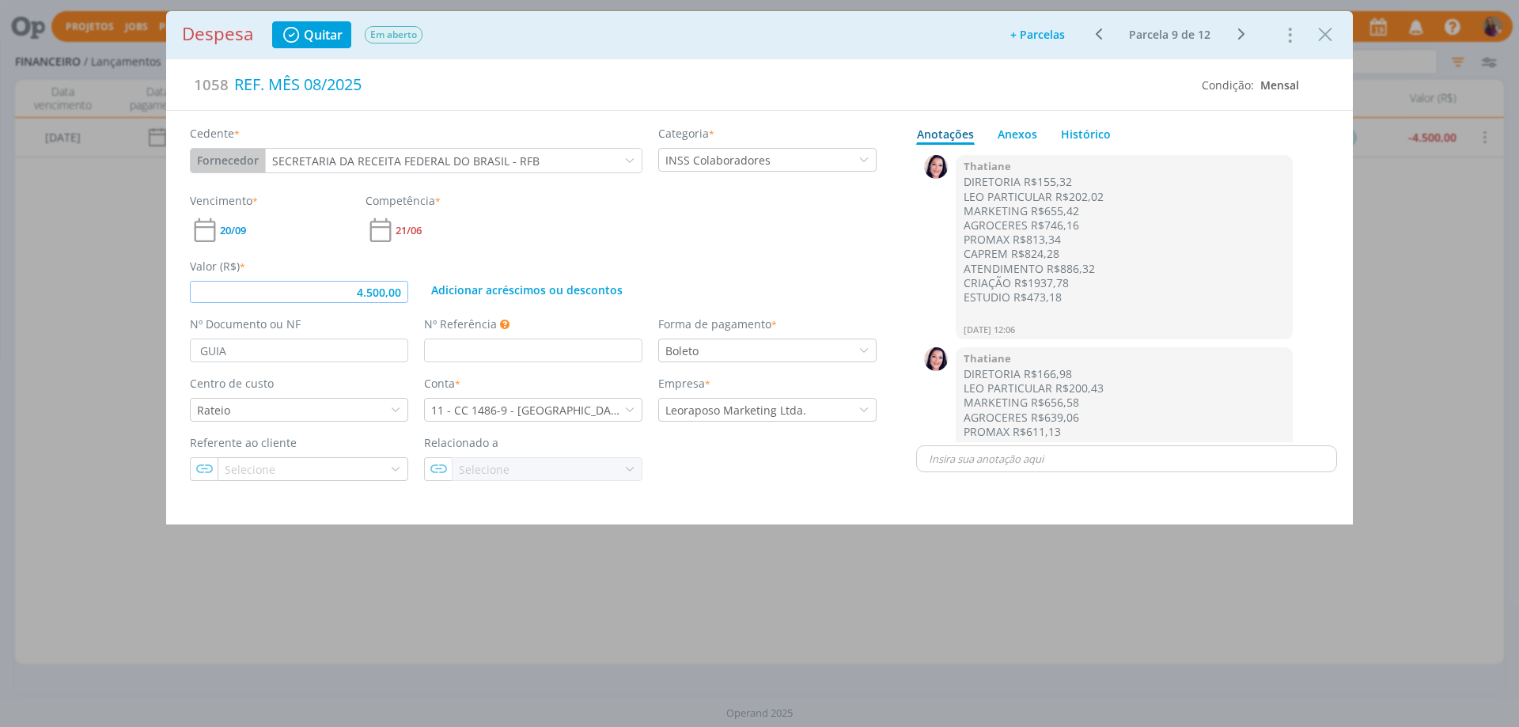
drag, startPoint x: 403, startPoint y: 285, endPoint x: 320, endPoint y: 264, distance: 86.3
click at [320, 264] on div "Valor (R$) * 4.500,00" at bounding box center [299, 280] width 234 height 45
click at [743, 246] on div "Valor (R$) * 6.000,00 Adicionar acréscimos ou descontos" at bounding box center [533, 274] width 702 height 58
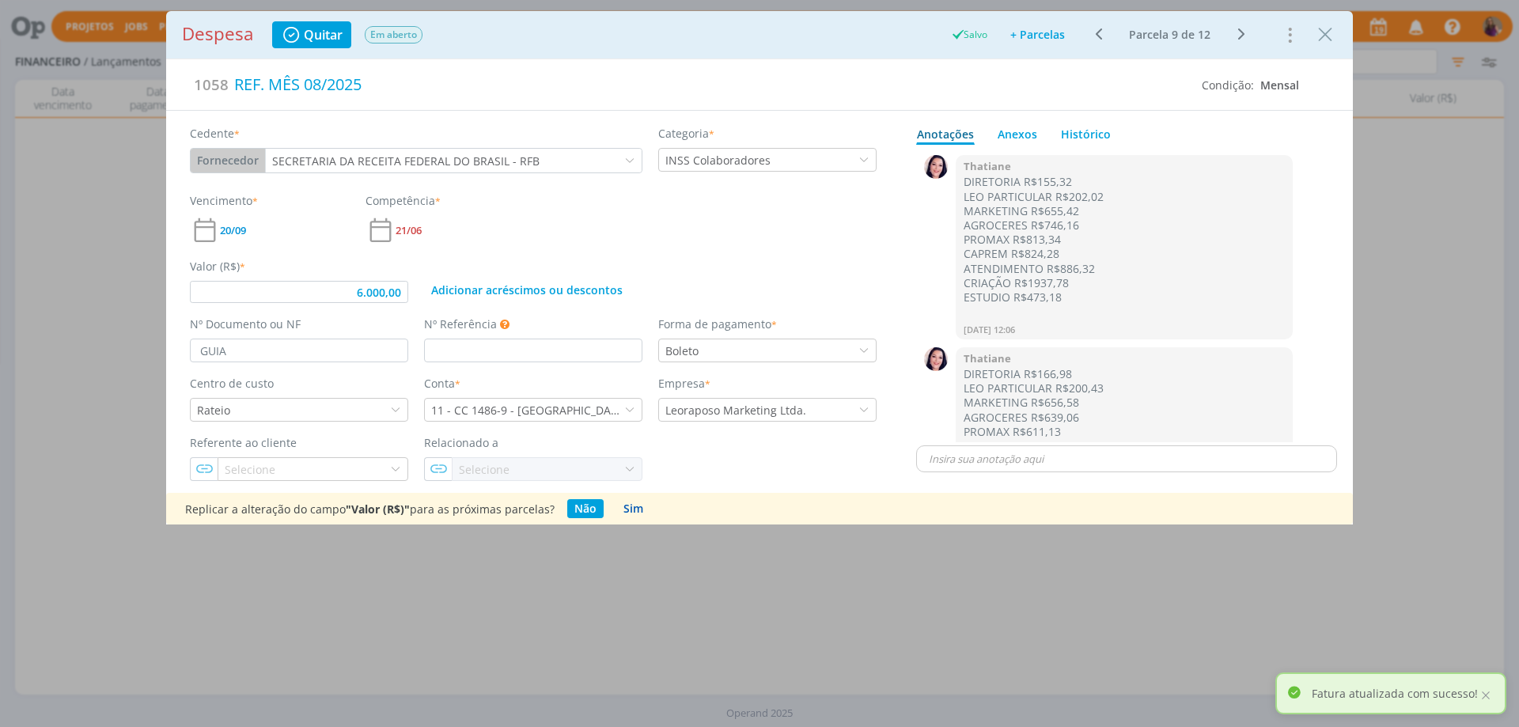
click at [634, 506] on button "Sim" at bounding box center [633, 508] width 34 height 19
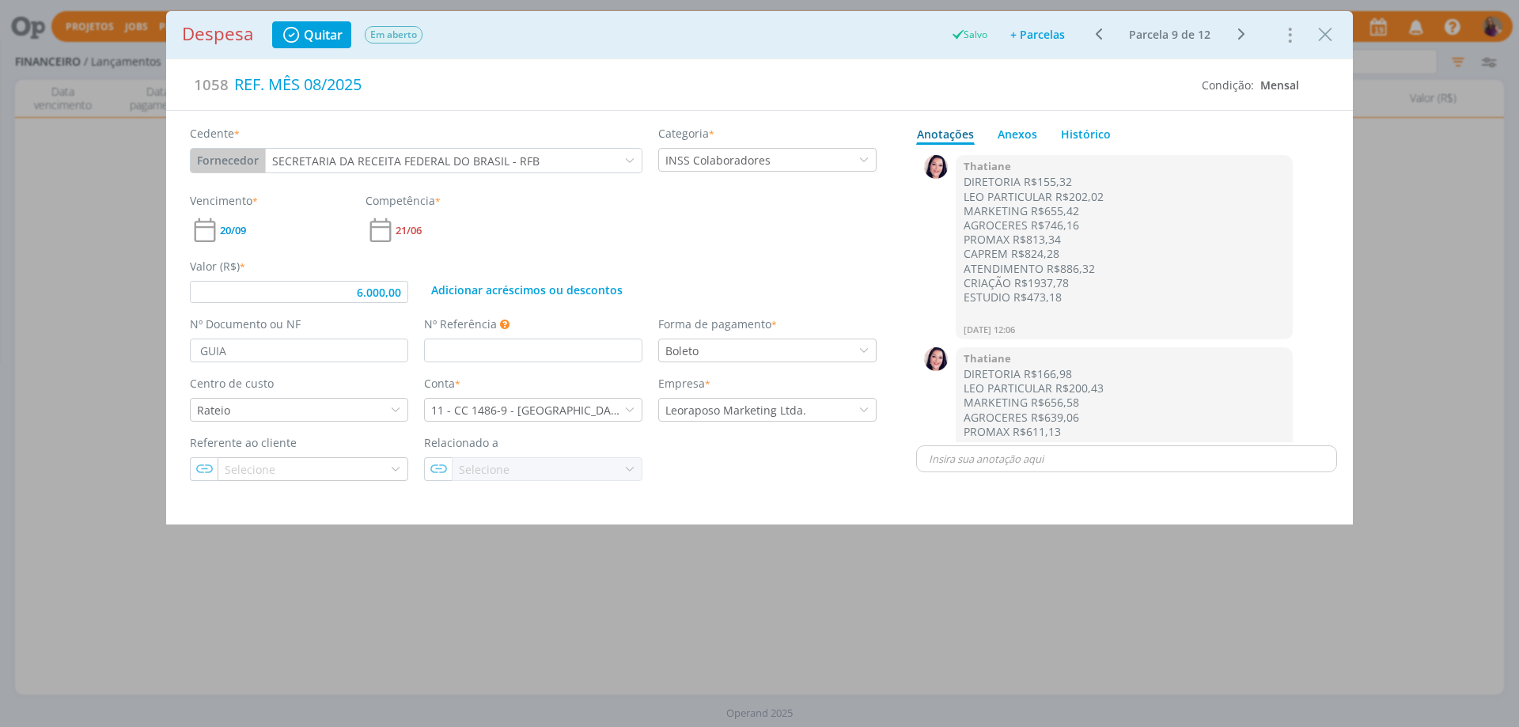
type input "6.000,00"
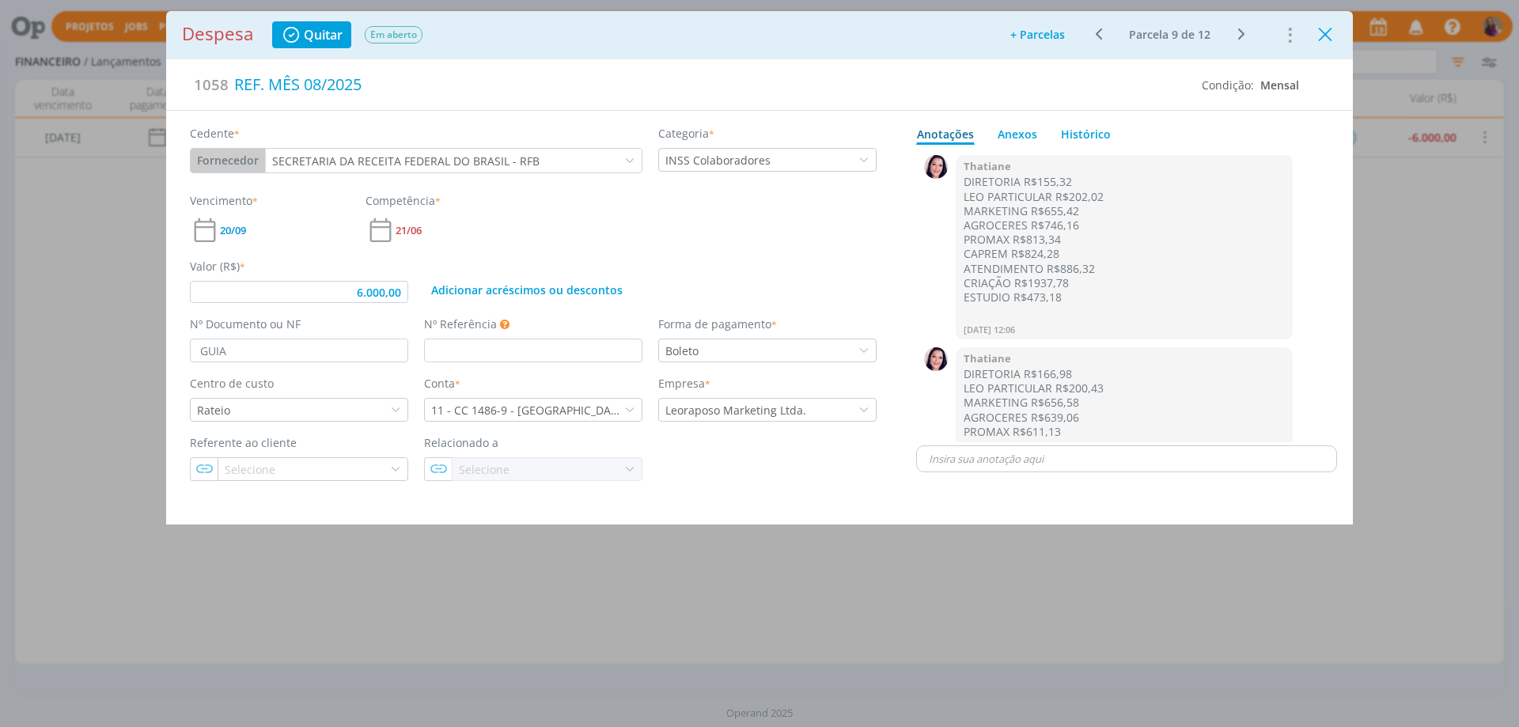
click at [1329, 34] on icon "Close" at bounding box center [1325, 35] width 24 height 24
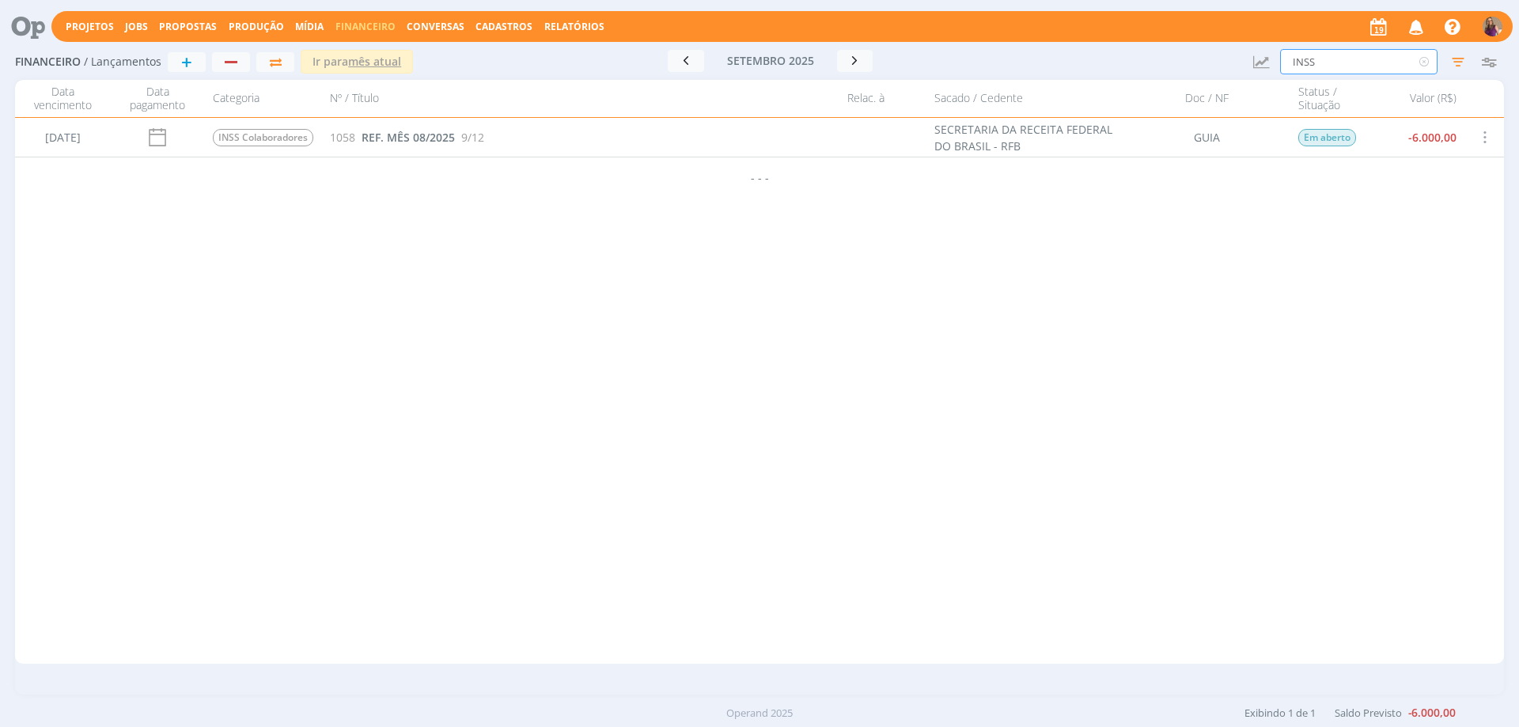
drag, startPoint x: 1343, startPoint y: 63, endPoint x: 1265, endPoint y: 44, distance: 79.8
click at [1265, 44] on div "Financeiro / Lançamentos + Ir para mês atual [DATE] < 2025 > Janeiro Fevereiro …" at bounding box center [759, 62] width 1488 height 36
type input "IRRF"
click at [414, 140] on span "REF. MÊS 08/2025" at bounding box center [407, 137] width 93 height 15
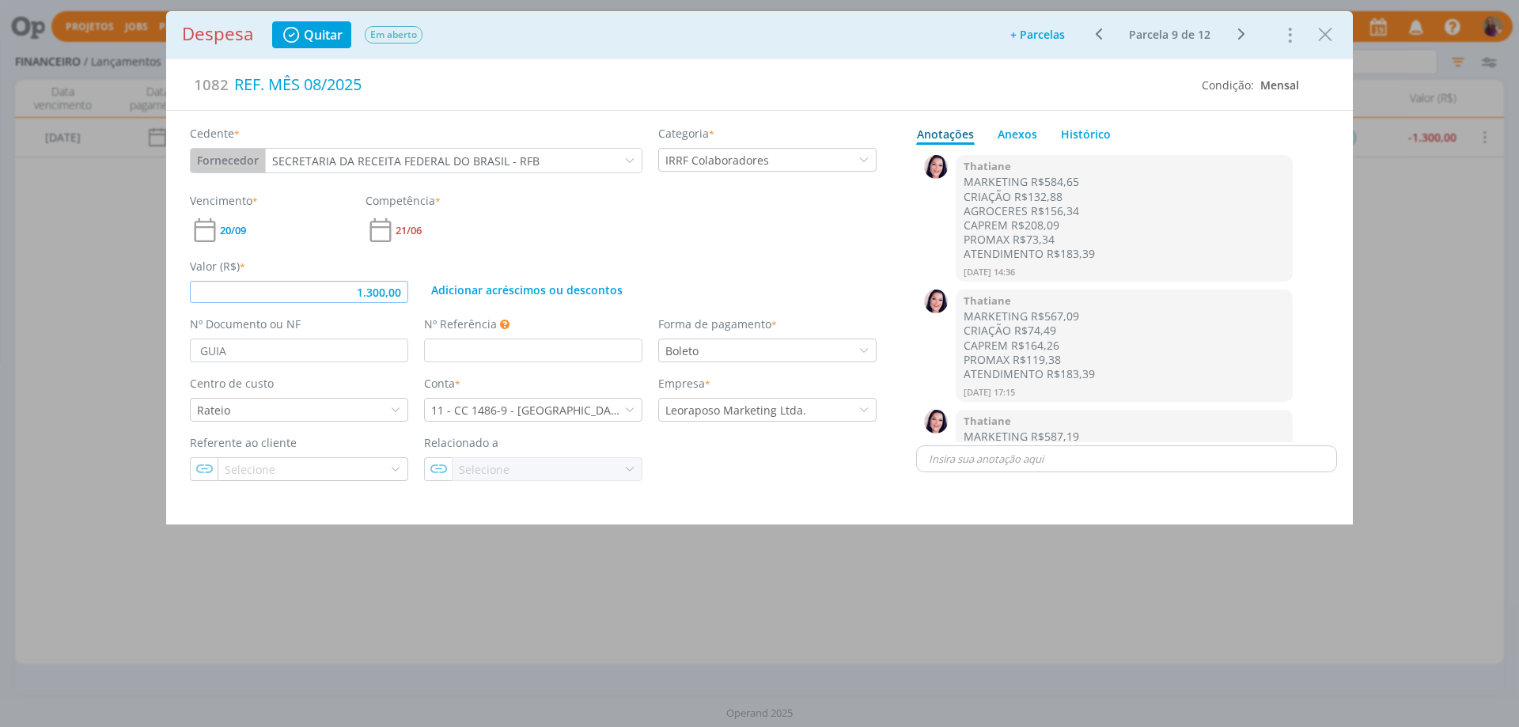
drag, startPoint x: 407, startPoint y: 290, endPoint x: 331, endPoint y: 269, distance: 78.1
click at [331, 269] on div "Valor (R$) * 1.300,00" at bounding box center [299, 280] width 234 height 45
click at [839, 238] on div "Vencimento * 20/09 Competência * 21/06" at bounding box center [533, 218] width 702 height 53
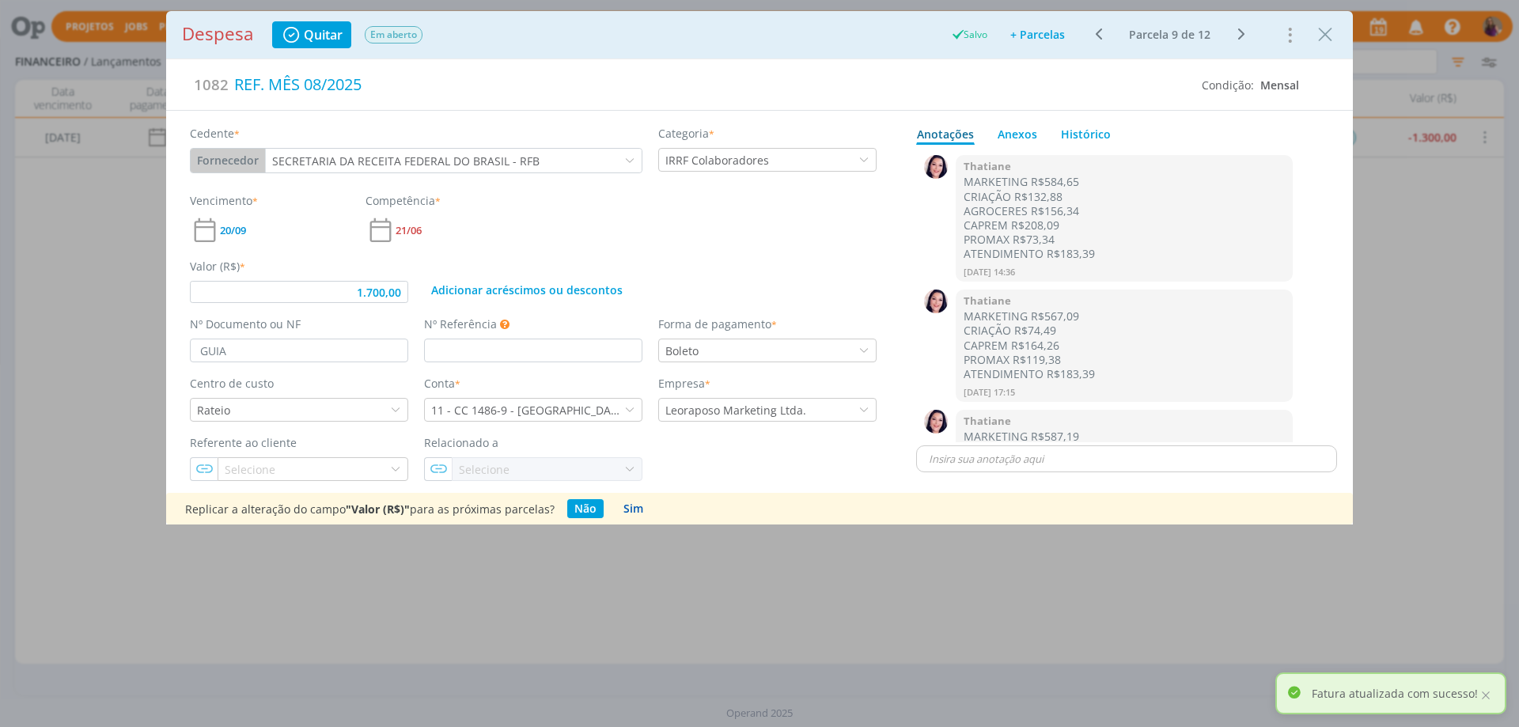
click at [629, 506] on button "Sim" at bounding box center [633, 508] width 34 height 19
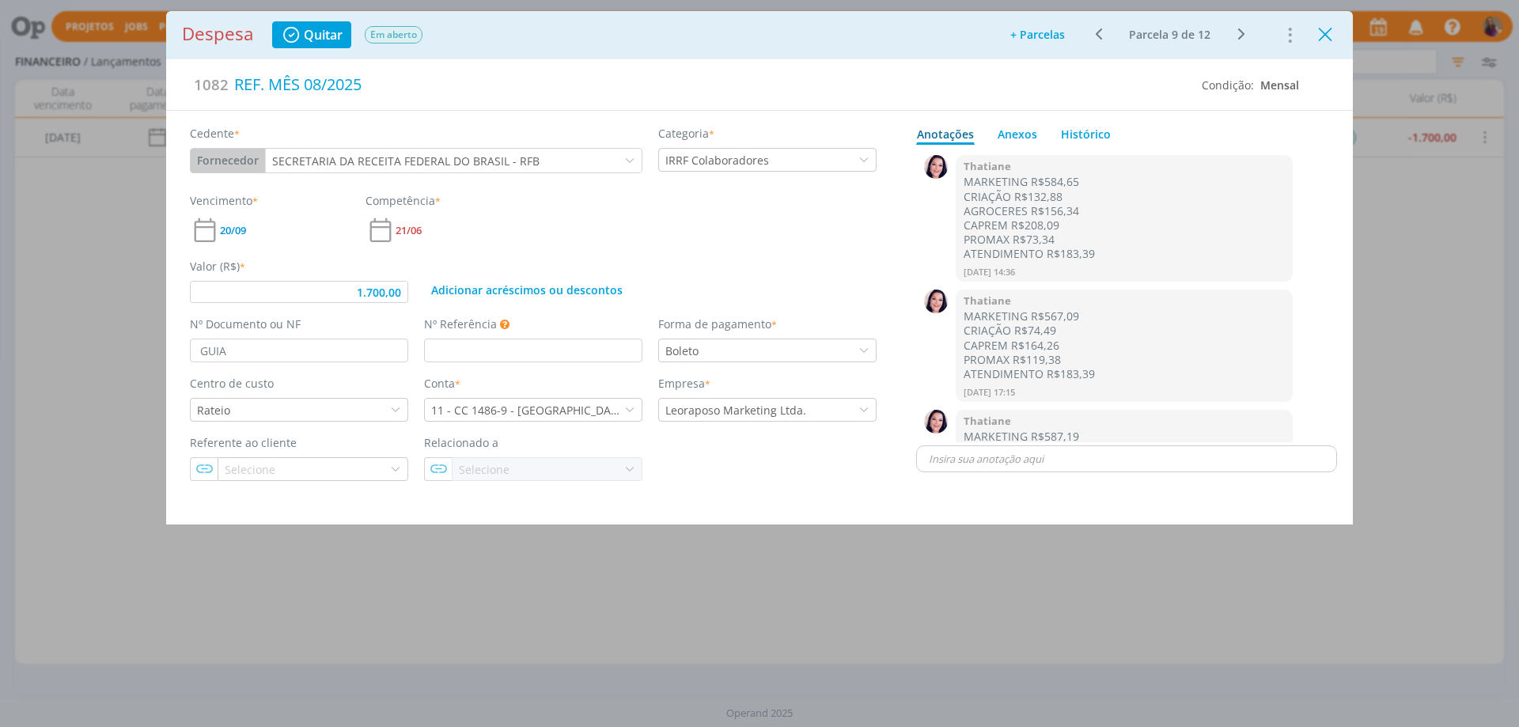
type input "1.700,00"
click at [1324, 39] on icon "Close" at bounding box center [1325, 35] width 24 height 24
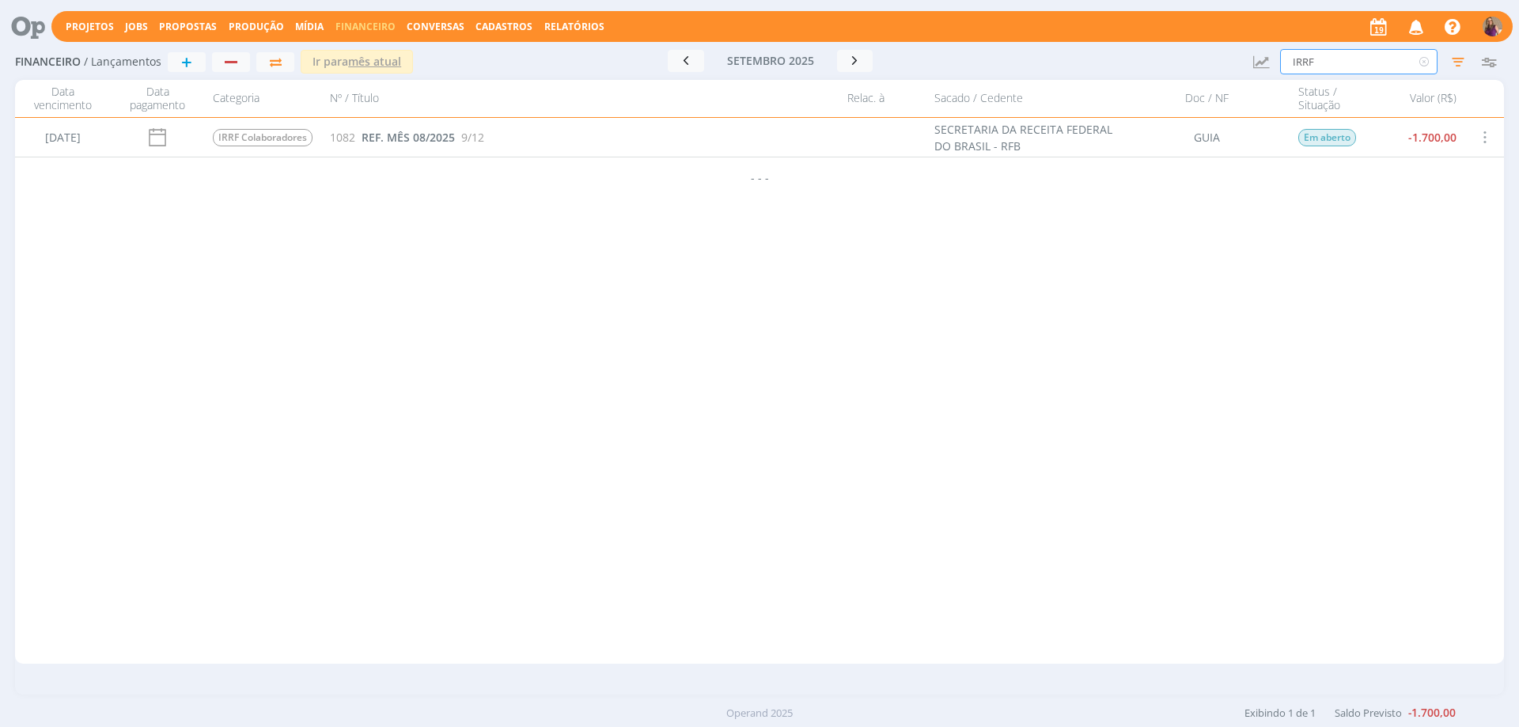
click at [1333, 62] on input "IRRF" at bounding box center [1358, 61] width 157 height 25
drag, startPoint x: 1331, startPoint y: 66, endPoint x: 1216, endPoint y: 52, distance: 115.5
click at [1217, 52] on div "Financeiro / Lançamentos + Ir para mês atual [DATE] < 2025 > Janeiro Fevereiro …" at bounding box center [759, 62] width 1488 height 36
click at [1482, 139] on span at bounding box center [1483, 137] width 17 height 21
click at [1398, 168] on div "Cancelar" at bounding box center [1435, 172] width 157 height 23
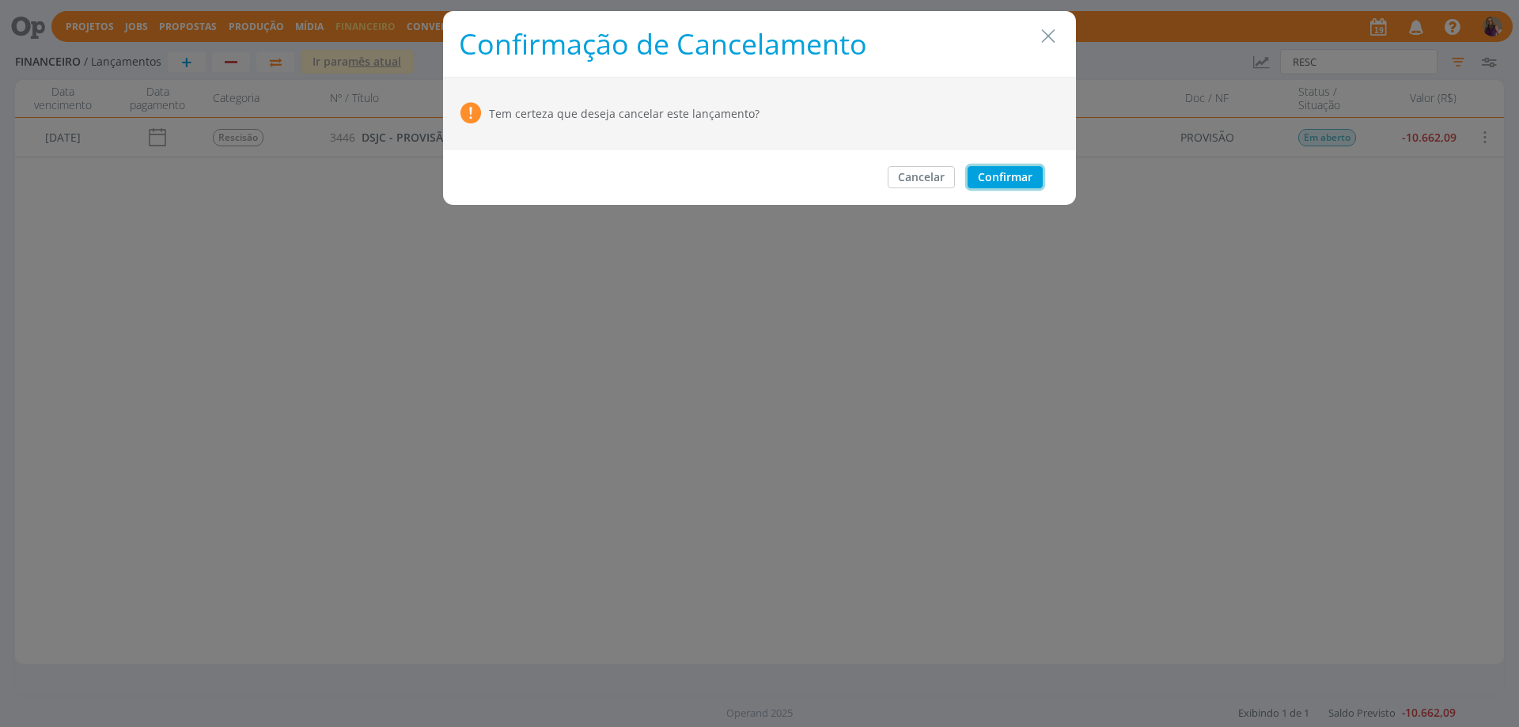
click at [1002, 176] on button "Confirmar" at bounding box center [1004, 177] width 75 height 22
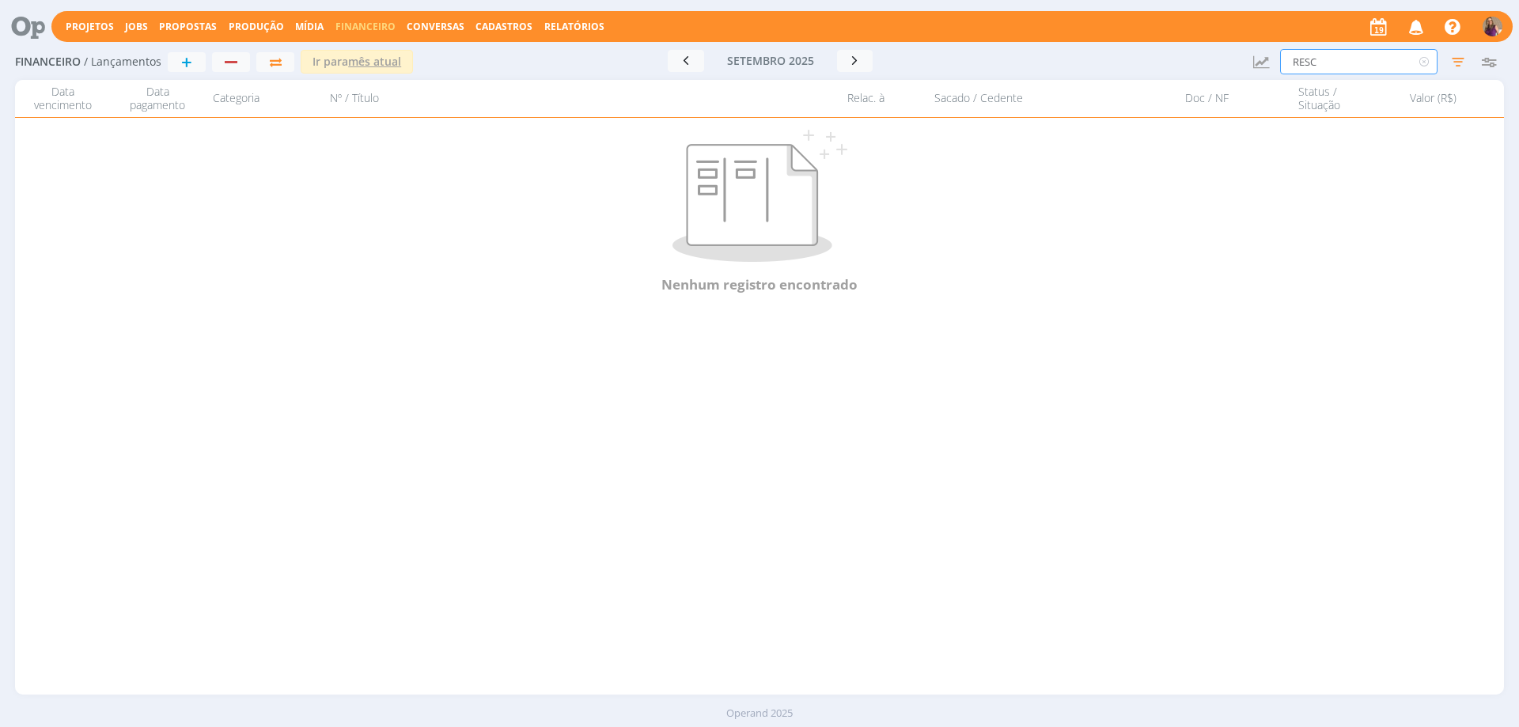
drag, startPoint x: 1333, startPoint y: 63, endPoint x: 1154, endPoint y: 41, distance: 180.9
click at [1154, 44] on div "Financeiro / Lançamentos + Ir para mês atual [DATE] < 2025 > Janeiro Fevereiro …" at bounding box center [759, 62] width 1488 height 36
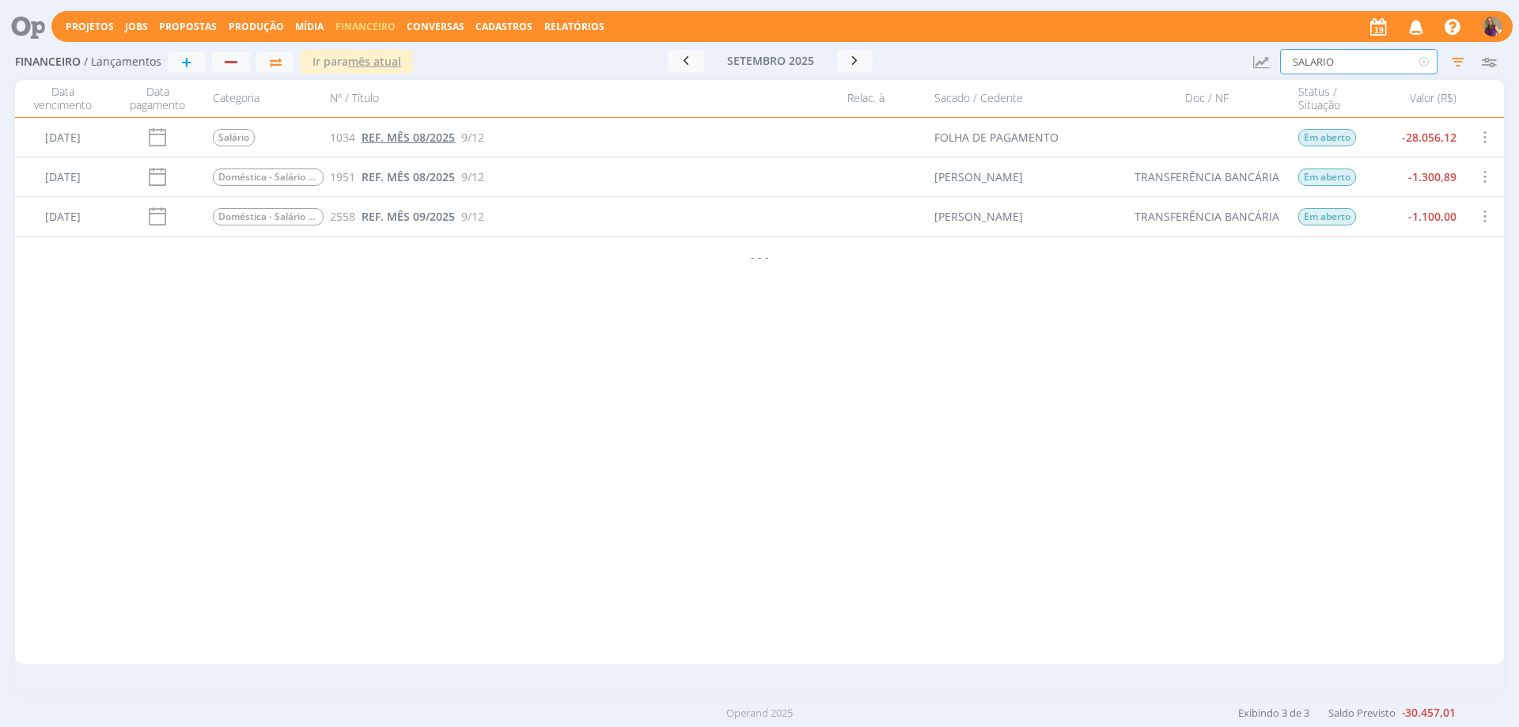
type input "SALARIO"
click at [432, 139] on span "REF. MÊS 08/2025" at bounding box center [407, 137] width 93 height 15
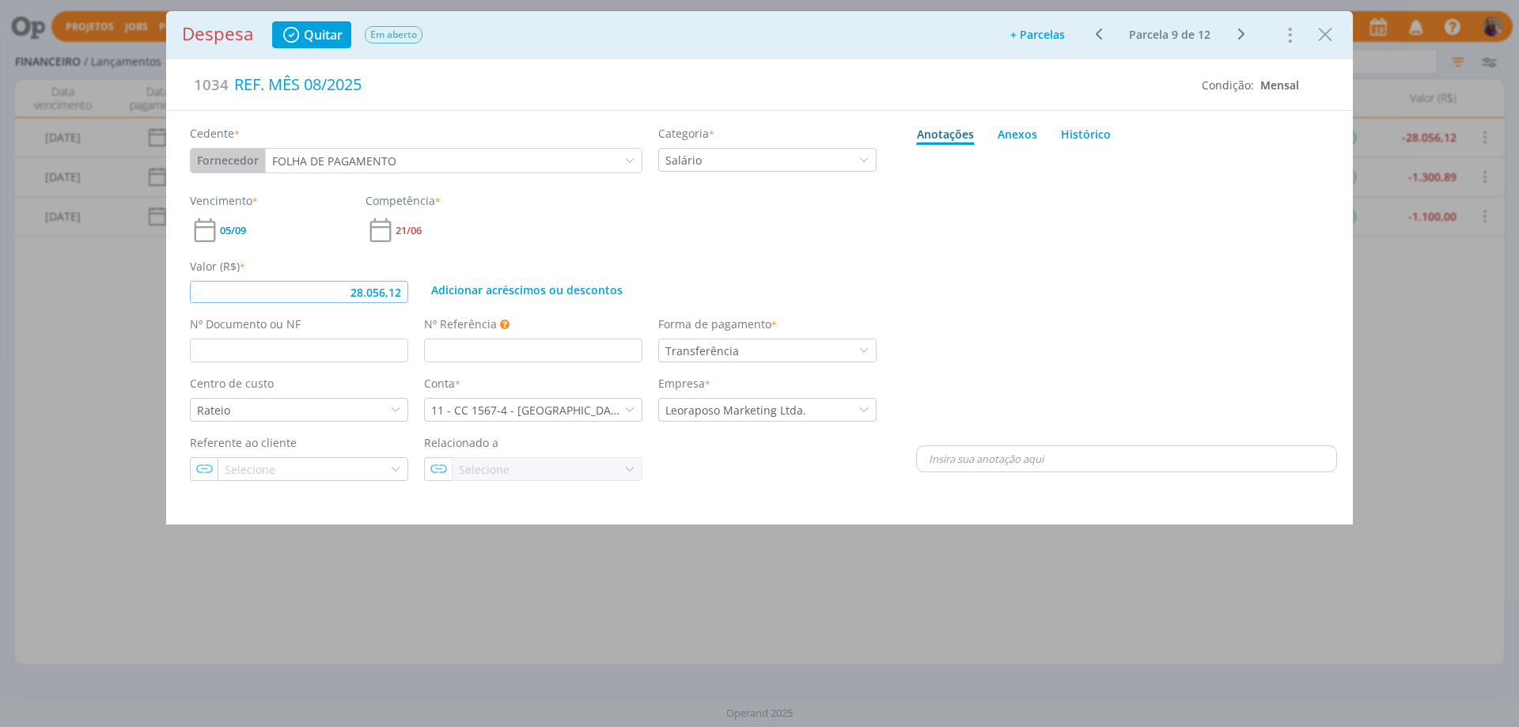
drag, startPoint x: 404, startPoint y: 297, endPoint x: 300, endPoint y: 248, distance: 115.0
click at [300, 248] on div "Valor (R$) * 28.056,12 Adicionar acréscimos ou descontos" at bounding box center [533, 274] width 702 height 58
click at [823, 280] on div "Adicionar acréscimos ou descontos" at bounding box center [650, 280] width 468 height 45
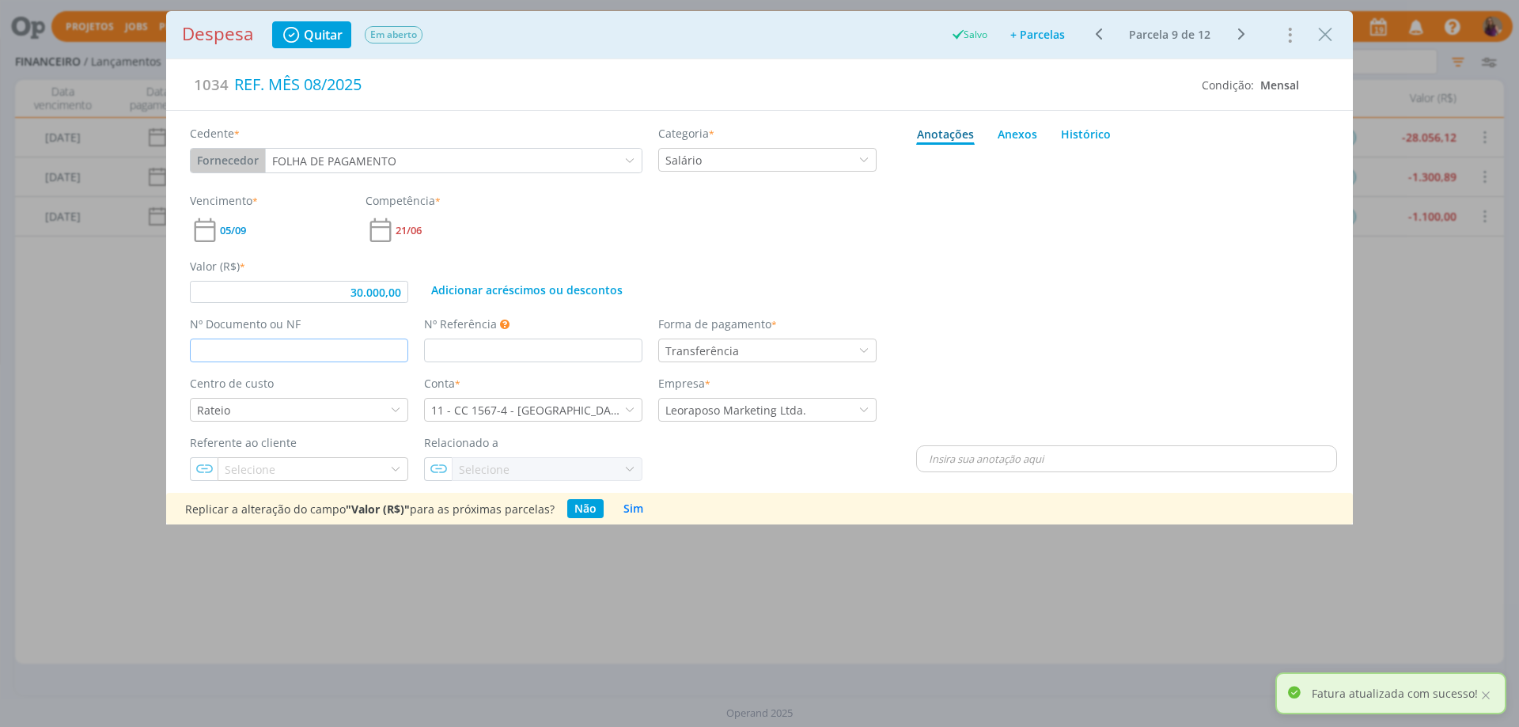
click at [248, 345] on input "dialog" at bounding box center [299, 351] width 218 height 24
type input "30.000,00"
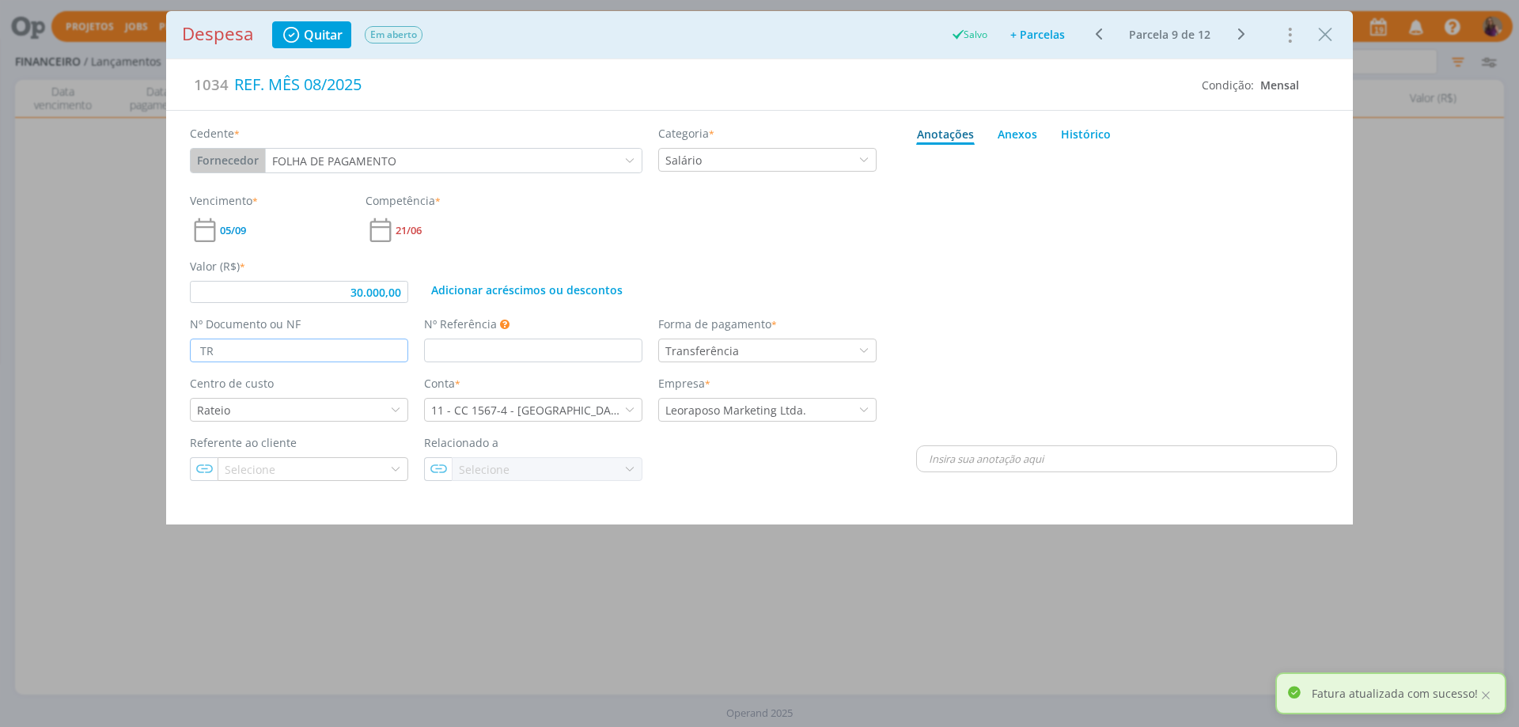
type input "TRA"
type input "30.000,00"
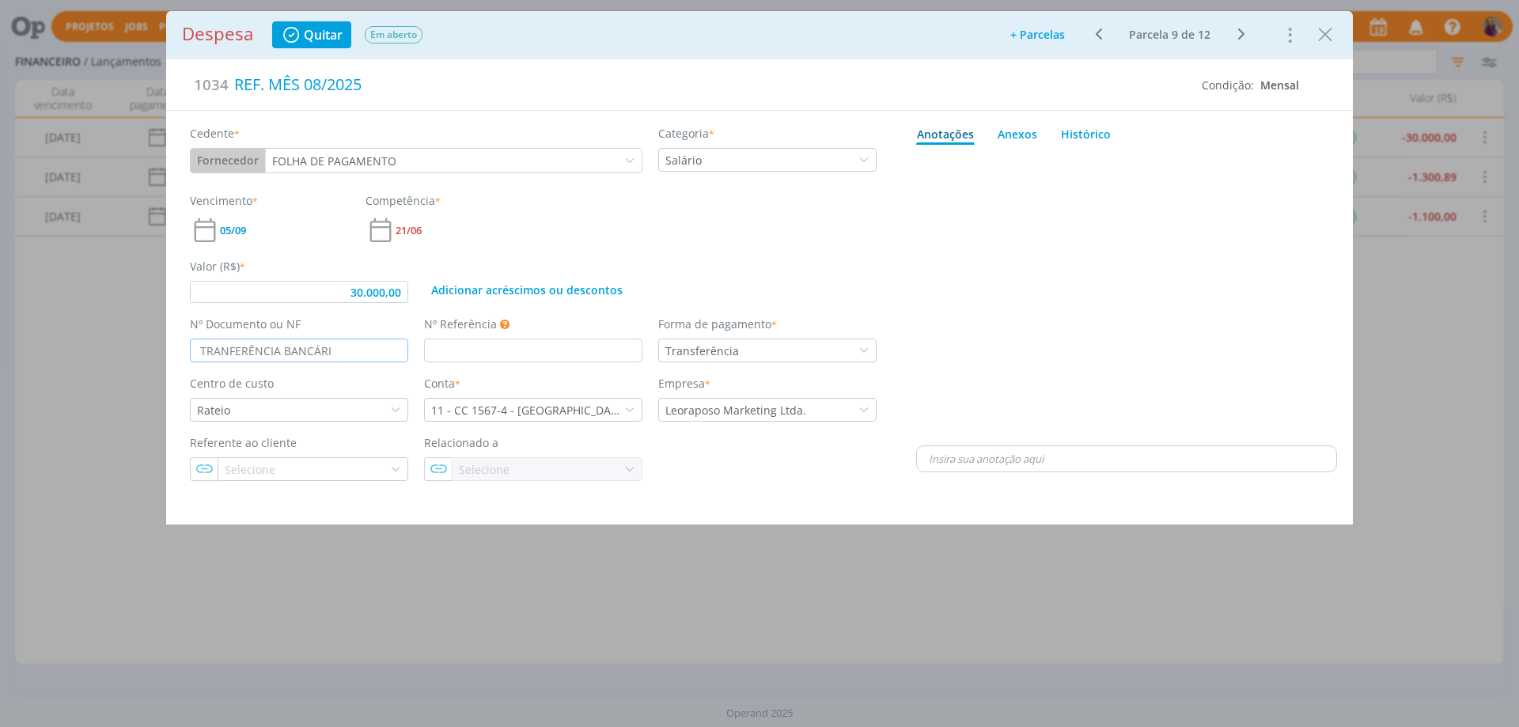
type input "TRANFERÊNCIA BANCÁRIA"
drag, startPoint x: 346, startPoint y: 347, endPoint x: 153, endPoint y: 339, distance: 193.1
click at [153, 339] on div "Despesa Quitar Em aberto Salvo Adicionar parcelas: As parcelas serão geradas co…" at bounding box center [759, 363] width 1519 height 727
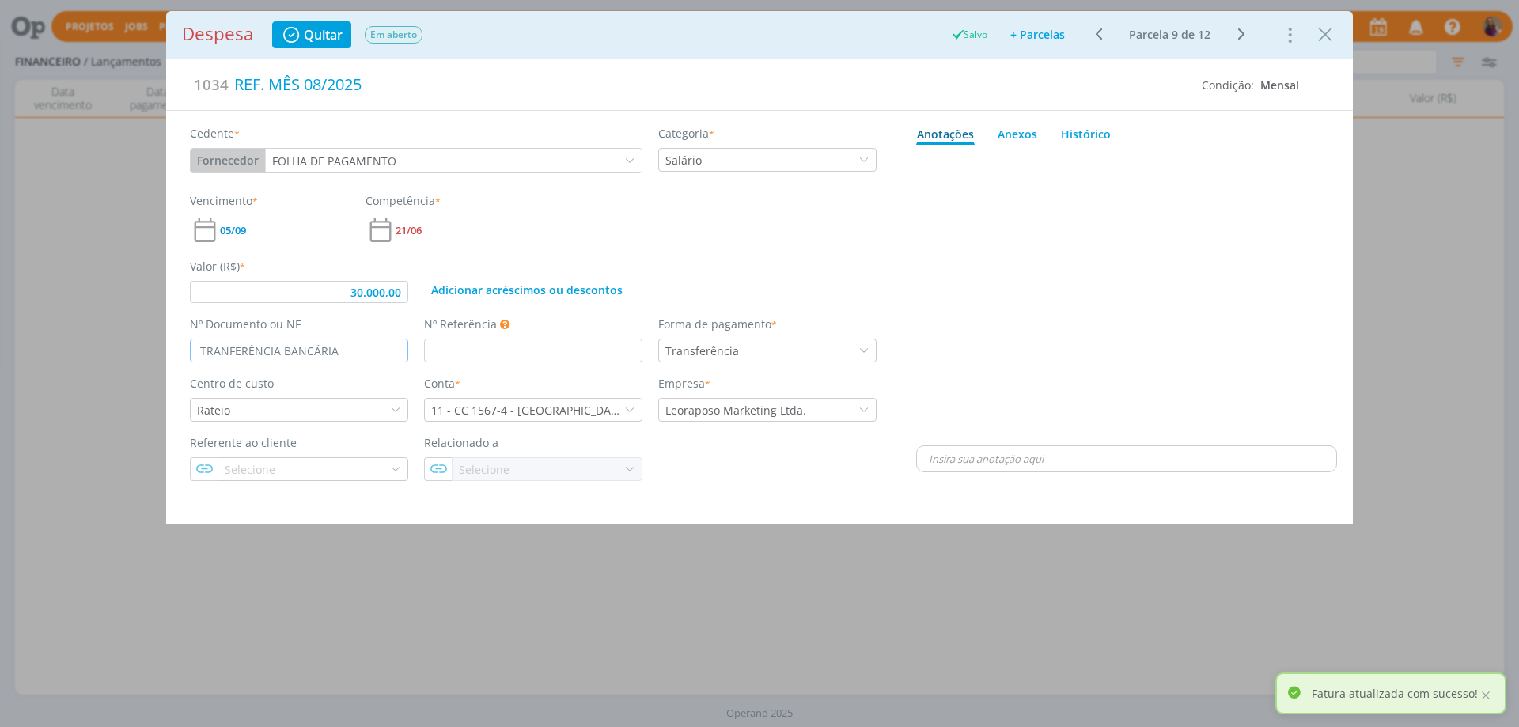
type input "30.000,00"
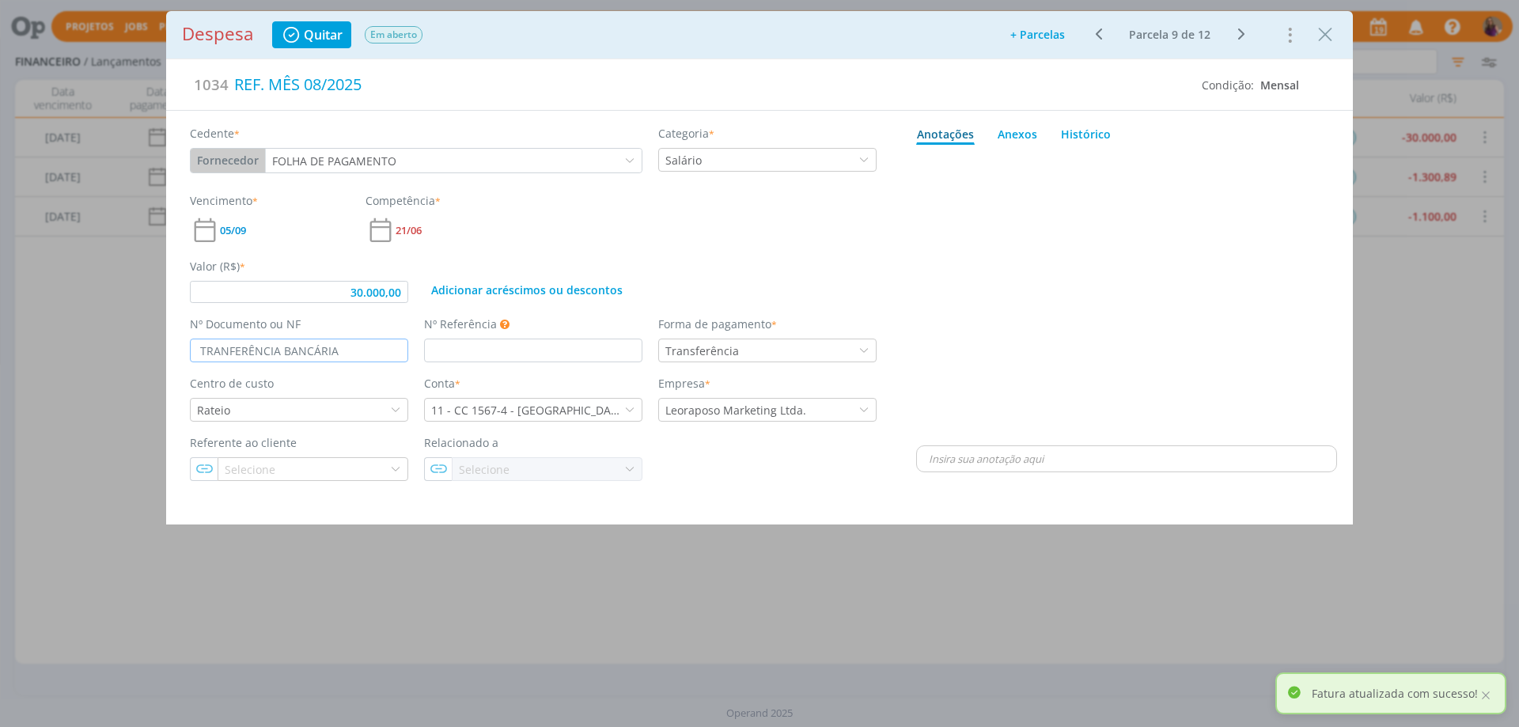
click at [228, 355] on input "TRANFERÊNCIA BANCÁRIA" at bounding box center [299, 351] width 218 height 24
type input "TRANSFERÊNCIA BANCÁRIA"
drag, startPoint x: 354, startPoint y: 343, endPoint x: 179, endPoint y: 318, distance: 176.6
click at [179, 318] on div "Cedente * Fornecedor Cliente Fornecedor Veículo Prestador Colaborador FOLHA DE …" at bounding box center [533, 295] width 734 height 369
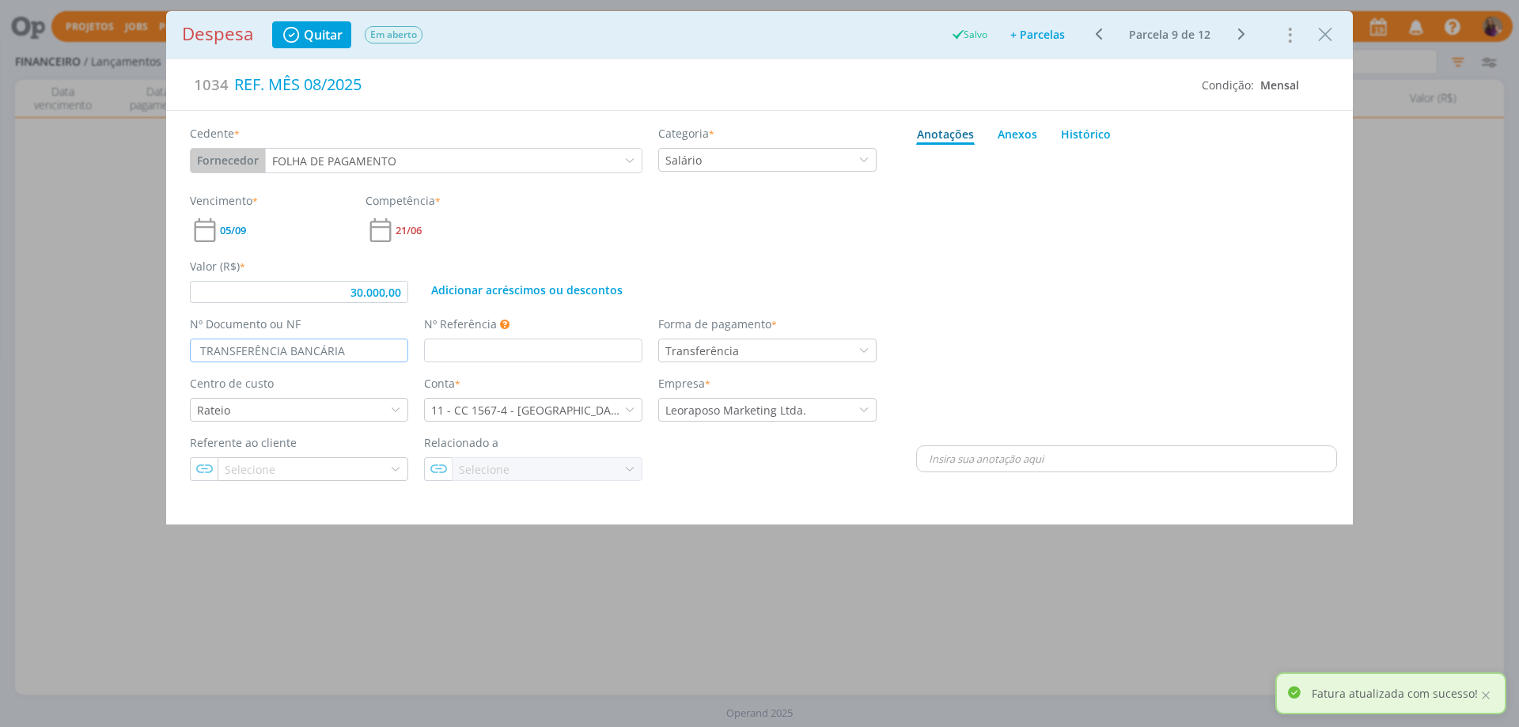
type input "30.000,00"
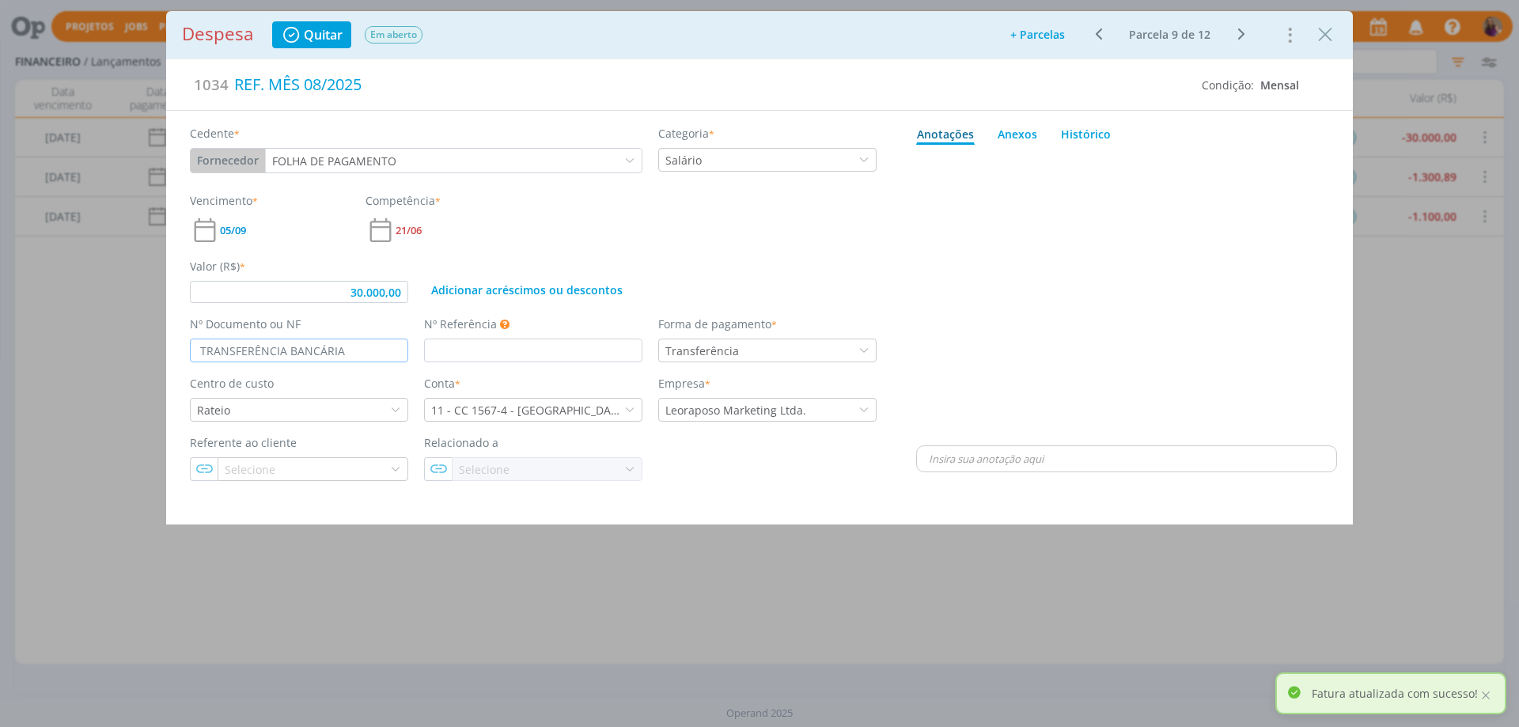
type input "TRANSFERÊNCIA BANCÁRIA"
click at [1018, 331] on div "dialog" at bounding box center [1126, 296] width 421 height 291
click at [1240, 34] on icon "dialog" at bounding box center [1241, 34] width 20 height 19
type input "28.056,12"
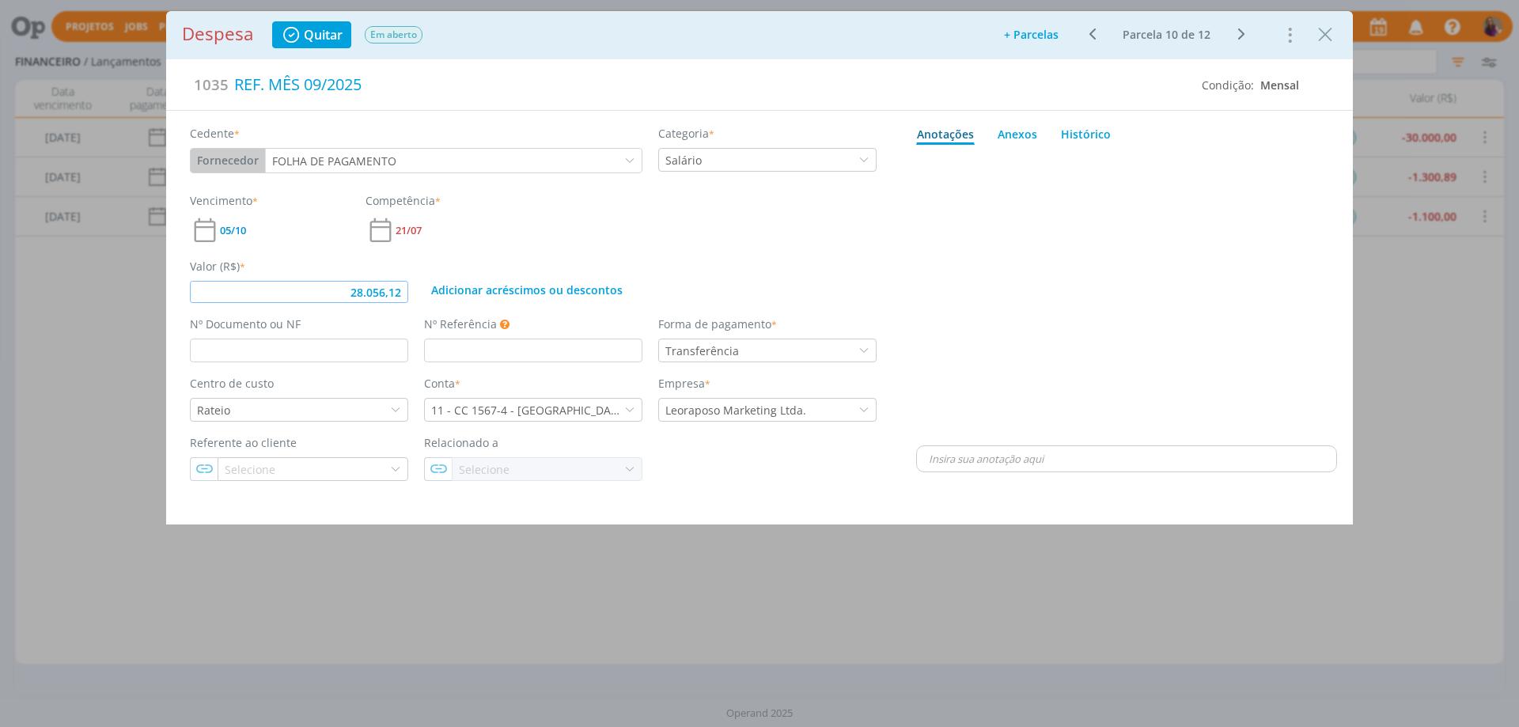
drag, startPoint x: 403, startPoint y: 293, endPoint x: 331, endPoint y: 270, distance: 74.8
click at [331, 270] on div "Valor (R$) * 28.056,12" at bounding box center [299, 280] width 234 height 45
click at [692, 252] on div "Valor (R$) * 30.000,00 Adicionar acréscimos ou descontos" at bounding box center [533, 274] width 702 height 58
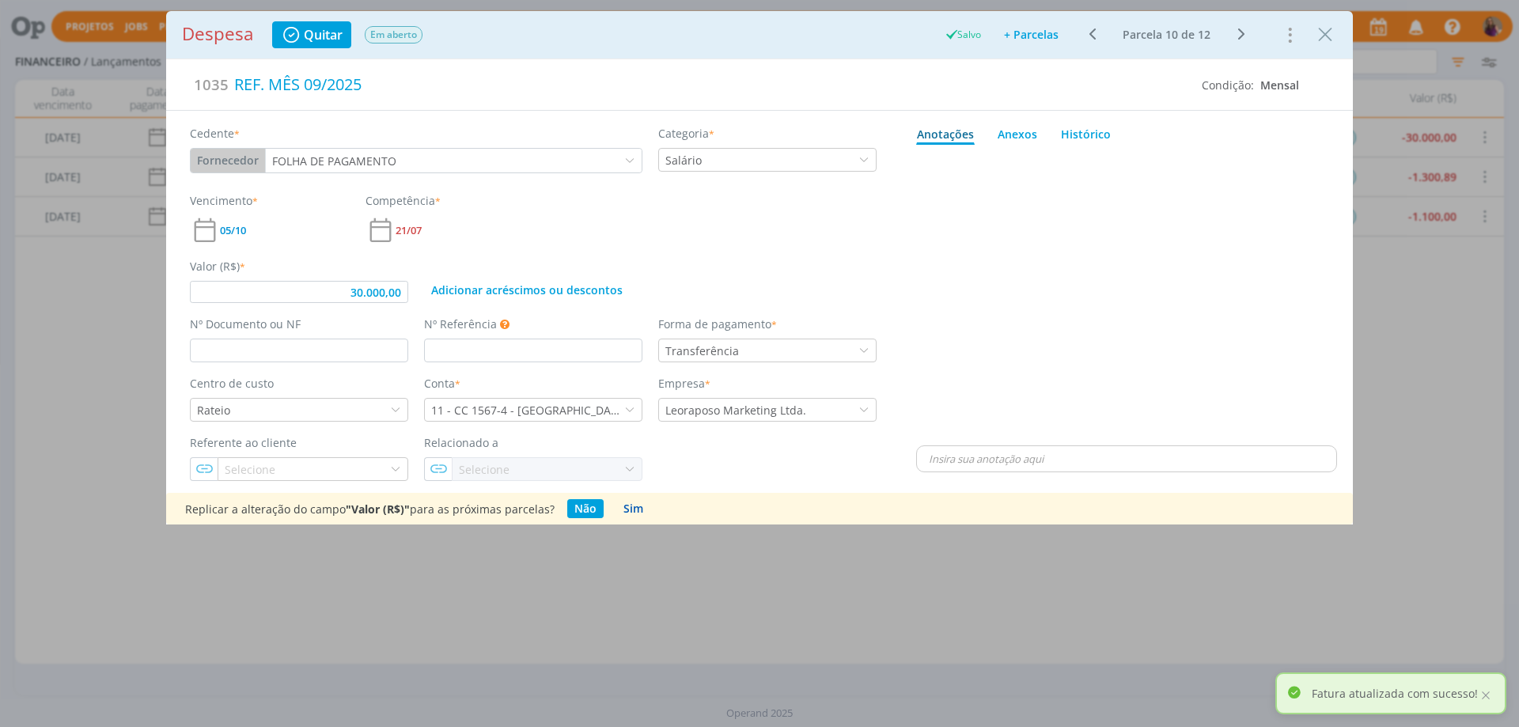
click at [636, 508] on button "Sim" at bounding box center [633, 508] width 34 height 19
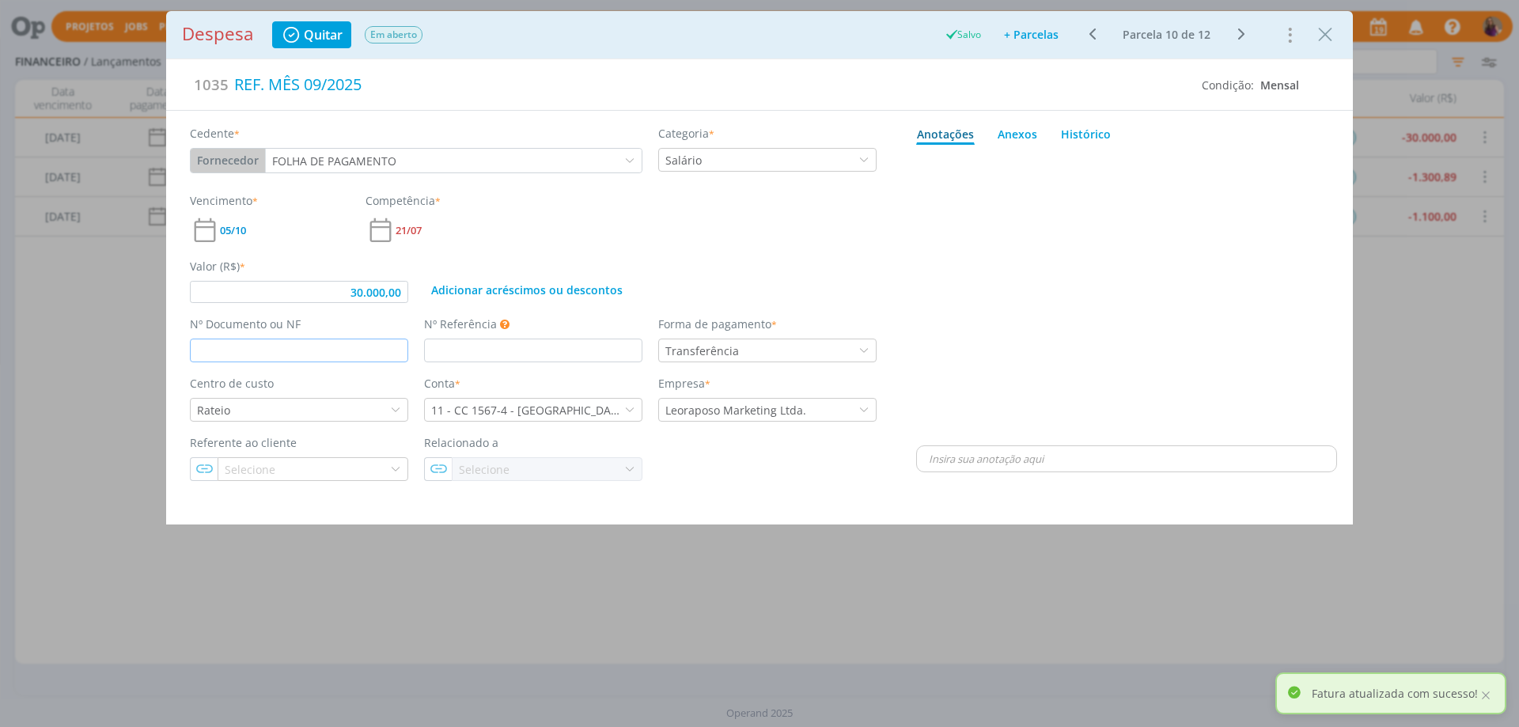
click at [271, 346] on input "dialog" at bounding box center [299, 351] width 218 height 24
type input "30.000,00"
paste input "TRANSFERÊNCIA BANCÁRIA"
type input "TRANSFERÊNCIA BANCÁRIA"
type input "30.000,00"
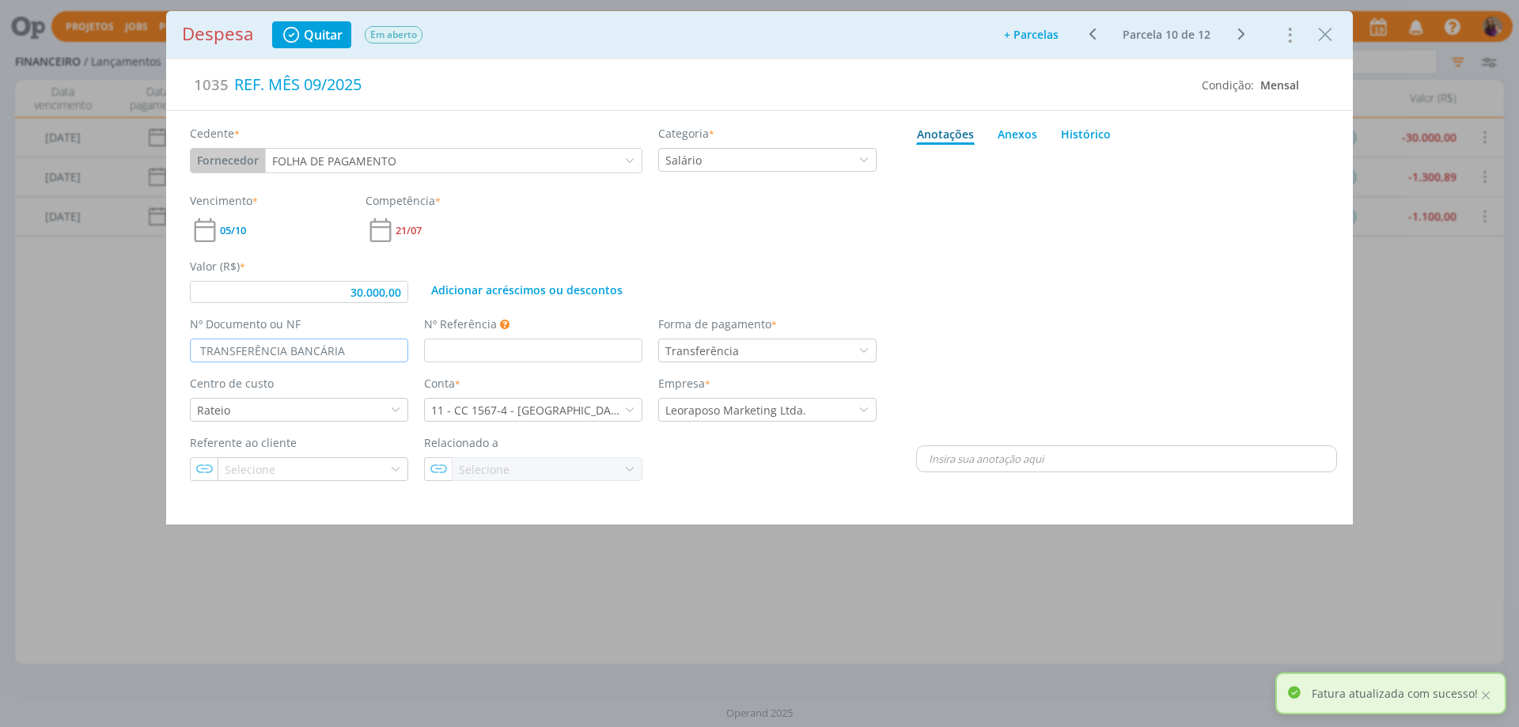
type input "TRANSFERÊNCIA BANCÁRIA"
click at [1092, 32] on icon "dialog" at bounding box center [1092, 34] width 20 height 19
click at [1240, 35] on icon "dialog" at bounding box center [1241, 34] width 20 height 19
type input "30.000,00"
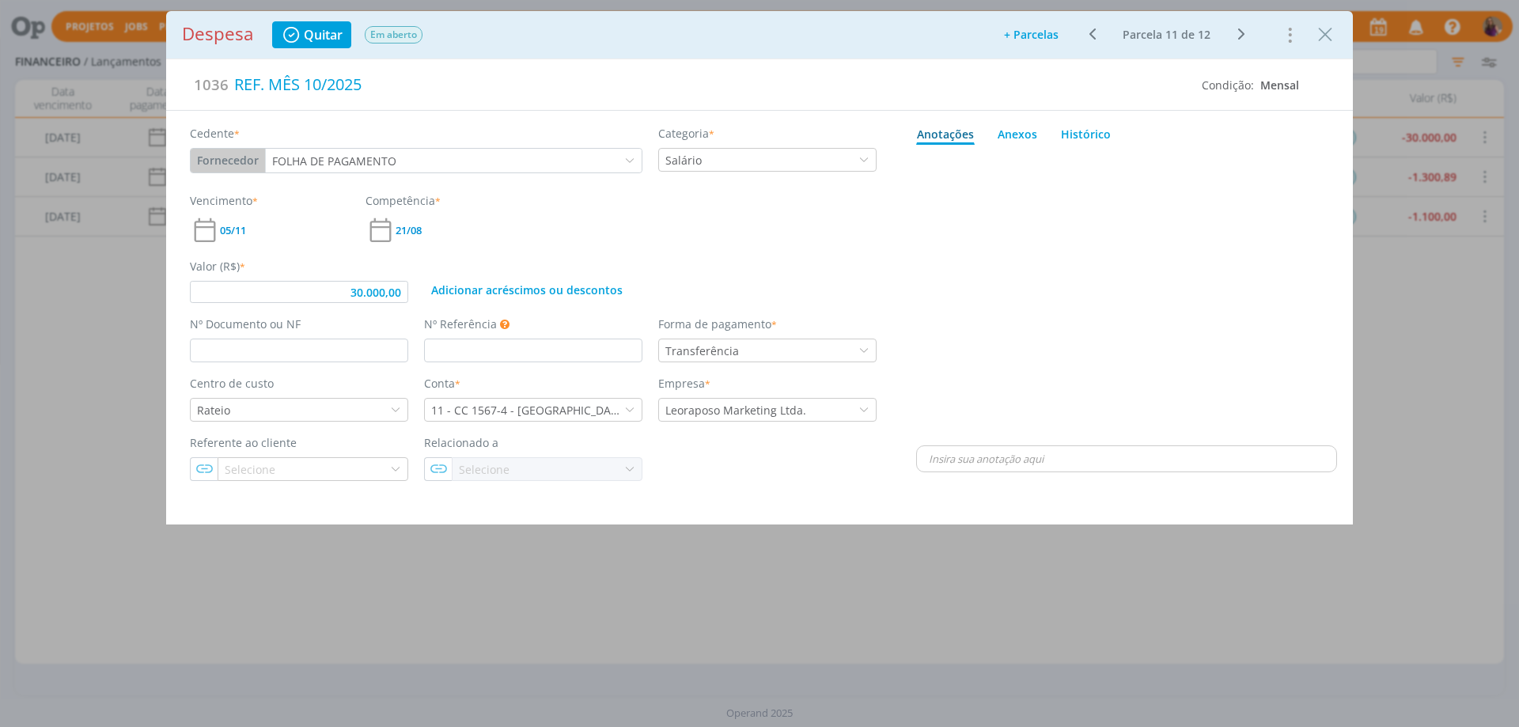
type input "30.000,00"
click at [263, 338] on div "Nº Documento ou NF" at bounding box center [299, 339] width 234 height 47
click at [262, 354] on input "dialog" at bounding box center [299, 351] width 218 height 24
paste input "TRANSFERÊNCIA BANCÁRIA"
type input "TRANSFERÊNCIA BANCÁRIA"
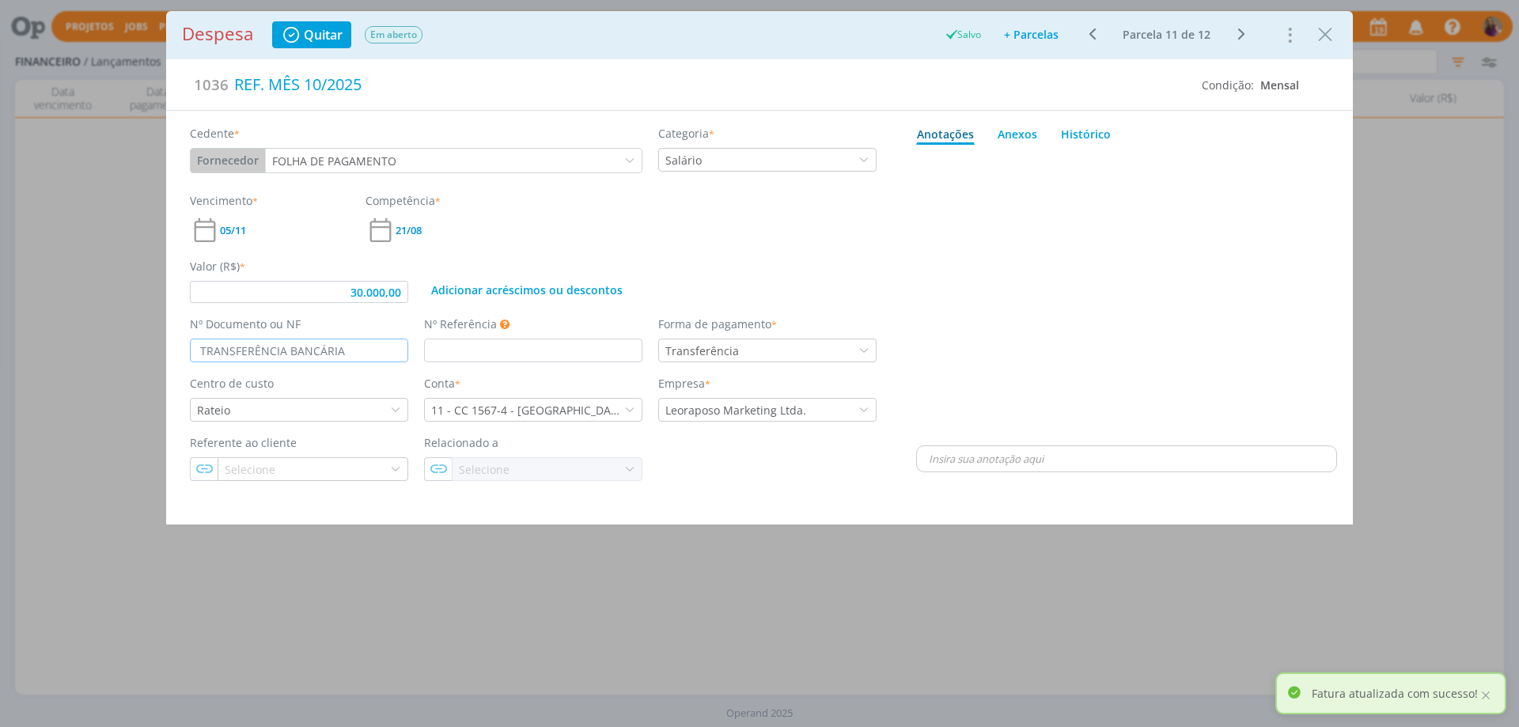
type input "30.000,00"
type input "TRANSFERÊNCIA BANCÁRIA"
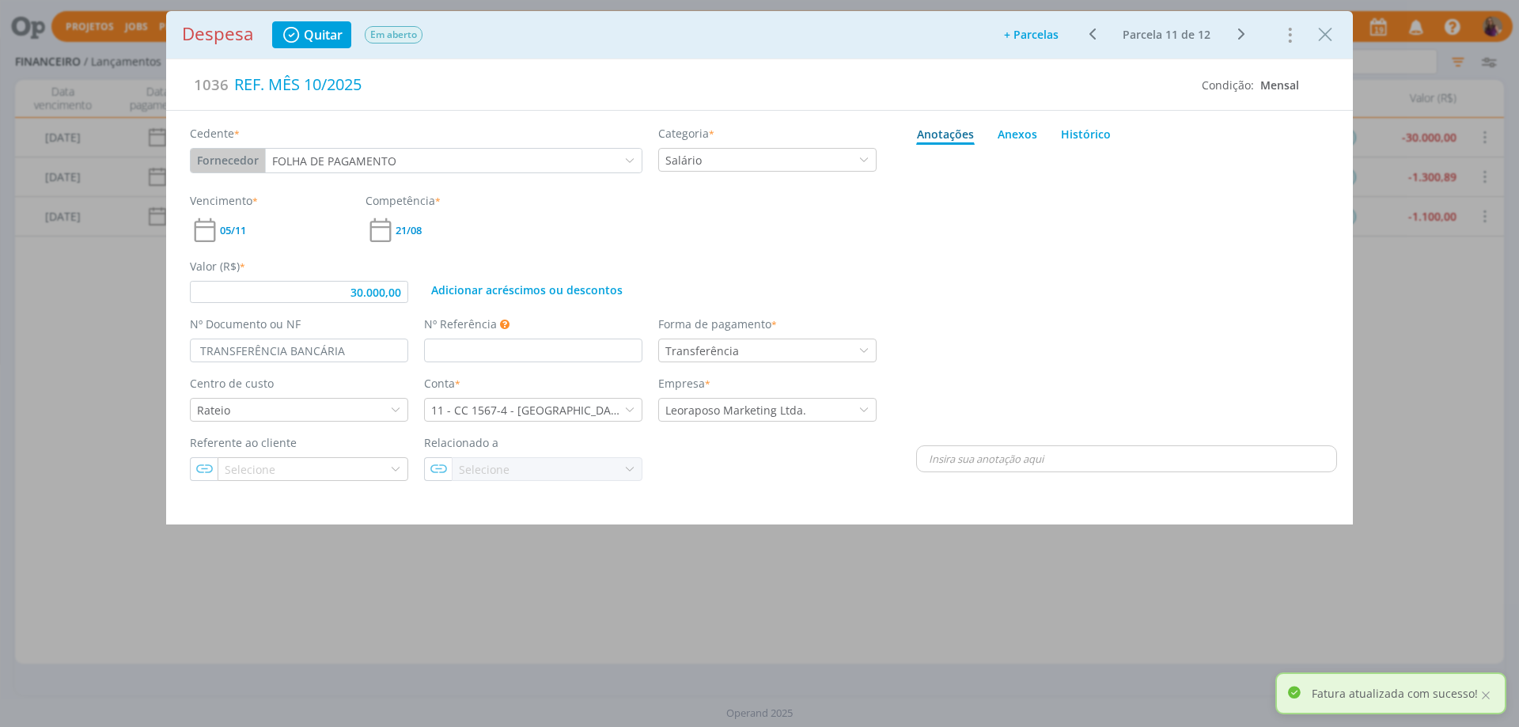
click at [1243, 31] on icon "dialog" at bounding box center [1241, 34] width 20 height 19
type input "30.000,00"
click at [258, 360] on input "dialog" at bounding box center [299, 351] width 218 height 24
paste input "TRANSFERÊNCIA BANCÁRIA"
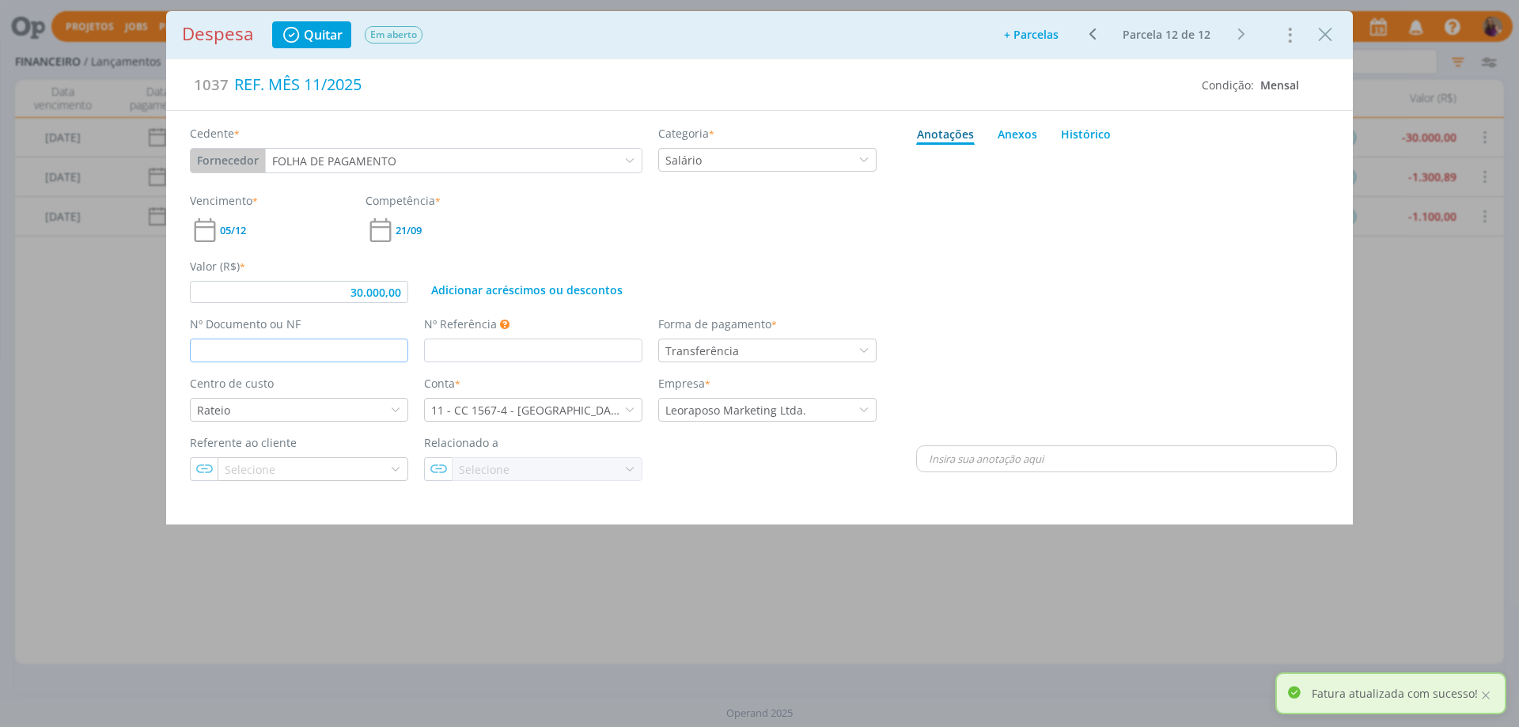
type input "TRANSFERÊNCIA BANCÁRIA"
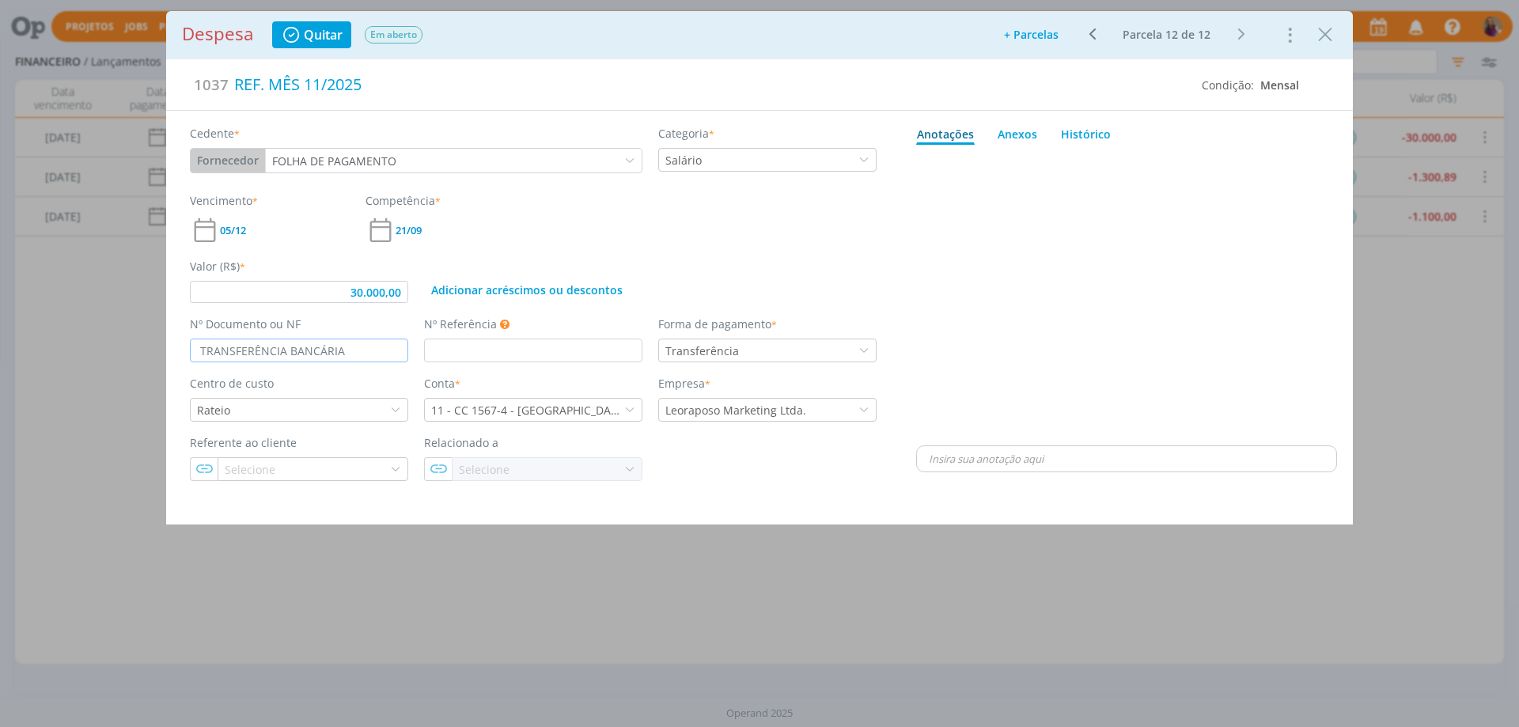
type input "30.000,00"
type input "TRANSFERÊNCIA BANCÁRIA"
click at [1125, 319] on div "dialog" at bounding box center [1126, 296] width 421 height 291
type input "30.000,00"
click at [1318, 38] on icon "Close" at bounding box center [1325, 35] width 24 height 24
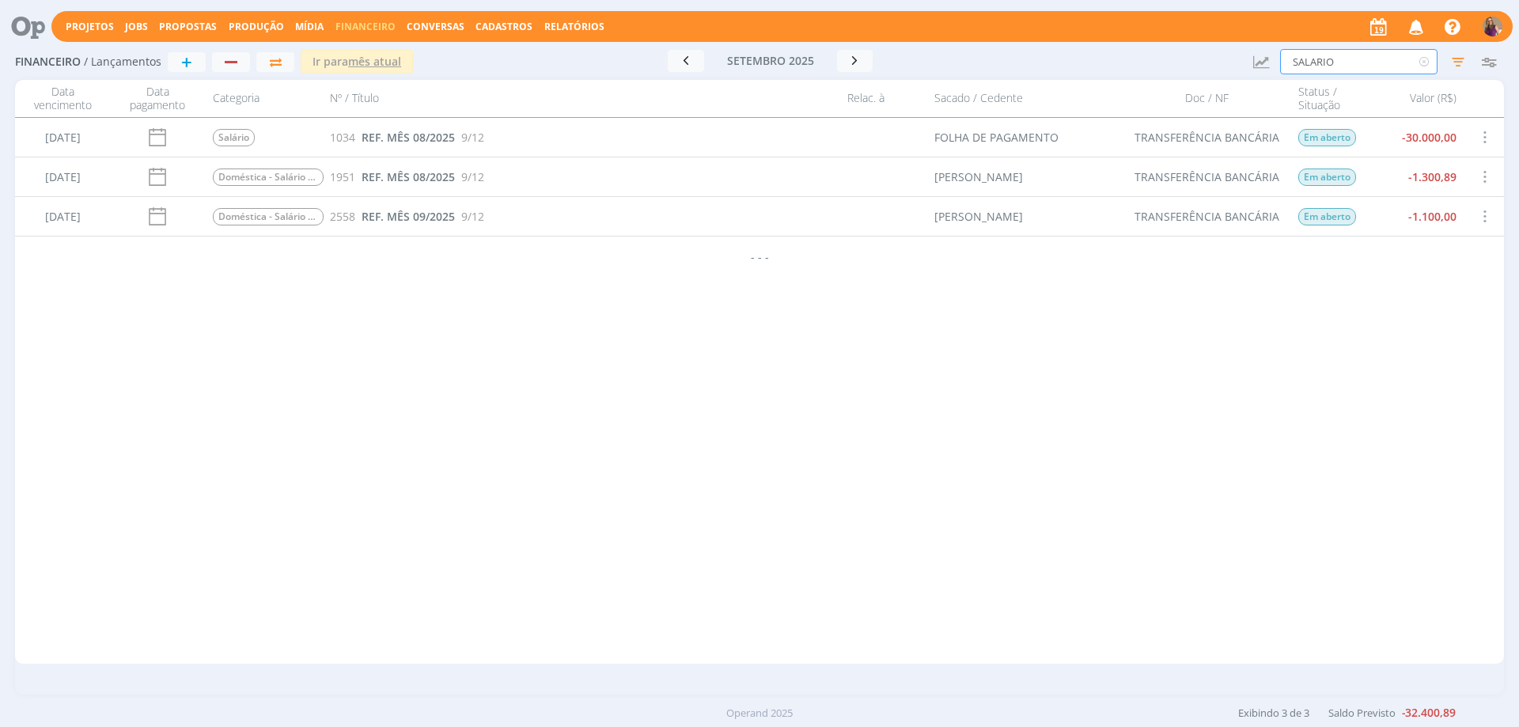
drag, startPoint x: 1359, startPoint y: 61, endPoint x: 1251, endPoint y: 31, distance: 111.7
click at [1251, 31] on div "Projetos Jobs Propostas Produção [GEOGRAPHIC_DATA] Financeiro Conversas Cadastr…" at bounding box center [759, 363] width 1519 height 727
click at [1284, 336] on div "[DATE] Tarifas Bancárias 938 TARIFAS BANCÁRIAS 9/12 BANCO SANTANDER BRASIL S.A.…" at bounding box center [759, 391] width 1488 height 546
click at [424, 176] on span "REF. MÊS 08/2025" at bounding box center [407, 176] width 93 height 15
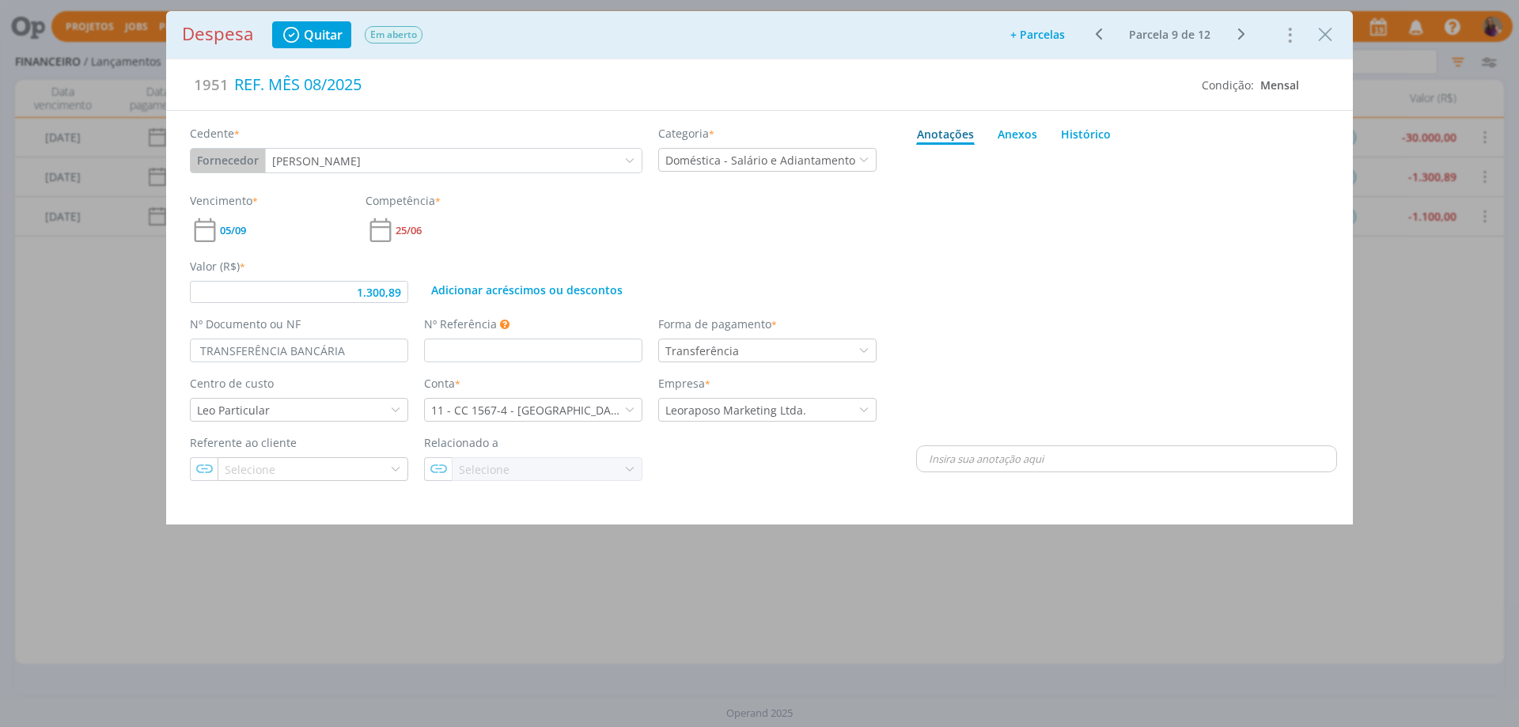
click at [1099, 32] on icon "dialog" at bounding box center [1098, 34] width 20 height 19
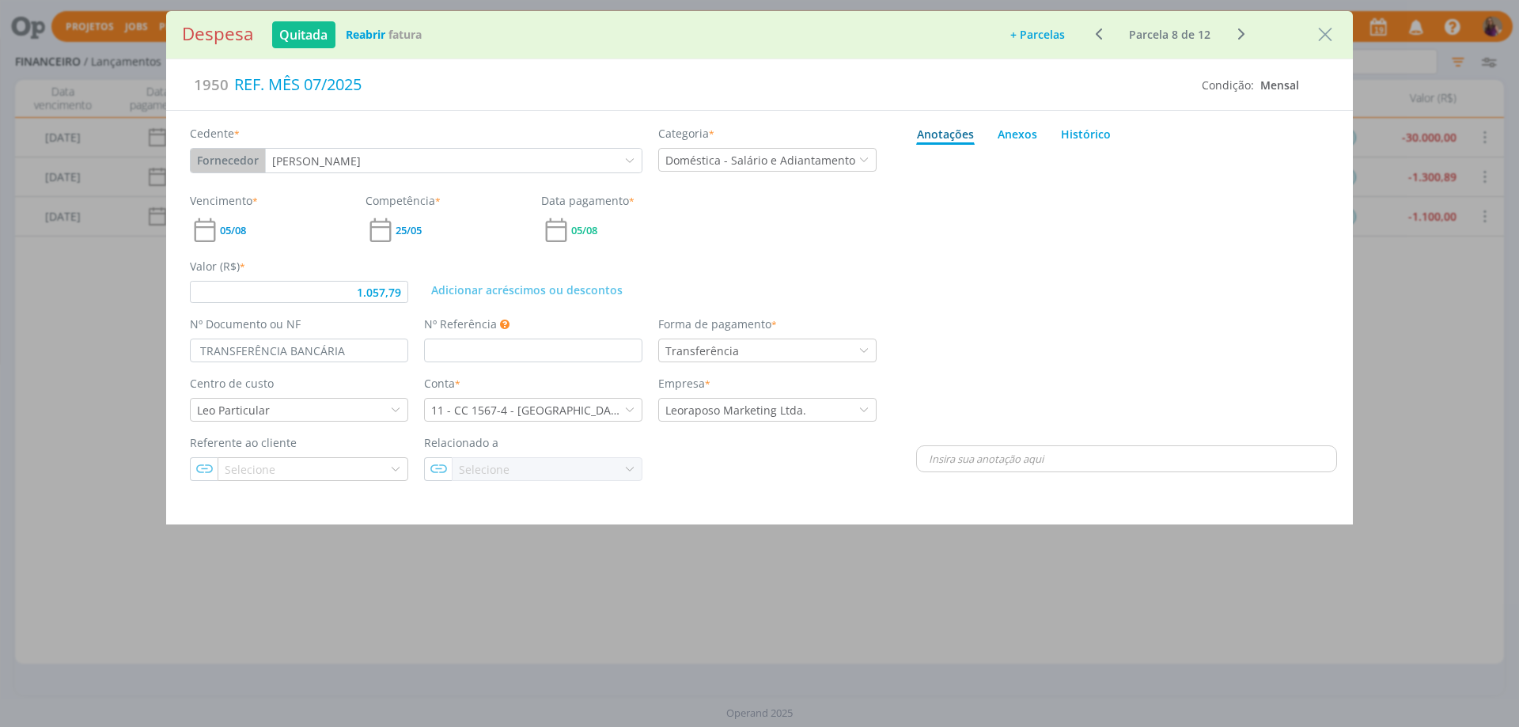
click at [1237, 35] on icon "dialog" at bounding box center [1241, 34] width 20 height 19
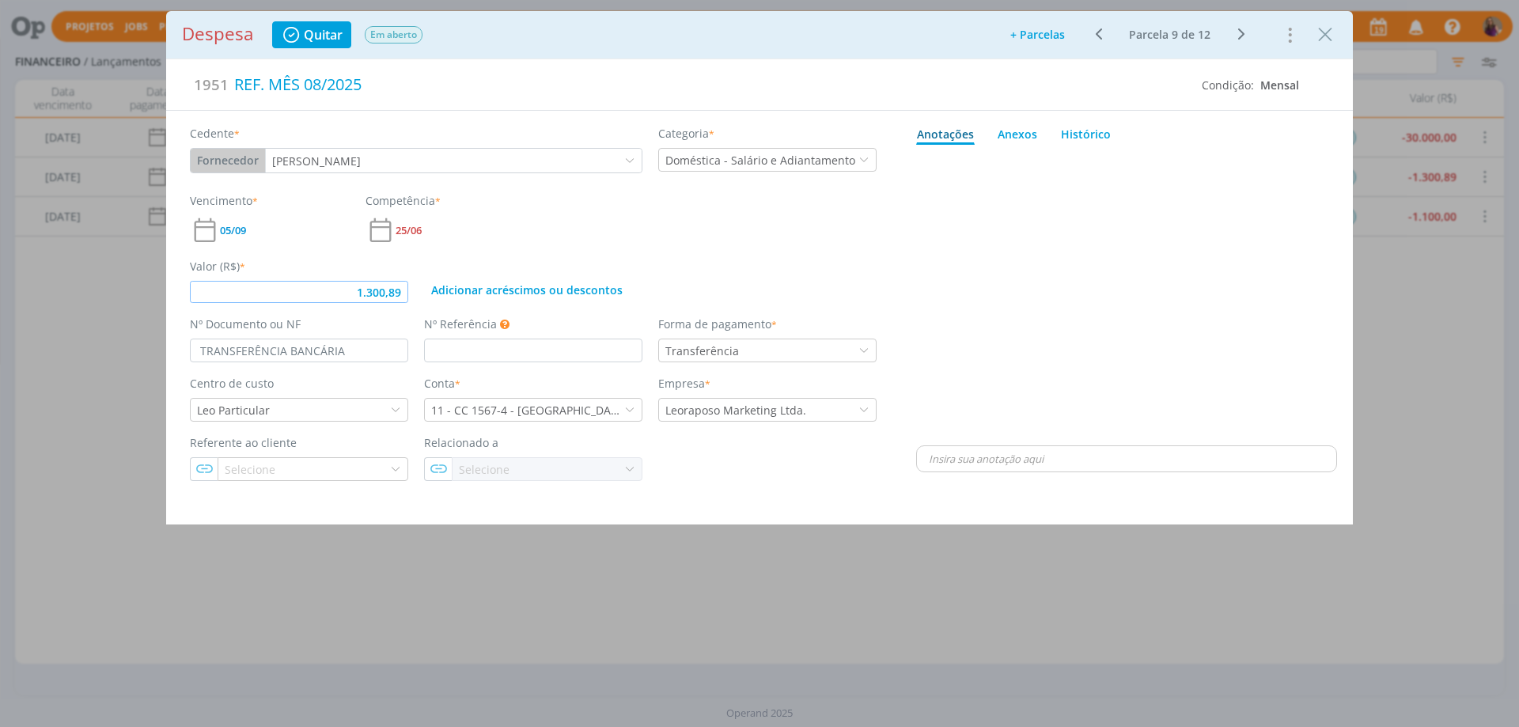
drag, startPoint x: 405, startPoint y: 289, endPoint x: 335, endPoint y: 271, distance: 71.9
click at [335, 271] on div "Valor (R$) * 1.300,89" at bounding box center [299, 280] width 234 height 45
click at [981, 304] on div "dialog" at bounding box center [1126, 296] width 421 height 291
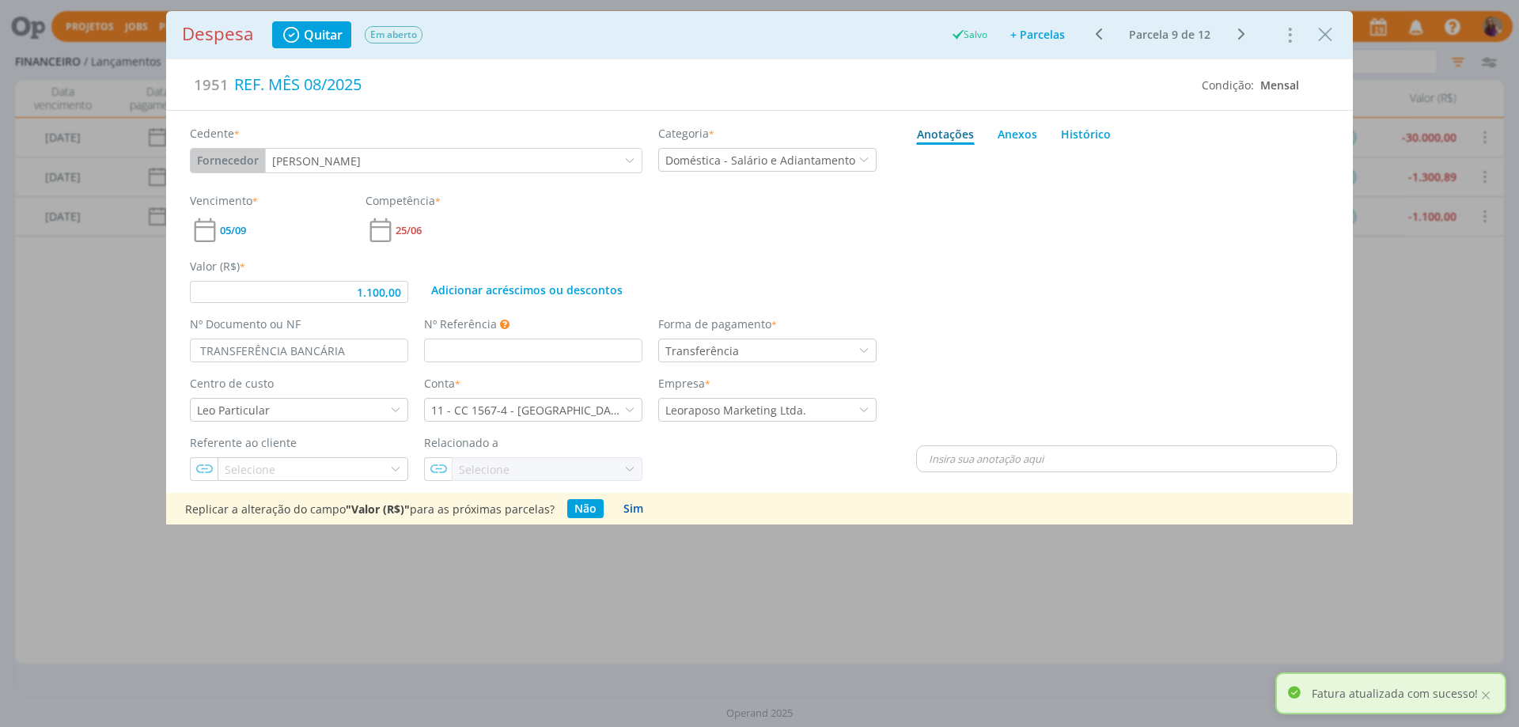
click at [630, 505] on button "Sim" at bounding box center [633, 508] width 34 height 19
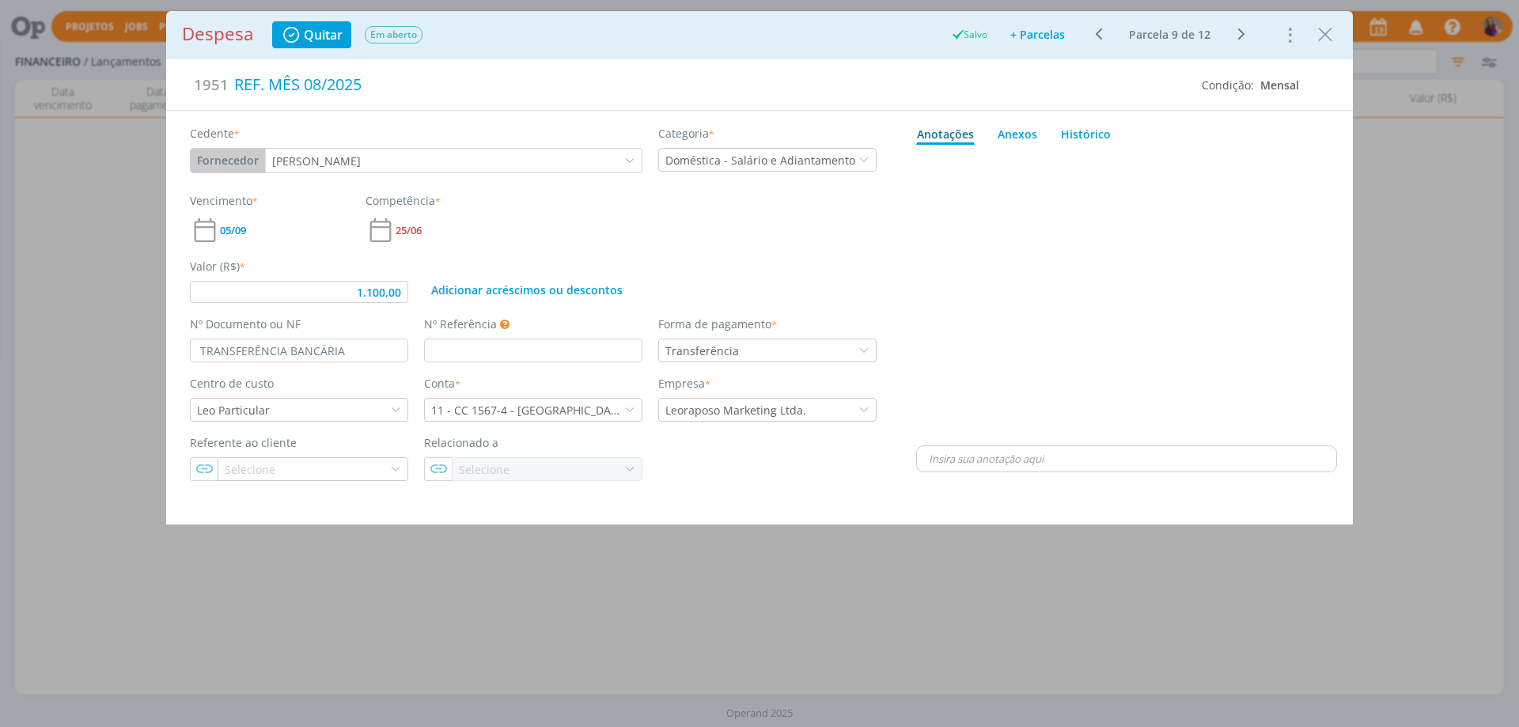
type input "1.100,00"
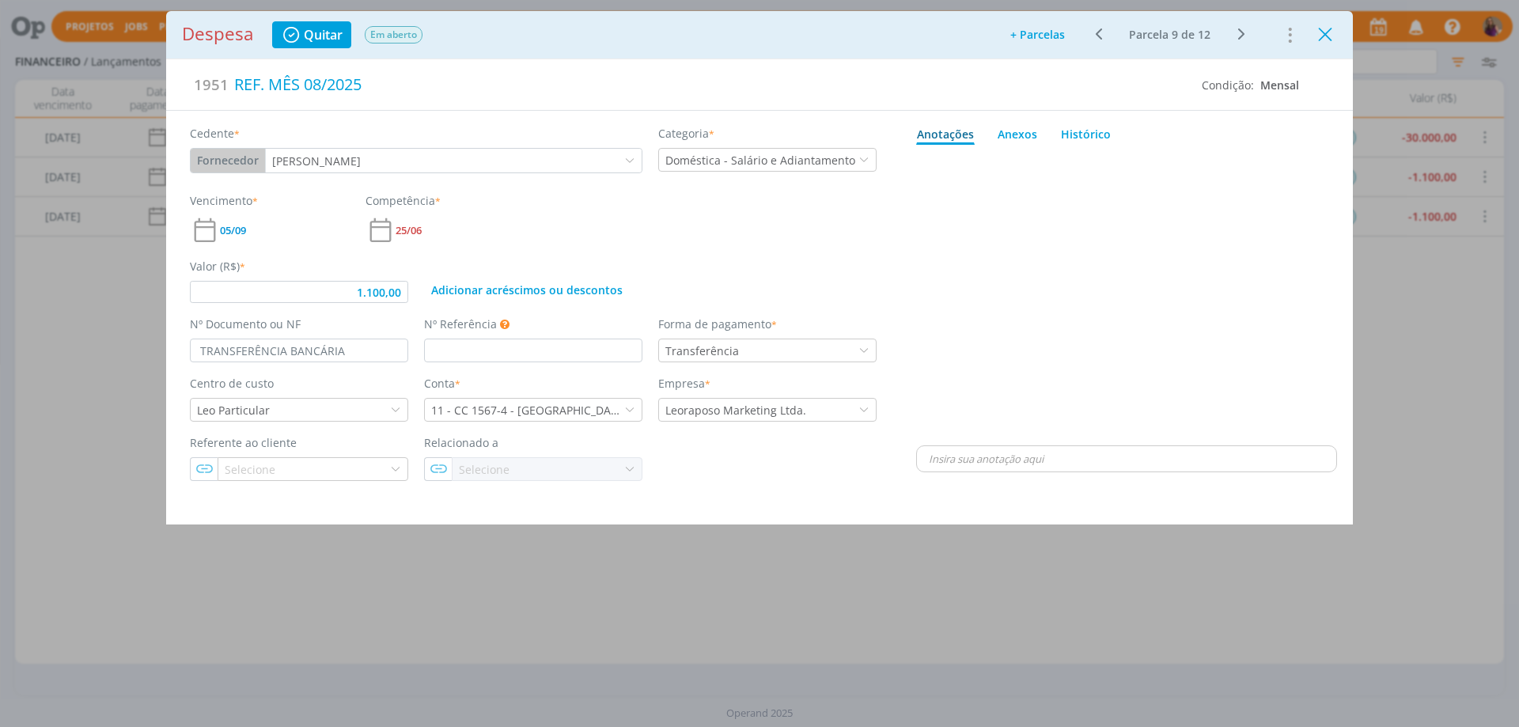
click at [1326, 34] on icon "Close" at bounding box center [1325, 35] width 24 height 24
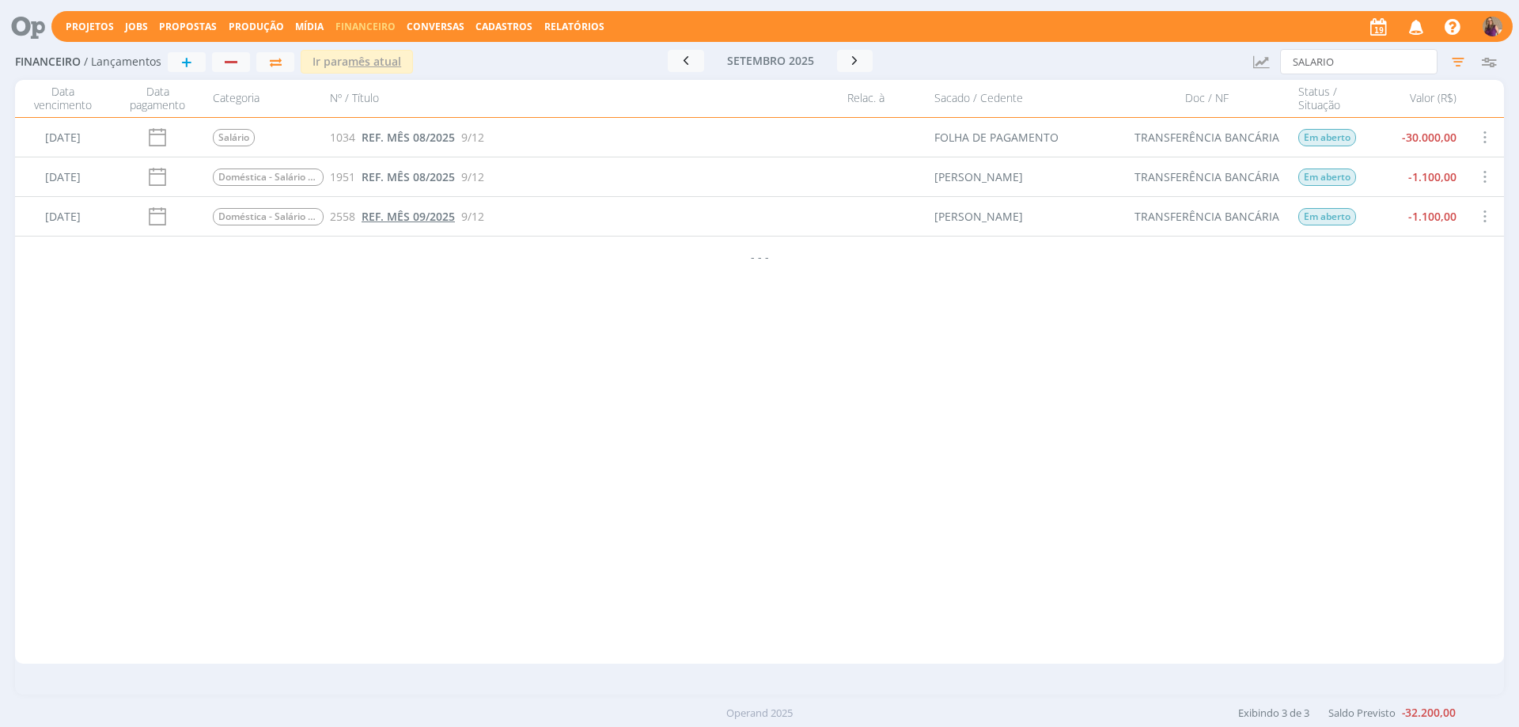
click at [391, 217] on span "REF. MÊS 09/2025" at bounding box center [407, 216] width 93 height 15
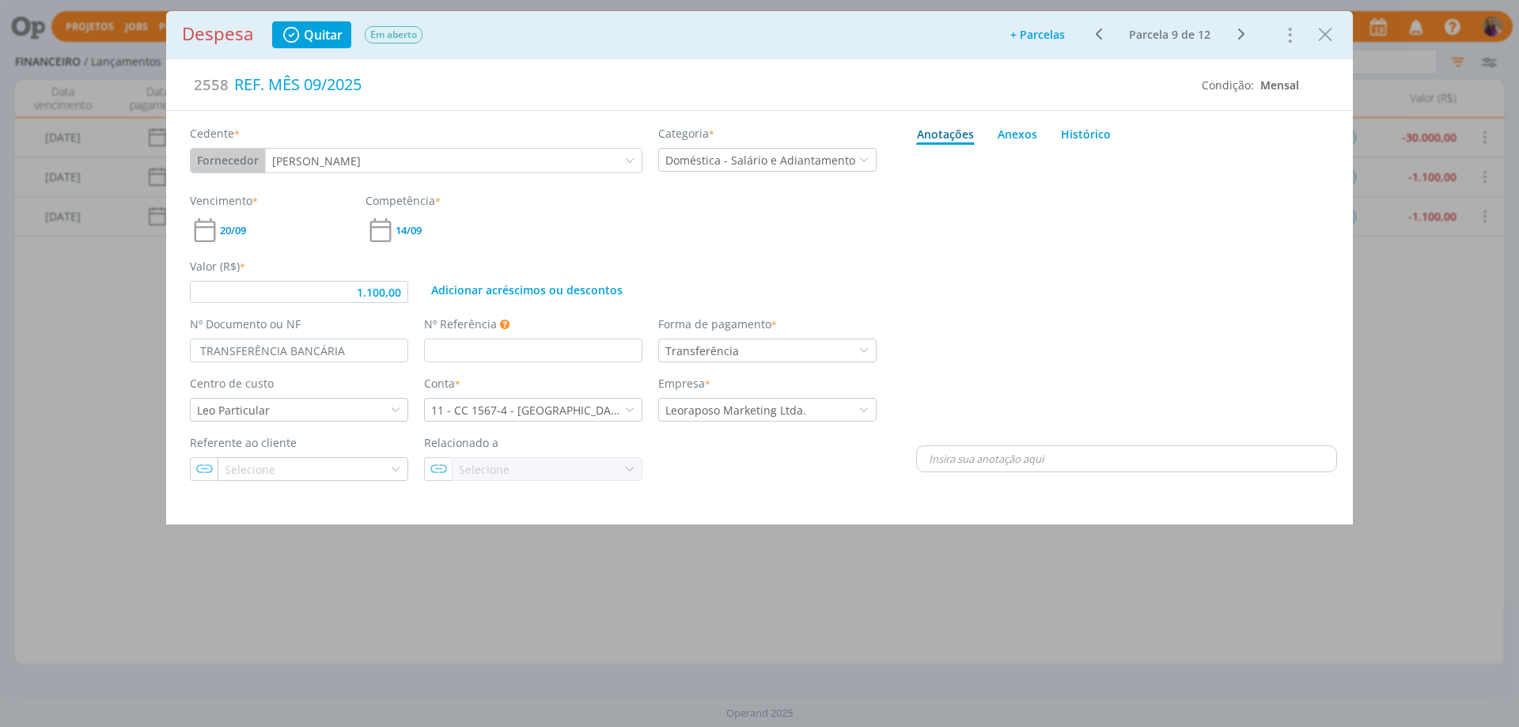
click at [1099, 30] on icon "dialog" at bounding box center [1098, 34] width 20 height 19
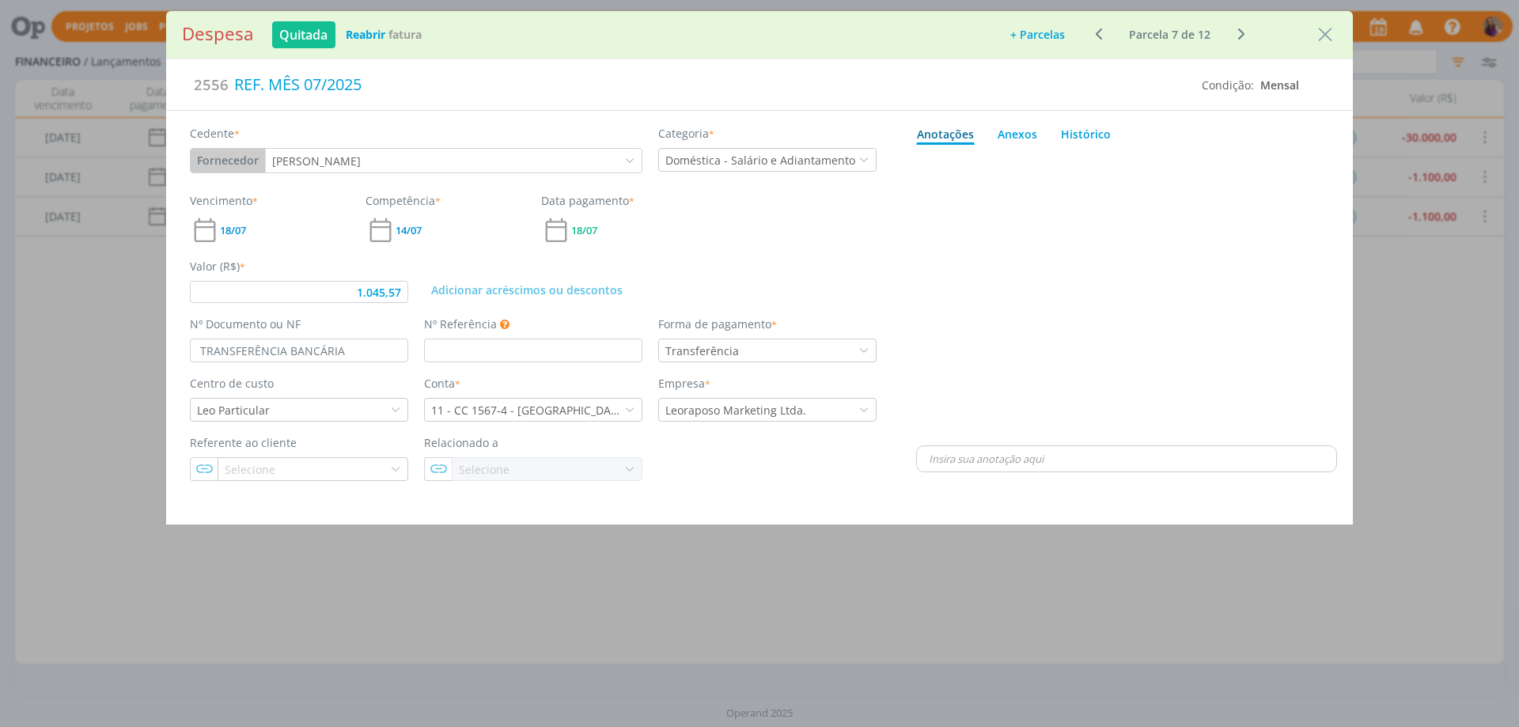
type input "1.045,57"
click at [1324, 36] on icon "Close" at bounding box center [1325, 35] width 24 height 24
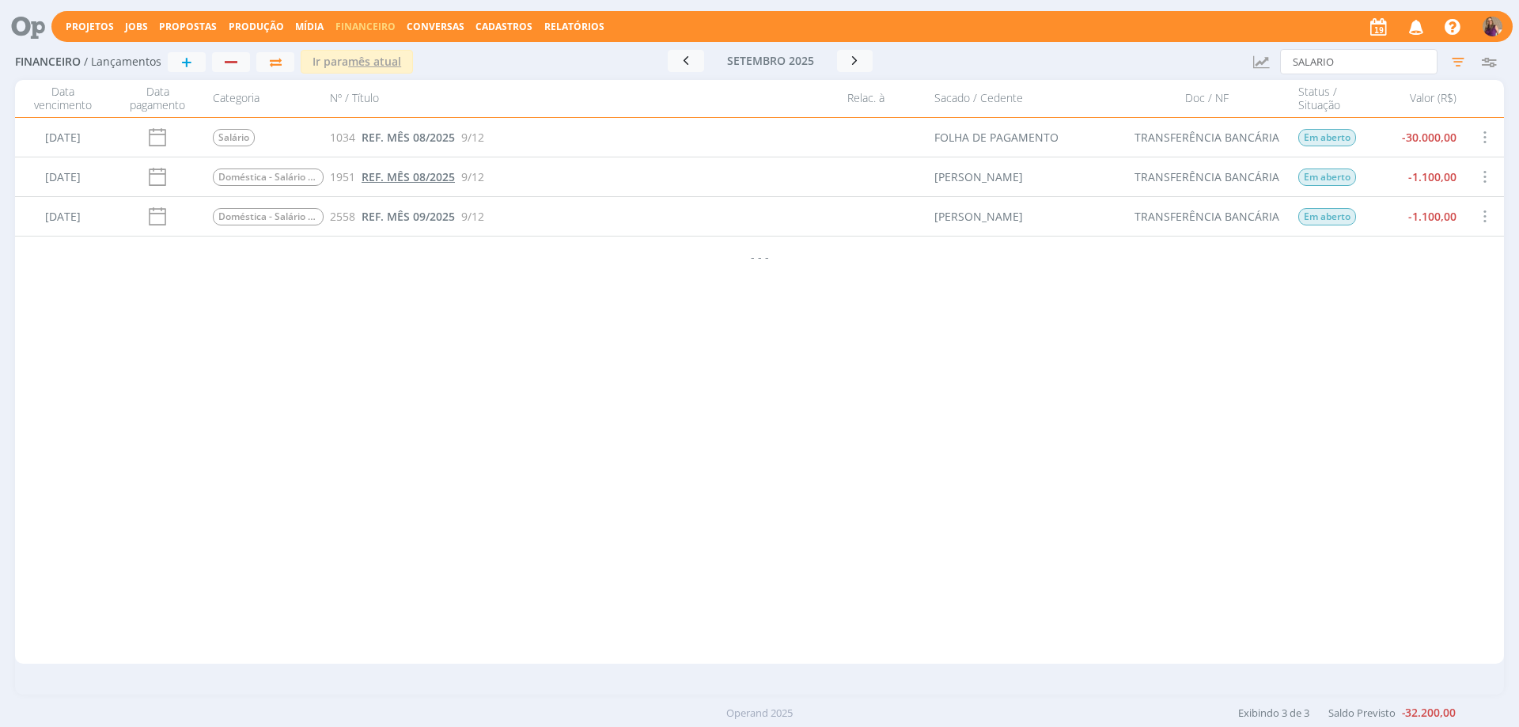
click at [407, 172] on span "REF. MÊS 08/2025" at bounding box center [407, 176] width 93 height 15
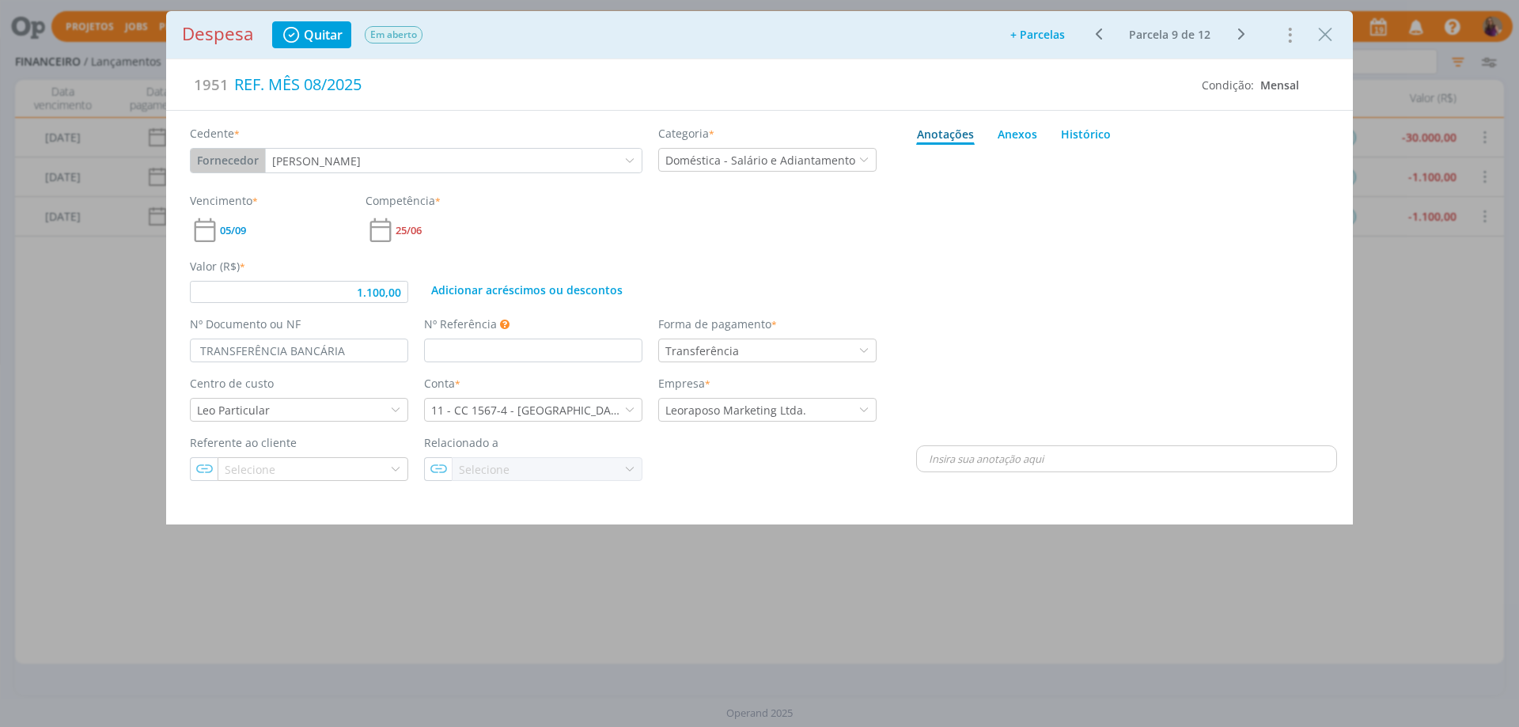
click at [1098, 32] on icon "dialog" at bounding box center [1098, 34] width 20 height 19
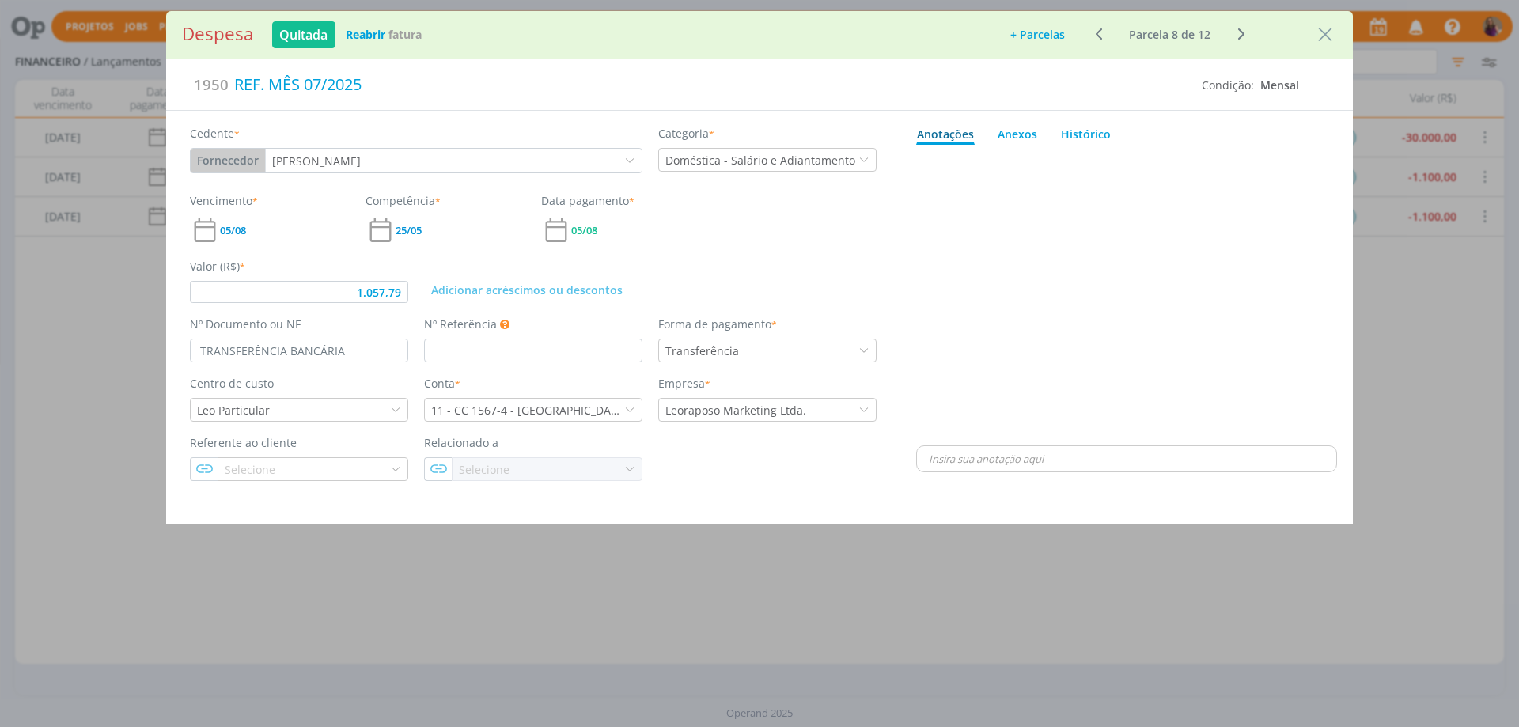
type input "1.057,79"
click at [1324, 37] on icon "Close" at bounding box center [1325, 35] width 24 height 24
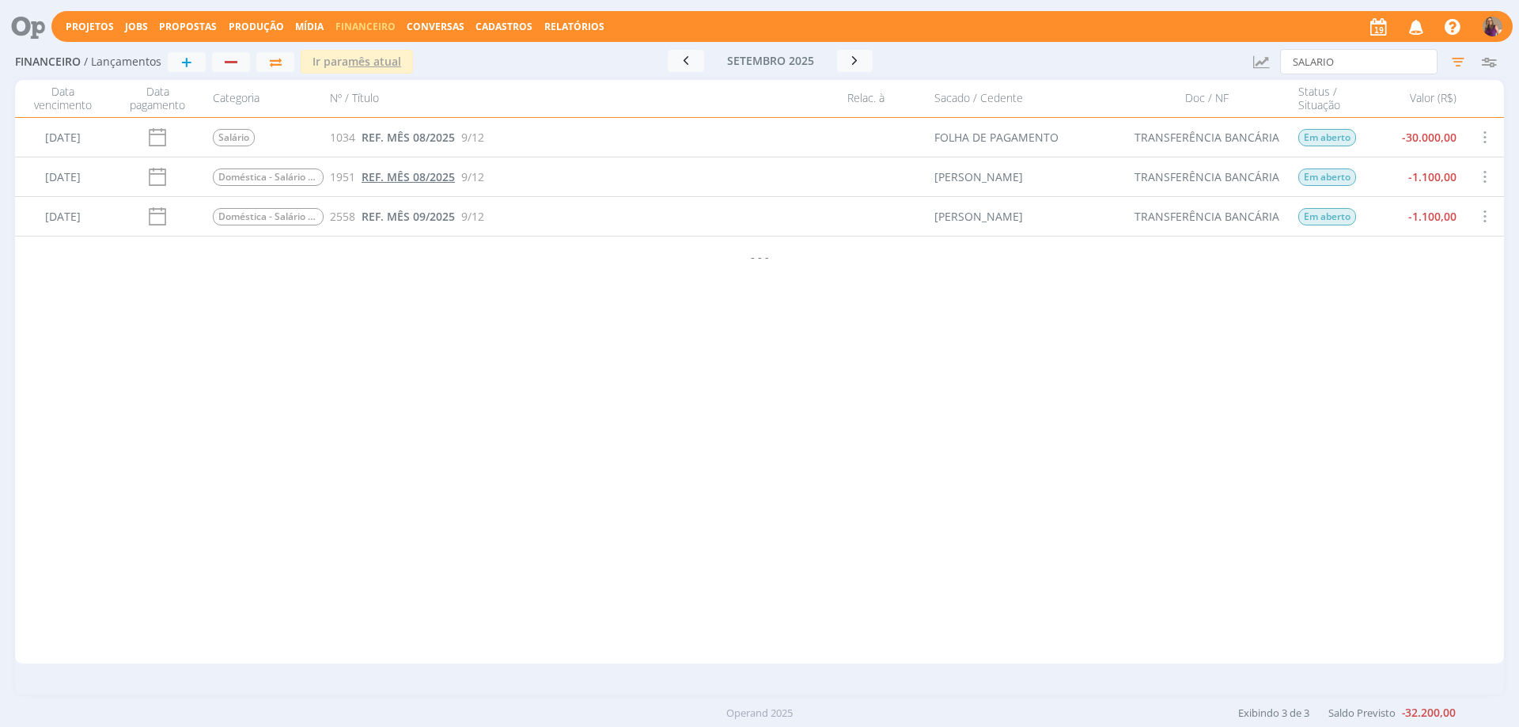
click at [436, 178] on span "REF. MÊS 08/2025" at bounding box center [407, 176] width 93 height 15
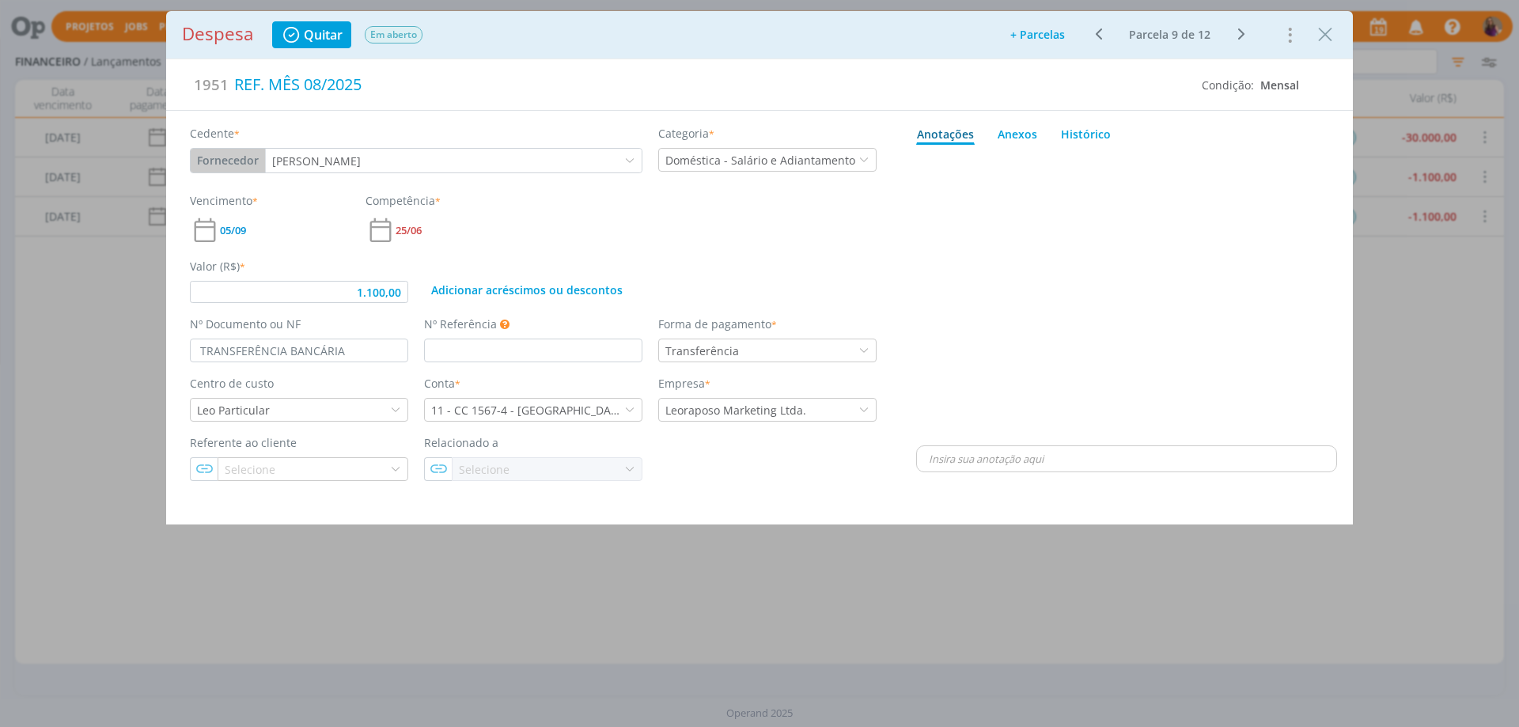
click at [1099, 38] on icon "dialog" at bounding box center [1098, 34] width 20 height 19
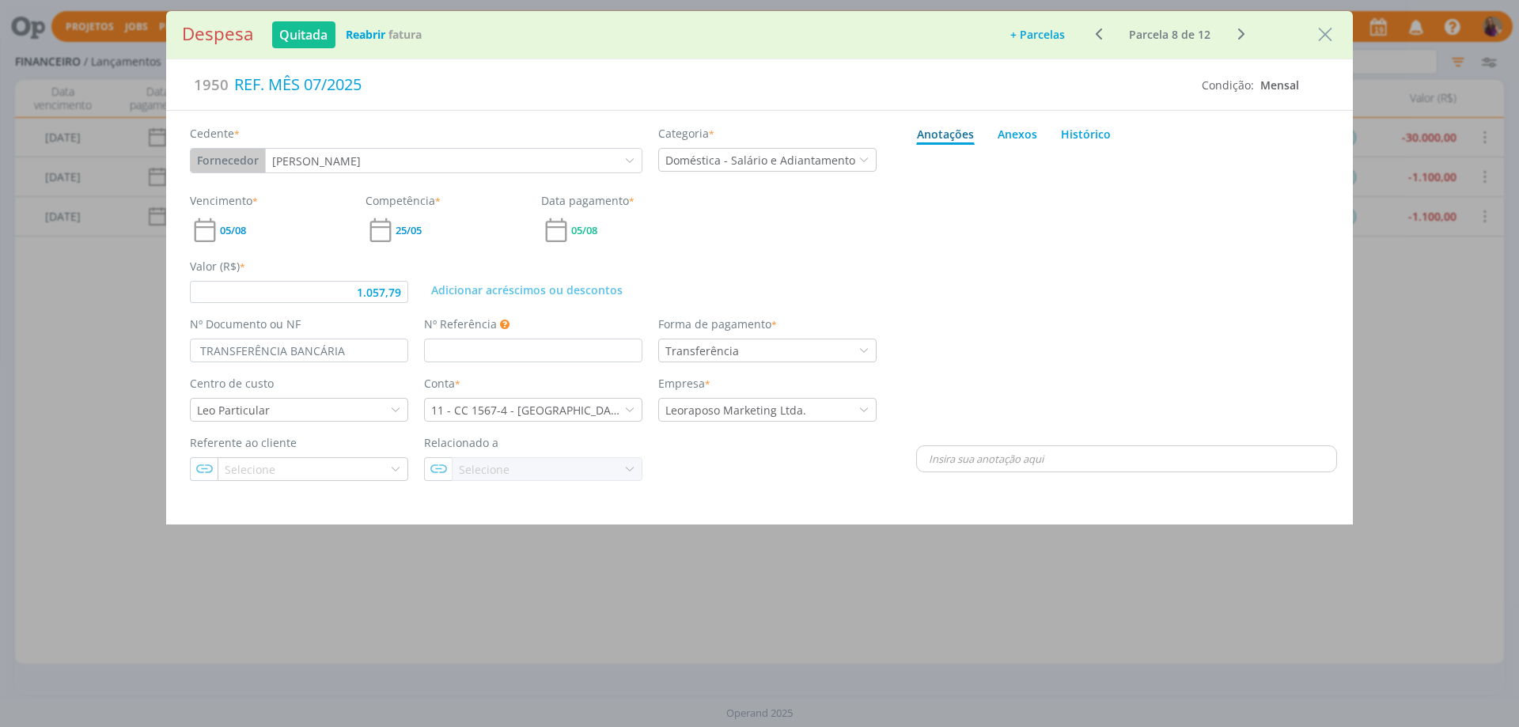
click at [1099, 38] on icon "dialog" at bounding box center [1098, 34] width 20 height 19
type input "1.300,89"
type input "TRANSF. BANCÁRIA"
click at [1099, 38] on icon "dialog" at bounding box center [1098, 34] width 20 height 19
type input "993,26"
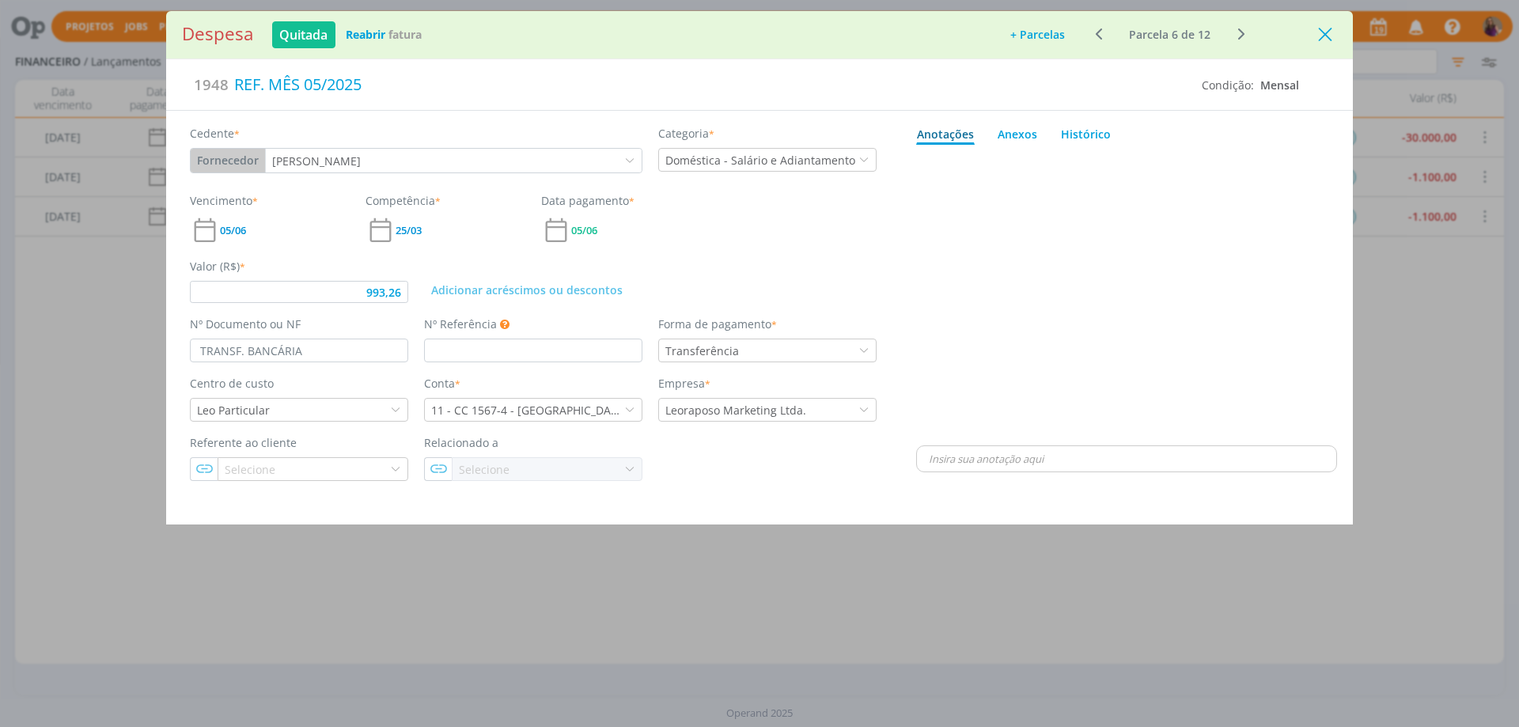
click at [1326, 34] on icon "Close" at bounding box center [1325, 35] width 24 height 24
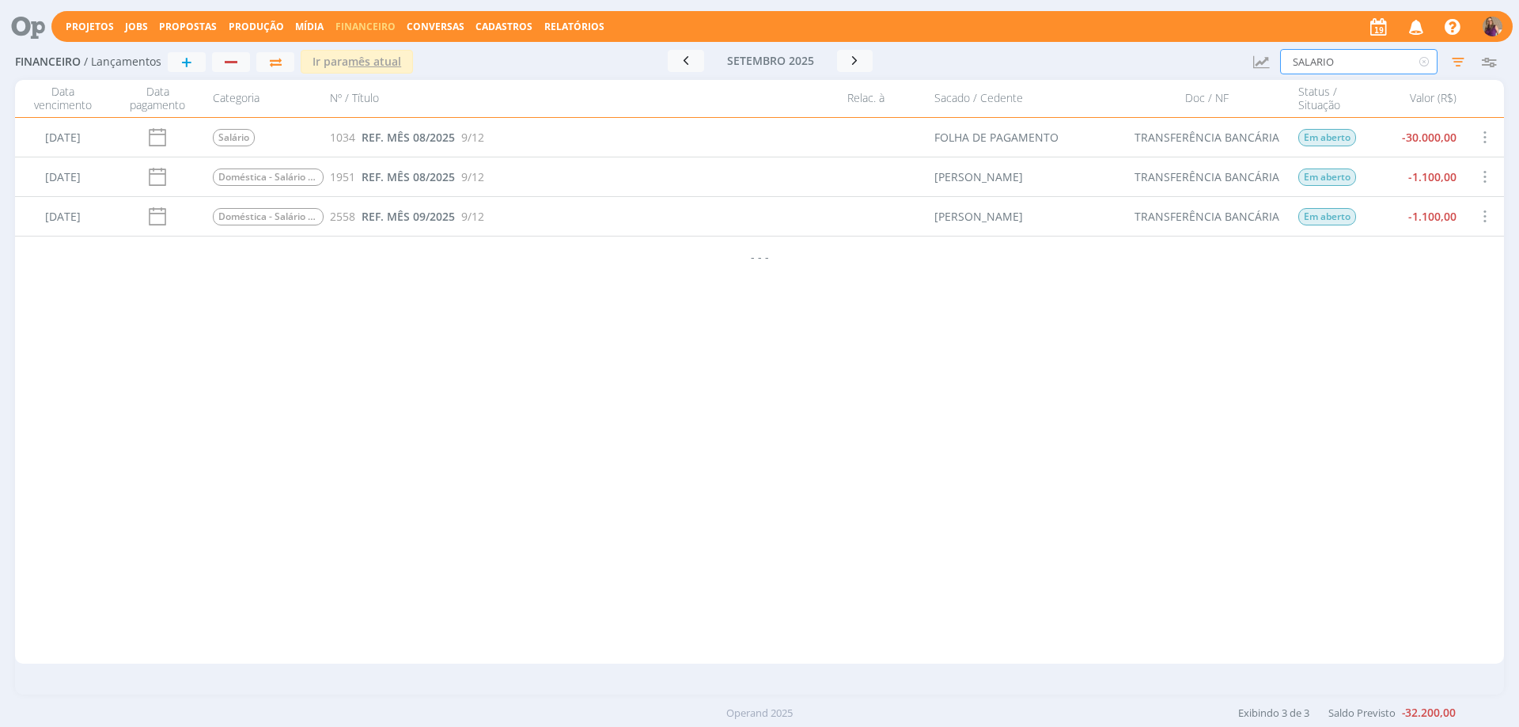
drag, startPoint x: 1368, startPoint y: 59, endPoint x: 1211, endPoint y: 47, distance: 157.9
click at [1211, 47] on div "Financeiro / Lançamentos + Ir para mês atual [DATE] < 2025 > Janeiro Fevereiro …" at bounding box center [759, 62] width 1488 height 36
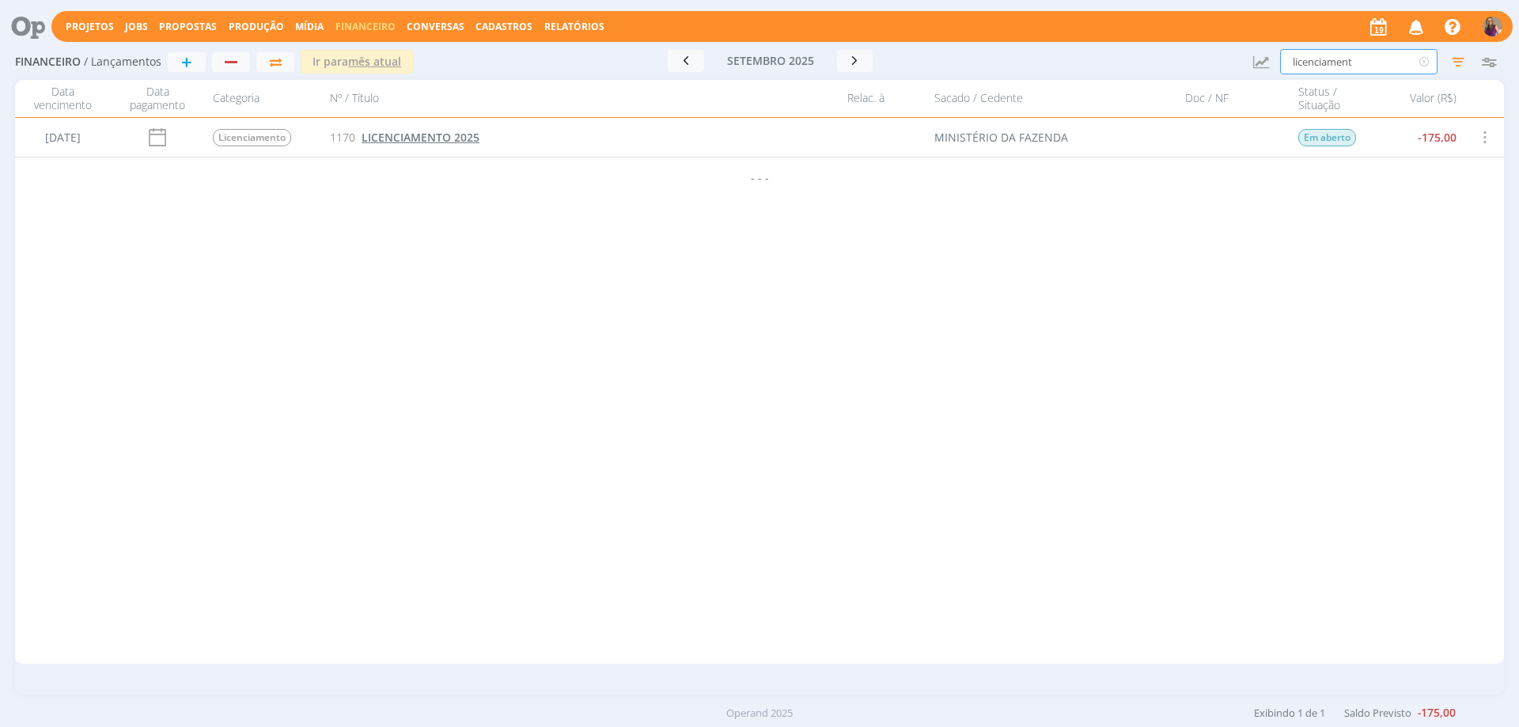
type input "licenciament"
click at [444, 134] on span "LICENCIAMENTO 2025" at bounding box center [420, 137] width 118 height 15
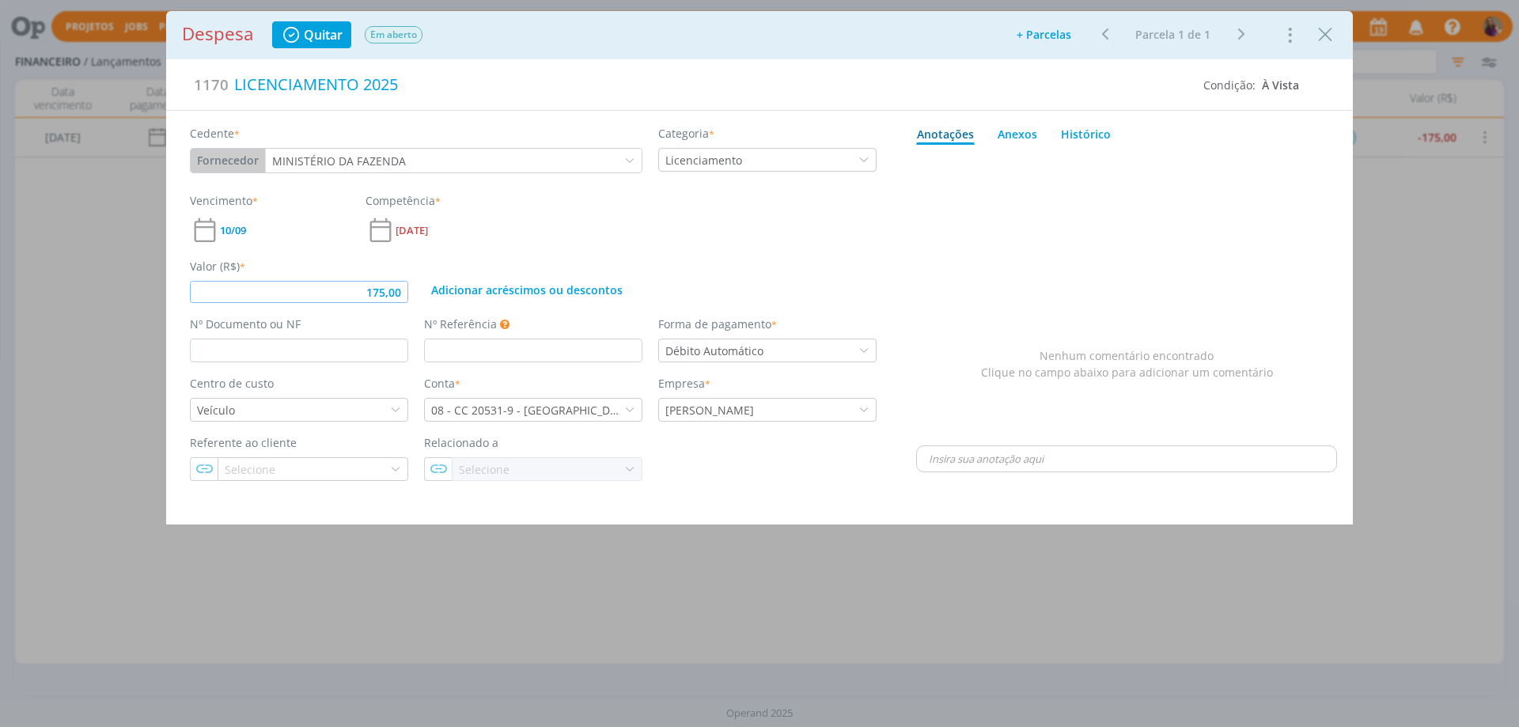
click at [402, 295] on input "175,00" at bounding box center [299, 292] width 218 height 22
click at [954, 260] on div "dialog" at bounding box center [1126, 296] width 421 height 291
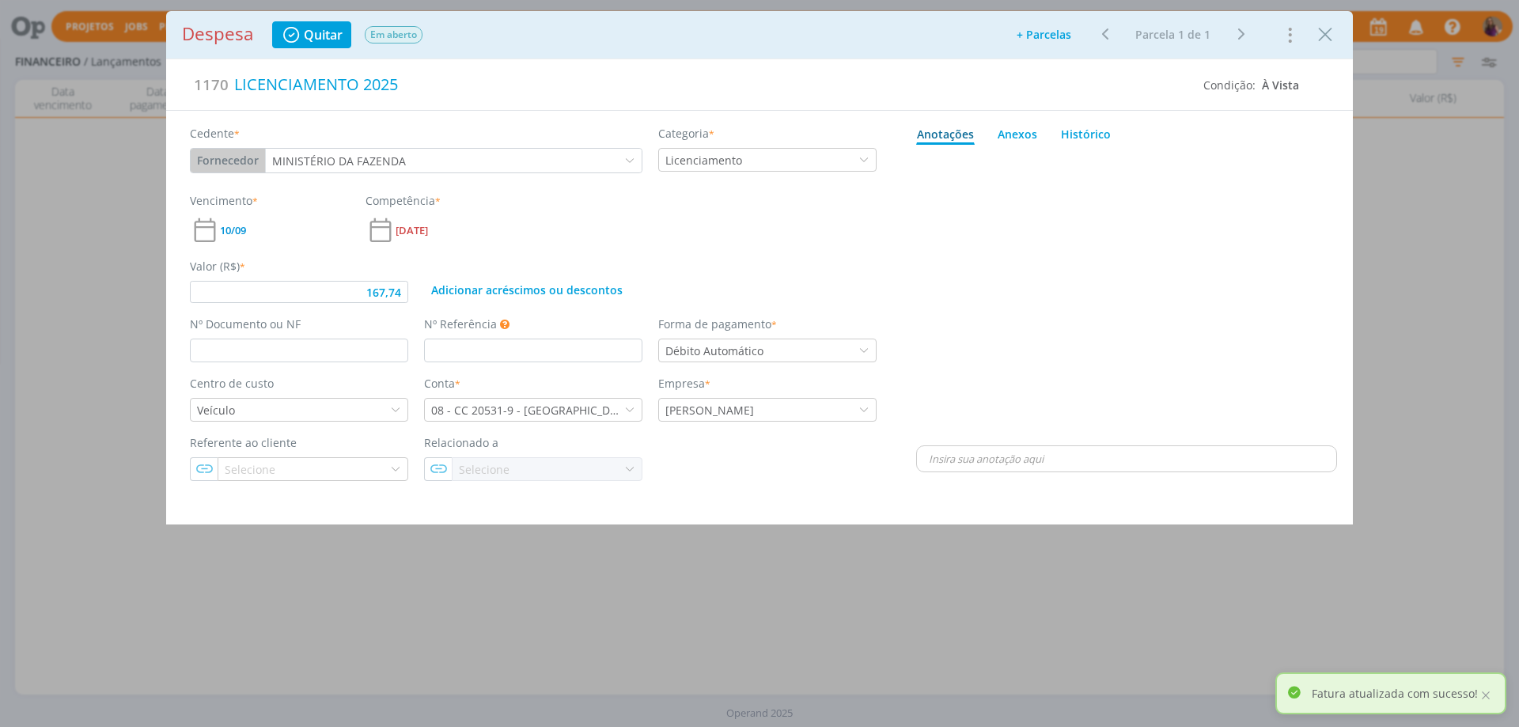
type input "167,74"
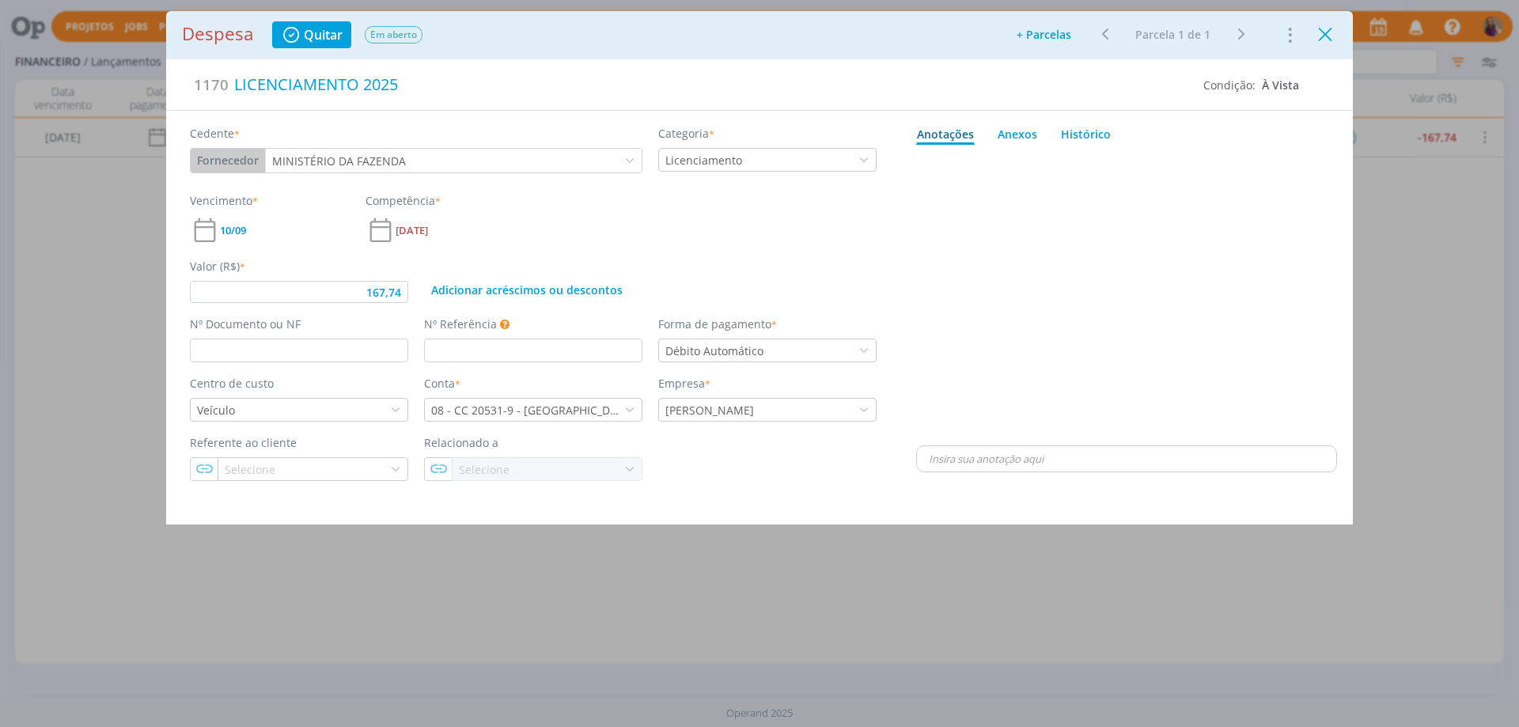
click at [1325, 33] on icon "Close" at bounding box center [1325, 35] width 24 height 24
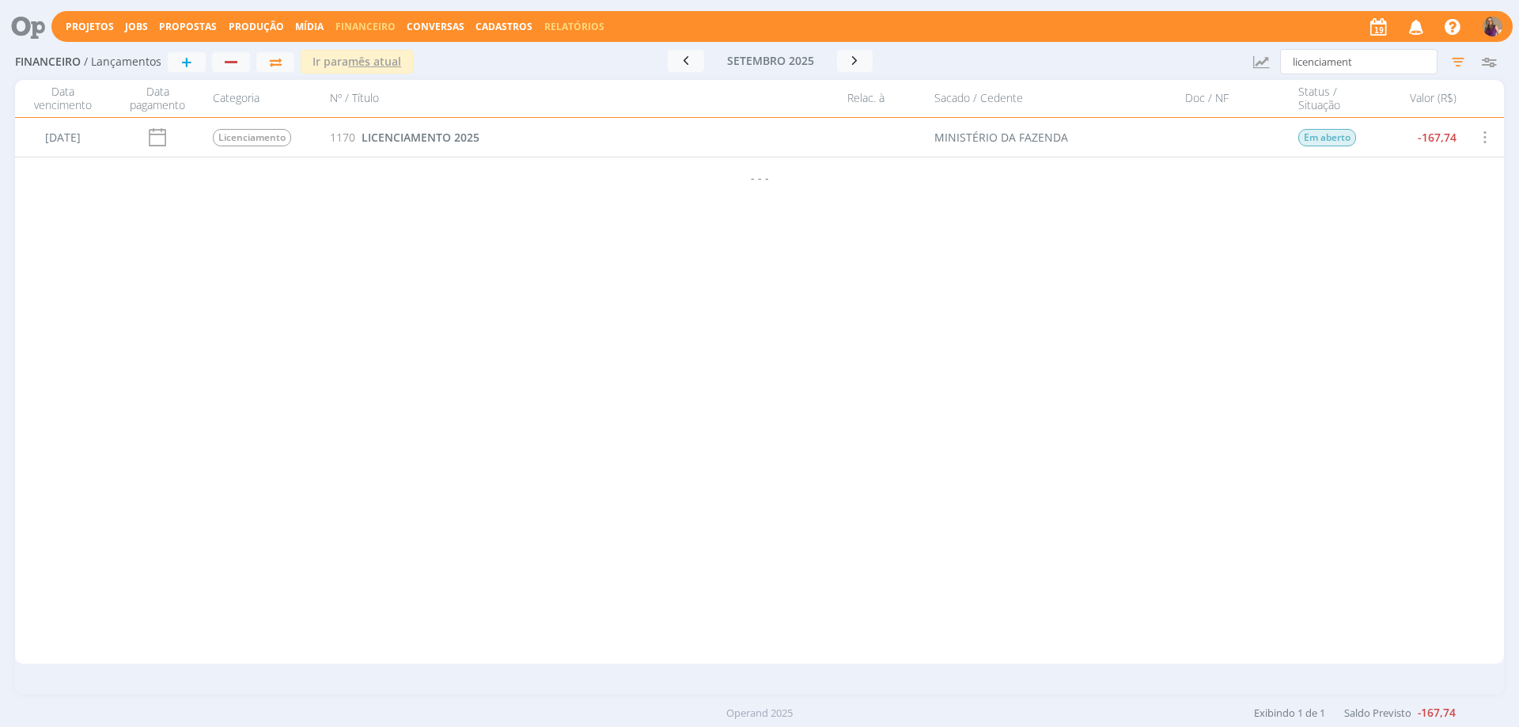
click at [573, 30] on link "Relatórios" at bounding box center [574, 26] width 60 height 13
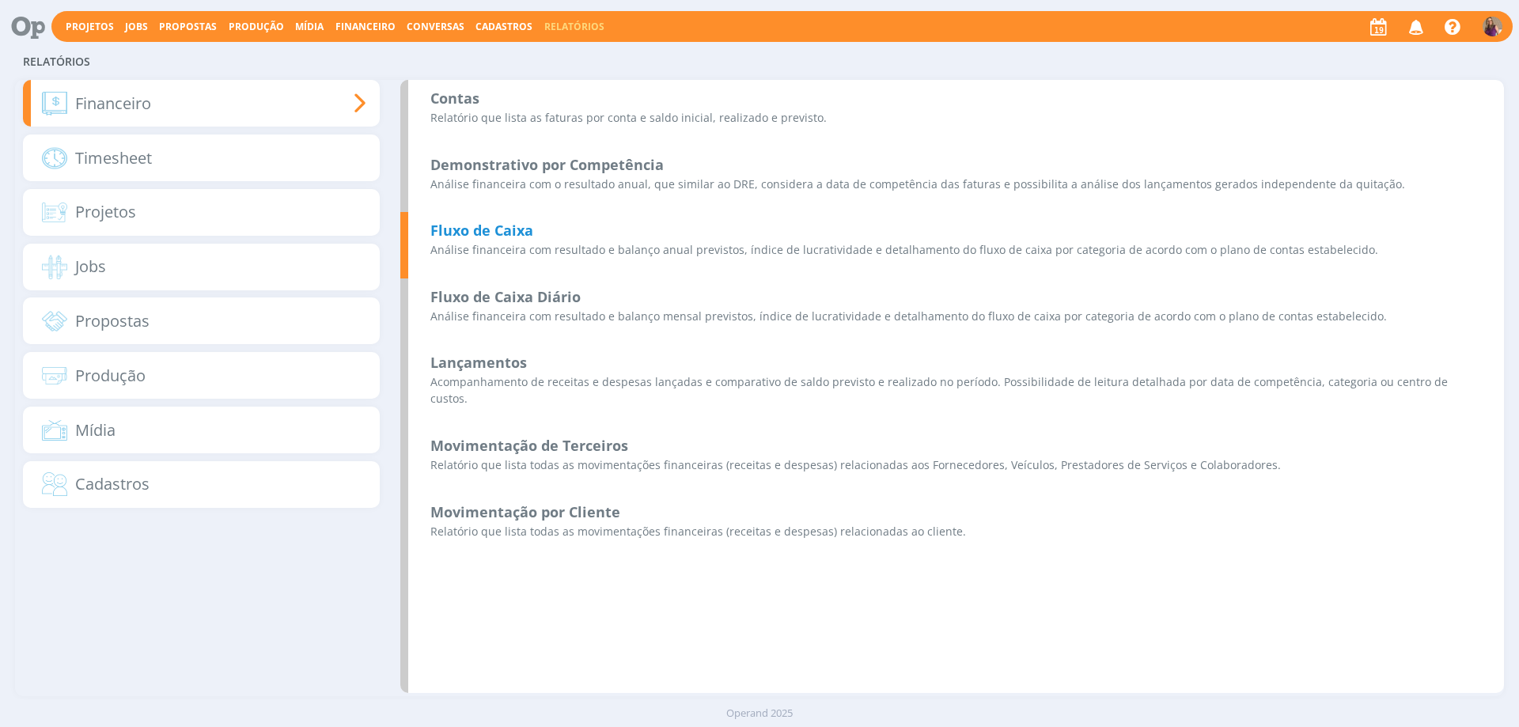
click at [531, 225] on b "Fluxo de Caixa" at bounding box center [481, 230] width 103 height 19
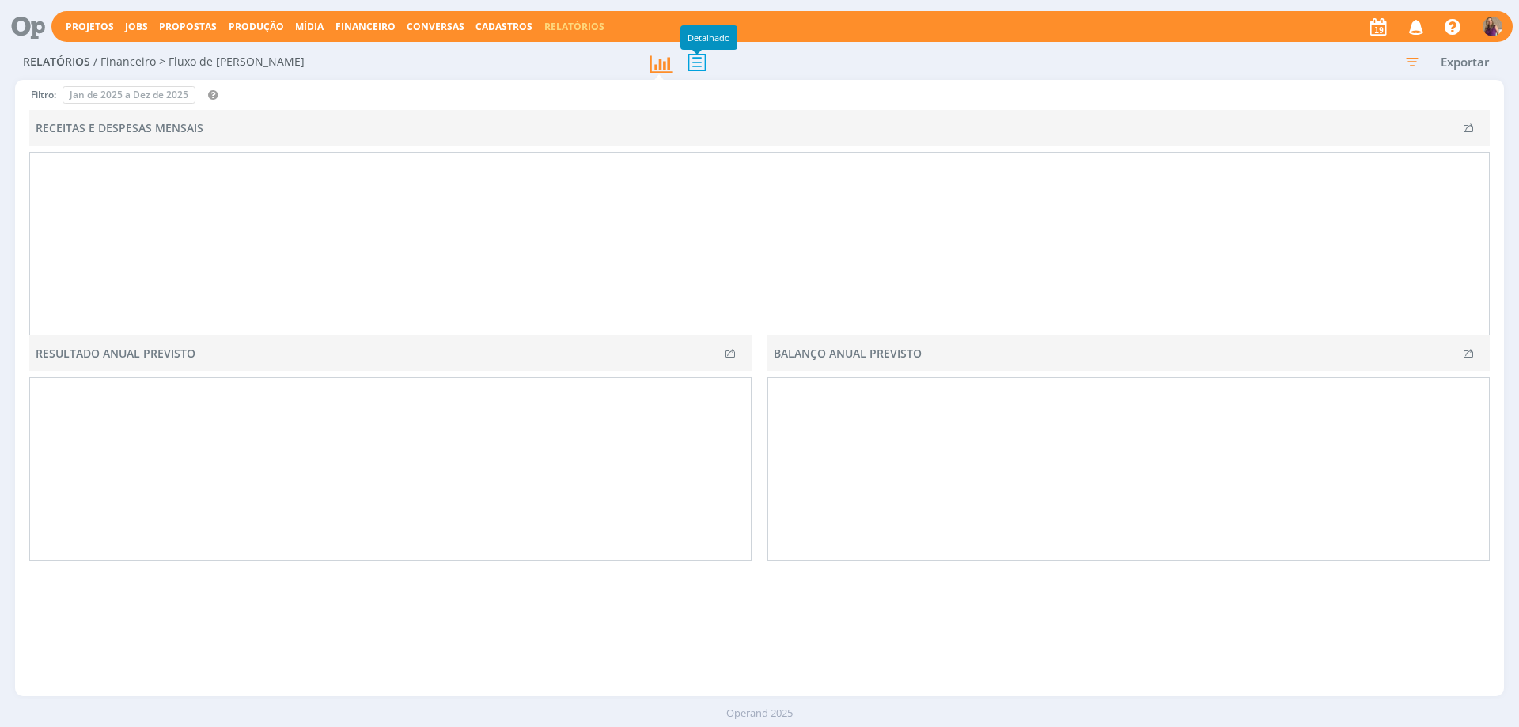
click at [695, 68] on icon at bounding box center [696, 62] width 33 height 32
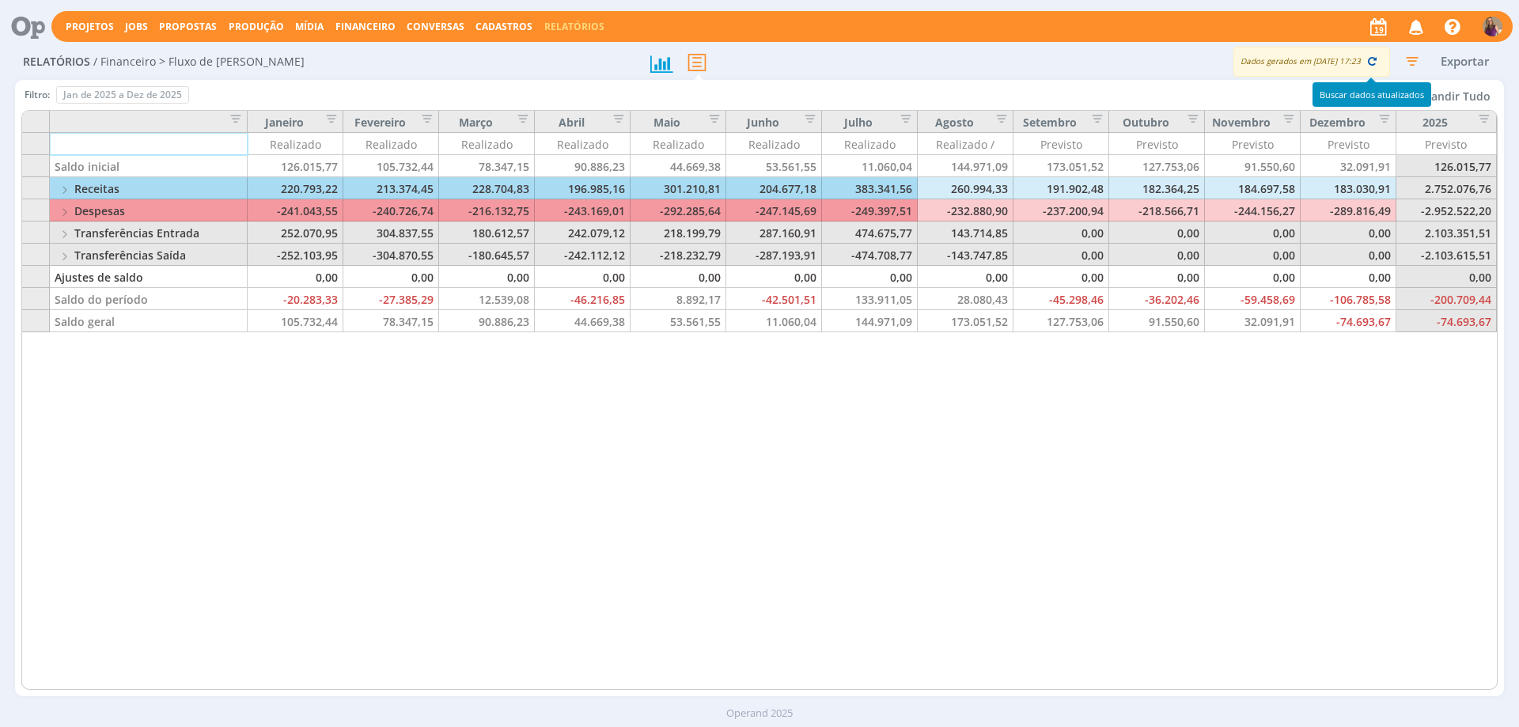
click at [1372, 62] on icon "button" at bounding box center [1371, 61] width 14 height 14
click at [1462, 92] on button "Expandir Tudo" at bounding box center [1450, 96] width 93 height 21
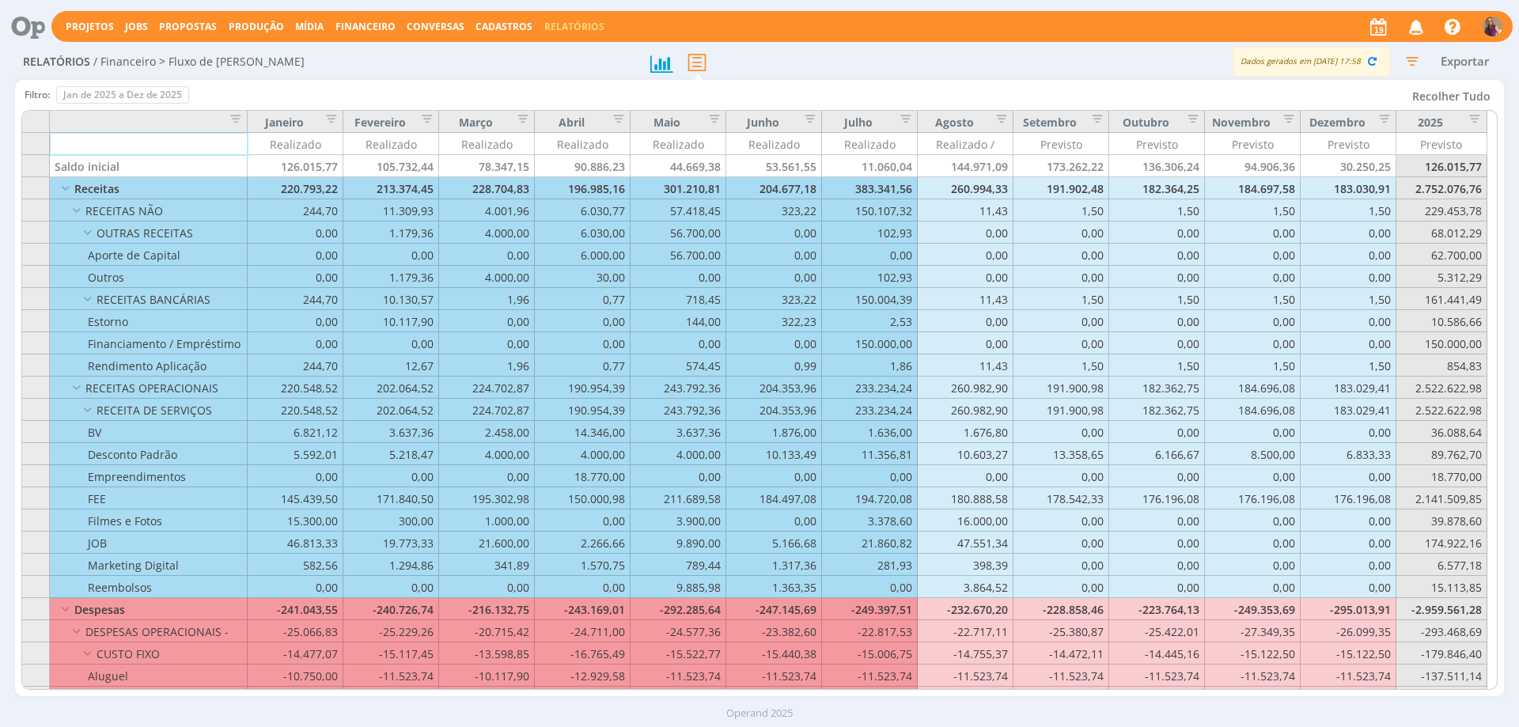
click at [1456, 60] on button "Exportar" at bounding box center [1464, 61] width 62 height 20
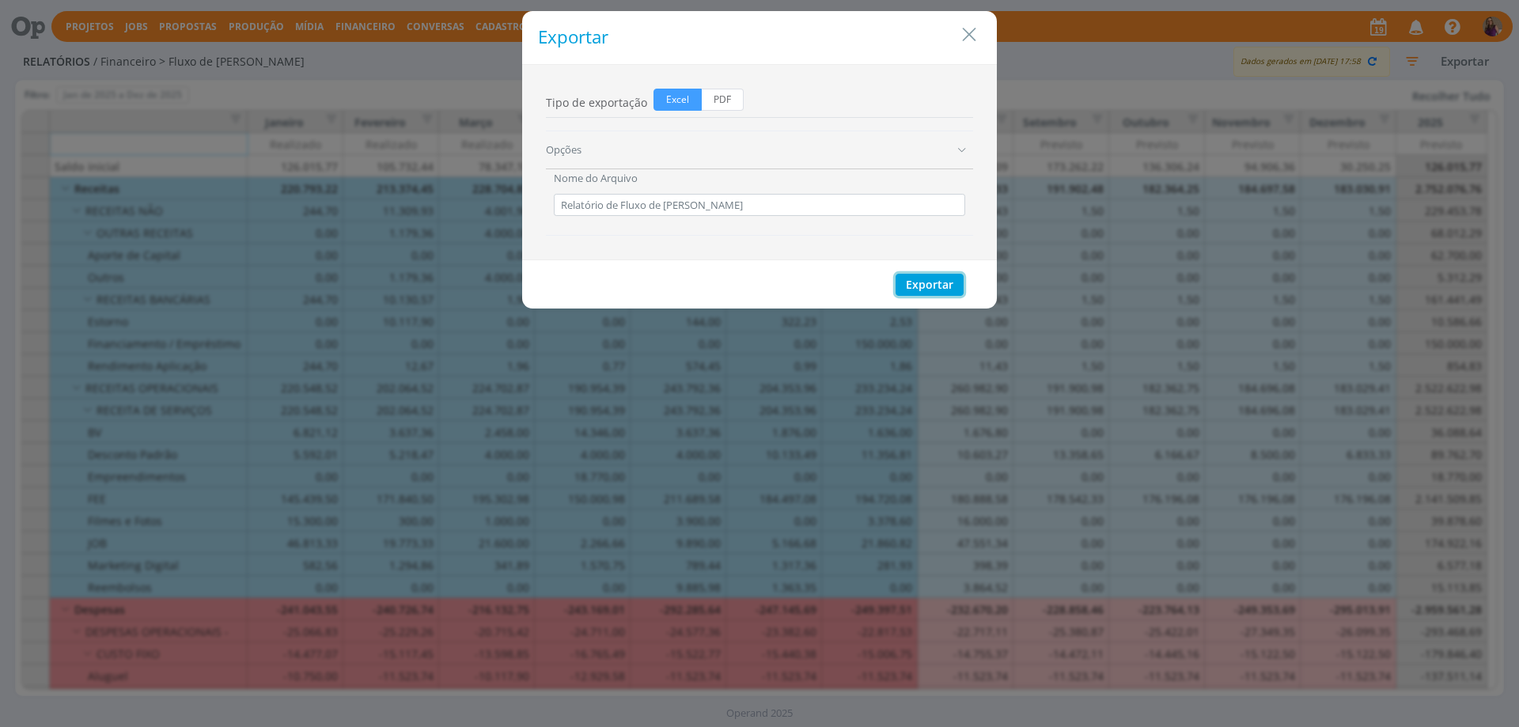
click at [946, 280] on button "Exportar" at bounding box center [929, 285] width 68 height 22
click at [977, 32] on icon "Close" at bounding box center [969, 35] width 24 height 24
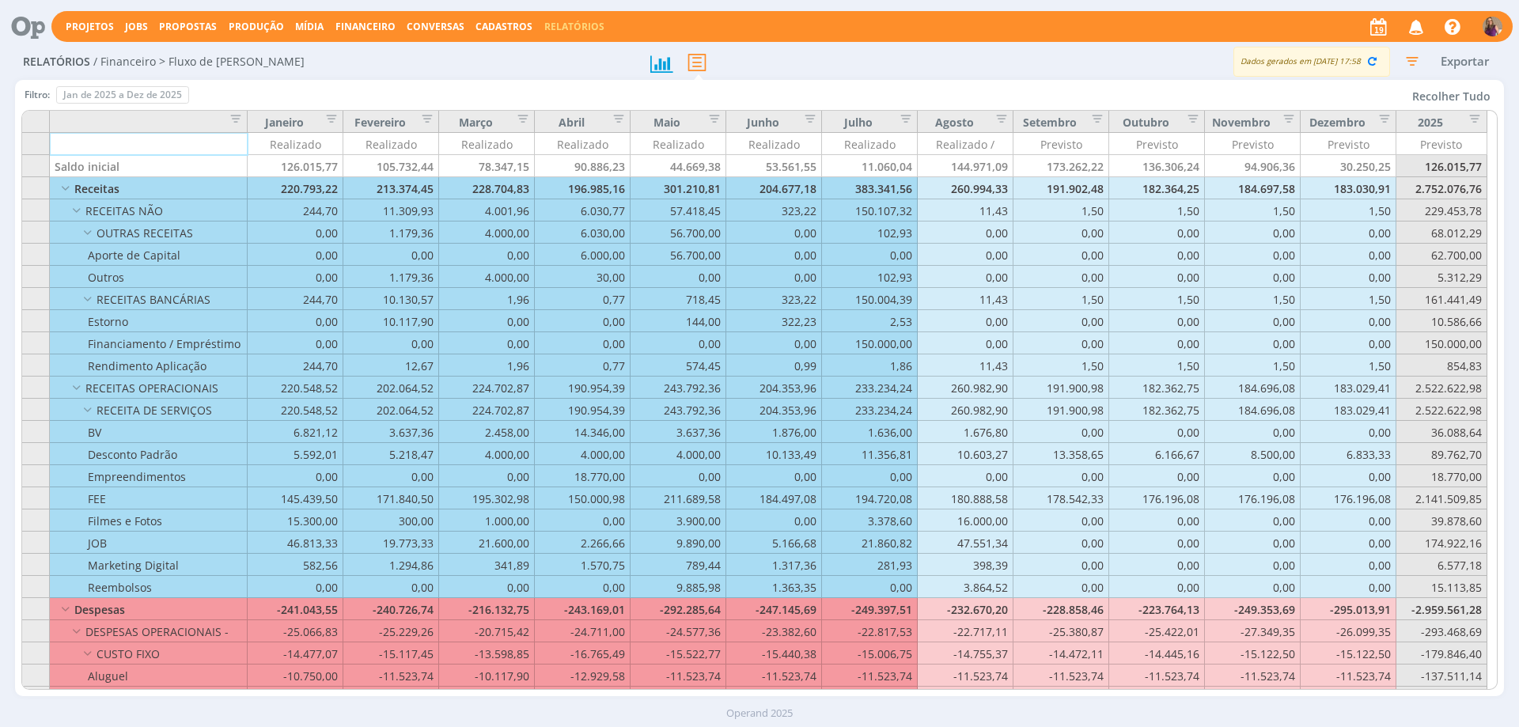
click at [1492, 22] on img "button" at bounding box center [1492, 27] width 20 height 20
